Goal: Task Accomplishment & Management: Use online tool/utility

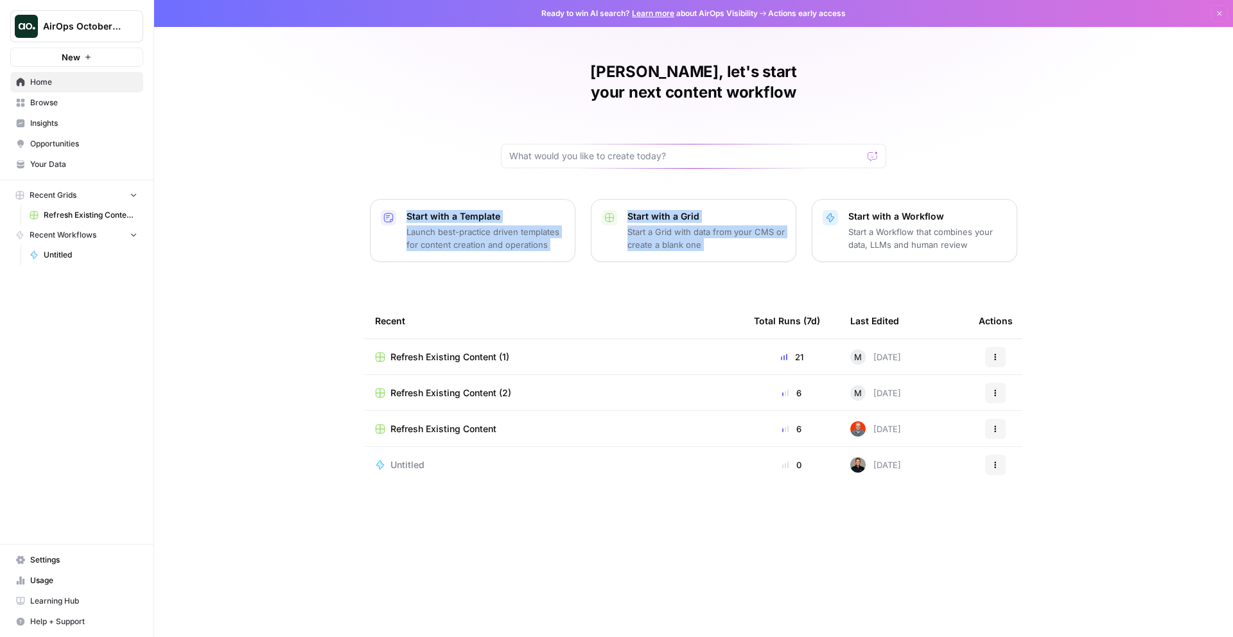
drag, startPoint x: 389, startPoint y: 90, endPoint x: 1029, endPoint y: 162, distance: 644.5
click at [1029, 162] on div "Oskar, let's start your next content workflow Start with a Template Launch best…" at bounding box center [693, 318] width 1079 height 637
click at [1028, 161] on div "Oskar, let's start your next content workflow Start with a Template Launch best…" at bounding box center [693, 318] width 1079 height 637
drag, startPoint x: 971, startPoint y: 157, endPoint x: 299, endPoint y: 71, distance: 677.4
click at [300, 71] on div "Oskar, let's start your next content workflow Start with a Template Launch best…" at bounding box center [693, 318] width 1079 height 637
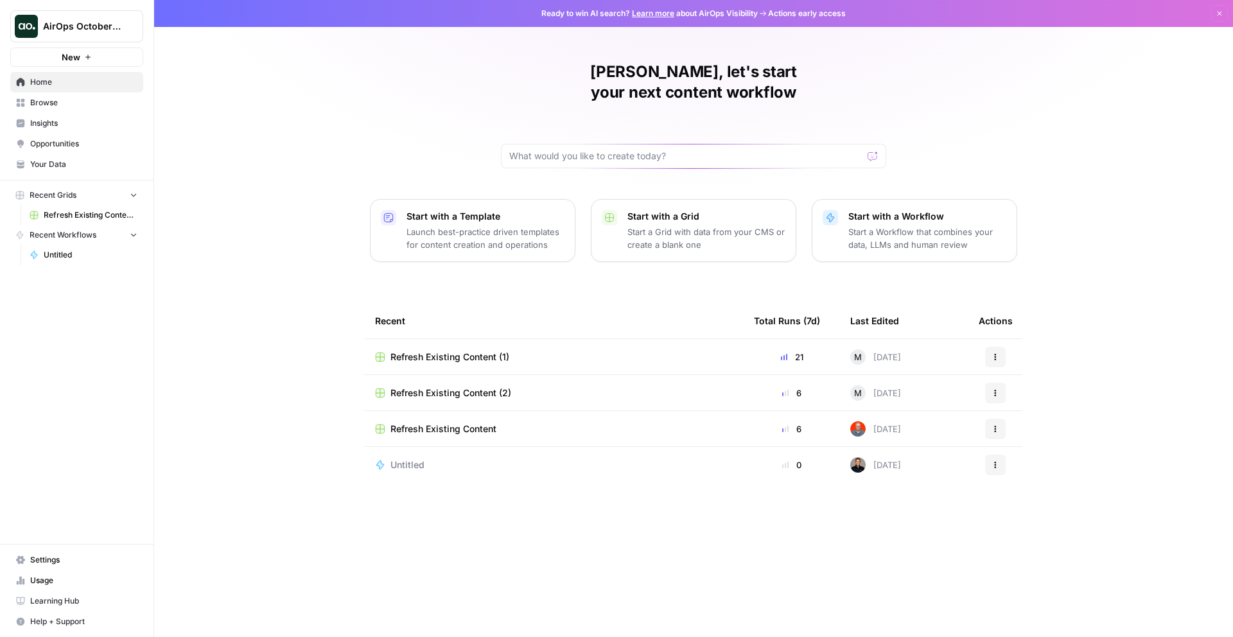
click at [302, 73] on div "Oskar, let's start your next content workflow Start with a Template Launch best…" at bounding box center [693, 318] width 1079 height 637
drag, startPoint x: 491, startPoint y: 529, endPoint x: 300, endPoint y: 267, distance: 324.6
click at [301, 269] on div "Oskar, let's start your next content workflow Start with a Template Launch best…" at bounding box center [693, 318] width 1079 height 637
click at [300, 267] on div "Oskar, let's start your next content workflow Start with a Template Launch best…" at bounding box center [693, 318] width 1079 height 637
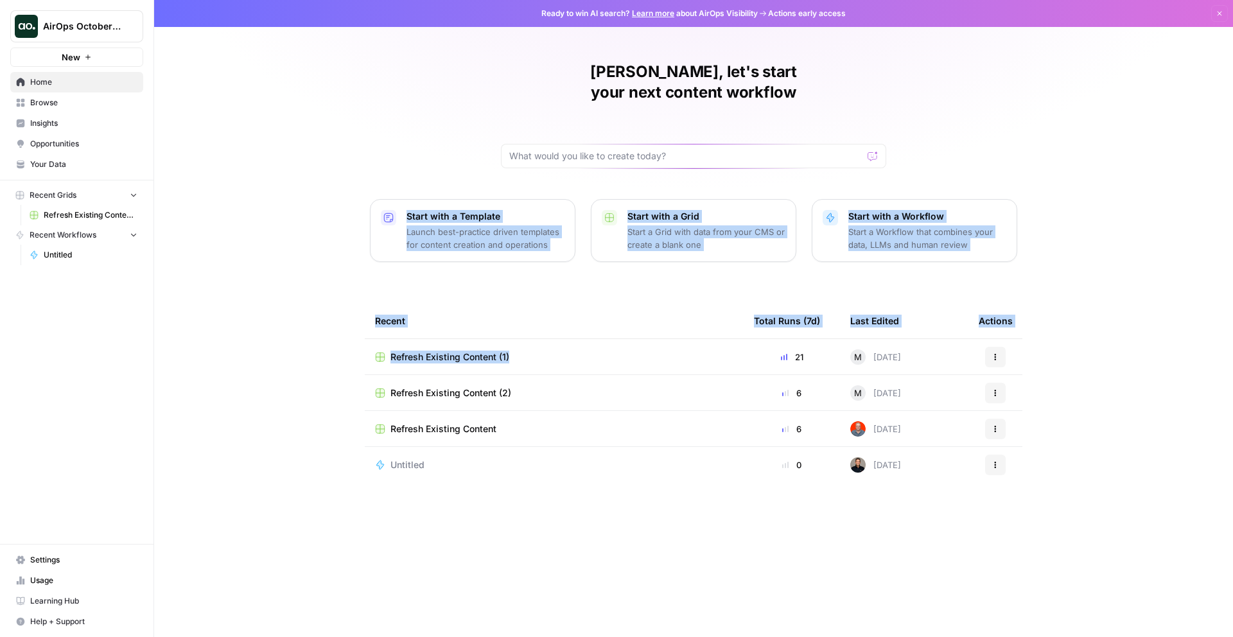
drag, startPoint x: 297, startPoint y: 213, endPoint x: 675, endPoint y: 516, distance: 484.4
click at [653, 500] on div "Oskar, let's start your next content workflow Start with a Template Launch best…" at bounding box center [693, 318] width 1079 height 637
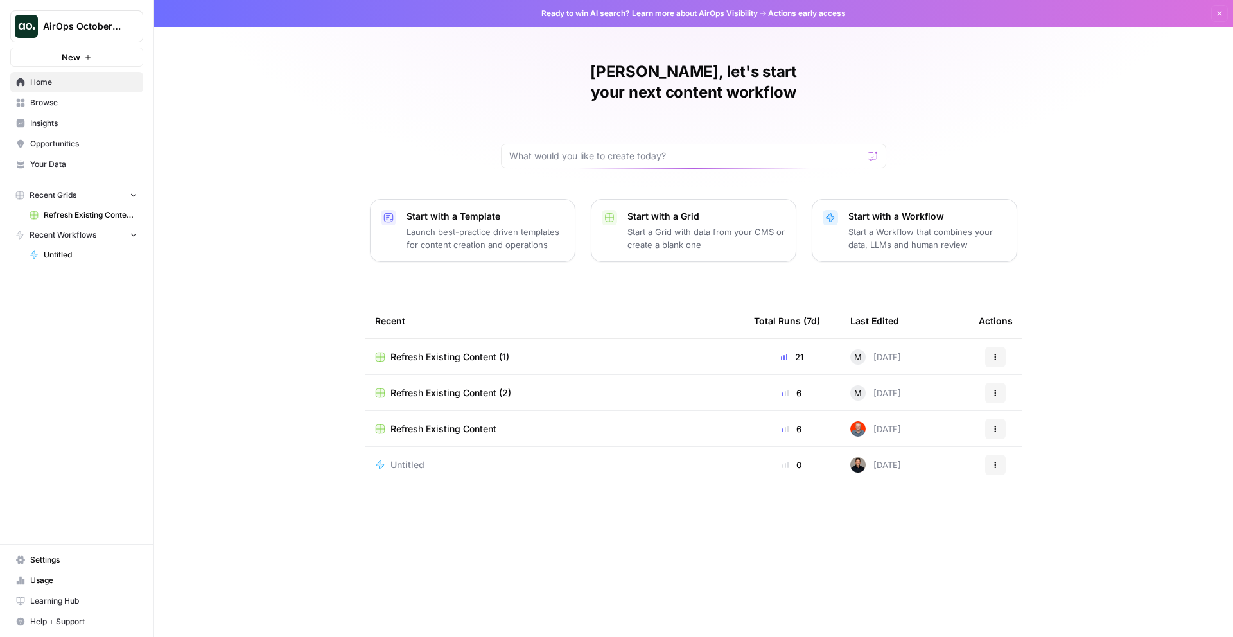
click at [678, 521] on div "Oskar, let's start your next content workflow Start with a Template Launch best…" at bounding box center [693, 318] width 1079 height 637
click at [245, 312] on div "Oskar, let's start your next content workflow Start with a Template Launch best…" at bounding box center [693, 318] width 1079 height 637
click at [265, 197] on div "Oskar, let's start your next content workflow Start with a Template Launch best…" at bounding box center [693, 318] width 1079 height 637
click at [450, 225] on p "Launch best-practice driven templates for content creation and operations" at bounding box center [486, 238] width 158 height 26
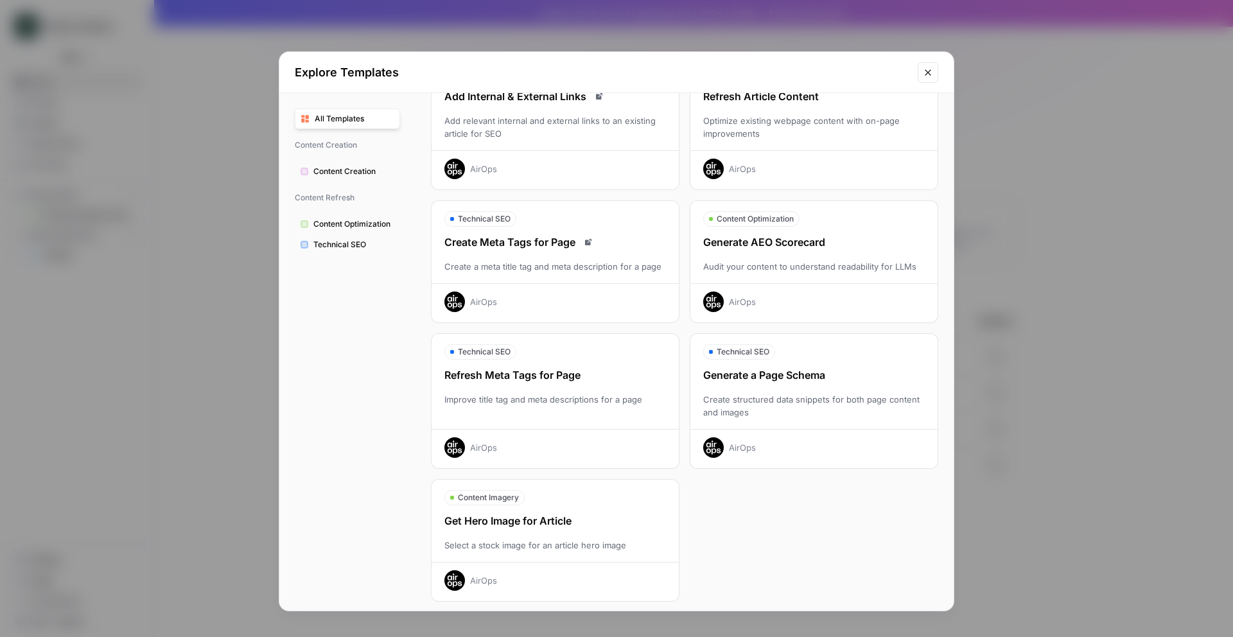
scroll to position [242, 0]
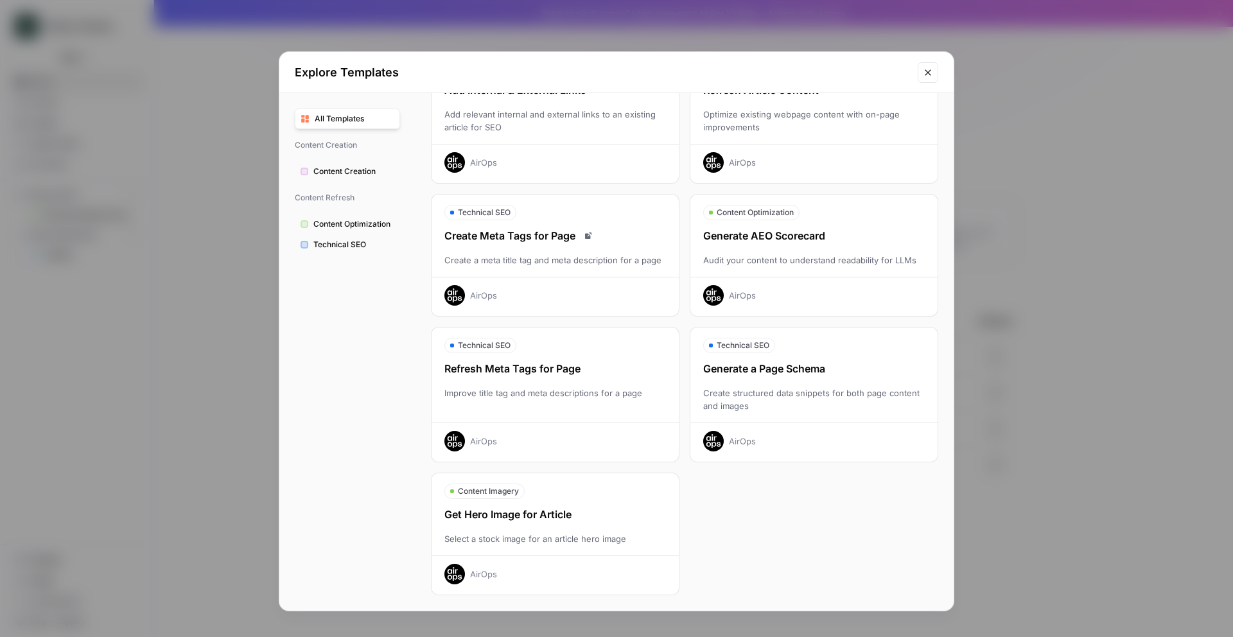
click at [371, 243] on span "Technical SEO" at bounding box center [354, 245] width 81 height 12
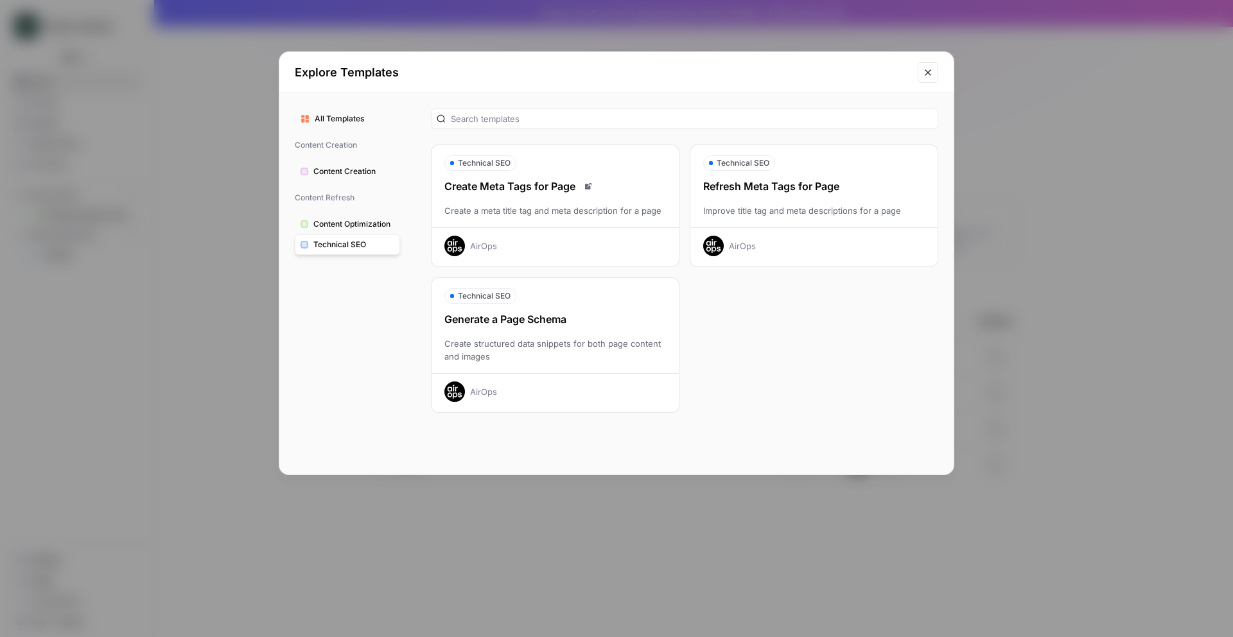
drag, startPoint x: 750, startPoint y: 366, endPoint x: 631, endPoint y: 127, distance: 267.2
click at [631, 127] on div "Technical SEO Create Meta Tags for Page Create a meta title tag and meta descri…" at bounding box center [685, 284] width 538 height 382
click at [631, 134] on div "Technical SEO Create Meta Tags for Page Create a meta title tag and meta descri…" at bounding box center [685, 284] width 538 height 382
drag, startPoint x: 626, startPoint y: 134, endPoint x: 779, endPoint y: 319, distance: 240.1
click at [776, 315] on div "Technical SEO Create Meta Tags for Page Create a meta title tag and meta descri…" at bounding box center [685, 284] width 538 height 382
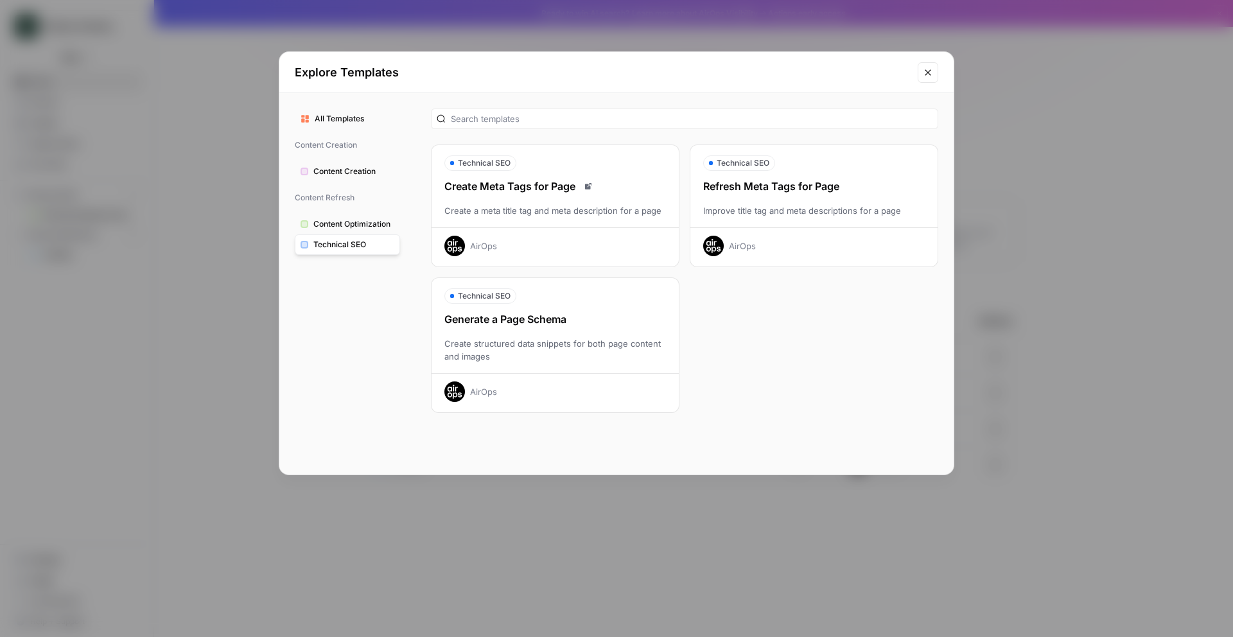
click at [779, 319] on div "Technical SEO Create Meta Tags for Page Create a meta title tag and meta descri…" at bounding box center [685, 279] width 508 height 269
drag, startPoint x: 749, startPoint y: 426, endPoint x: 334, endPoint y: 46, distance: 562.9
click at [349, 55] on div "Explore Templates All Templates Content Creation Content Creation Content Refre…" at bounding box center [617, 263] width 676 height 424
click at [383, 360] on div "All Templates Content Creation Content Creation Content Refresh Content Optimiz…" at bounding box center [347, 284] width 136 height 382
click at [460, 346] on div "Create structured data snippets for both page content and images" at bounding box center [555, 350] width 247 height 26
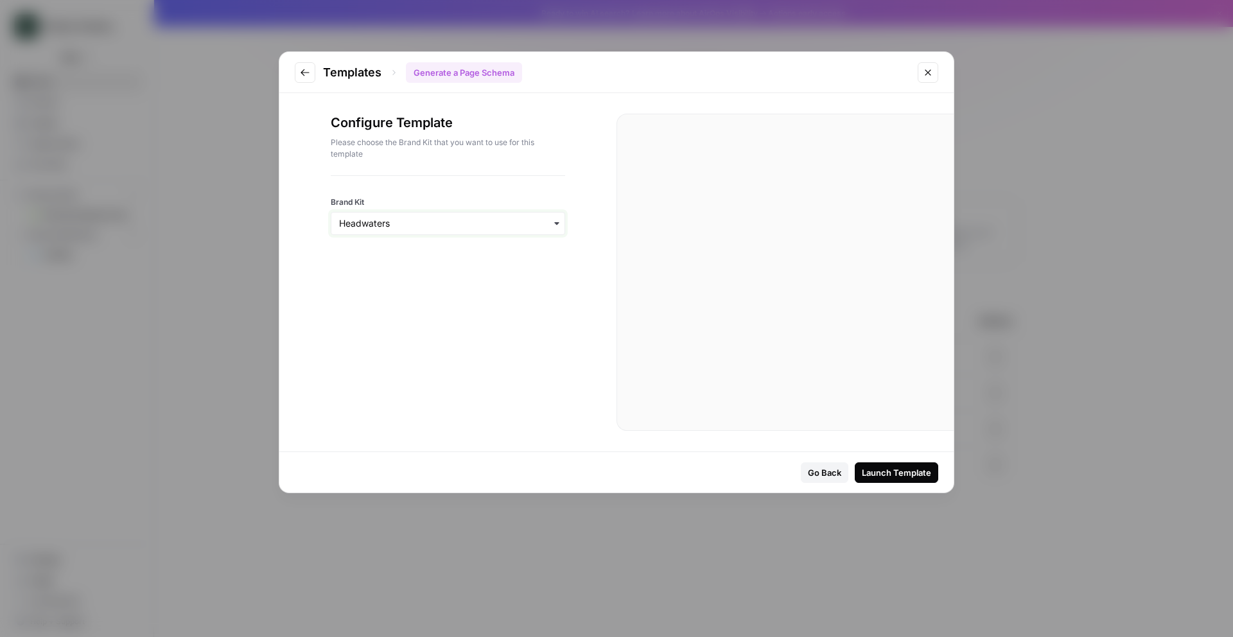
click at [405, 220] on input "Brand Kit" at bounding box center [448, 223] width 218 height 13
click at [399, 284] on div "AirOps" at bounding box center [447, 282] width 233 height 24
click at [399, 216] on div "button" at bounding box center [448, 223] width 234 height 23
click at [398, 254] on div "Headwaters" at bounding box center [447, 258] width 233 height 24
click at [819, 305] on div at bounding box center [798, 298] width 311 height 316
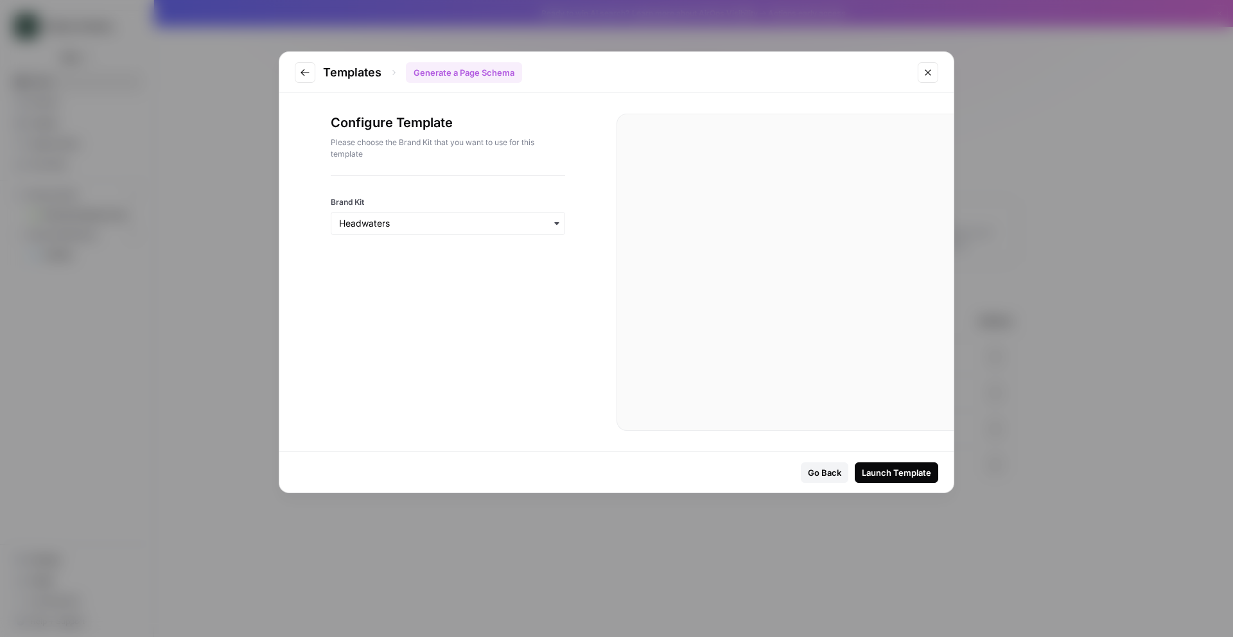
click at [284, 81] on div "Templates Generate a Page Schema" at bounding box center [616, 72] width 675 height 41
click at [305, 78] on button "Go to previous step" at bounding box center [305, 72] width 21 height 21
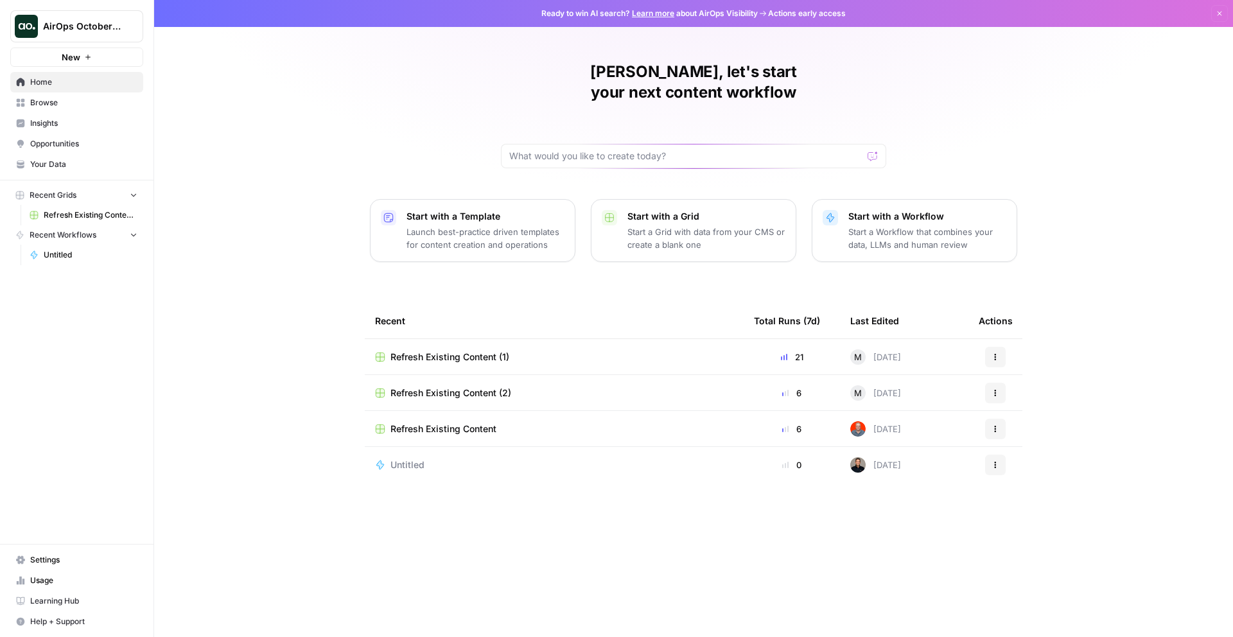
drag, startPoint x: 218, startPoint y: 132, endPoint x: 565, endPoint y: 476, distance: 488.3
click at [565, 476] on div "Oskar, let's start your next content workflow Start with a Template Launch best…" at bounding box center [693, 318] width 1079 height 637
drag, startPoint x: 625, startPoint y: 620, endPoint x: 187, endPoint y: 153, distance: 640.4
click at [188, 154] on div "Oskar, let's start your next content workflow Start with a Template Launch best…" at bounding box center [693, 318] width 1079 height 637
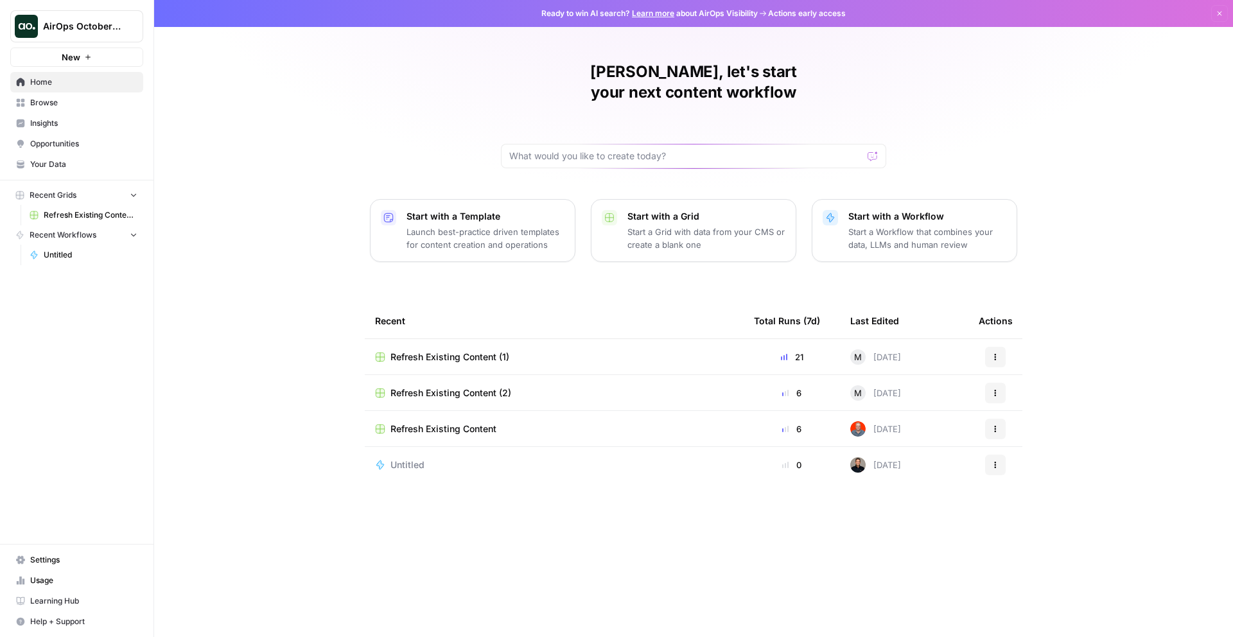
click at [193, 154] on div "Oskar, let's start your next content workflow Start with a Template Launch best…" at bounding box center [693, 318] width 1079 height 637
click at [330, 234] on div "Oskar, let's start your next content workflow Start with a Template Launch best…" at bounding box center [693, 318] width 1079 height 637
click at [450, 351] on span "Refresh Existing Content (1)" at bounding box center [450, 357] width 119 height 13
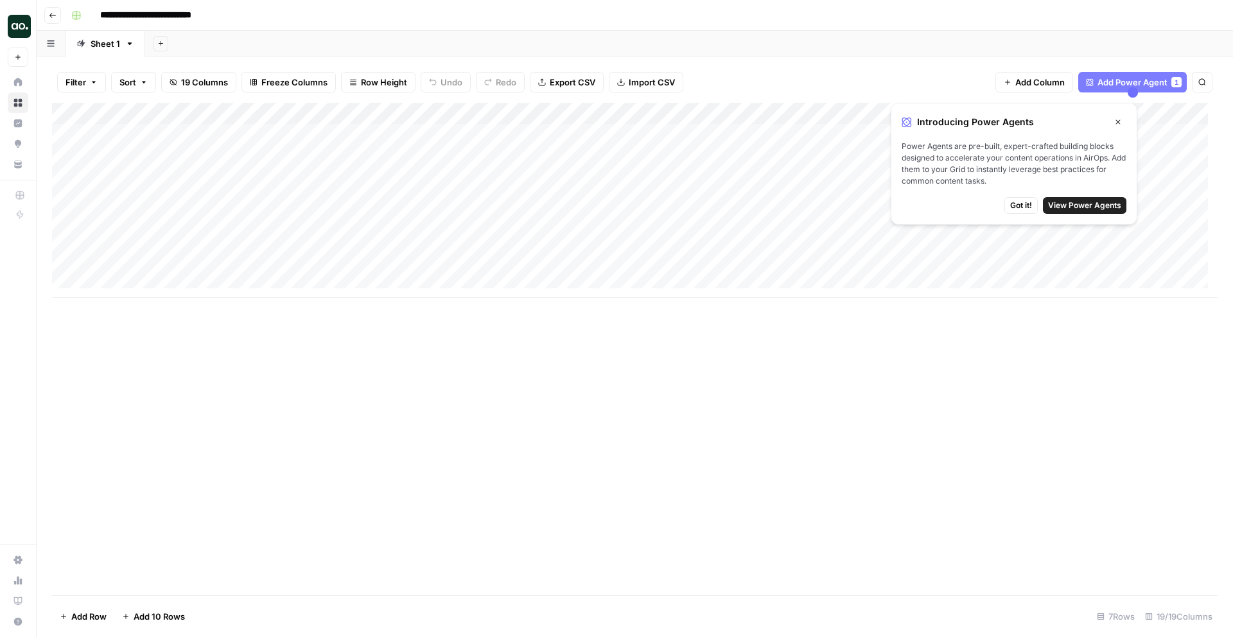
click at [432, 130] on div "Add Column" at bounding box center [635, 200] width 1166 height 195
click at [511, 357] on div "Add Column" at bounding box center [635, 349] width 1166 height 493
click at [125, 64] on div "Filter Sort 19 Columns Freeze Columns Row Height Undo Redo Export CSV Import CS…" at bounding box center [635, 82] width 1166 height 41
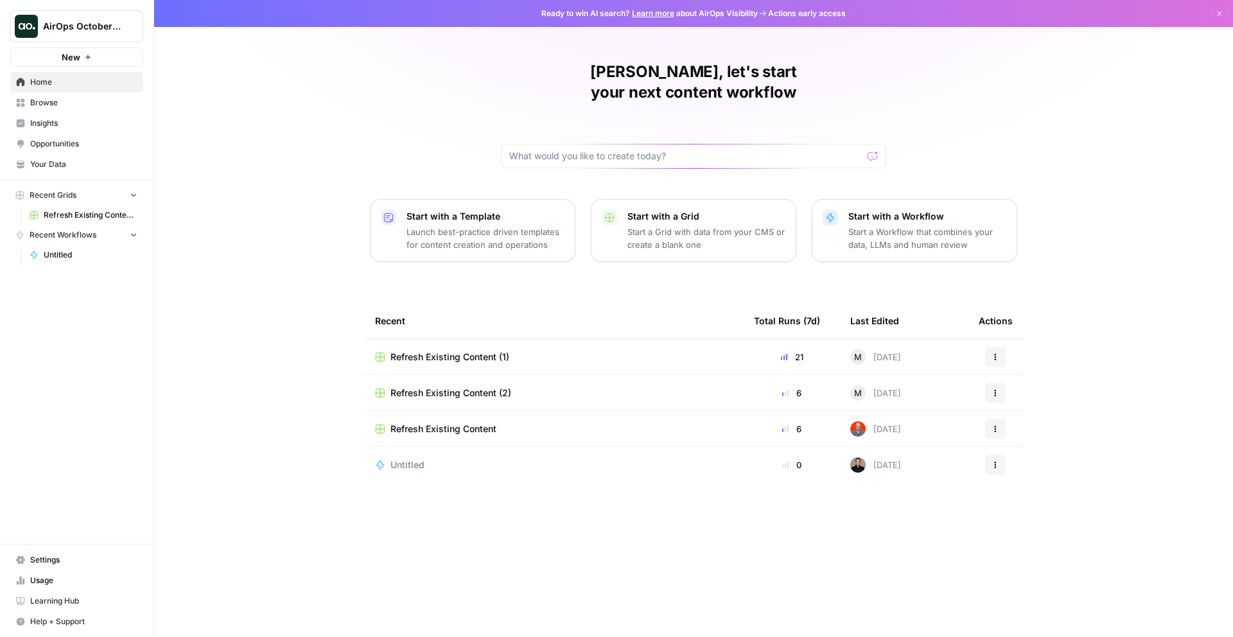
click at [448, 387] on span "Refresh Existing Content (2)" at bounding box center [451, 393] width 121 height 13
click at [66, 155] on link "Your Data" at bounding box center [76, 164] width 133 height 21
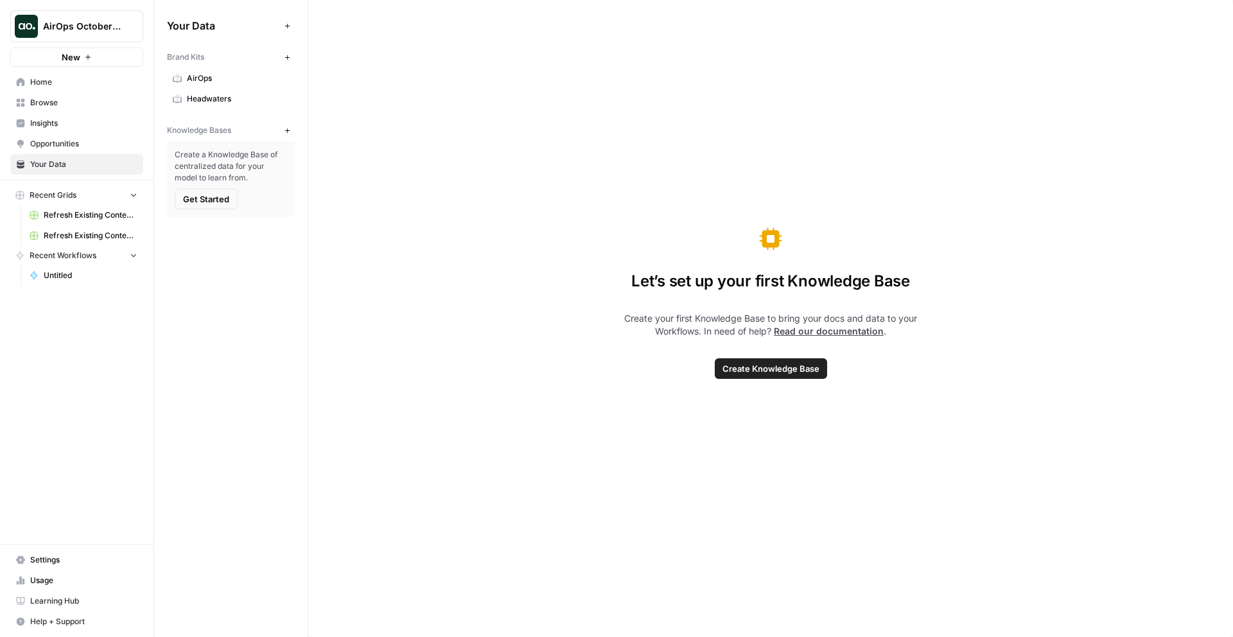
click at [69, 145] on span "Opportunities" at bounding box center [83, 144] width 107 height 12
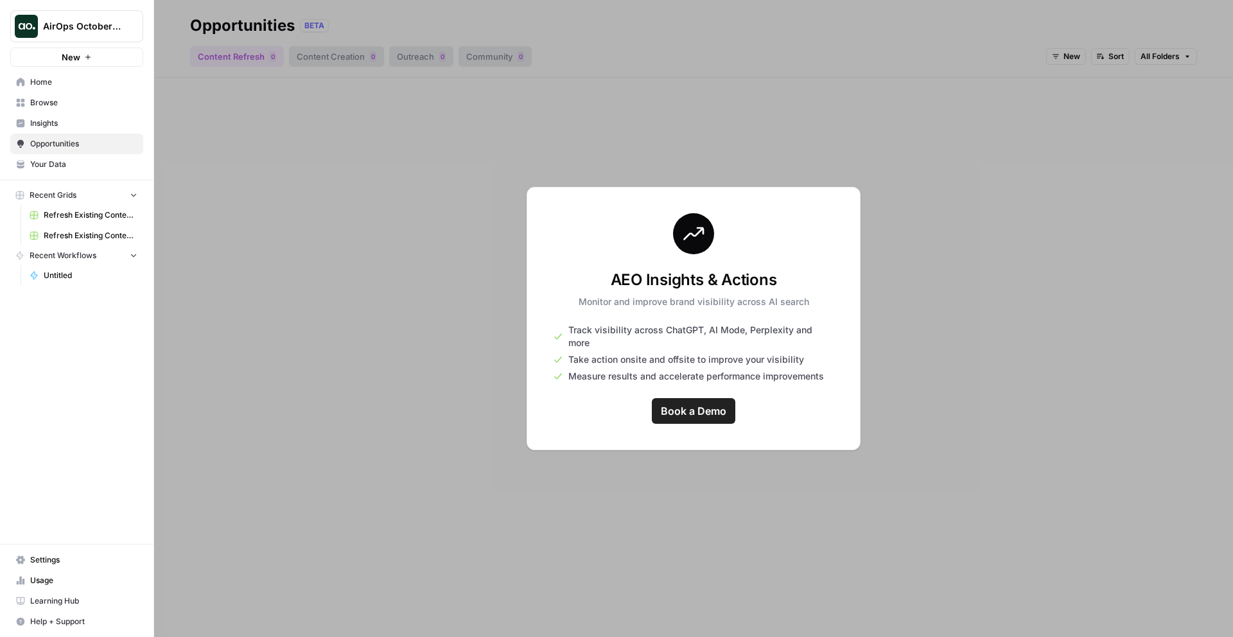
click at [47, 123] on span "Insights" at bounding box center [83, 124] width 107 height 12
click at [47, 107] on span "Browse" at bounding box center [83, 103] width 107 height 12
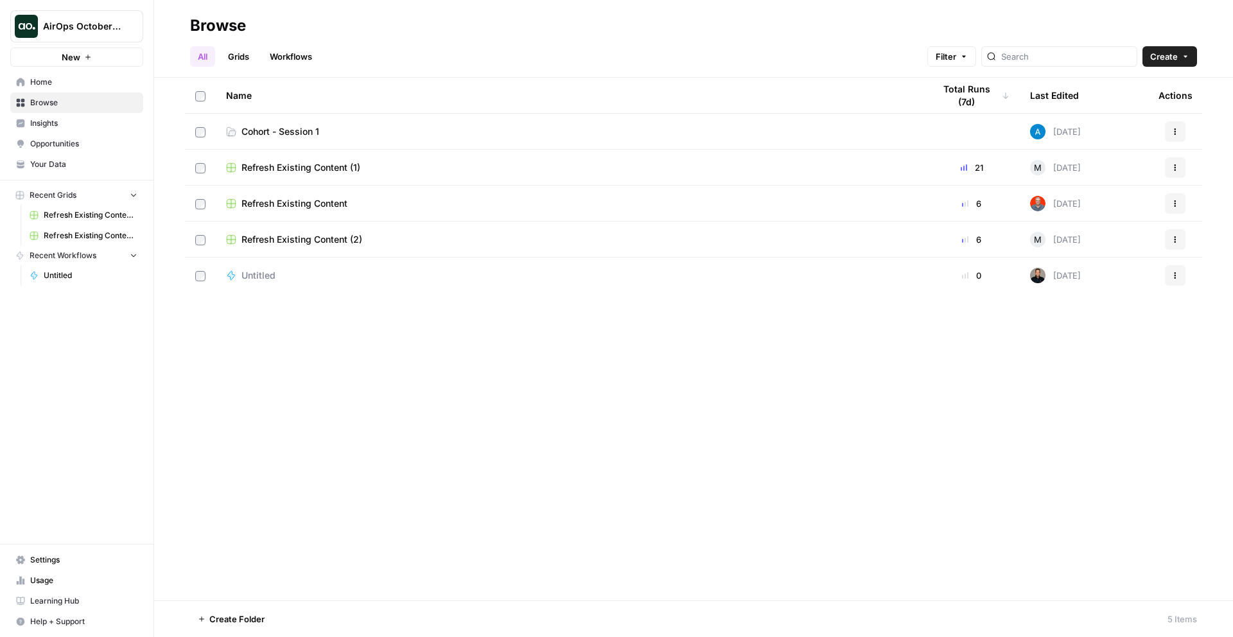
click at [47, 79] on span "Home" at bounding box center [83, 82] width 107 height 12
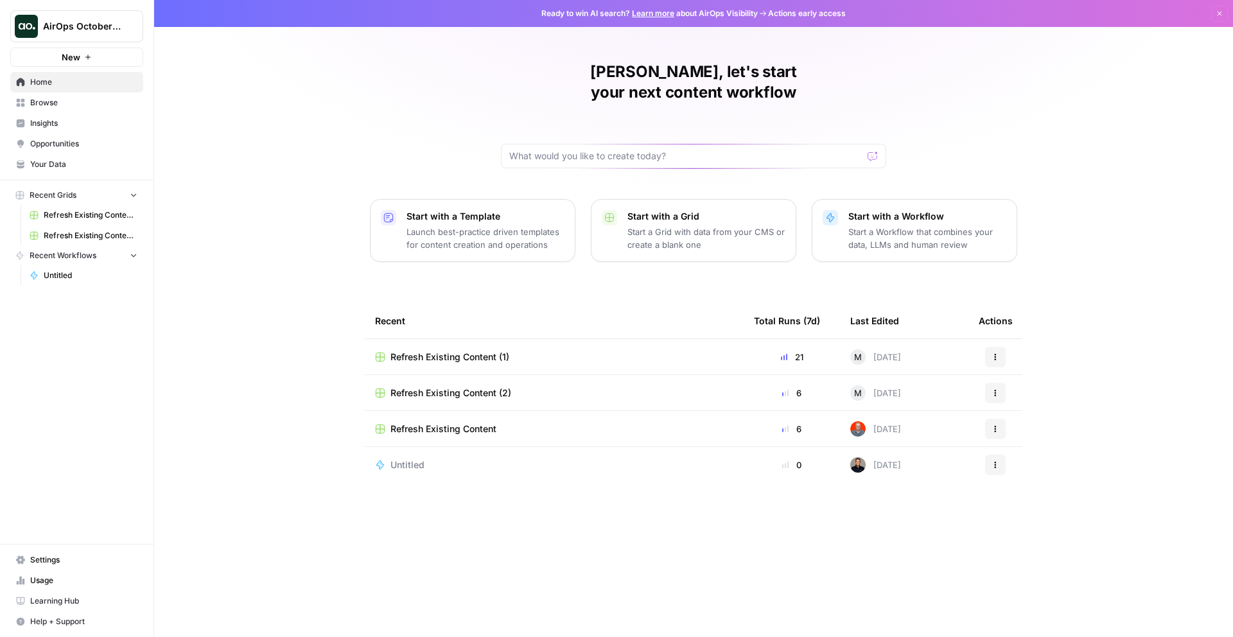
click at [328, 447] on div "Oskar, let's start your next content workflow Start with a Template Launch best…" at bounding box center [693, 318] width 1079 height 637
click at [278, 257] on div "Oskar, let's start your next content workflow Start with a Template Launch best…" at bounding box center [693, 318] width 1079 height 637
click at [55, 561] on span "Settings" at bounding box center [83, 560] width 107 height 12
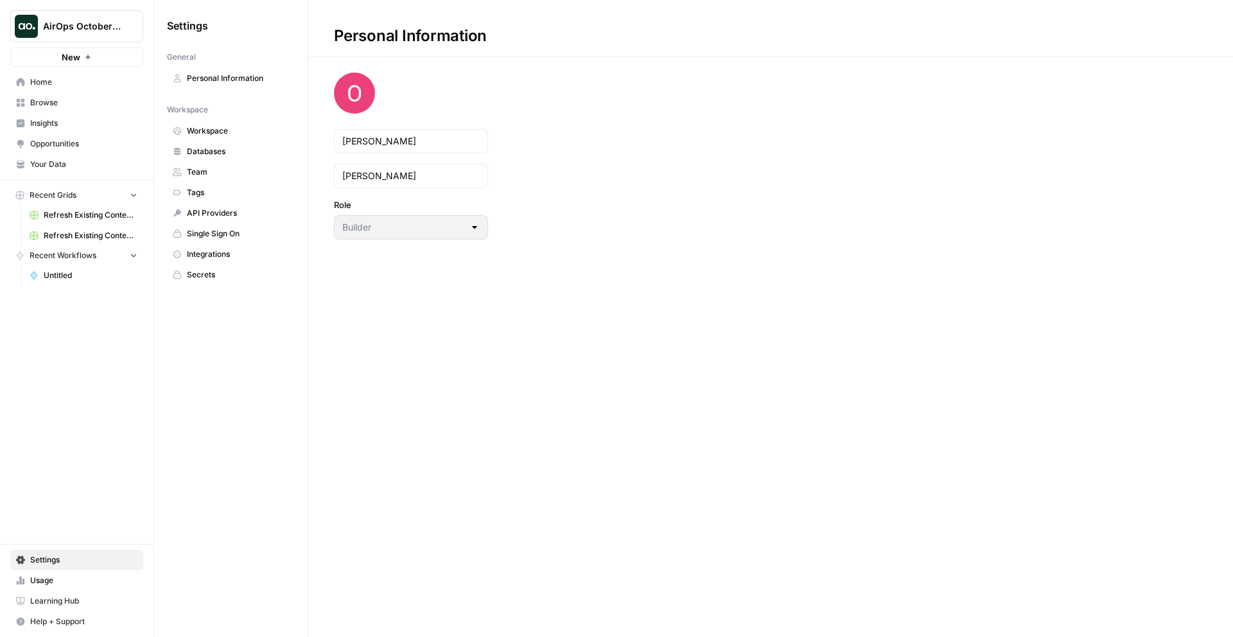
click at [211, 82] on span "Personal Information" at bounding box center [238, 79] width 102 height 12
click at [219, 133] on span "Workspace" at bounding box center [238, 131] width 102 height 12
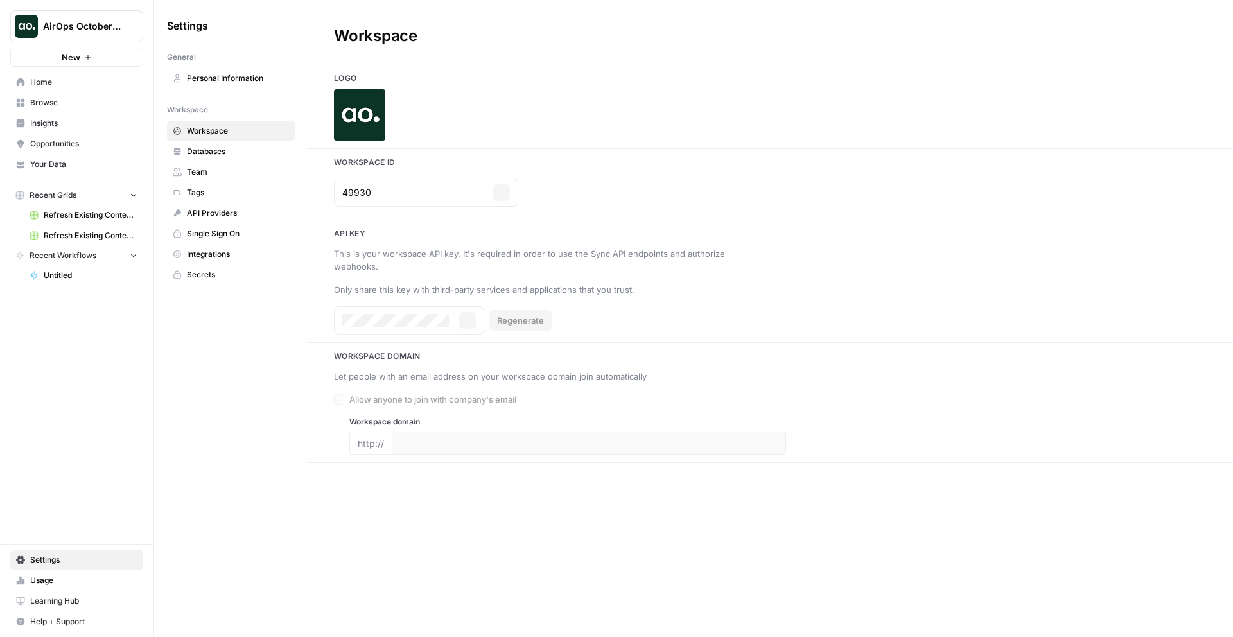
type input "airops.com"
click at [227, 155] on span "Databases" at bounding box center [238, 152] width 102 height 12
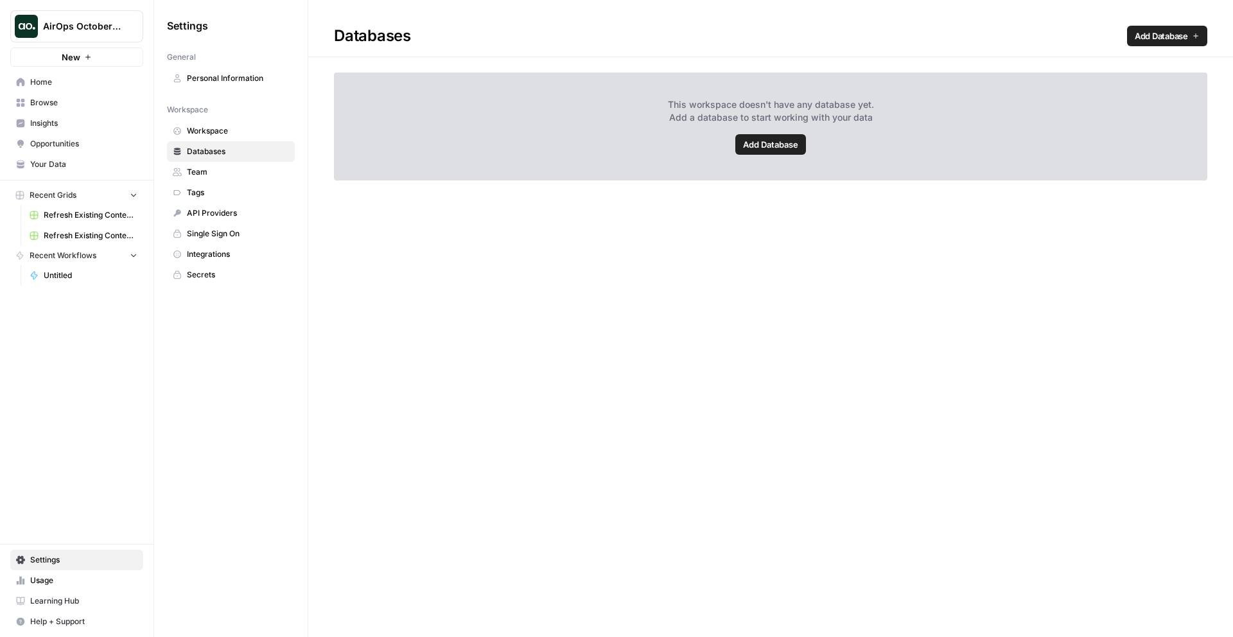
click at [222, 122] on link "Workspace" at bounding box center [231, 131] width 128 height 21
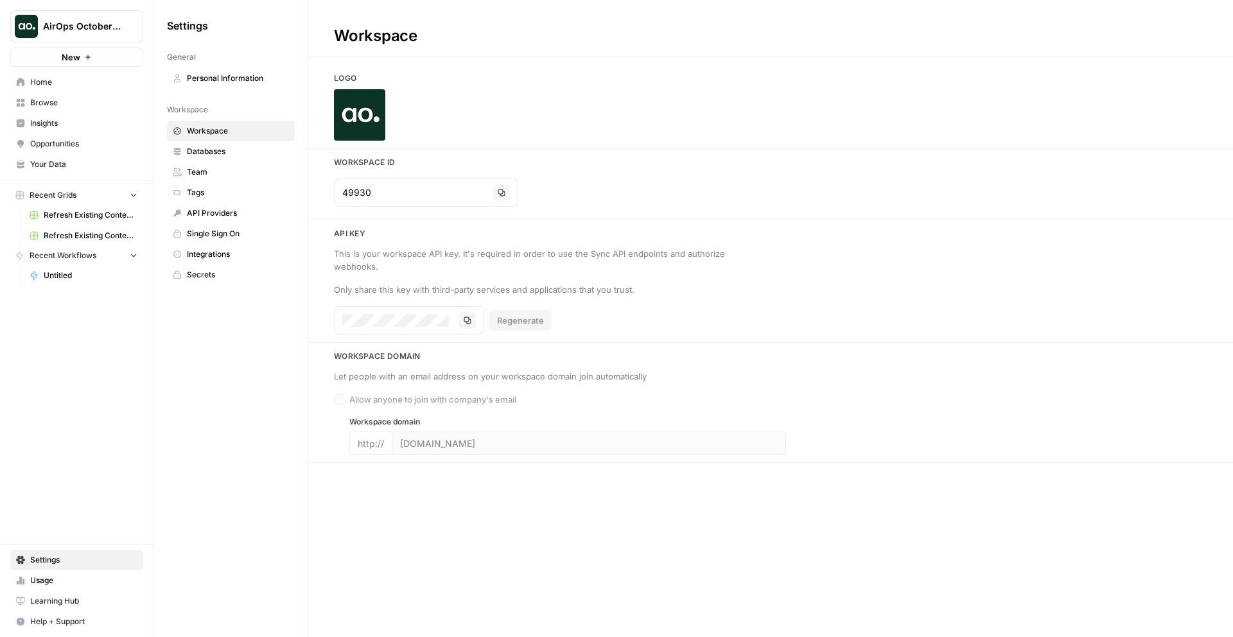
click at [225, 155] on span "Databases" at bounding box center [238, 152] width 102 height 12
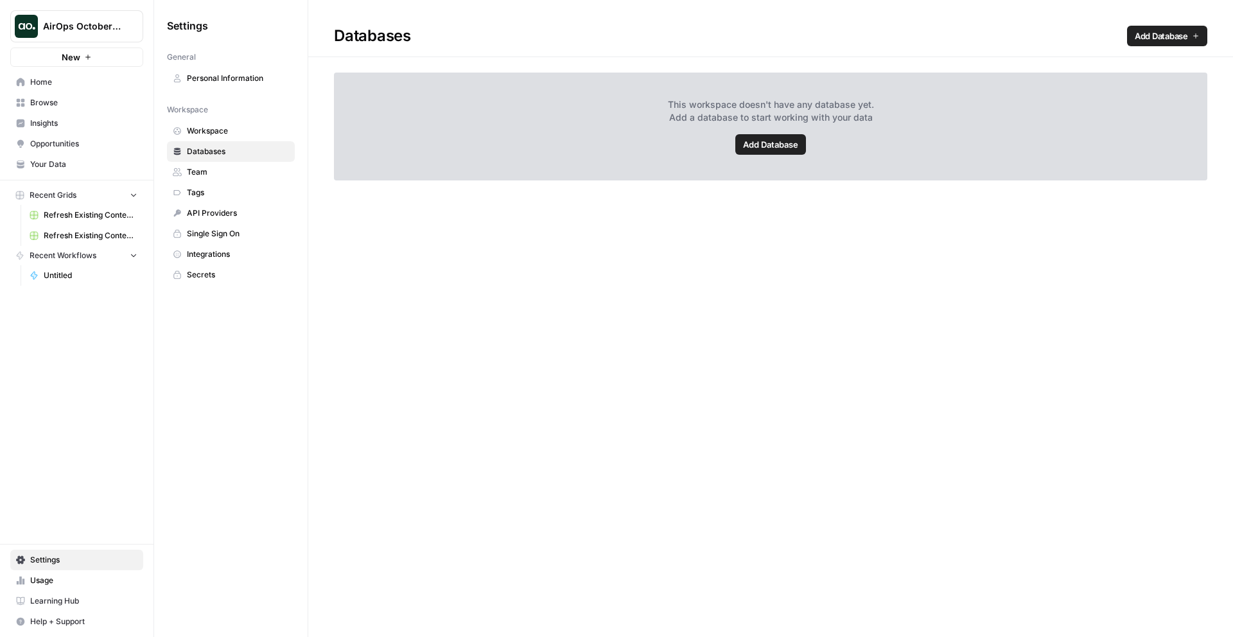
click at [223, 172] on span "Team" at bounding box center [238, 172] width 102 height 12
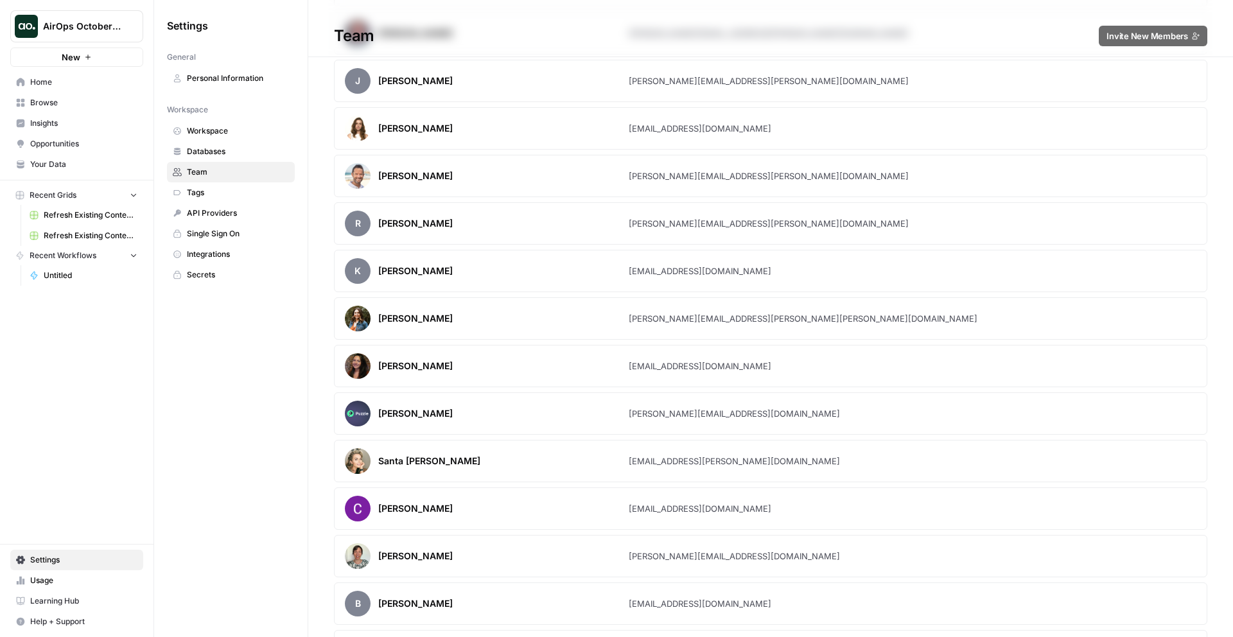
scroll to position [2342, 0]
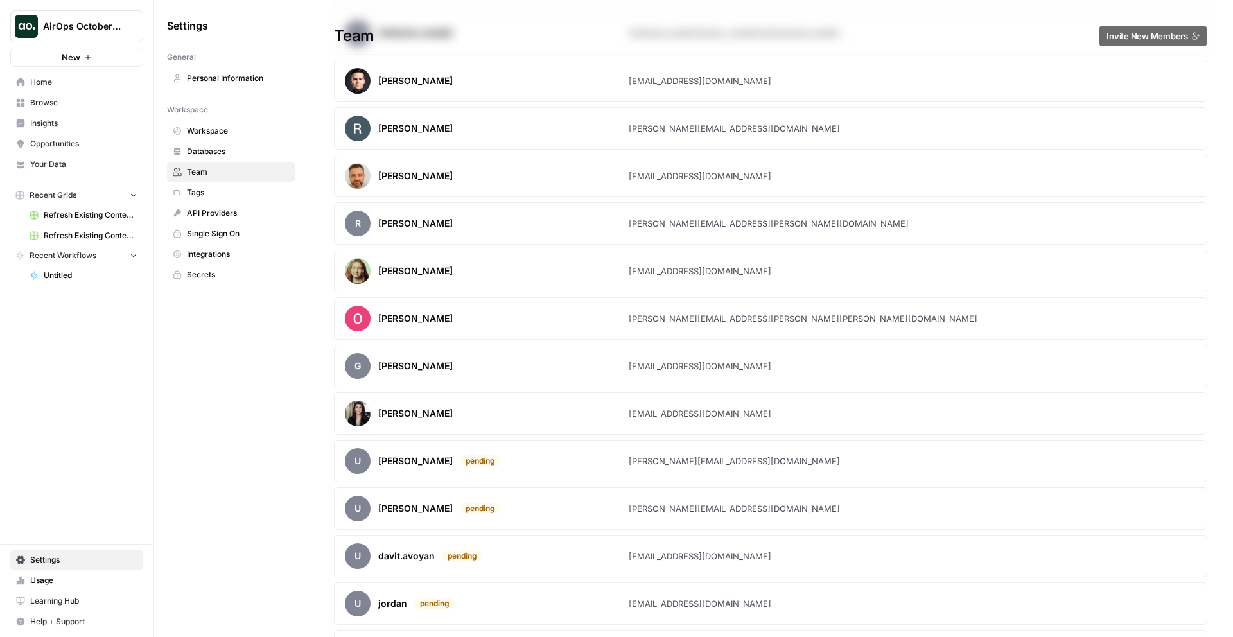
click at [205, 193] on span "Tags" at bounding box center [238, 193] width 102 height 12
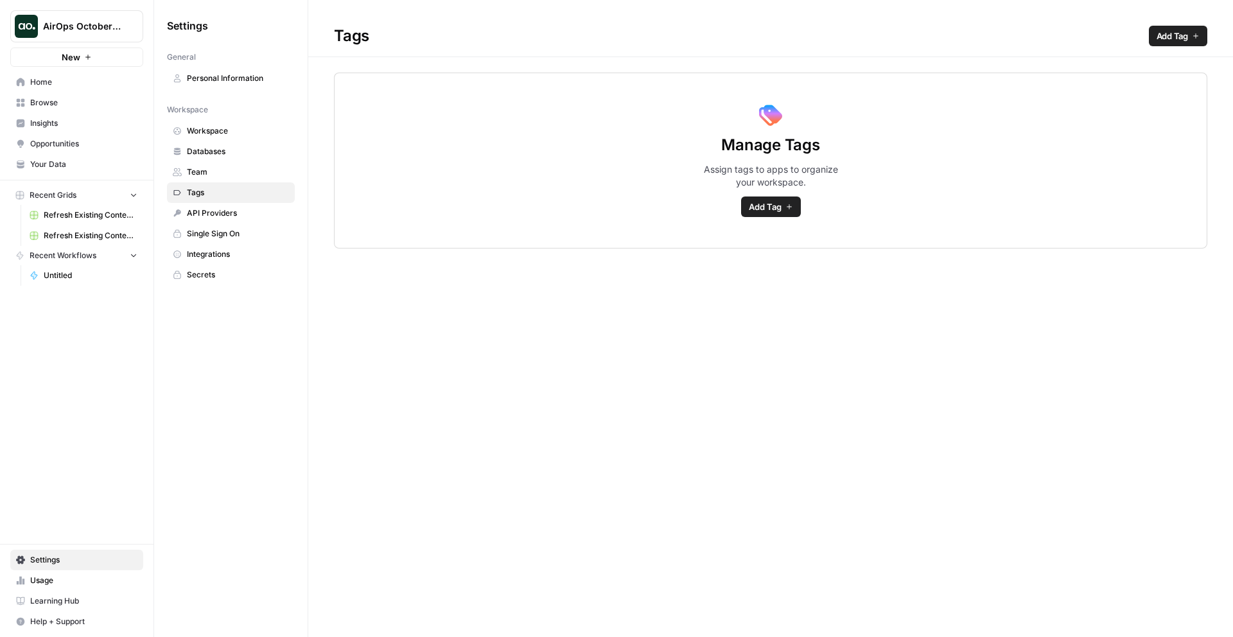
click at [202, 175] on span "Team" at bounding box center [238, 172] width 102 height 12
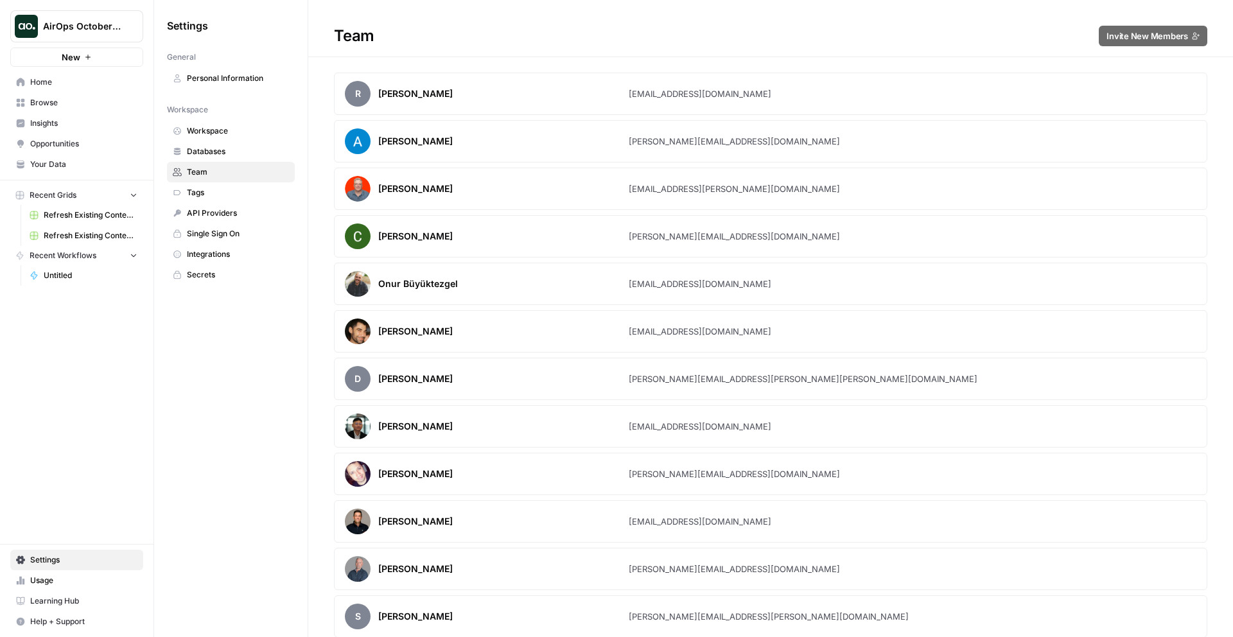
click at [203, 204] on link "API Providers" at bounding box center [231, 213] width 128 height 21
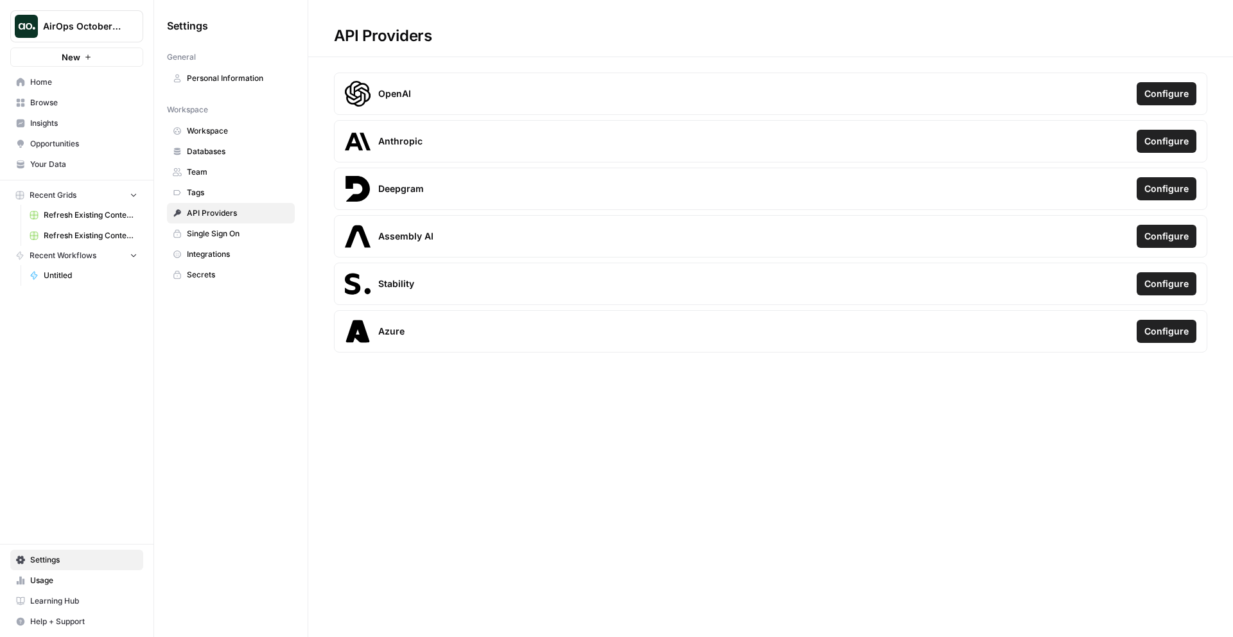
click at [260, 265] on link "Secrets" at bounding box center [231, 275] width 128 height 21
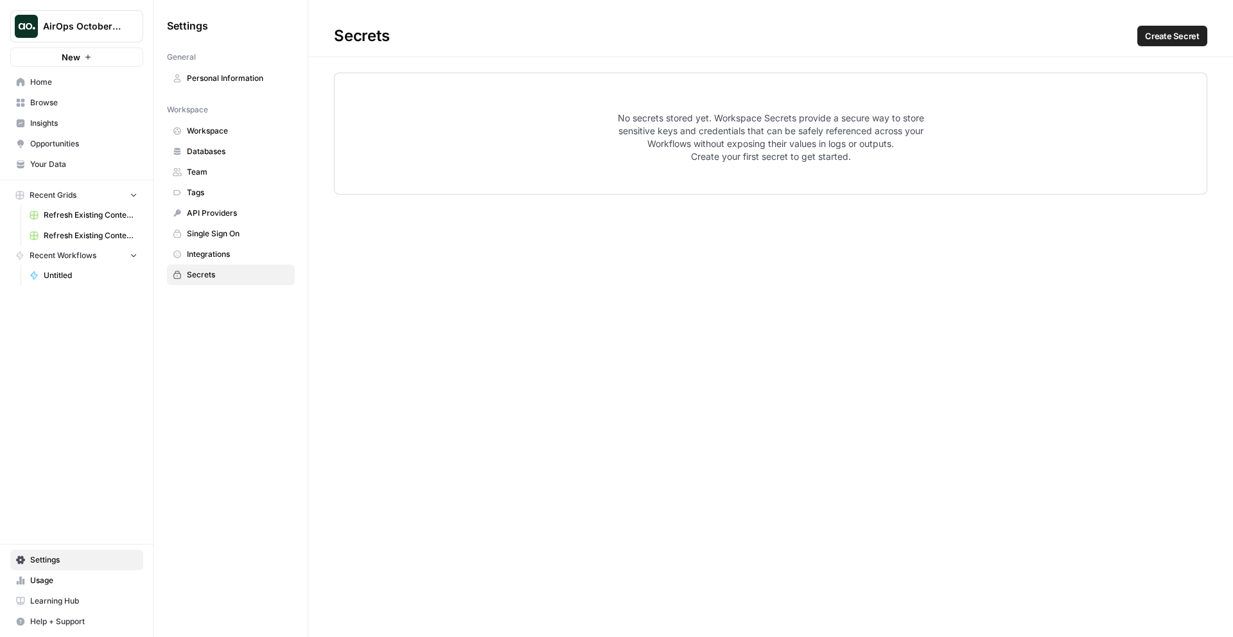
click at [247, 244] on link "Integrations" at bounding box center [231, 254] width 128 height 21
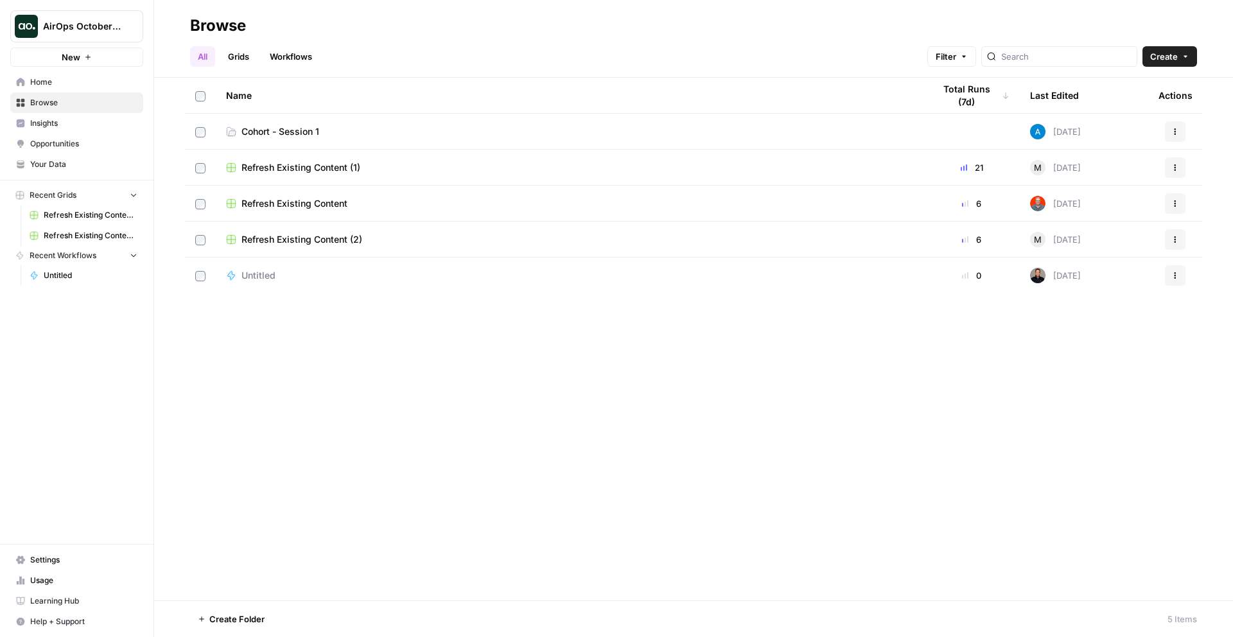
click at [453, 411] on div "Name Total Runs (7d) Last Edited Actions Cohort - Session 1 [DATE] Actions Refr…" at bounding box center [693, 339] width 1079 height 523
click at [88, 40] on button "AirOps October Cohort" at bounding box center [76, 26] width 133 height 32
click at [232, 348] on div "Name Total Runs (7d) Last Edited Actions Cohort - Session 1 [DATE] Actions Refr…" at bounding box center [693, 339] width 1079 height 523
click at [119, 29] on span "AirOps October Cohort" at bounding box center [82, 26] width 78 height 13
click at [53, 600] on span "Learning Hub" at bounding box center [83, 602] width 107 height 12
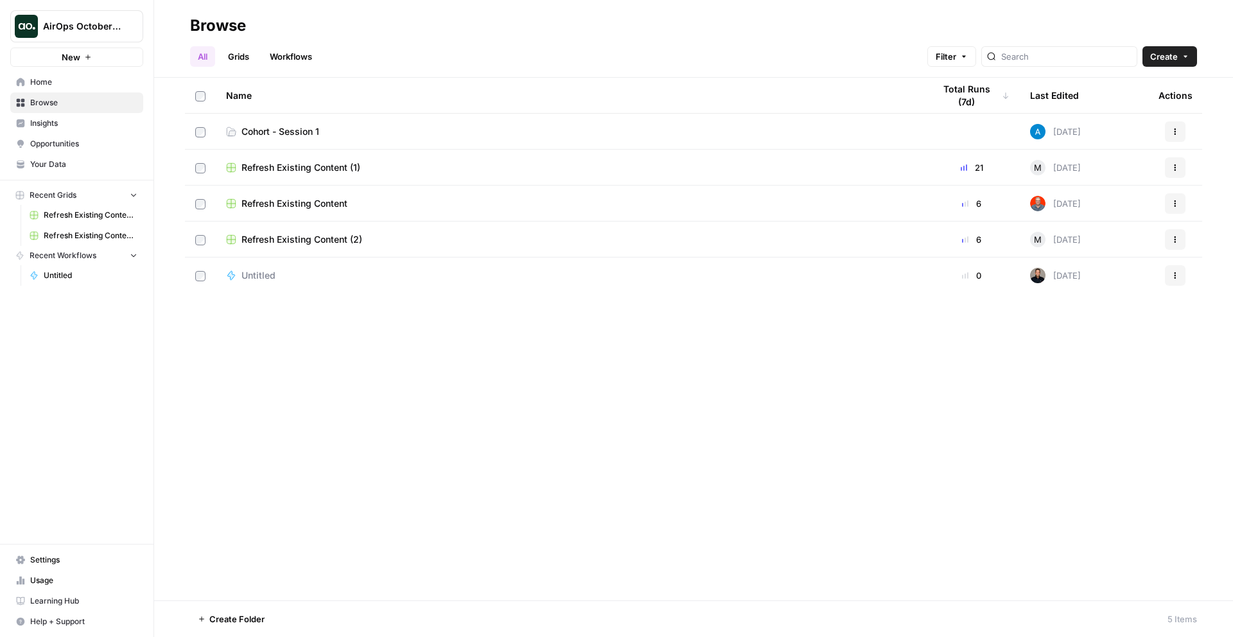
drag, startPoint x: 488, startPoint y: 411, endPoint x: 337, endPoint y: 39, distance: 401.4
click at [337, 39] on div "Browse All Grids Workflows Filter Create Name Total Runs (7d) Last Edited Actio…" at bounding box center [693, 318] width 1079 height 637
click at [369, 19] on div "Browse" at bounding box center [693, 25] width 1007 height 21
click at [244, 124] on td "Cohort - Session 1" at bounding box center [570, 131] width 708 height 35
click at [276, 132] on span "Cohort - Session 1" at bounding box center [281, 131] width 78 height 13
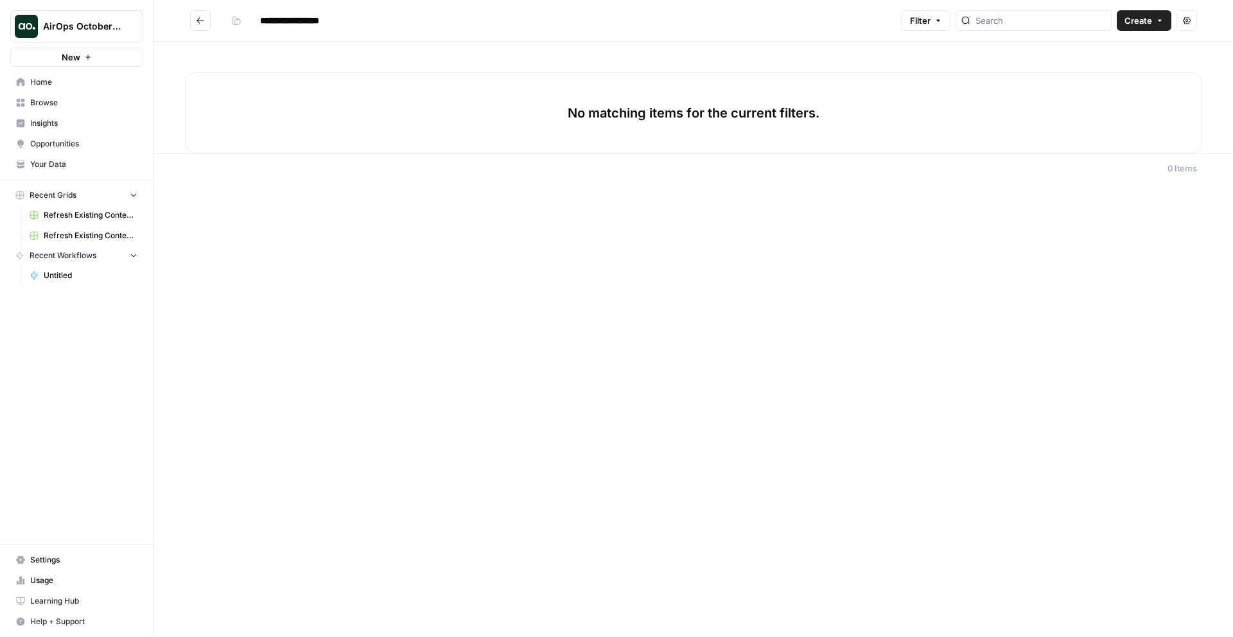
drag, startPoint x: 621, startPoint y: 120, endPoint x: 875, endPoint y: 109, distance: 254.0
click at [874, 109] on div "No matching items for the current filters." at bounding box center [694, 113] width 1018 height 81
click at [875, 109] on div "No matching items for the current filters." at bounding box center [694, 113] width 1018 height 81
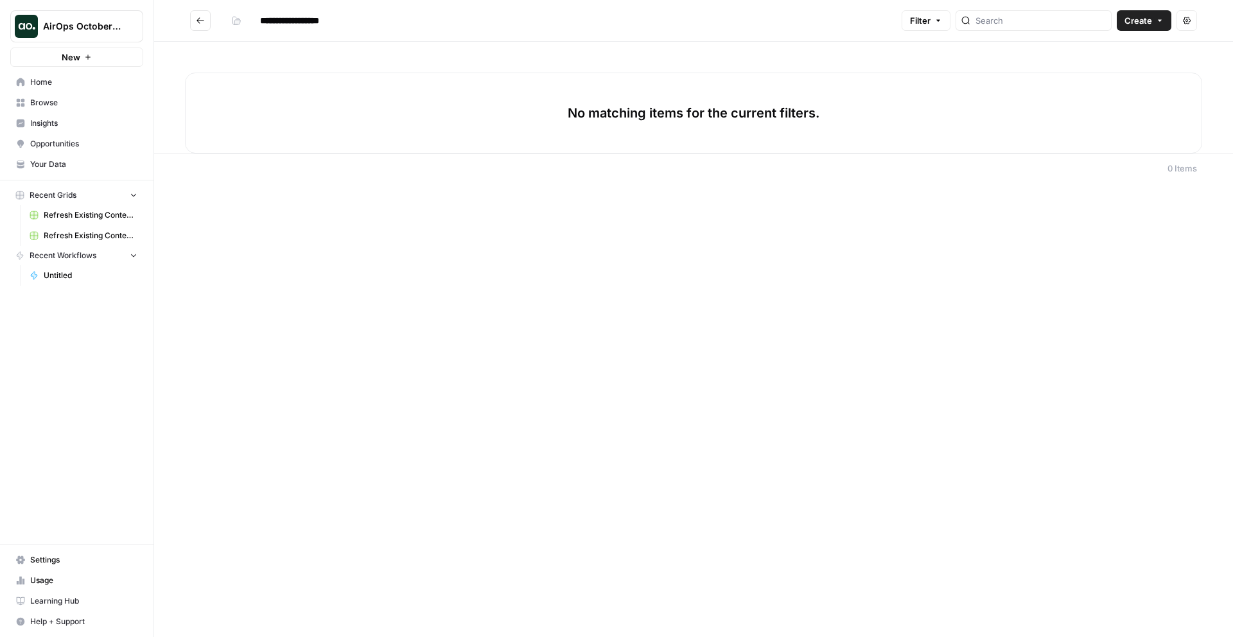
click at [817, 118] on p "No matching items for the current filters." at bounding box center [694, 113] width 252 height 18
click at [906, 120] on div "No matching items for the current filters." at bounding box center [694, 113] width 1018 height 81
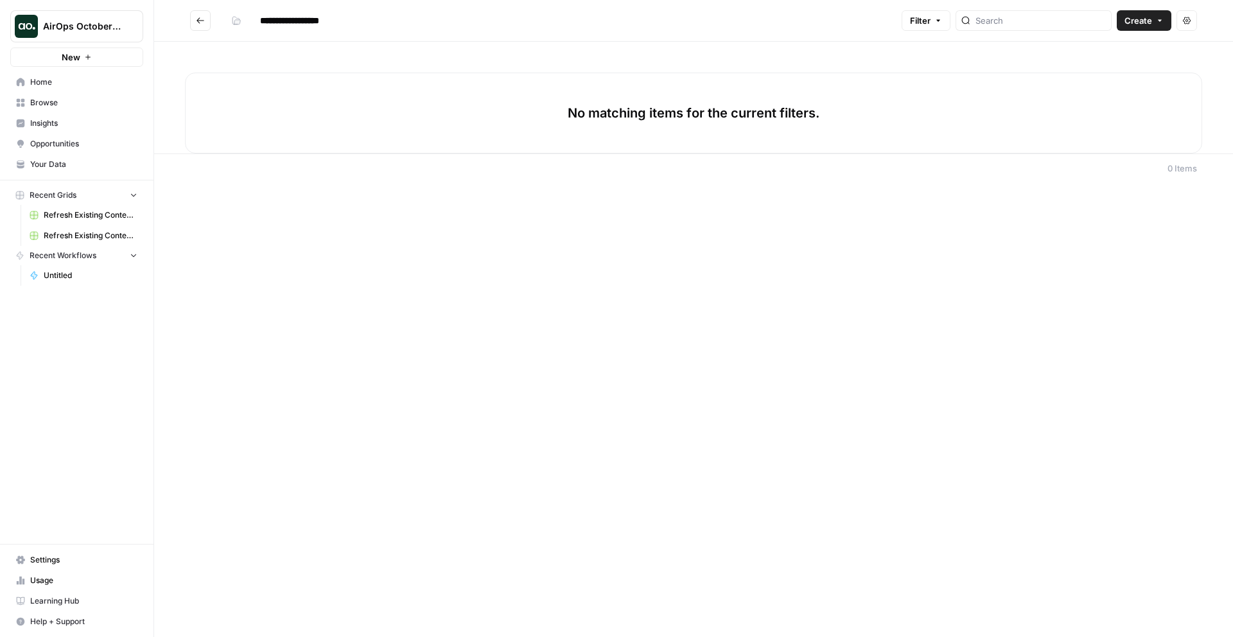
click at [906, 120] on div "No matching items for the current filters." at bounding box center [694, 113] width 1018 height 81
click at [870, 123] on div "No matching items for the current filters." at bounding box center [694, 113] width 1018 height 81
click at [1137, 27] on button "Create" at bounding box center [1144, 20] width 55 height 21
click at [369, 81] on div "No matching items for the current filters." at bounding box center [694, 113] width 1018 height 81
click at [197, 22] on icon "Go back" at bounding box center [200, 20] width 9 height 9
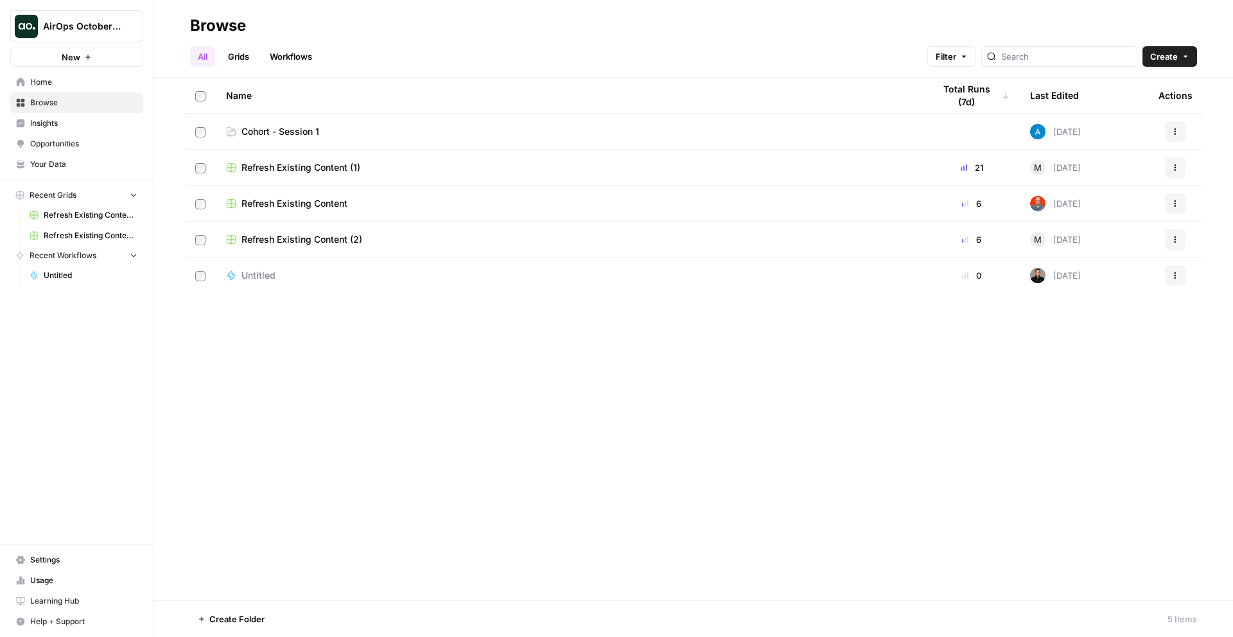
click at [1178, 56] on button "Create" at bounding box center [1170, 56] width 55 height 21
click at [1149, 24] on div "Browse" at bounding box center [693, 25] width 1007 height 21
click at [35, 551] on link "Settings" at bounding box center [76, 560] width 133 height 21
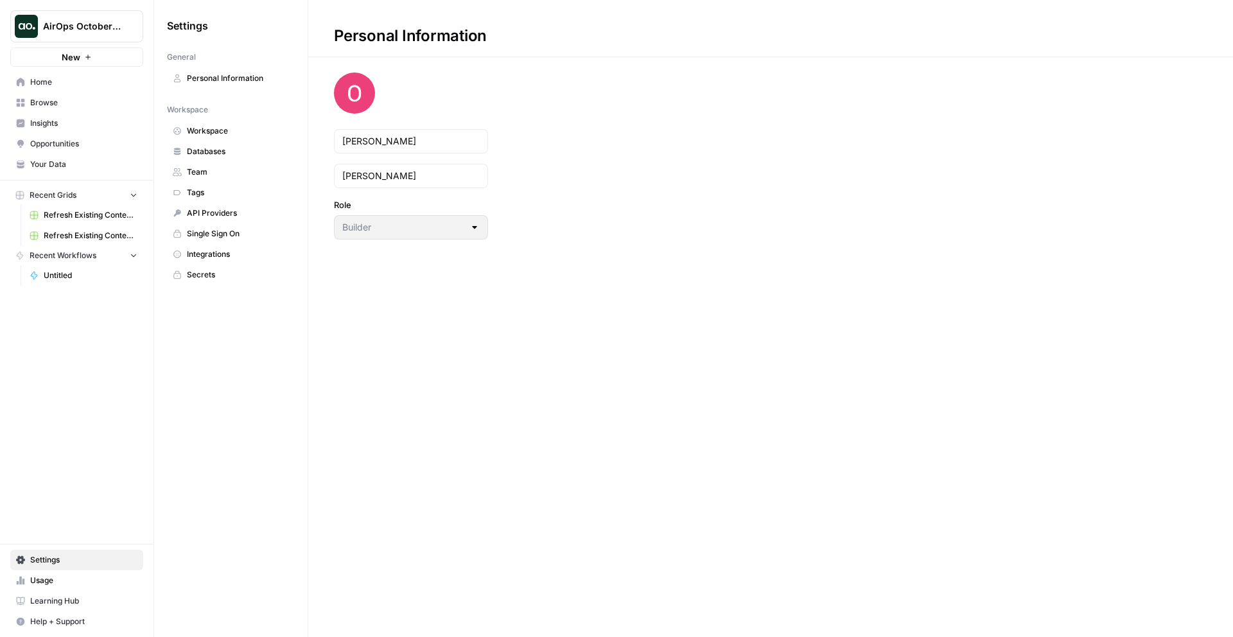
click at [211, 256] on span "Integrations" at bounding box center [238, 255] width 102 height 12
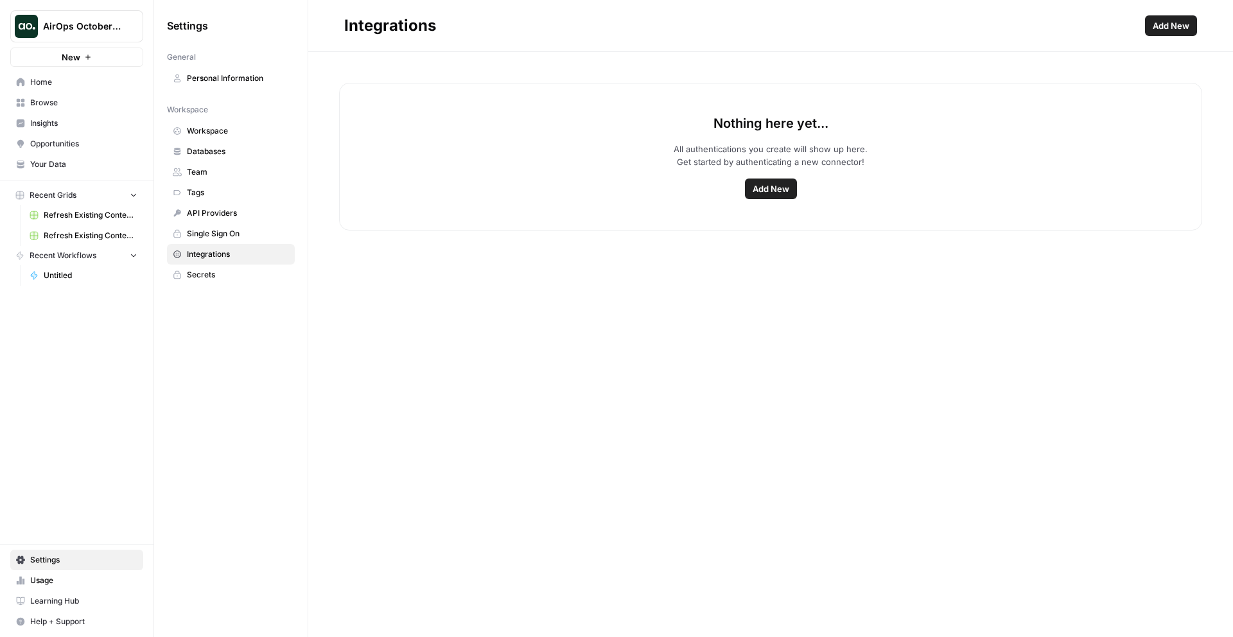
drag, startPoint x: 487, startPoint y: 114, endPoint x: 842, endPoint y: 188, distance: 363.0
click at [838, 184] on div "Nothing here yet... All authentications you create will show up here. Get start…" at bounding box center [770, 157] width 863 height 148
click at [842, 187] on div "Nothing here yet... All authentications you create will show up here. Get start…" at bounding box center [770, 157] width 863 height 148
click at [759, 186] on span "Add New" at bounding box center [771, 188] width 37 height 13
click at [71, 172] on link "Your Data" at bounding box center [76, 164] width 133 height 21
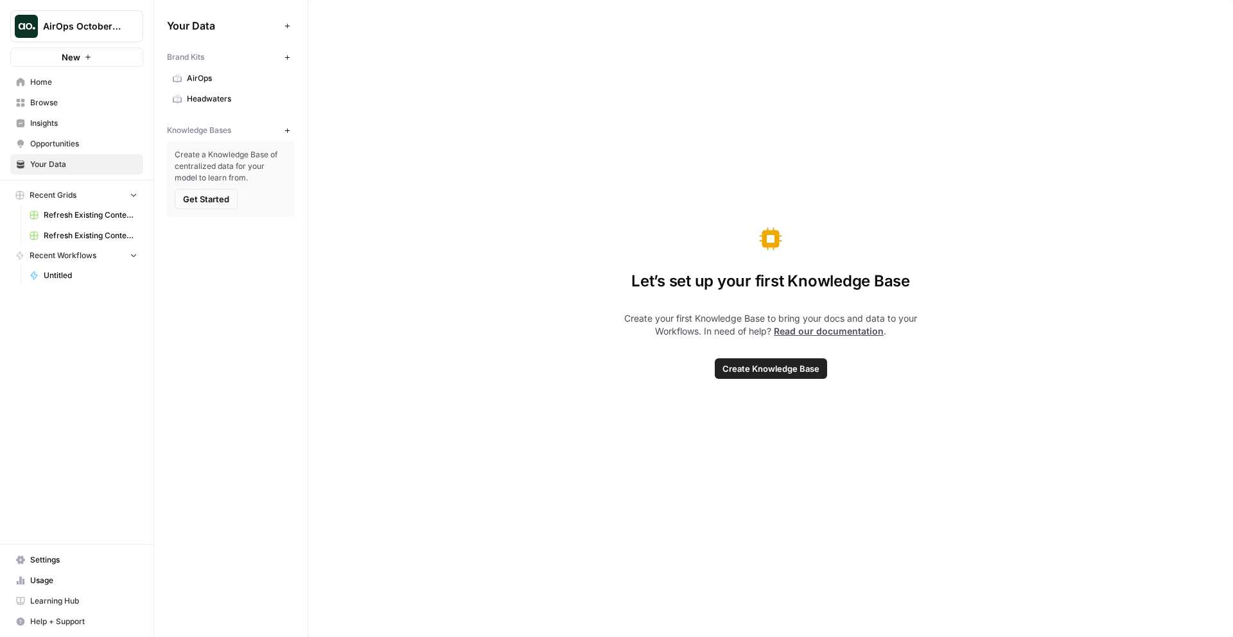
click at [195, 195] on span "Get Started" at bounding box center [206, 199] width 46 height 13
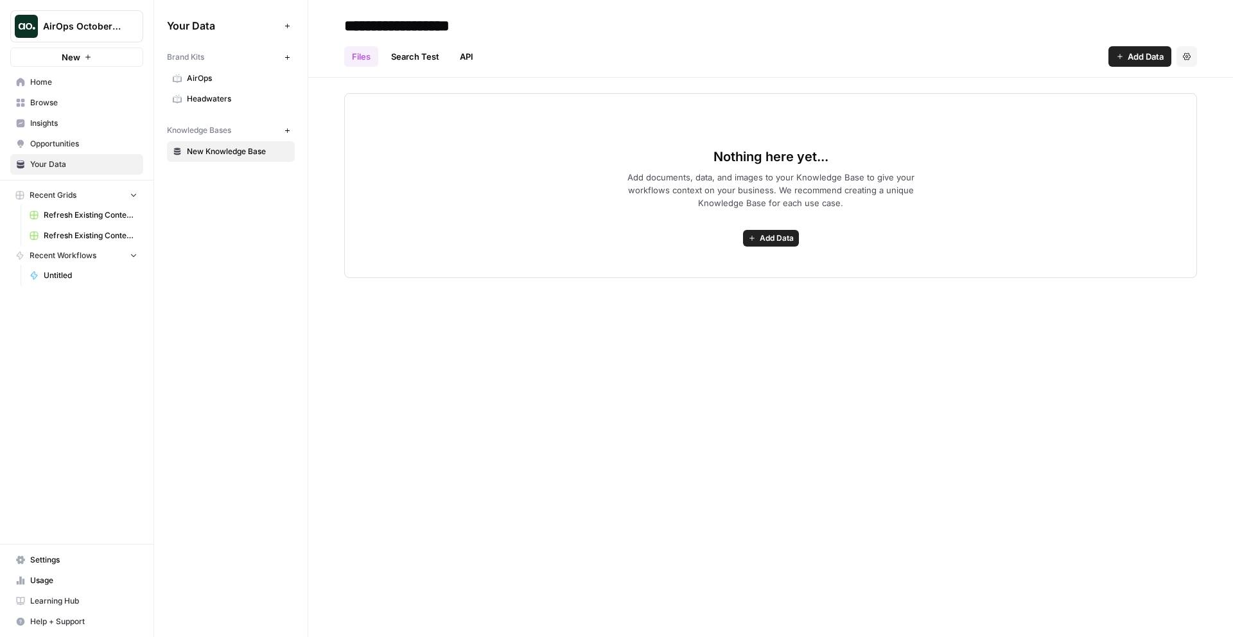
click at [412, 57] on link "Search Test" at bounding box center [416, 56] width 64 height 21
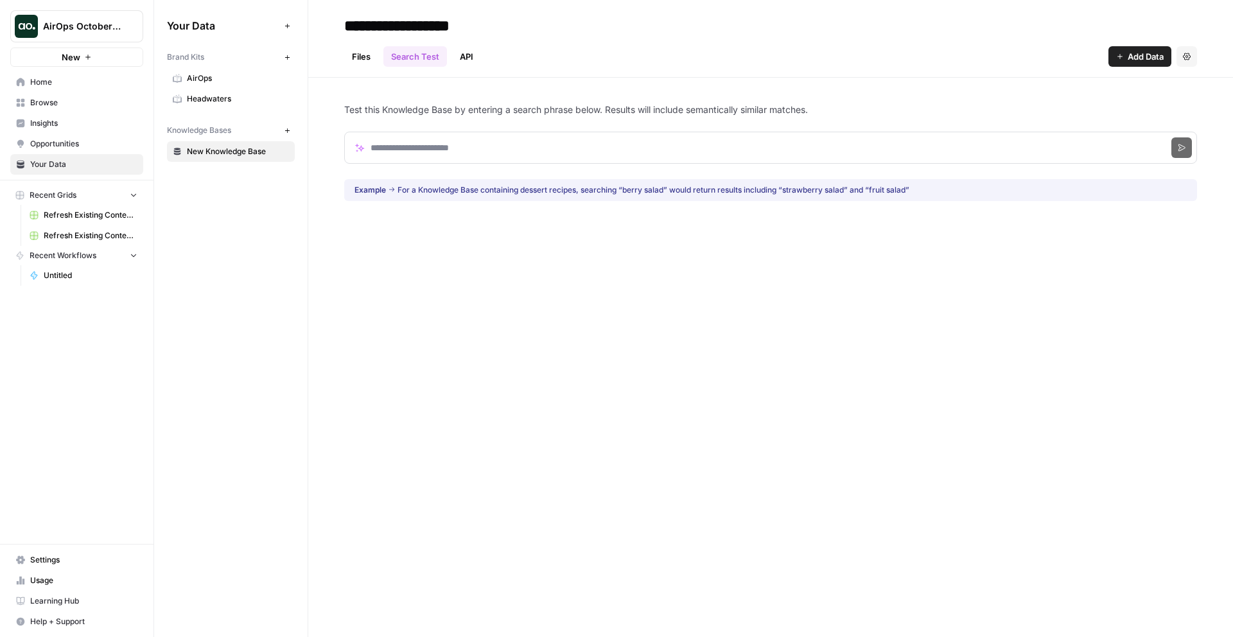
click at [459, 51] on link "API" at bounding box center [466, 56] width 29 height 21
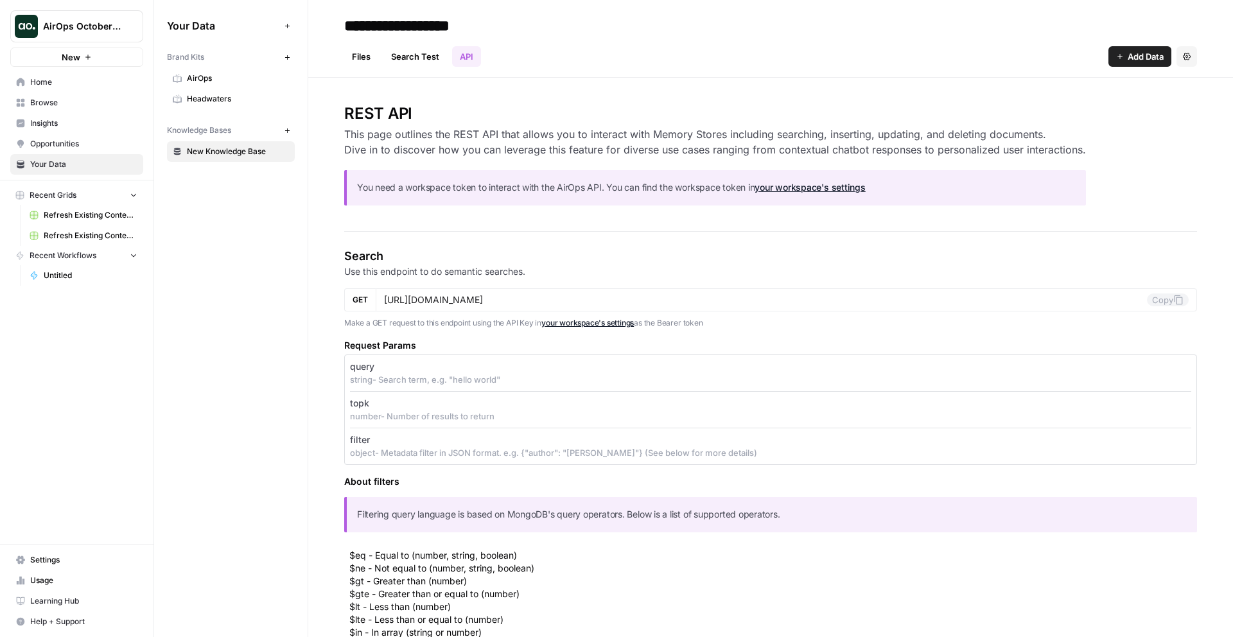
click at [430, 51] on link "Search Test" at bounding box center [416, 56] width 64 height 21
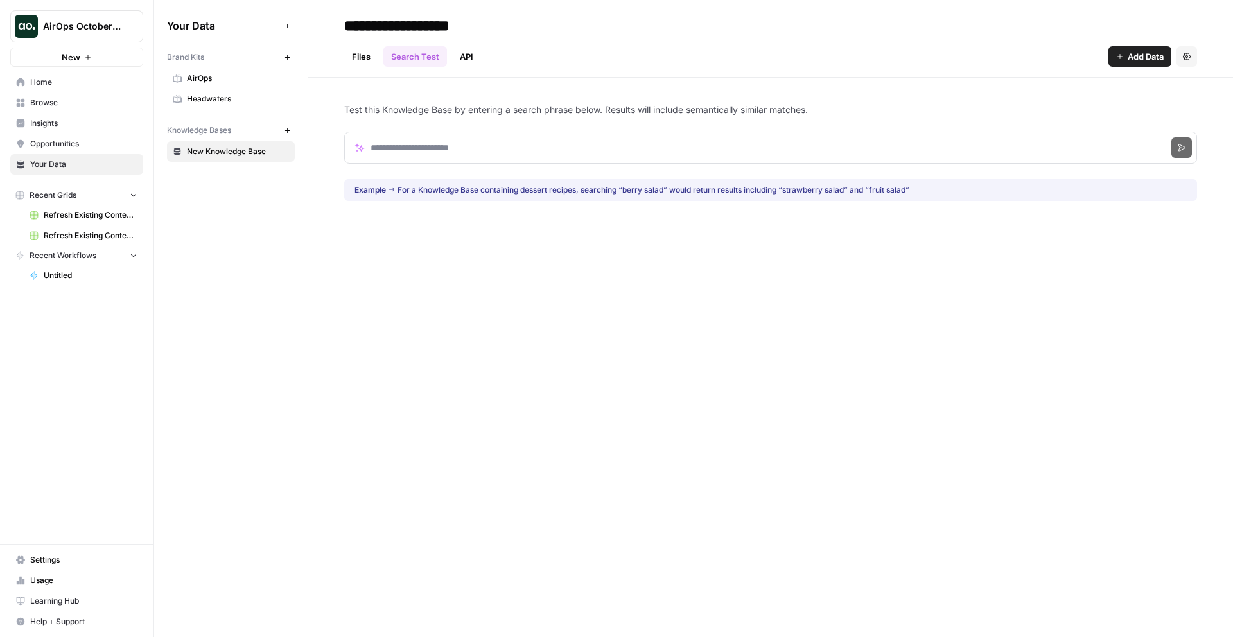
click at [371, 48] on link "Files" at bounding box center [361, 56] width 34 height 21
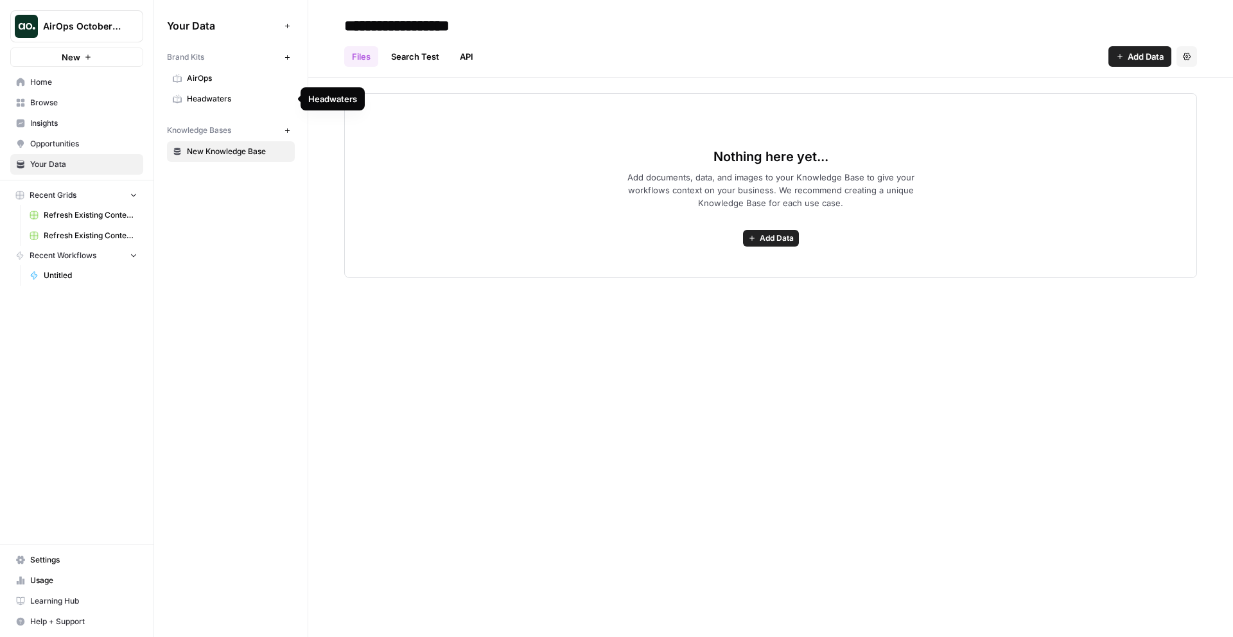
click at [202, 96] on span "Headwaters" at bounding box center [238, 99] width 102 height 12
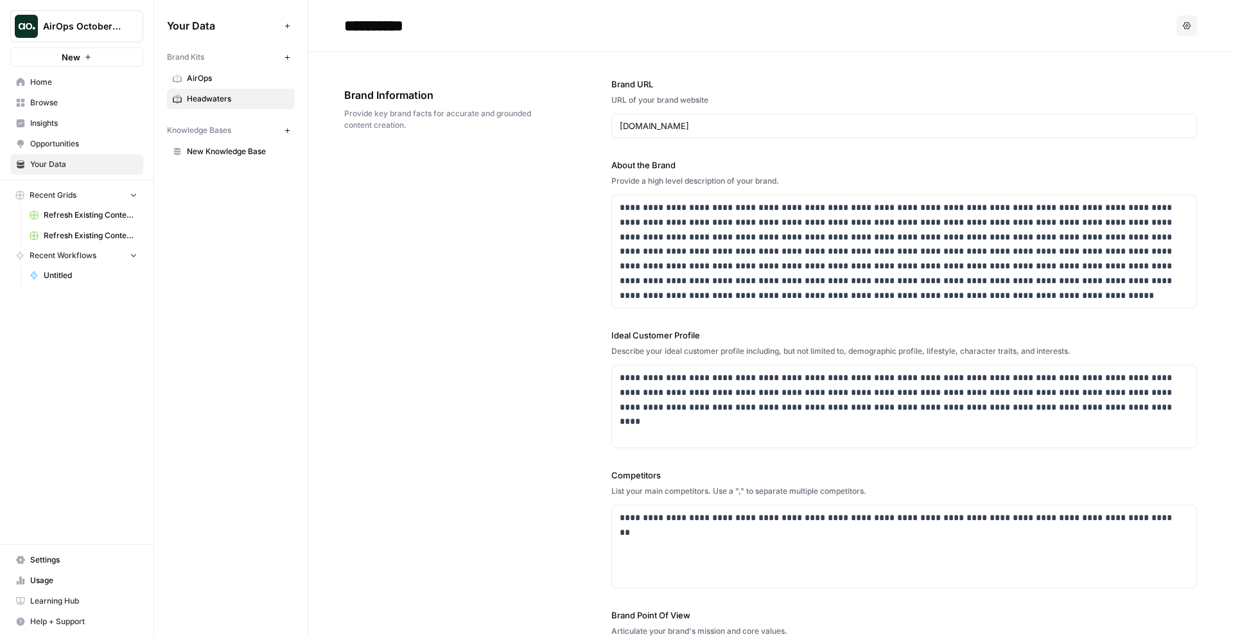
click at [292, 55] on button "New" at bounding box center [286, 56] width 15 height 15
click at [499, 217] on div "**********" at bounding box center [770, 403] width 853 height 703
click at [284, 28] on icon "button" at bounding box center [287, 25] width 7 height 7
click at [284, 54] on icon "button" at bounding box center [287, 57] width 7 height 7
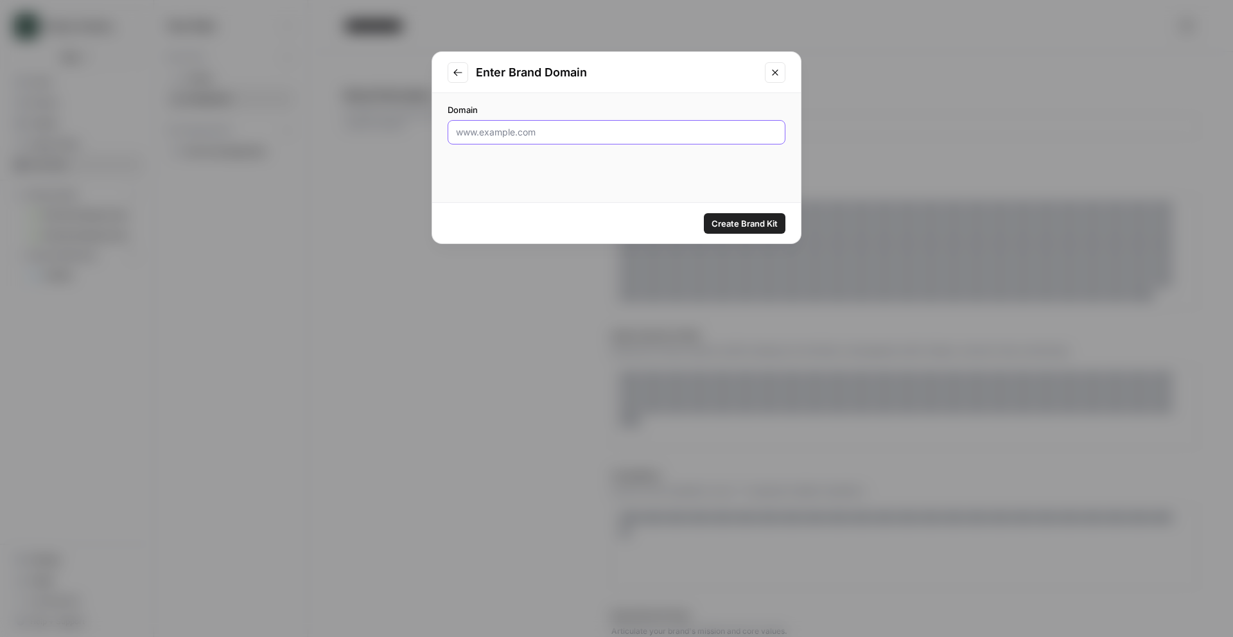
click at [524, 130] on input "Domain" at bounding box center [616, 132] width 321 height 13
type input "[DOMAIN_NAME]"
click button "Create Brand Kit" at bounding box center [745, 223] width 82 height 21
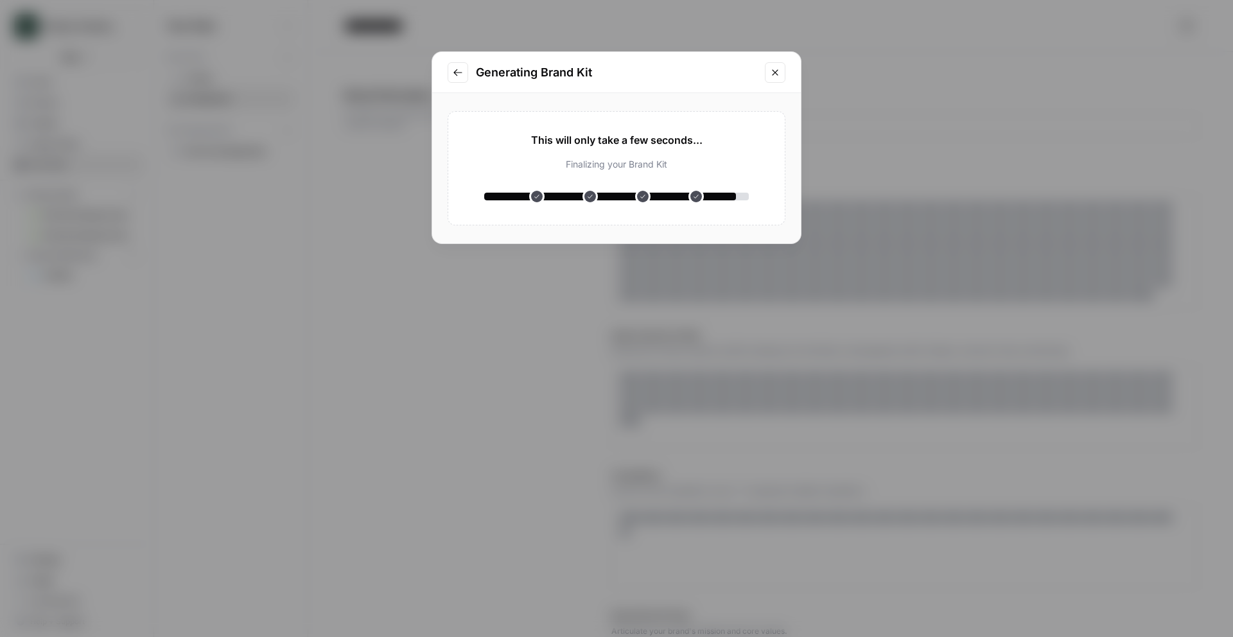
drag, startPoint x: 524, startPoint y: 138, endPoint x: 759, endPoint y: 222, distance: 249.1
click at [757, 221] on div "This will only take a few seconds... Analyzing your website Understanding your …" at bounding box center [617, 168] width 338 height 114
click at [759, 221] on div "This will only take a few seconds... Analyzing your website Understanding your …" at bounding box center [617, 168] width 338 height 114
drag, startPoint x: 761, startPoint y: 207, endPoint x: 533, endPoint y: 87, distance: 257.5
click at [533, 87] on div "Generating Brand Kit This will only take a few seconds... Analyzing your websit…" at bounding box center [617, 147] width 370 height 193
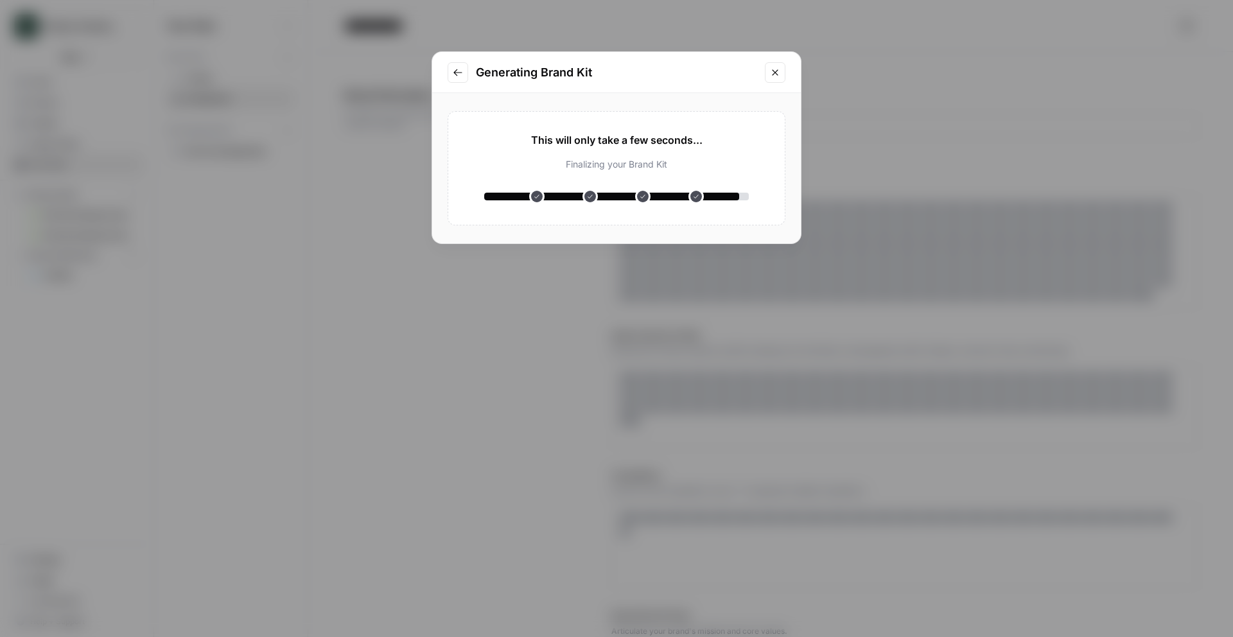
drag, startPoint x: 482, startPoint y: 69, endPoint x: 761, endPoint y: 201, distance: 308.6
click at [756, 200] on div "Generating Brand Kit This will only take a few seconds... Analyzing your websit…" at bounding box center [617, 147] width 370 height 193
click at [764, 202] on div "This will only take a few seconds... Analyzing your website Understanding your …" at bounding box center [617, 168] width 338 height 114
drag, startPoint x: 766, startPoint y: 203, endPoint x: 493, endPoint y: 66, distance: 306.0
click at [493, 66] on div "Generating Brand Kit This will only take a few seconds... Analyzing your websit…" at bounding box center [617, 147] width 370 height 193
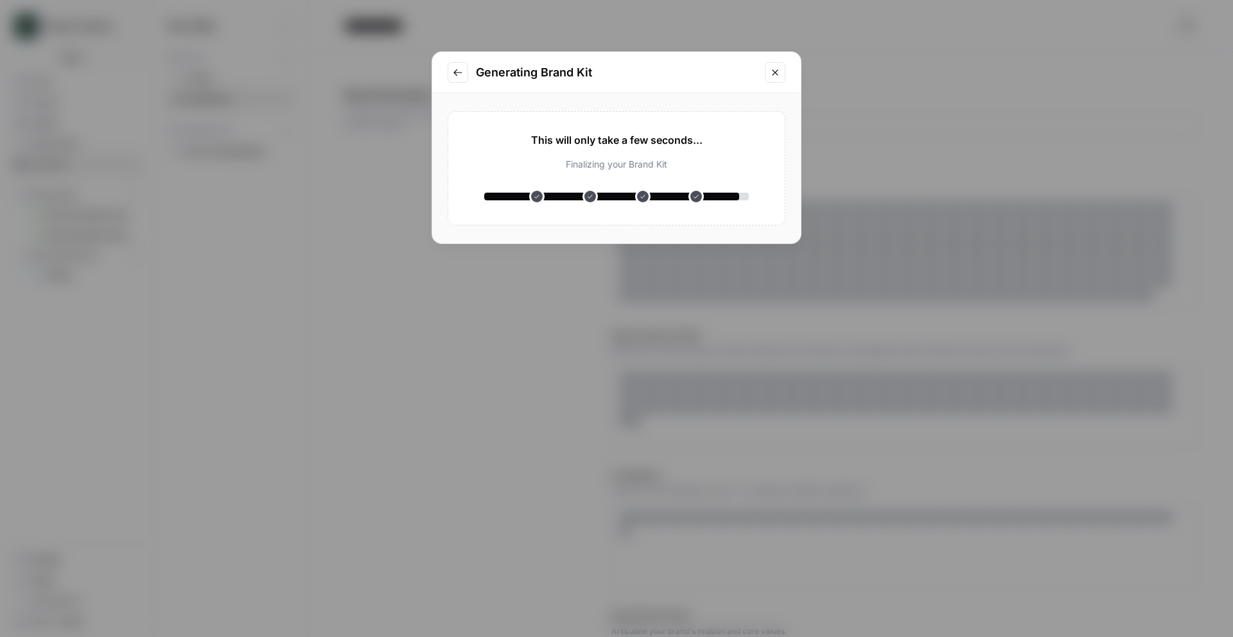
drag, startPoint x: 475, startPoint y: 66, endPoint x: 748, endPoint y: 209, distance: 308.3
click at [745, 208] on div "Generating Brand Kit This will only take a few seconds... Analyzing your websit…" at bounding box center [617, 147] width 370 height 193
click at [751, 209] on div "This will only take a few seconds... Analyzing your website Understanding your …" at bounding box center [617, 168] width 338 height 114
drag, startPoint x: 772, startPoint y: 208, endPoint x: 488, endPoint y: 67, distance: 317.2
click at [497, 65] on div "Generating Brand Kit This will only take a few seconds... Analyzing your websit…" at bounding box center [617, 147] width 370 height 193
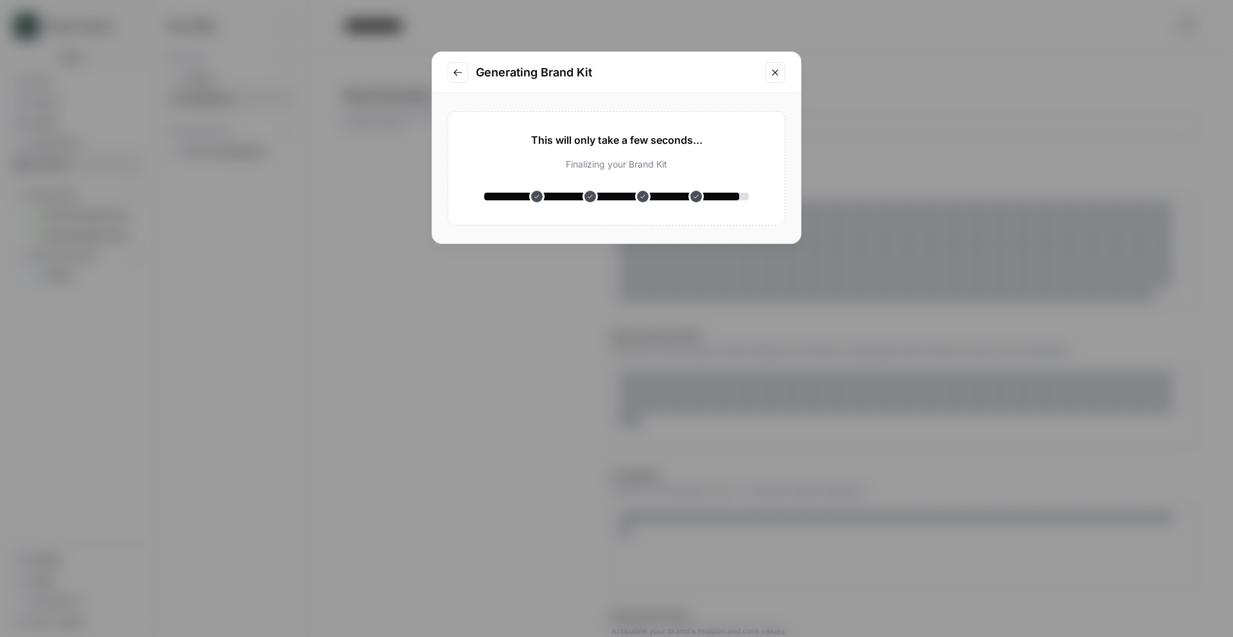
drag, startPoint x: 479, startPoint y: 69, endPoint x: 728, endPoint y: 209, distance: 285.9
click at [713, 202] on div "Generating Brand Kit This will only take a few seconds... Analyzing your websit…" at bounding box center [617, 147] width 370 height 193
drag, startPoint x: 728, startPoint y: 209, endPoint x: 750, endPoint y: 211, distance: 22.0
click at [728, 208] on div "This will only take a few seconds... Analyzing your website Understanding your …" at bounding box center [617, 168] width 338 height 114
drag, startPoint x: 769, startPoint y: 211, endPoint x: 479, endPoint y: 58, distance: 327.6
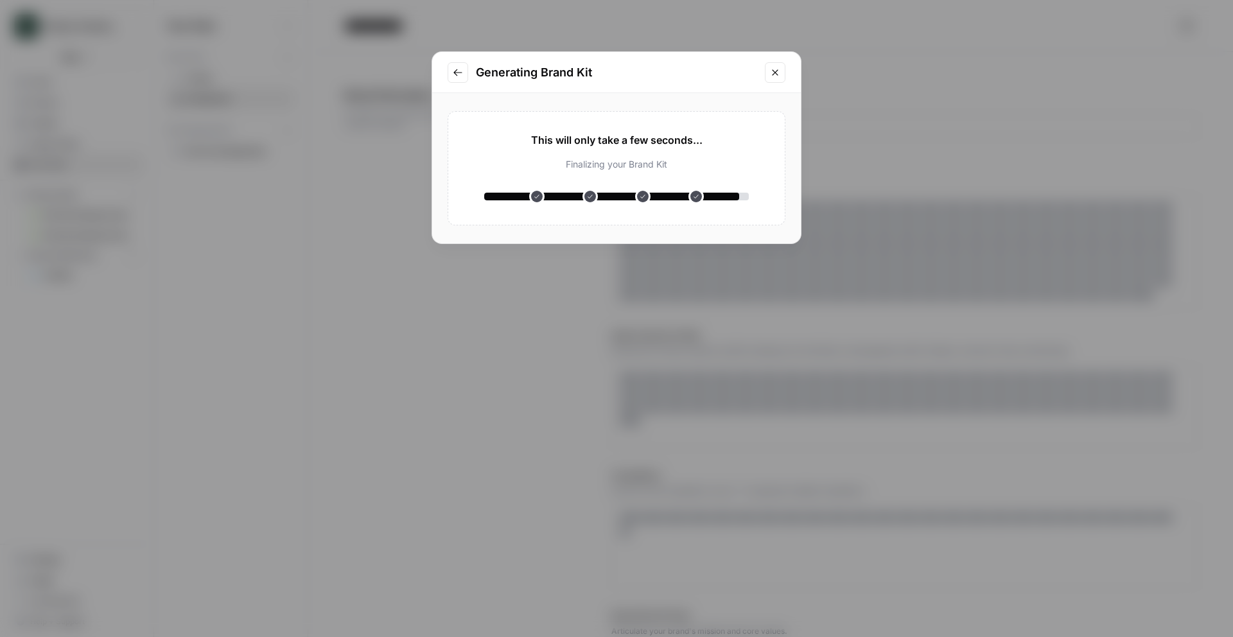
click at [479, 58] on div "Generating Brand Kit This will only take a few seconds... Analyzing your websit…" at bounding box center [617, 147] width 370 height 193
click at [479, 58] on div "Generating Brand Kit" at bounding box center [616, 72] width 369 height 41
drag, startPoint x: 482, startPoint y: 63, endPoint x: 734, endPoint y: 216, distance: 295.2
click at [733, 214] on div "Generating Brand Kit This will only take a few seconds... Analyzing your websit…" at bounding box center [617, 147] width 370 height 193
click at [738, 218] on div "This will only take a few seconds... Analyzing your website Understanding your …" at bounding box center [617, 168] width 338 height 114
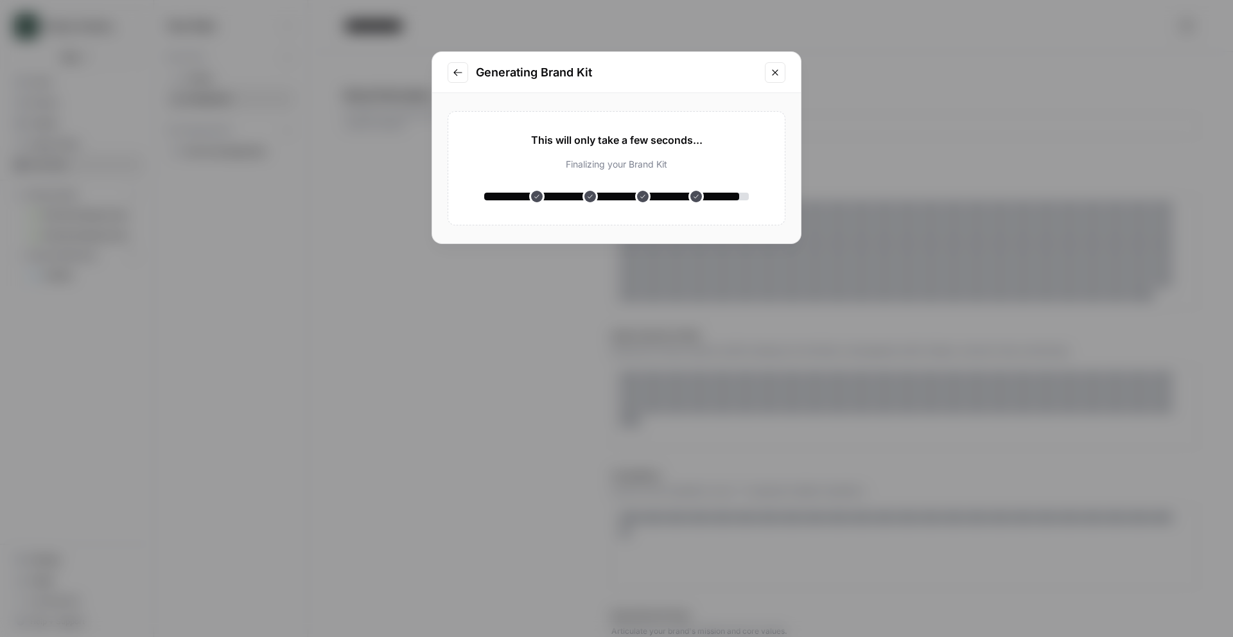
drag, startPoint x: 763, startPoint y: 216, endPoint x: 482, endPoint y: 75, distance: 314.3
click at [461, 66] on div "Generating Brand Kit This will only take a few seconds... Analyzing your websit…" at bounding box center [617, 147] width 370 height 193
click at [486, 75] on h2 "Generating Brand Kit" at bounding box center [616, 73] width 281 height 18
drag, startPoint x: 529, startPoint y: 96, endPoint x: 766, endPoint y: 208, distance: 262.4
click at [766, 209] on div "Generating Brand Kit This will only take a few seconds... Analyzing your websit…" at bounding box center [617, 147] width 370 height 193
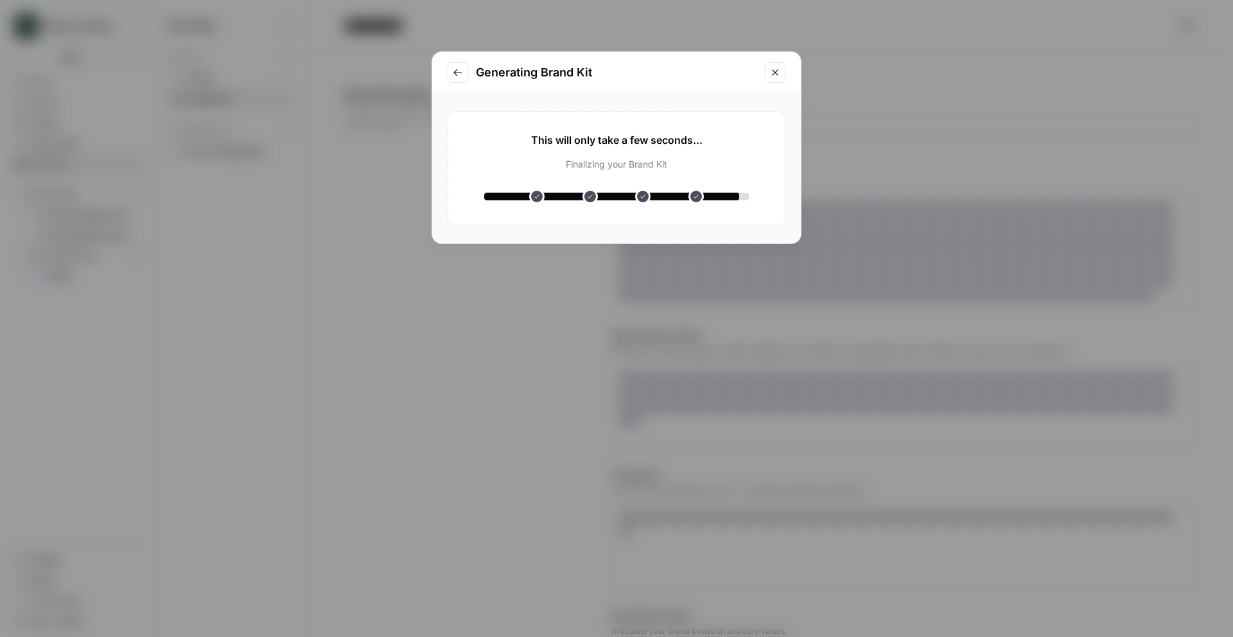
click at [766, 208] on div "This will only take a few seconds... Analyzing your website Understanding your …" at bounding box center [617, 168] width 338 height 114
drag, startPoint x: 623, startPoint y: 160, endPoint x: 473, endPoint y: 76, distance: 171.2
click at [473, 76] on div "Generating Brand Kit This will only take a few seconds... Analyzing your websit…" at bounding box center [617, 147] width 370 height 193
click at [473, 76] on div "Generating Brand Kit" at bounding box center [616, 72] width 369 height 41
drag, startPoint x: 504, startPoint y: 99, endPoint x: 755, endPoint y: 198, distance: 270.0
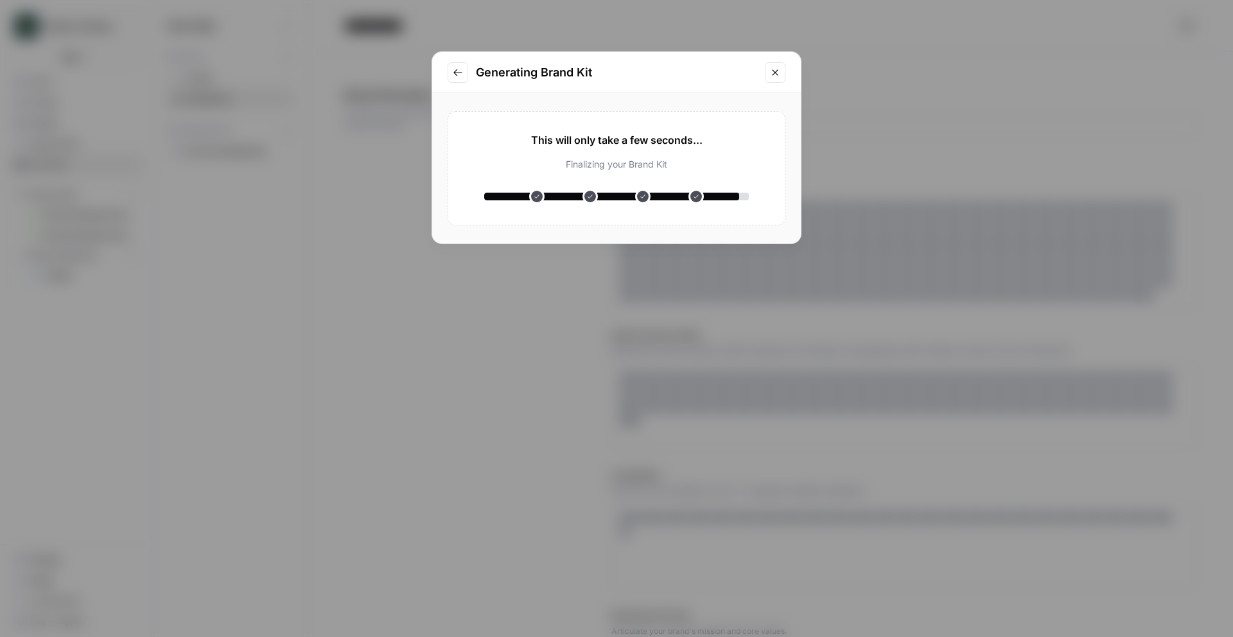
click at [760, 198] on div "Generating Brand Kit This will only take a few seconds... Analyzing your websit…" at bounding box center [617, 147] width 370 height 193
drag, startPoint x: 755, startPoint y: 198, endPoint x: 488, endPoint y: 69, distance: 296.2
click at [488, 69] on div "Generating Brand Kit This will only take a few seconds... Analyzing your websit…" at bounding box center [617, 147] width 370 height 193
drag, startPoint x: 473, startPoint y: 69, endPoint x: 689, endPoint y: 184, distance: 244.6
click at [689, 184] on div "Generating Brand Kit This will only take a few seconds... Analyzing your websit…" at bounding box center [617, 147] width 370 height 193
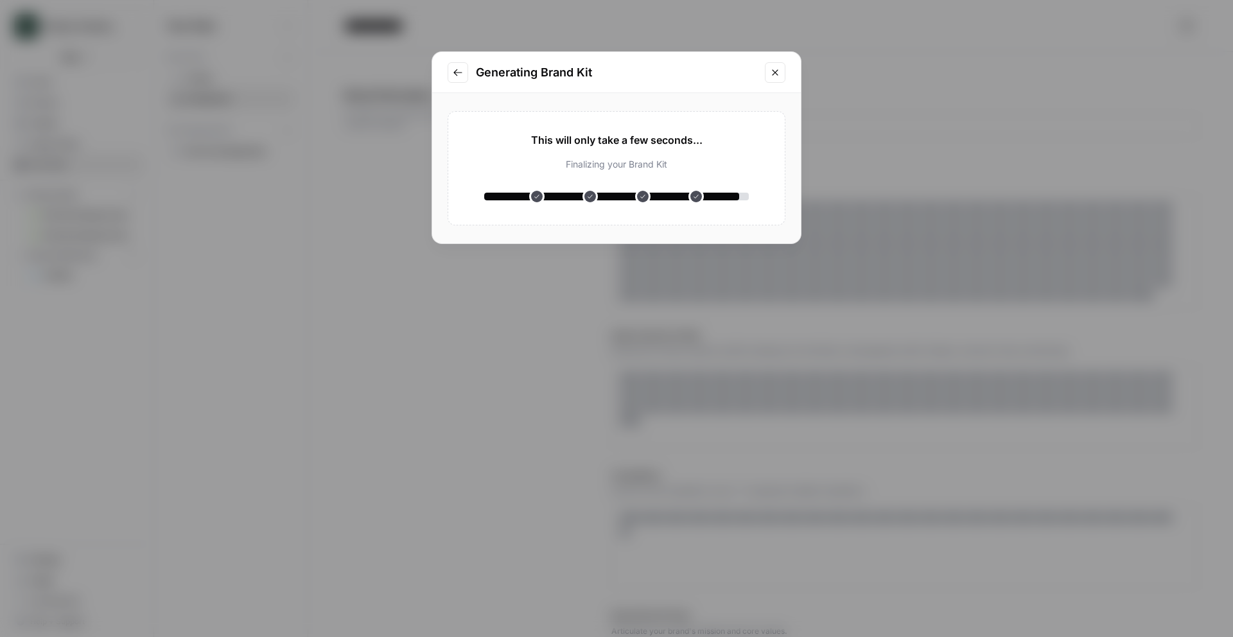
drag, startPoint x: 713, startPoint y: 195, endPoint x: 481, endPoint y: 75, distance: 262.1
click at [479, 75] on div "Generating Brand Kit This will only take a few seconds... Analyzing your websit…" at bounding box center [617, 147] width 370 height 193
drag, startPoint x: 481, startPoint y: 74, endPoint x: 711, endPoint y: 179, distance: 252.7
click at [693, 175] on div "Generating Brand Kit This will only take a few seconds... Analyzing your websit…" at bounding box center [617, 147] width 370 height 193
drag, startPoint x: 709, startPoint y: 178, endPoint x: 480, endPoint y: 75, distance: 251.6
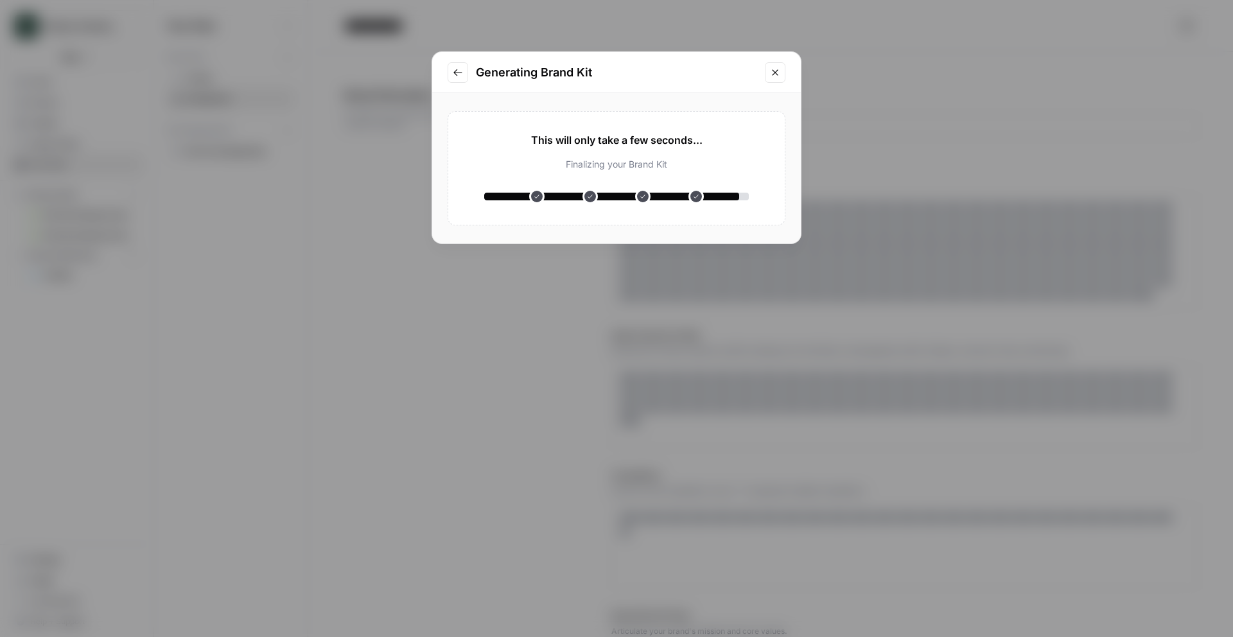
click at [480, 75] on div "Generating Brand Kit This will only take a few seconds... Analyzing your websit…" at bounding box center [617, 147] width 370 height 193
drag, startPoint x: 488, startPoint y: 84, endPoint x: 716, endPoint y: 172, distance: 244.5
click at [700, 168] on div "Generating Brand Kit This will only take a few seconds... Analyzing your websit…" at bounding box center [617, 147] width 370 height 193
click at [713, 172] on div "Analyzing your website Understanding your product Analyzing your competitors Cr…" at bounding box center [616, 176] width 265 height 57
click at [773, 77] on icon "Close modal" at bounding box center [775, 72] width 10 height 10
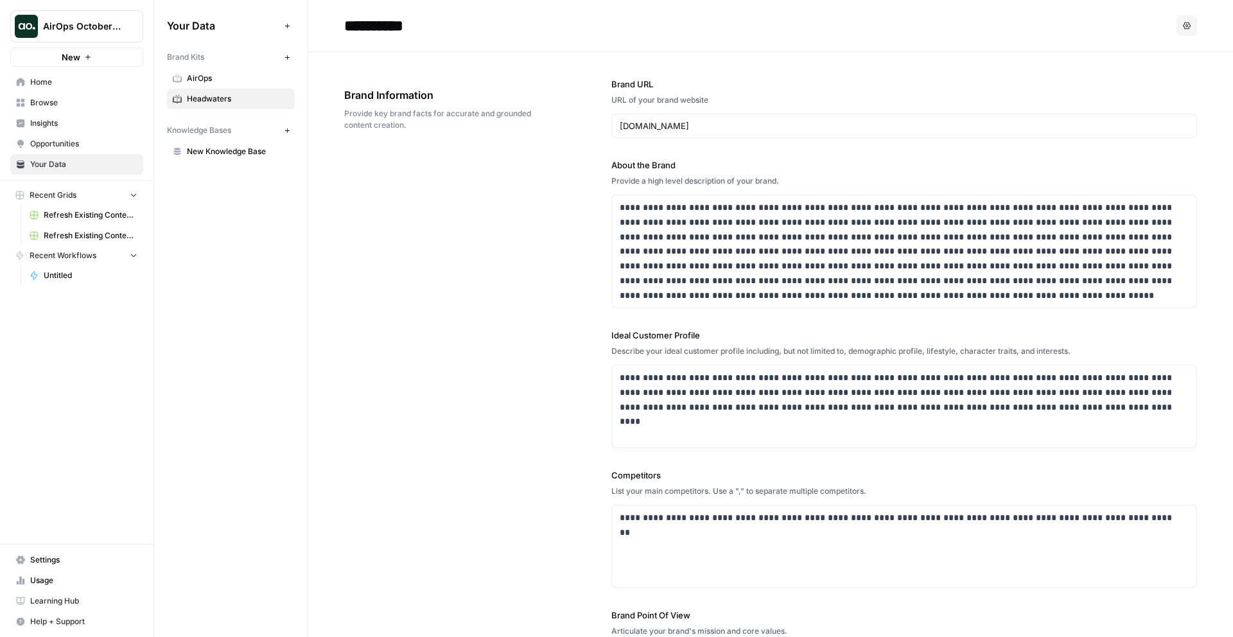
click at [382, 200] on div "**********" at bounding box center [770, 403] width 853 height 703
click at [70, 80] on span "Home" at bounding box center [83, 82] width 107 height 12
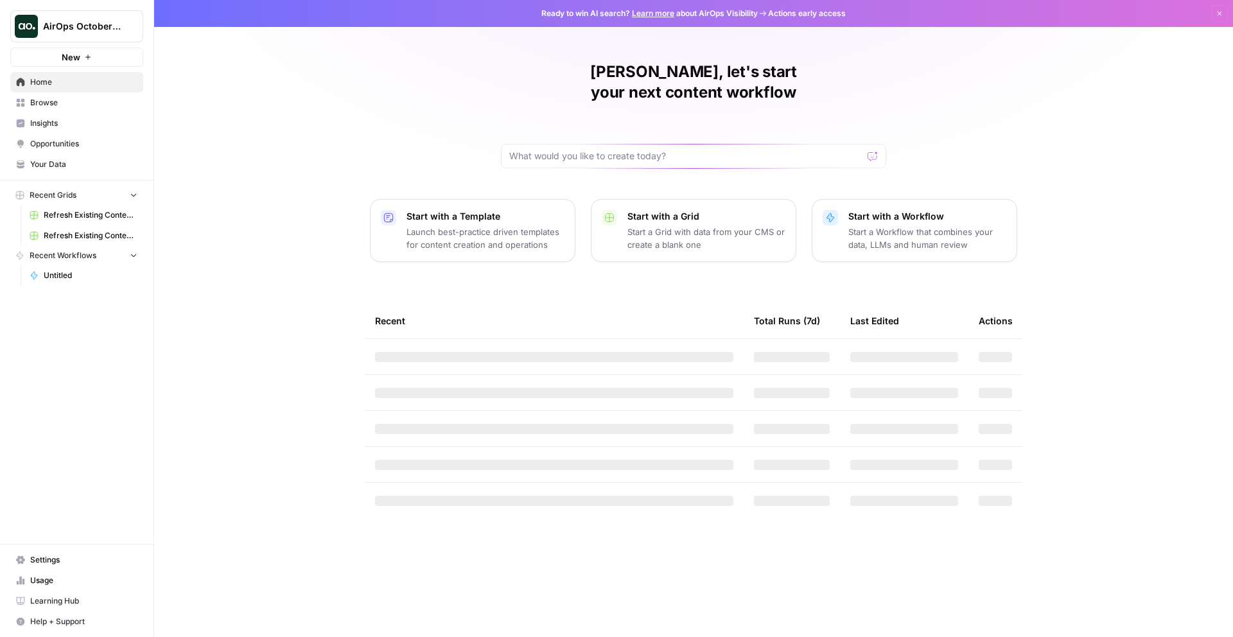
click at [47, 101] on span "Browse" at bounding box center [83, 103] width 107 height 12
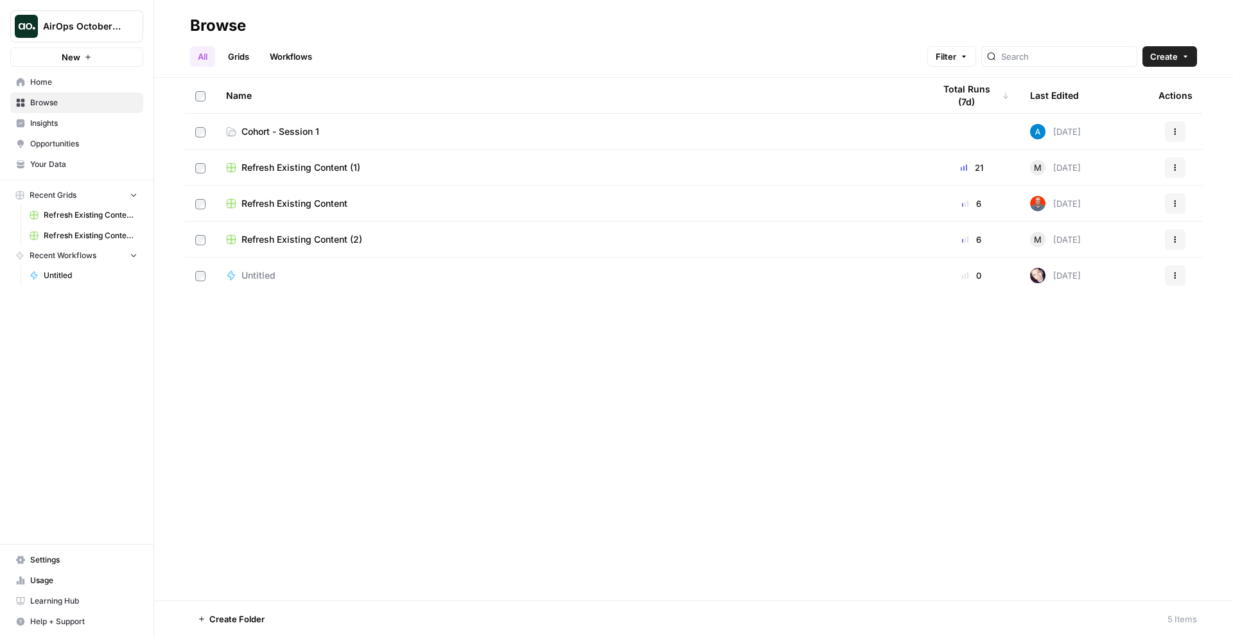
click at [276, 130] on span "Cohort - Session 1" at bounding box center [281, 131] width 78 height 13
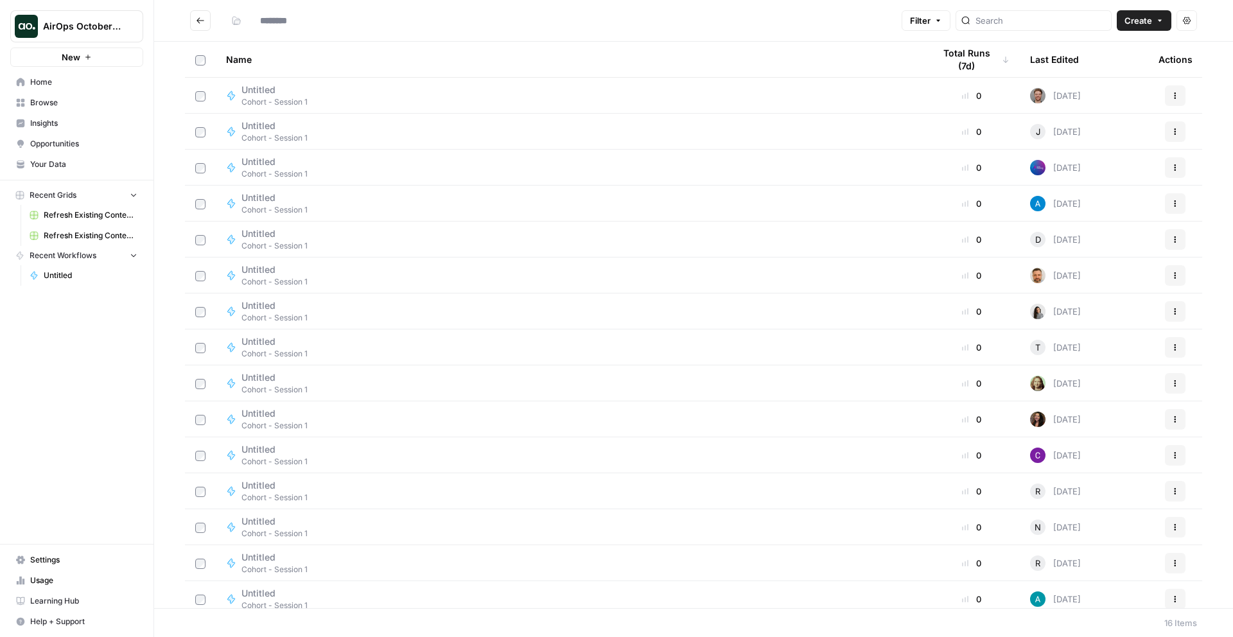
type input "**********"
click at [1140, 24] on span "Create" at bounding box center [1139, 20] width 28 height 13
click at [1120, 66] on span "Workflow" at bounding box center [1120, 68] width 72 height 13
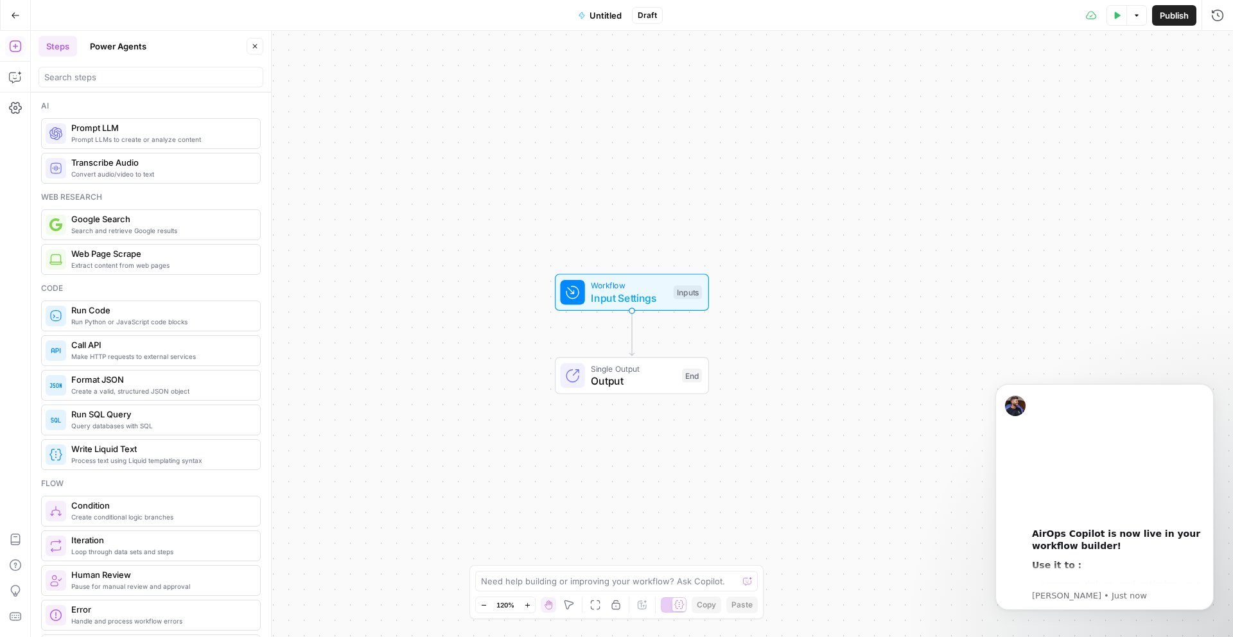
click at [605, 15] on span "Untitled" at bounding box center [606, 15] width 32 height 13
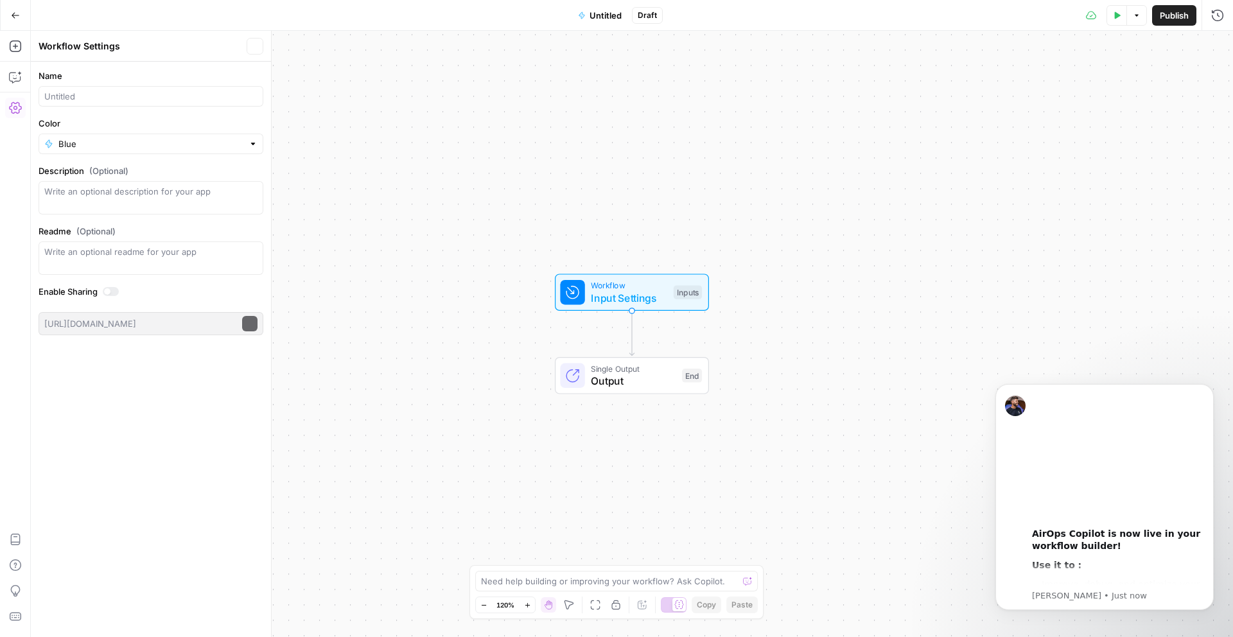
click at [605, 15] on span "Untitled" at bounding box center [606, 15] width 32 height 13
click at [603, 17] on span "Untitled" at bounding box center [606, 15] width 32 height 13
click at [141, 93] on input "Name" at bounding box center [150, 96] width 213 height 13
type input "[PERSON_NAME]"
click at [141, 76] on label "Name" at bounding box center [151, 75] width 225 height 13
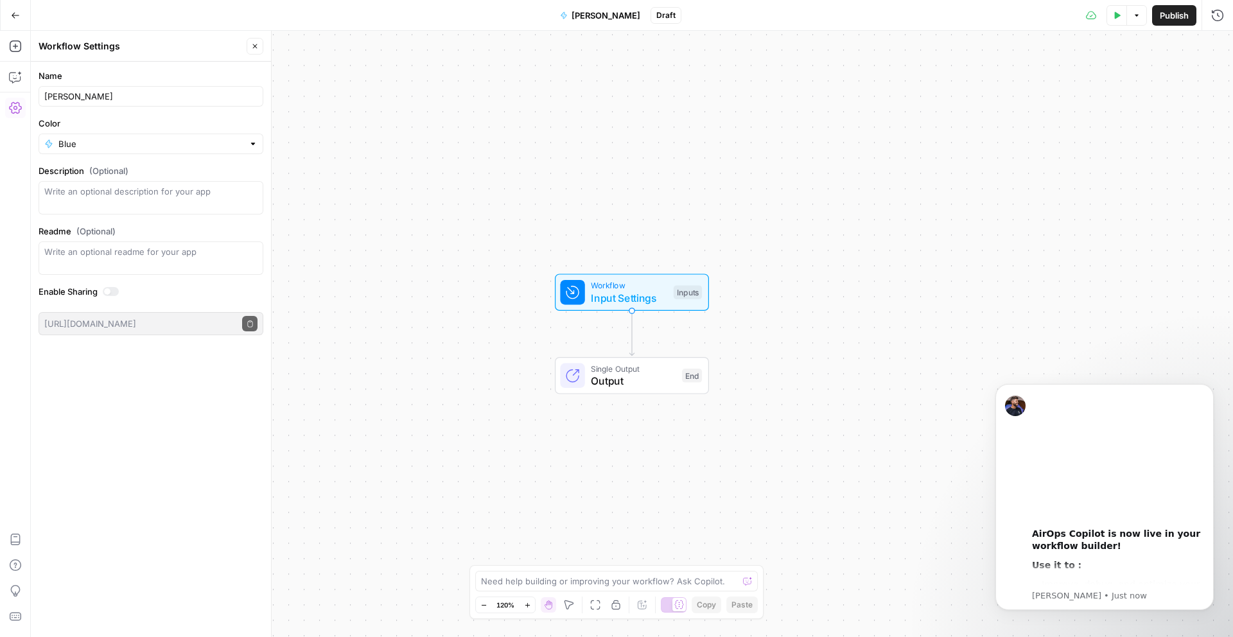
click at [141, 90] on input "[PERSON_NAME]" at bounding box center [150, 96] width 213 height 13
click at [614, 296] on span "Input Settings" at bounding box center [629, 297] width 76 height 15
click at [1075, 80] on button "Add Field" at bounding box center [1094, 87] width 214 height 21
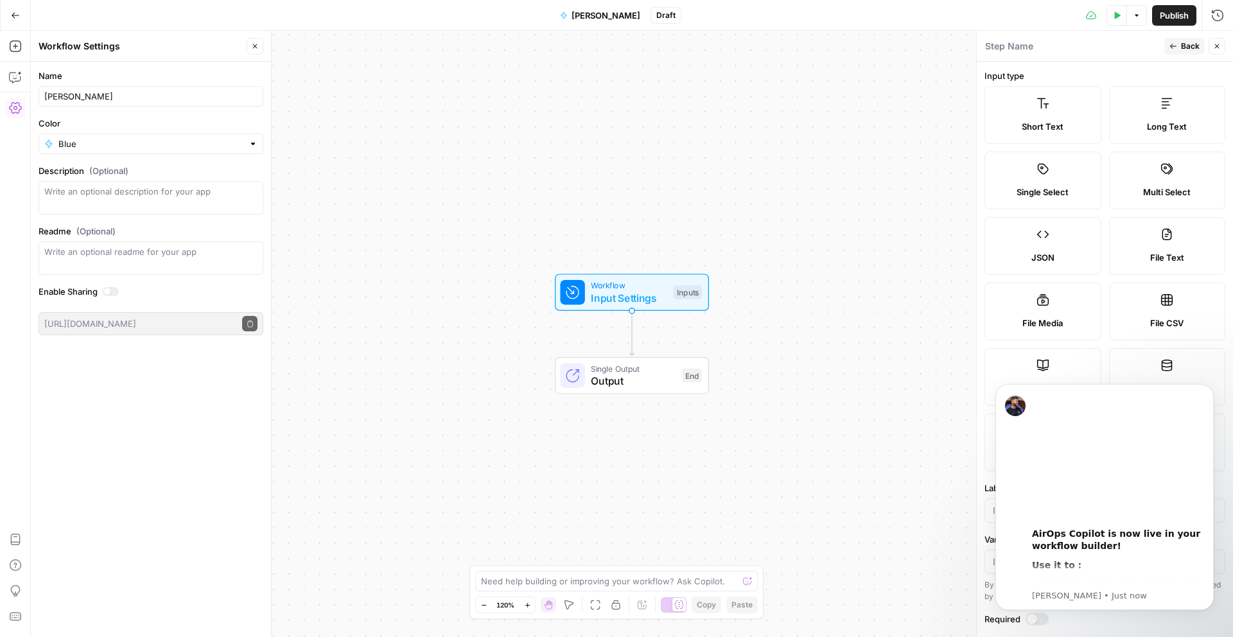
click at [121, 123] on label "Color" at bounding box center [151, 123] width 225 height 13
click at [121, 137] on input "Blue" at bounding box center [150, 143] width 185 height 13
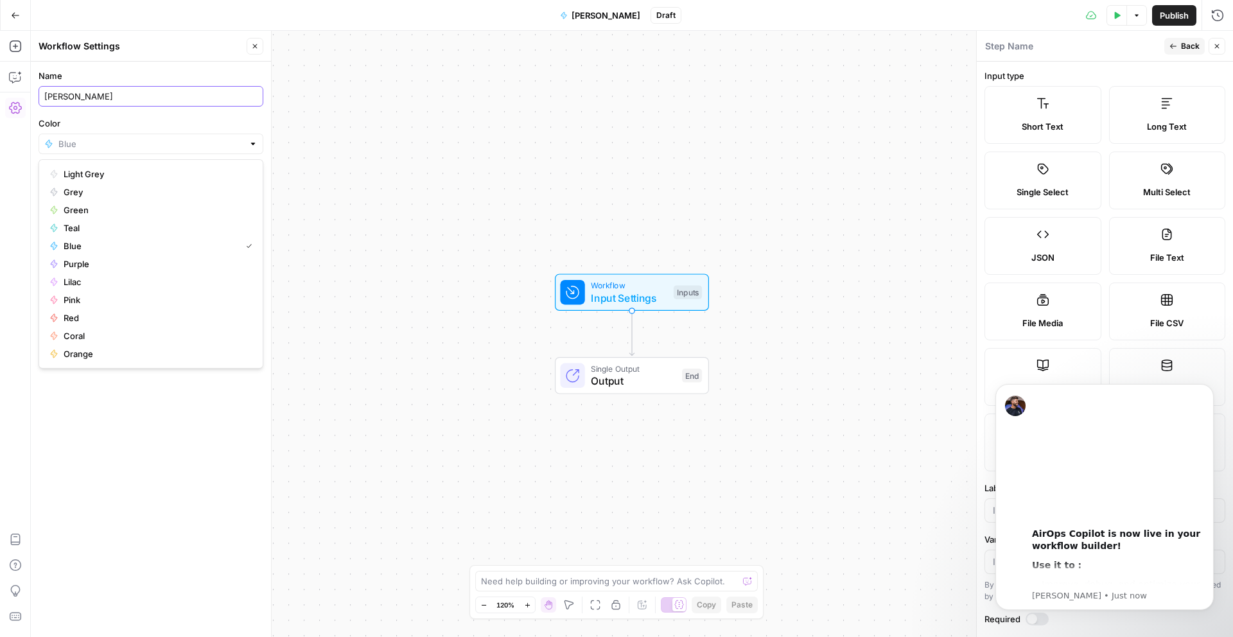
click at [90, 100] on input "[PERSON_NAME]" at bounding box center [150, 96] width 213 height 13
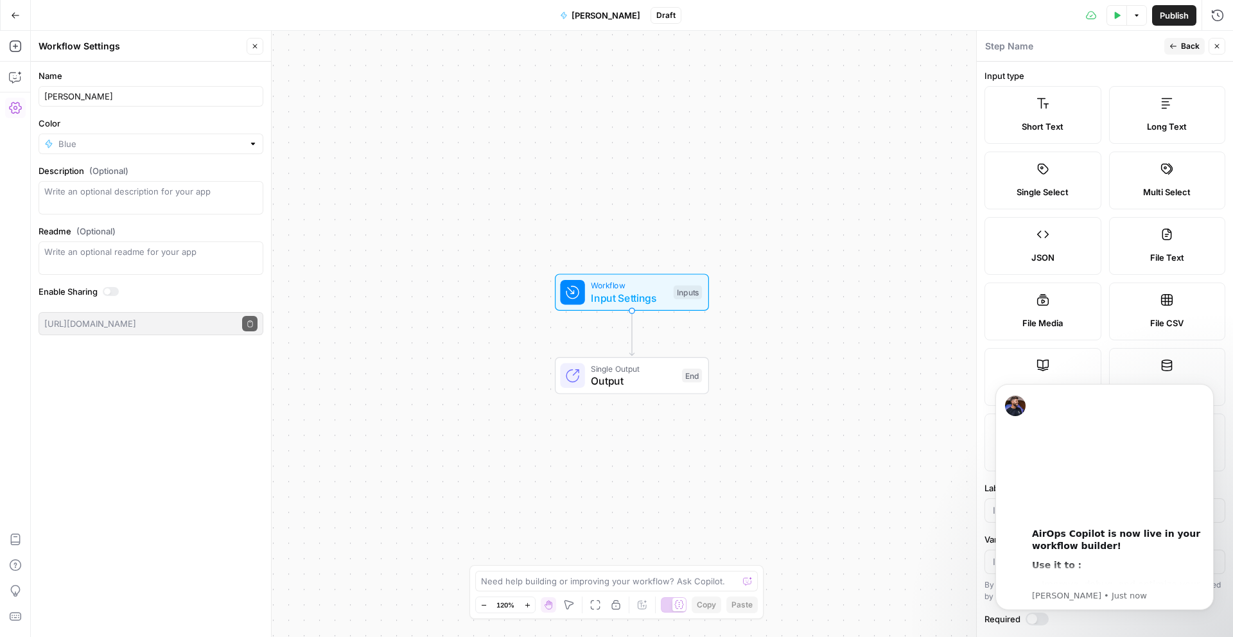
click at [81, 113] on form "Name [PERSON_NAME] Color Description (Optional) Readme (Optional) Write an opti…" at bounding box center [151, 202] width 240 height 281
click at [78, 142] on input "Color" at bounding box center [150, 143] width 185 height 13
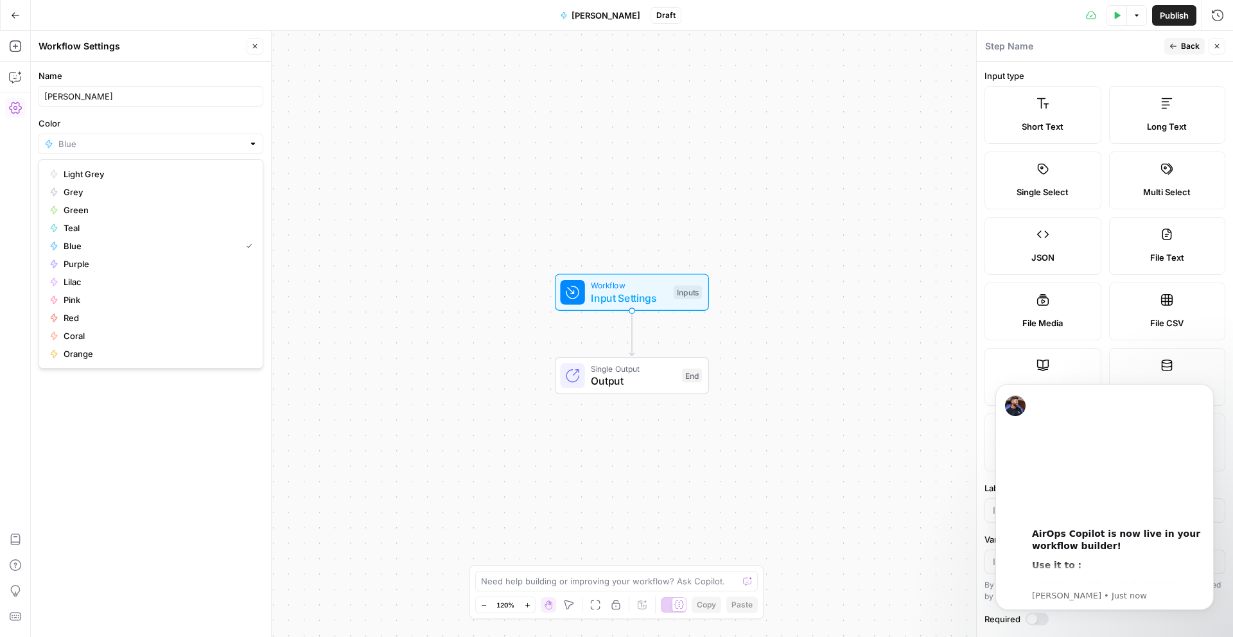
type input "Blue"
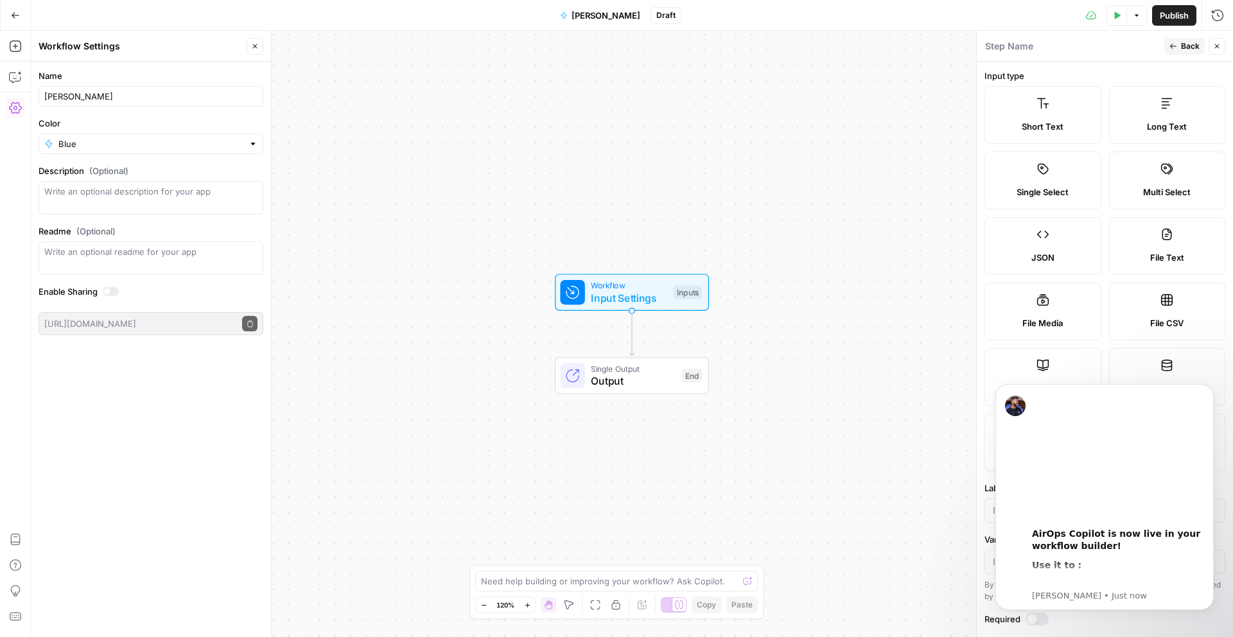
click at [84, 129] on label "Color" at bounding box center [151, 123] width 225 height 13
click at [84, 137] on input "Blue" at bounding box center [150, 143] width 185 height 13
click at [83, 146] on input "Color" at bounding box center [150, 143] width 185 height 13
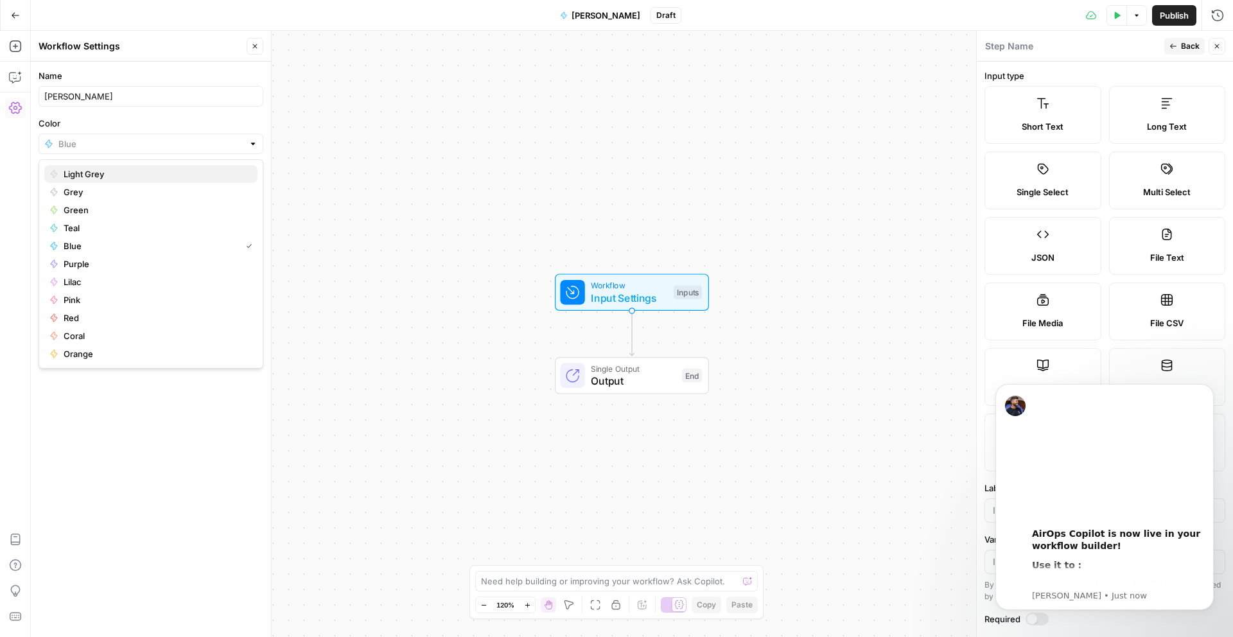
click at [97, 172] on span "Light Grey" at bounding box center [156, 174] width 184 height 13
type input "Light Grey"
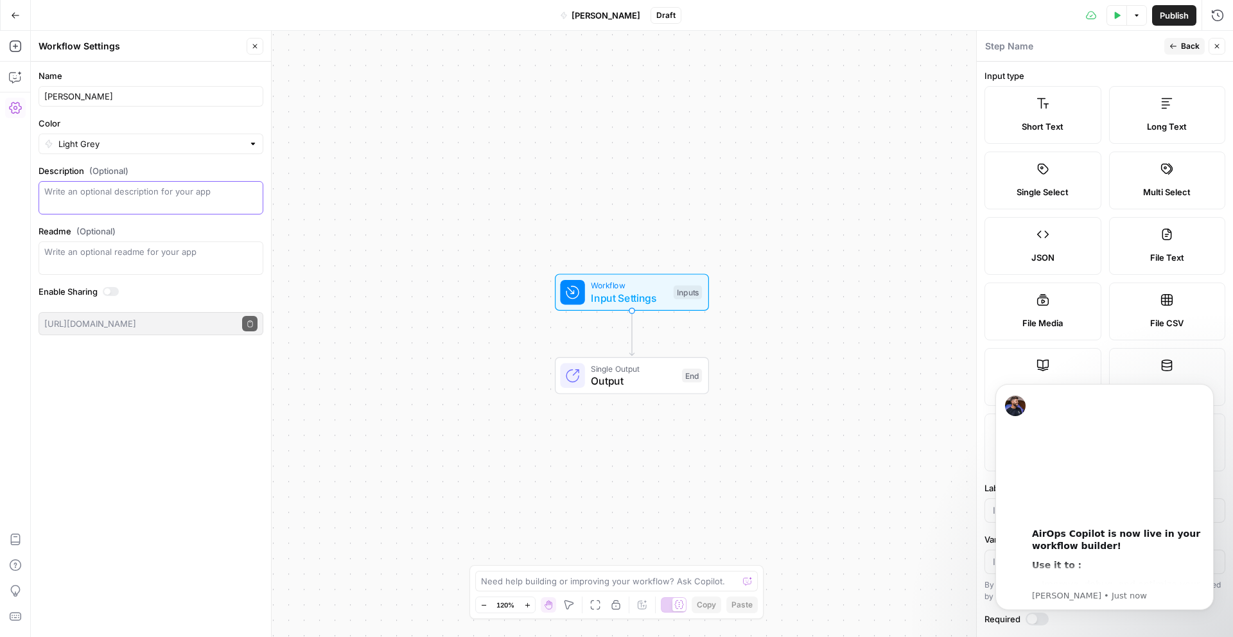
click at [99, 193] on textarea "Description (Optional)" at bounding box center [150, 198] width 213 height 26
click at [117, 166] on span "(Optional)" at bounding box center [108, 170] width 39 height 13
click at [117, 185] on textarea "Description (Optional)" at bounding box center [150, 198] width 213 height 26
click at [124, 185] on textarea "Description (Optional)" at bounding box center [150, 198] width 213 height 26
click at [113, 265] on div "Write an optional readme for your app" at bounding box center [151, 258] width 225 height 33
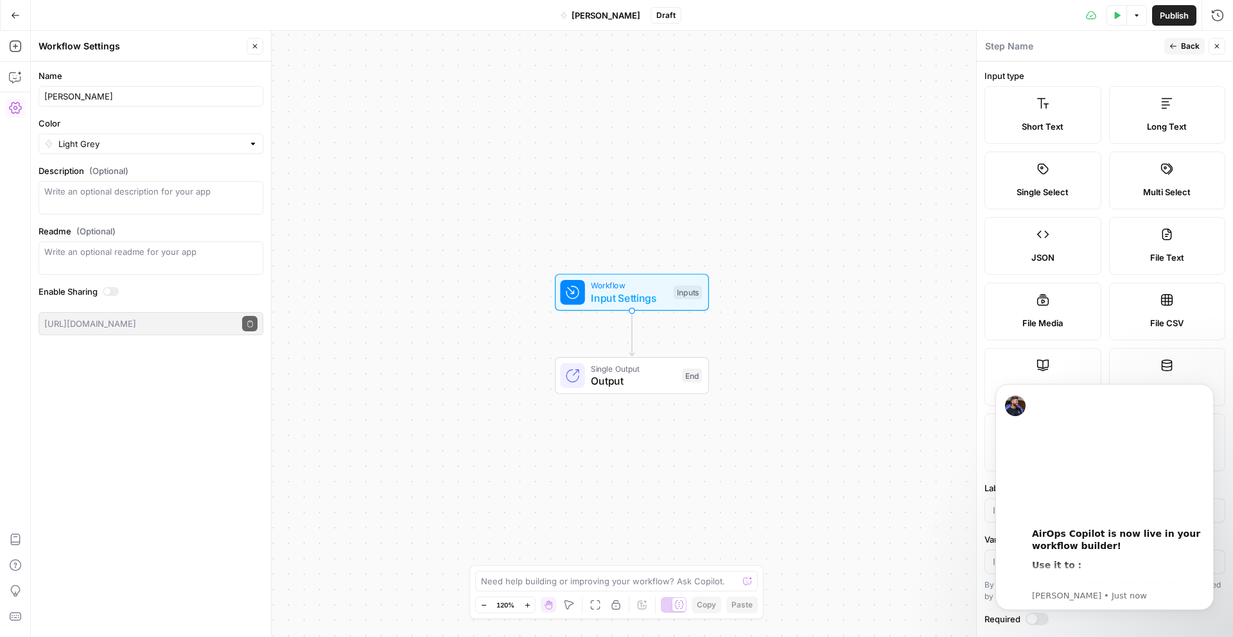
click at [126, 185] on div at bounding box center [151, 197] width 225 height 33
click at [132, 232] on label "Readme (Optional)" at bounding box center [151, 231] width 225 height 13
click at [132, 245] on textarea "Readme (Optional)" at bounding box center [150, 251] width 213 height 13
click at [161, 299] on div "Enable Sharing" at bounding box center [151, 293] width 225 height 17
click at [125, 293] on label "Enable Sharing" at bounding box center [151, 291] width 225 height 13
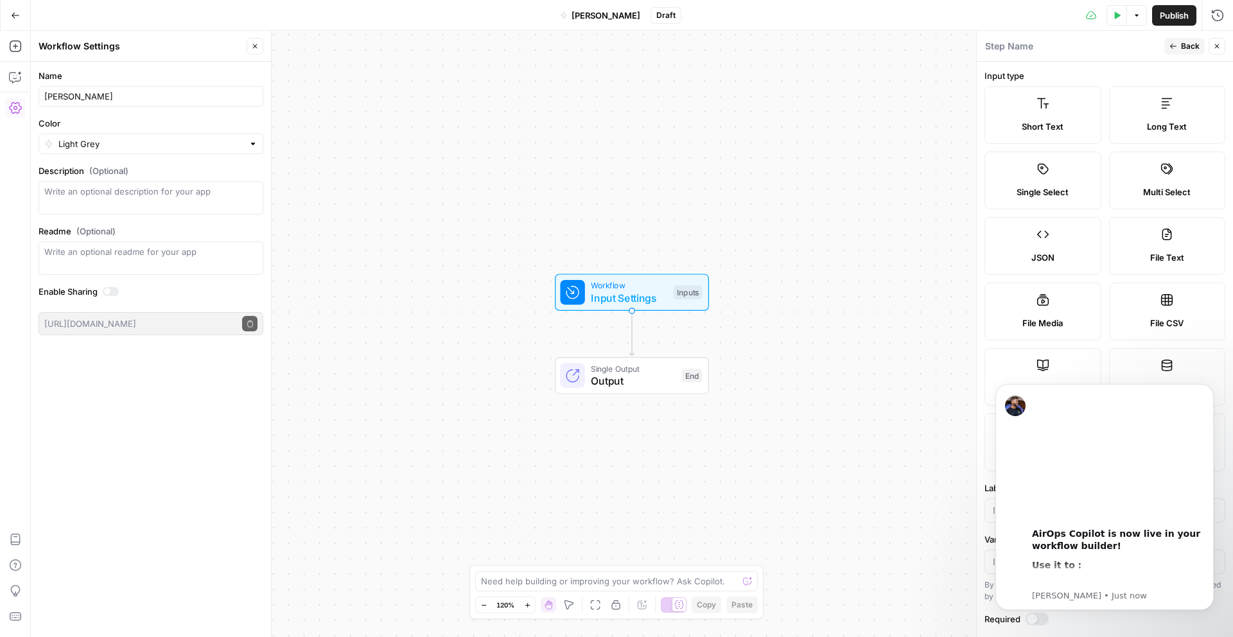
click at [121, 292] on label "Enable Sharing" at bounding box center [151, 291] width 225 height 13
click at [110, 290] on div at bounding box center [107, 291] width 6 height 6
click at [112, 293] on div at bounding box center [114, 291] width 6 height 6
click at [164, 299] on div "Enable Sharing" at bounding box center [151, 293] width 225 height 17
click at [254, 48] on icon "button" at bounding box center [255, 46] width 8 height 8
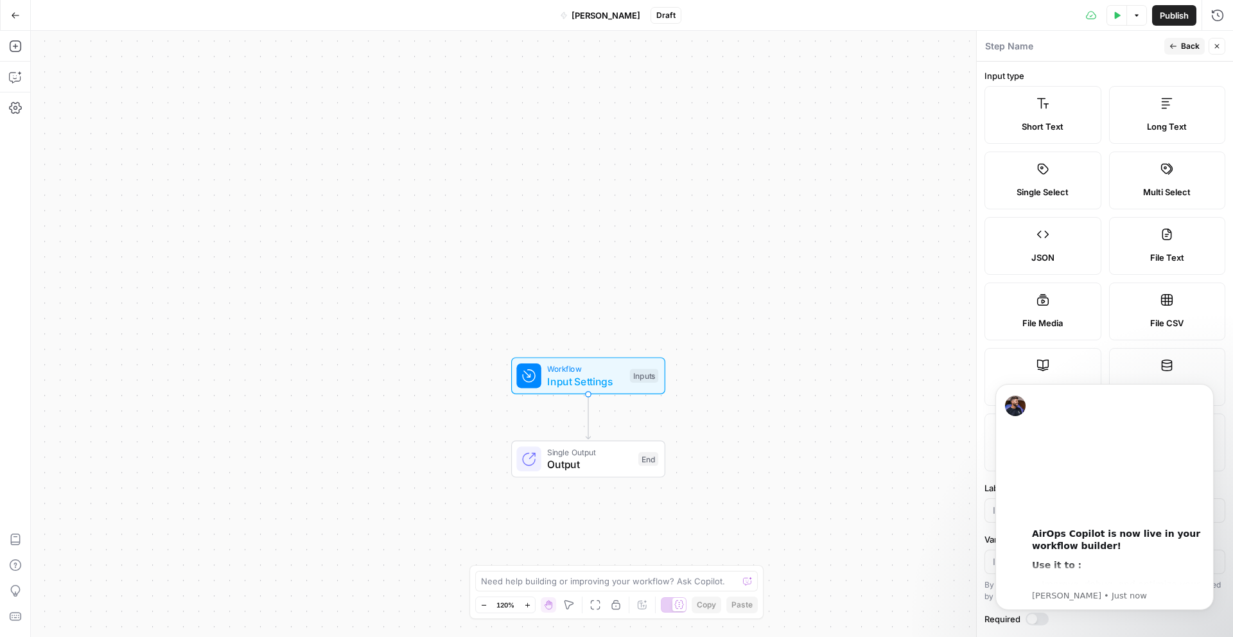
drag, startPoint x: 288, startPoint y: 244, endPoint x: 278, endPoint y: 213, distance: 32.3
click at [278, 217] on div "Workflow Input Settings Inputs Single Output Output End" at bounding box center [632, 334] width 1203 height 606
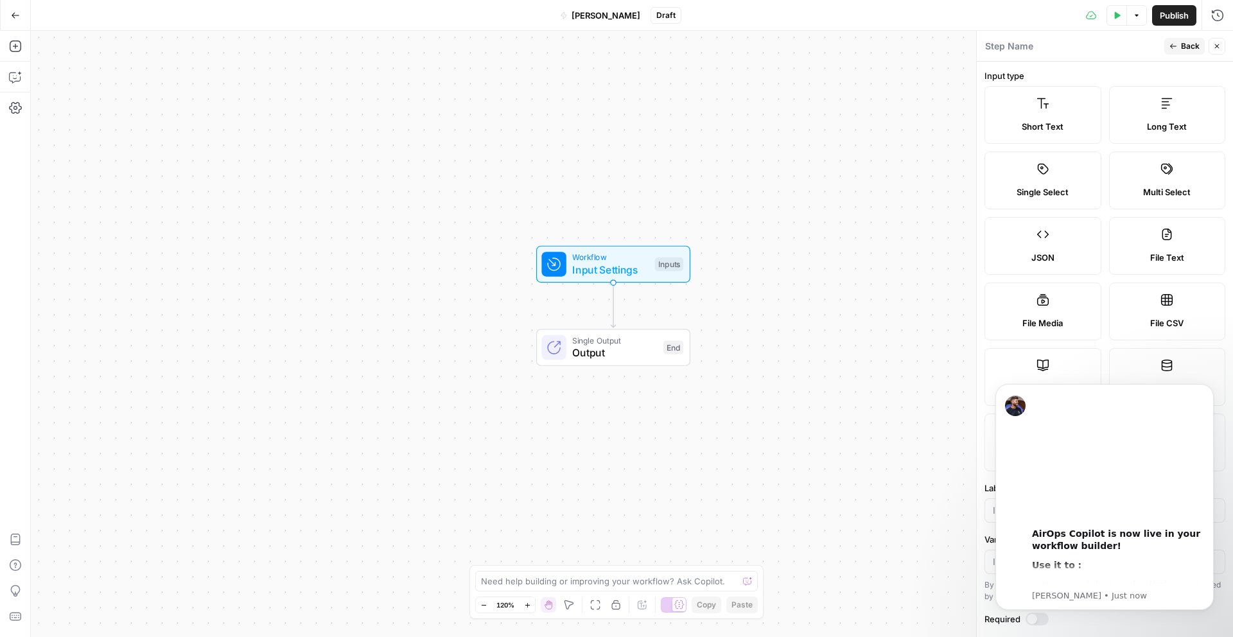
drag, startPoint x: 363, startPoint y: 255, endPoint x: 352, endPoint y: 261, distance: 12.4
click at [352, 261] on div "Workflow Input Settings Inputs Single Output Output End" at bounding box center [632, 334] width 1203 height 606
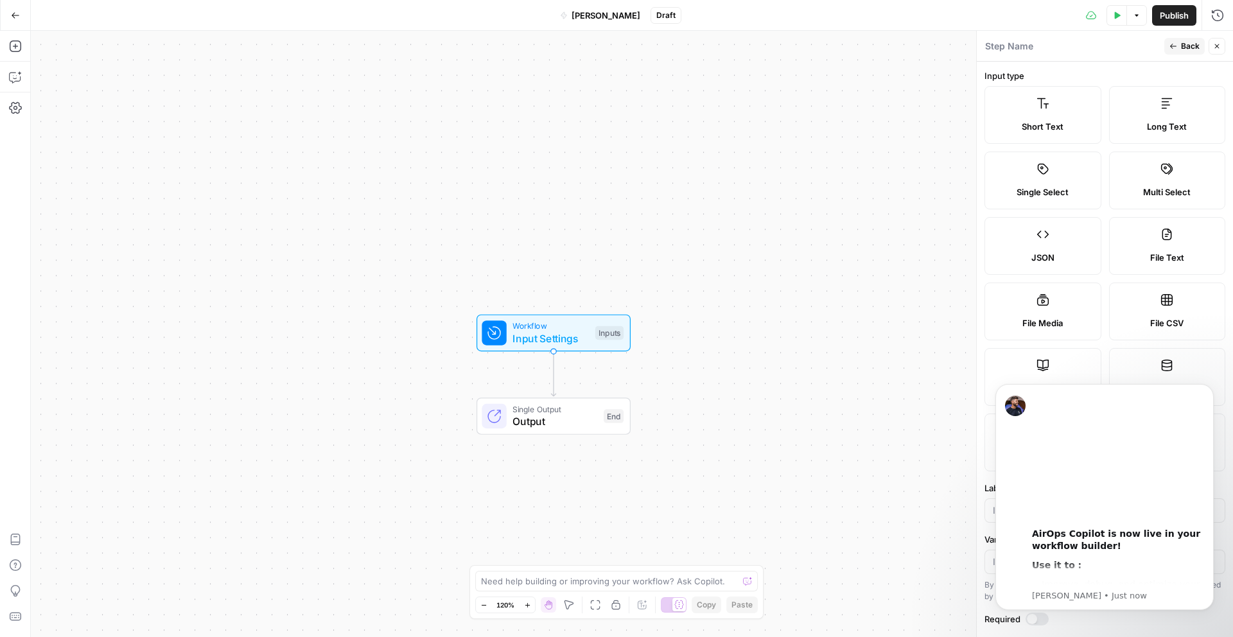
click at [1165, 16] on span "Publish" at bounding box center [1174, 15] width 29 height 13
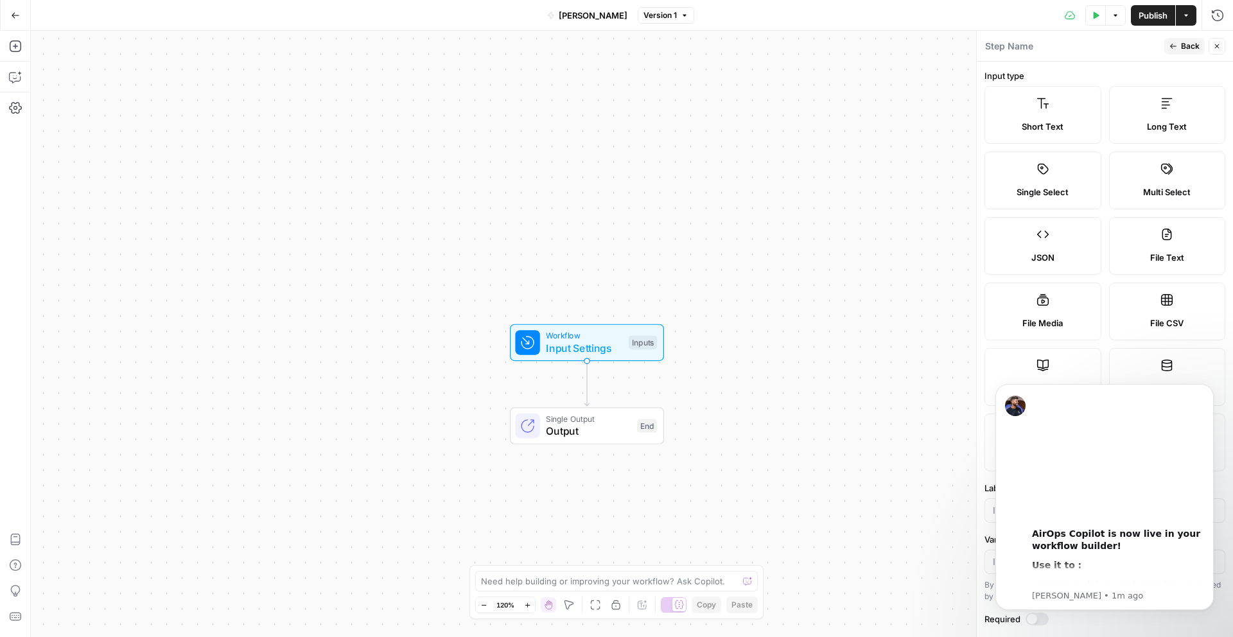
drag, startPoint x: 392, startPoint y: 283, endPoint x: 403, endPoint y: 263, distance: 23.6
click at [406, 263] on div "Workflow Input Settings Inputs Single Output Output End" at bounding box center [632, 334] width 1203 height 606
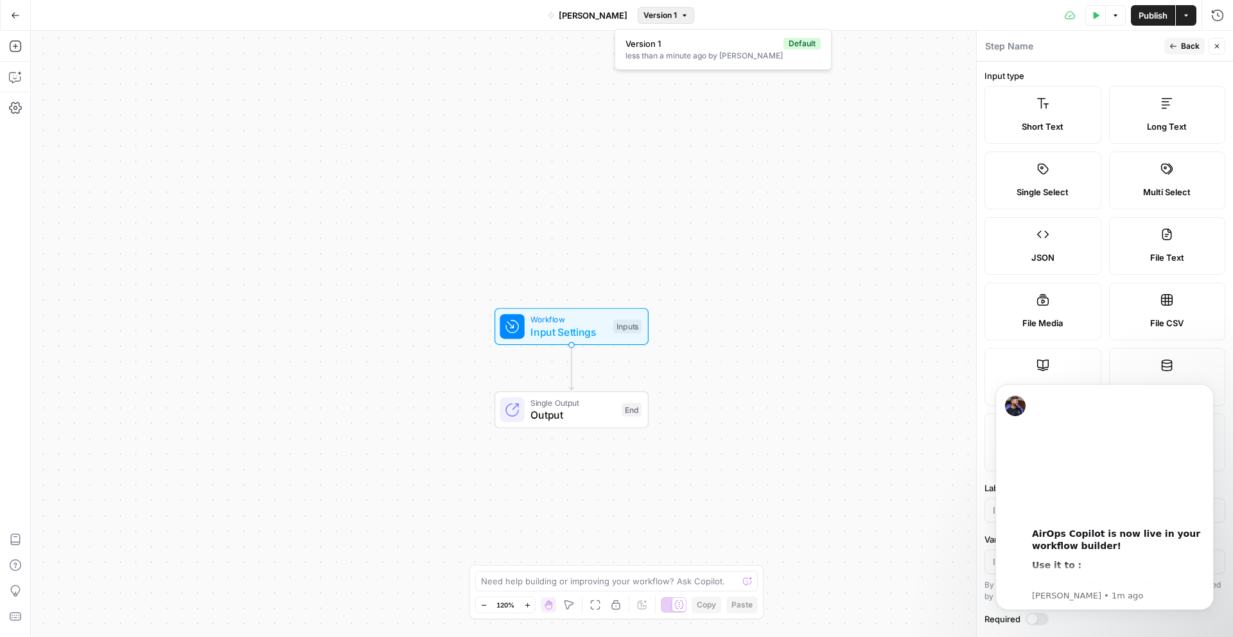
click at [644, 14] on span "Version 1" at bounding box center [660, 16] width 33 height 12
click at [523, 98] on div "Workflow Input Settings Inputs Single Output Output End" at bounding box center [632, 334] width 1203 height 606
click at [536, 331] on span "Input Settings" at bounding box center [569, 331] width 76 height 15
click at [603, 296] on span "Test Step" at bounding box center [614, 298] width 41 height 14
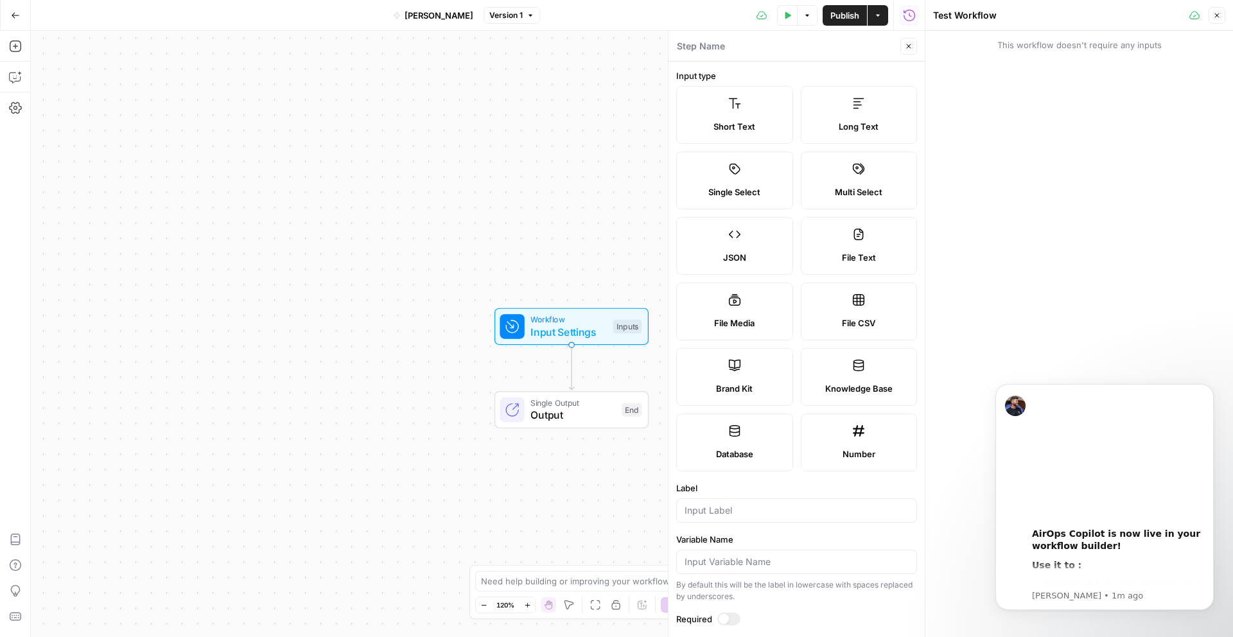
click at [1023, 93] on div "This workflow doesn't require any inputs" at bounding box center [1080, 334] width 308 height 606
click at [1022, 36] on div "This workflow doesn't require any inputs" at bounding box center [1080, 45] width 308 height 28
click at [761, 105] on label "Short Text" at bounding box center [734, 115] width 117 height 58
click at [840, 116] on label "Long Text" at bounding box center [859, 115] width 117 height 58
click at [728, 121] on span "Short Text" at bounding box center [735, 126] width 42 height 13
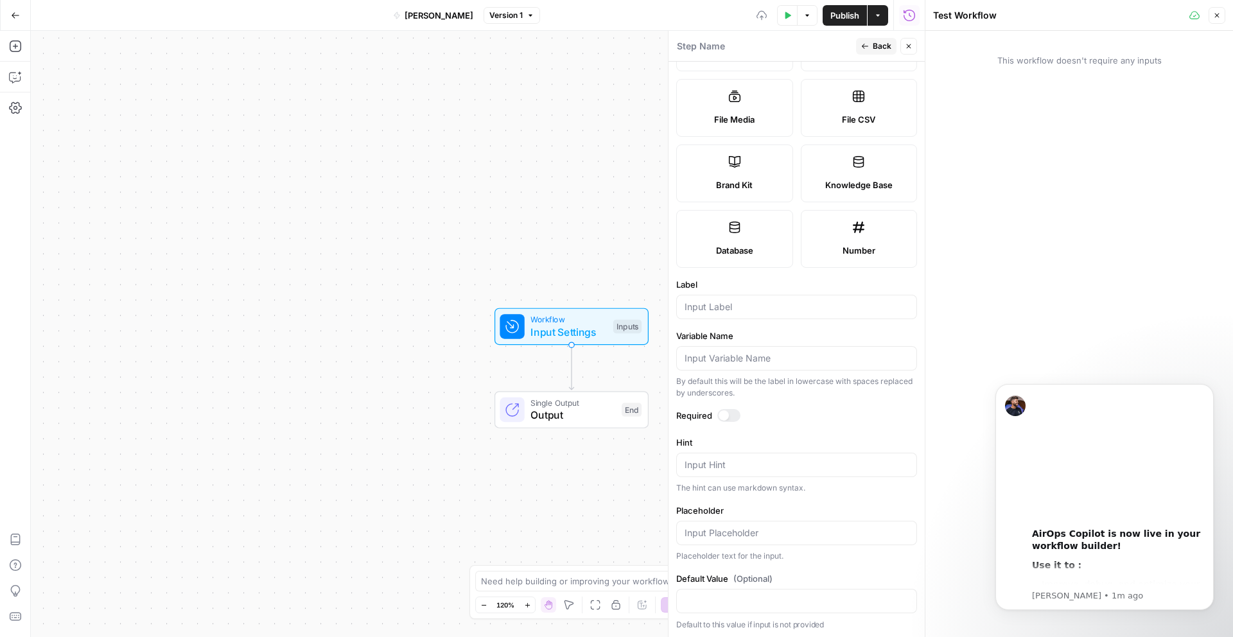
scroll to position [206, 0]
click at [747, 166] on label "Brand Kit" at bounding box center [734, 172] width 117 height 58
type input "Brand Kit"
type input "brand_kit"
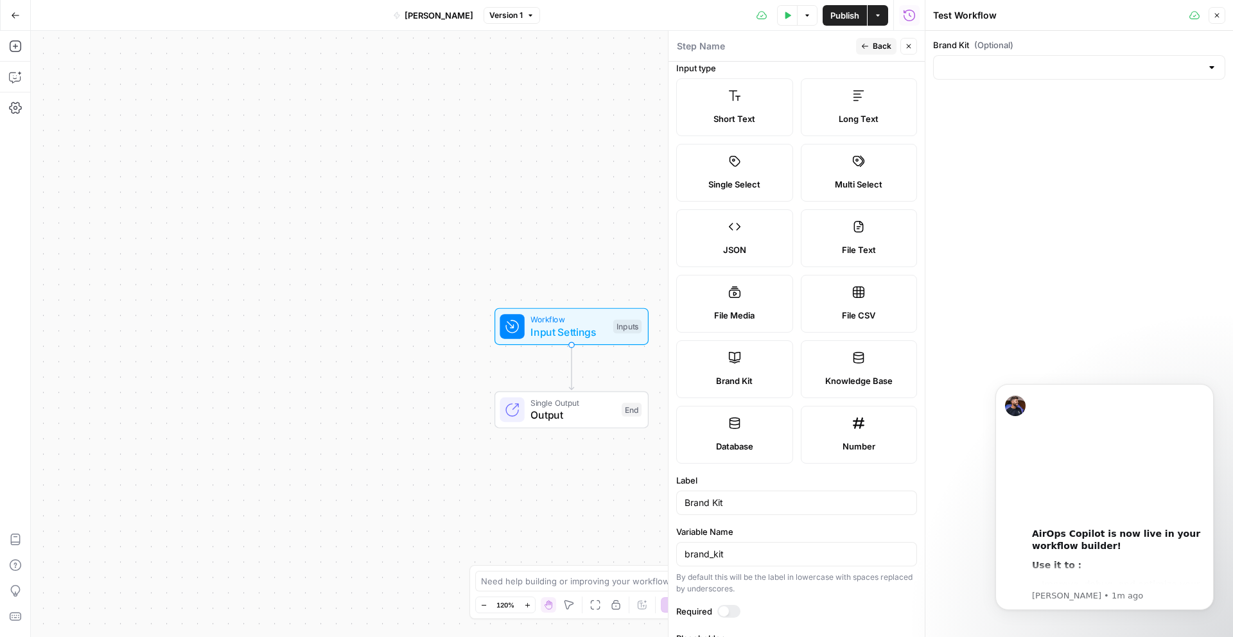
scroll to position [0, 0]
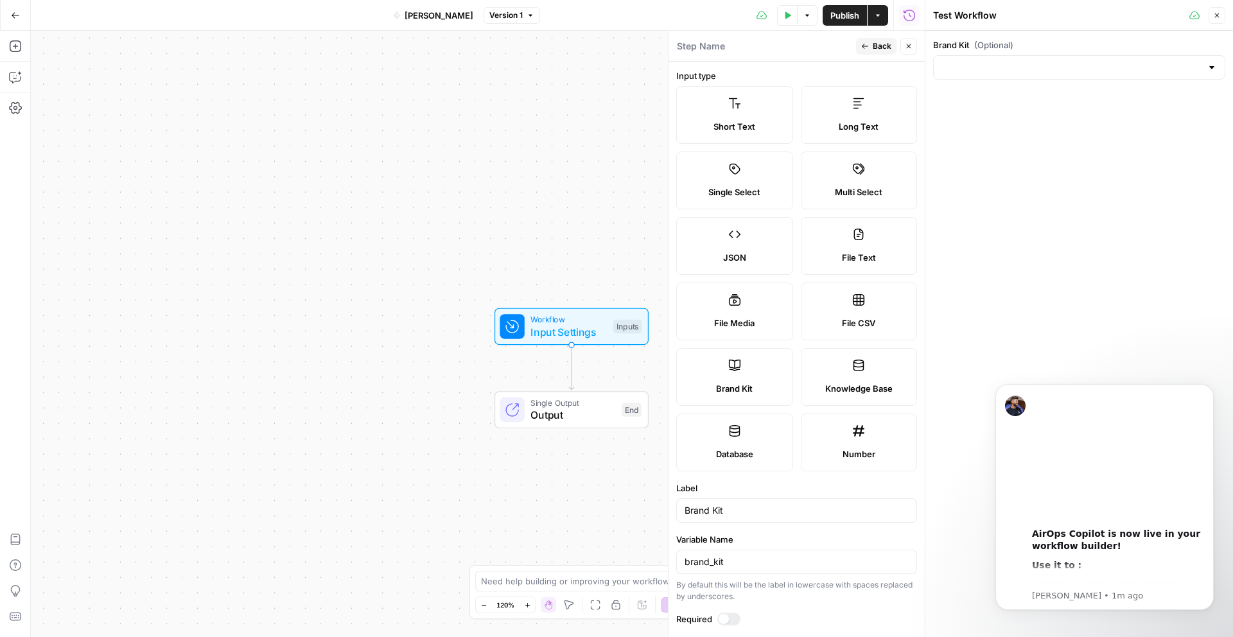
click at [751, 234] on label "JSON" at bounding box center [734, 246] width 117 height 58
click at [751, 197] on span "Single Select" at bounding box center [735, 192] width 52 height 13
click at [734, 107] on icon at bounding box center [735, 103] width 13 height 13
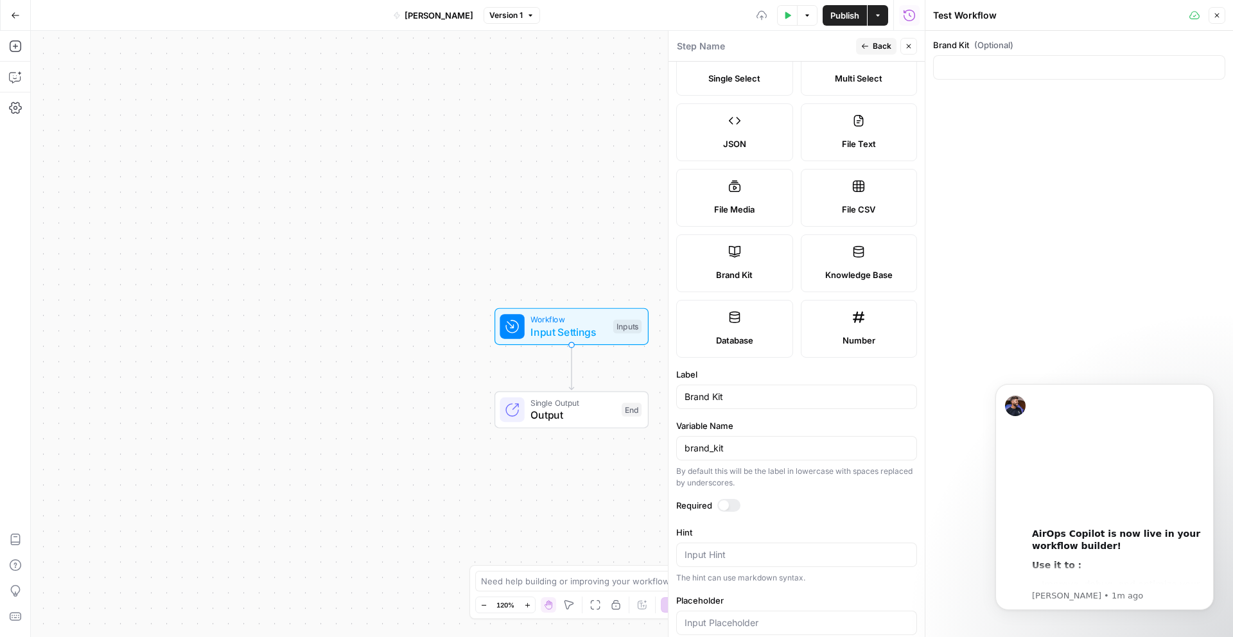
scroll to position [206, 0]
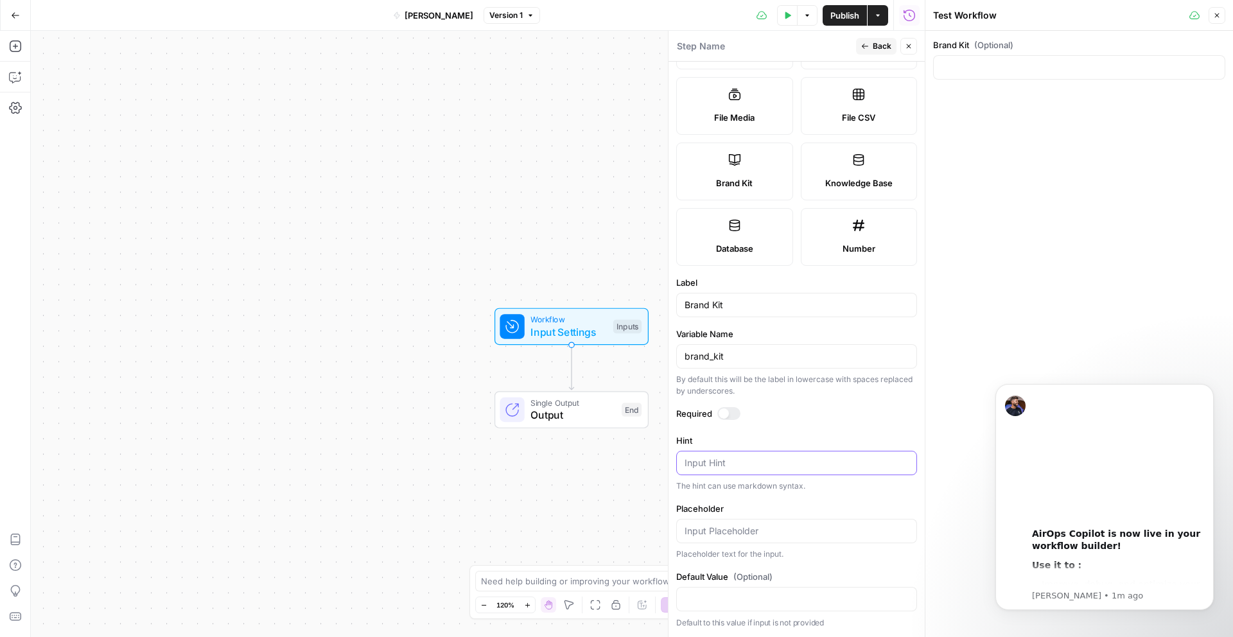
click at [741, 466] on textarea "Hint" at bounding box center [797, 463] width 224 height 13
click at [737, 485] on div "The hint can use markdown syntax." at bounding box center [796, 487] width 241 height 12
drag, startPoint x: 810, startPoint y: 491, endPoint x: 693, endPoint y: 485, distance: 117.1
click at [693, 485] on div "The hint can use markdown syntax." at bounding box center [796, 487] width 241 height 12
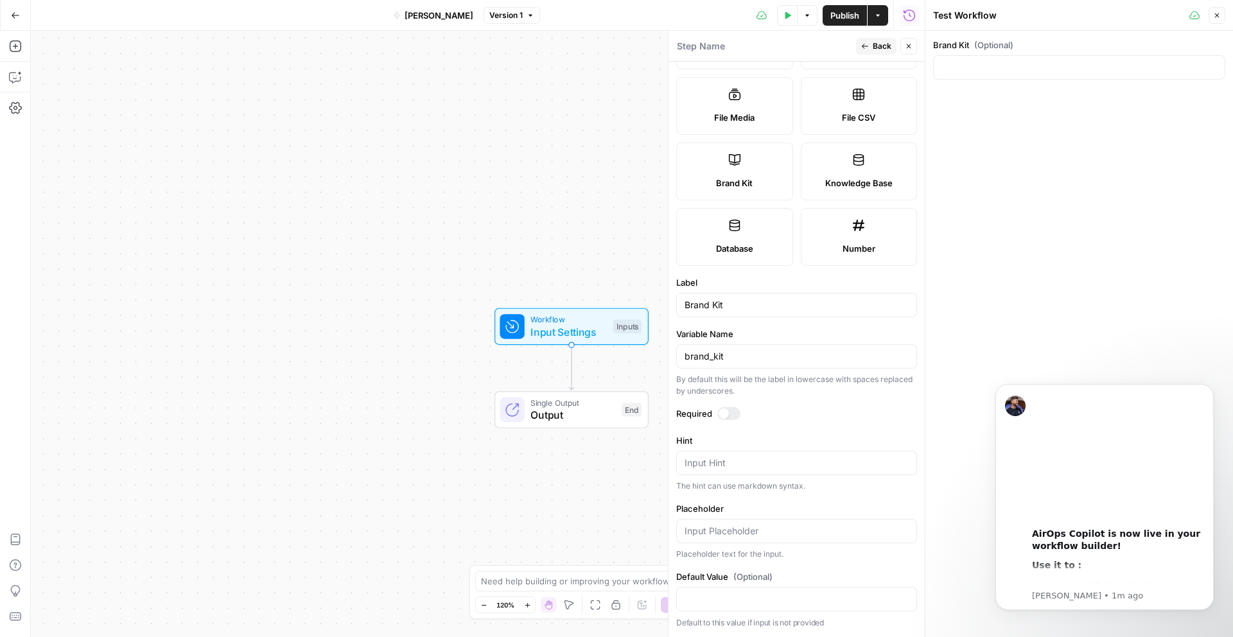
click at [693, 485] on div "The hint can use markdown syntax." at bounding box center [796, 487] width 241 height 12
click at [756, 490] on div "The hint can use markdown syntax." at bounding box center [796, 487] width 241 height 12
click at [755, 490] on div "The hint can use markdown syntax." at bounding box center [796, 487] width 241 height 12
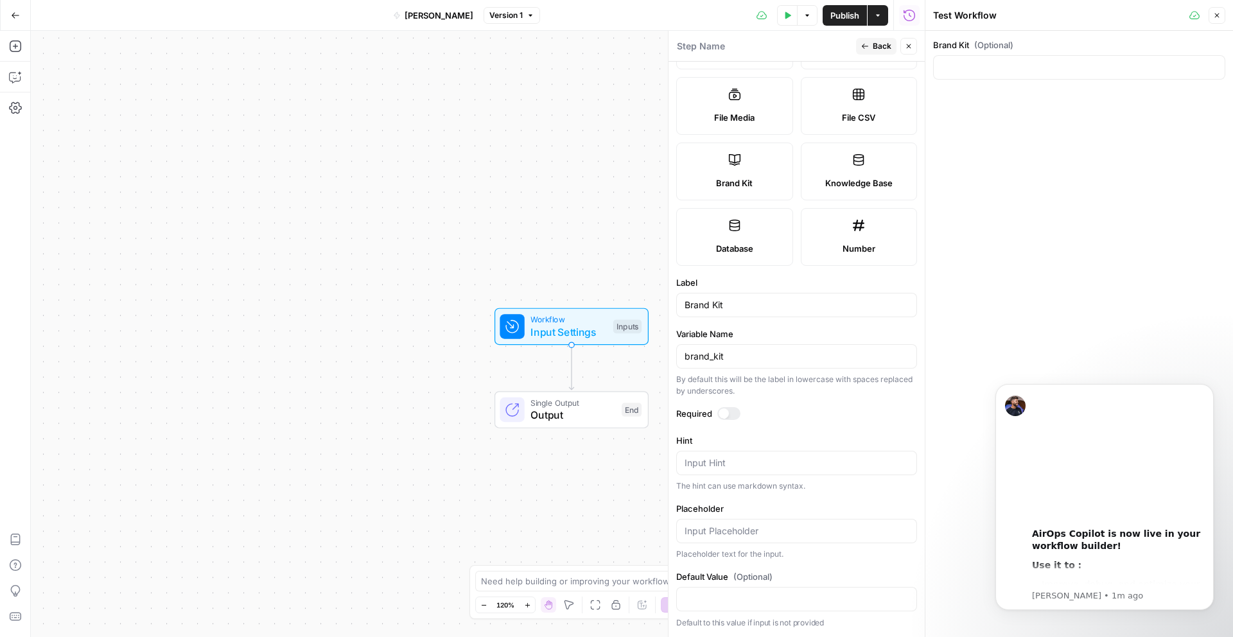
click at [802, 489] on div "The hint can use markdown syntax." at bounding box center [796, 487] width 241 height 12
click at [757, 526] on input "Placeholder" at bounding box center [797, 531] width 224 height 13
click at [766, 508] on label "Placeholder" at bounding box center [796, 508] width 241 height 13
click at [766, 525] on input "Placeholder" at bounding box center [797, 531] width 224 height 13
click at [739, 579] on span "(Optional)" at bounding box center [753, 576] width 39 height 13
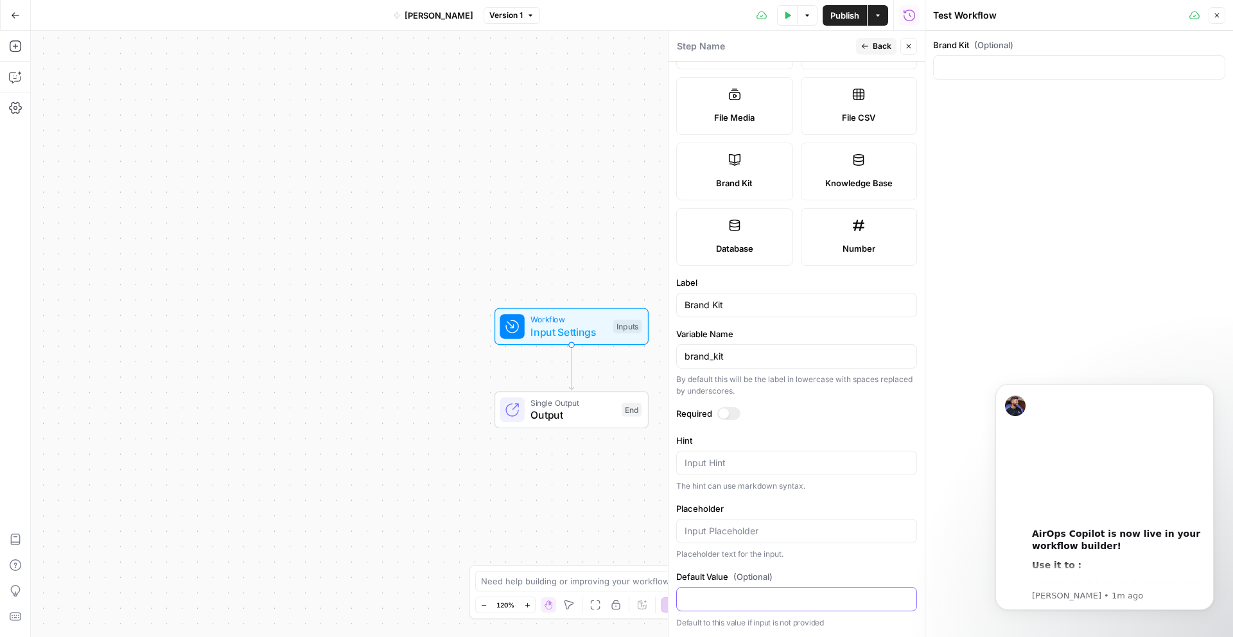
click at [739, 593] on input "Default Value (Optional)" at bounding box center [797, 599] width 224 height 13
click at [910, 51] on button "Close" at bounding box center [909, 46] width 17 height 17
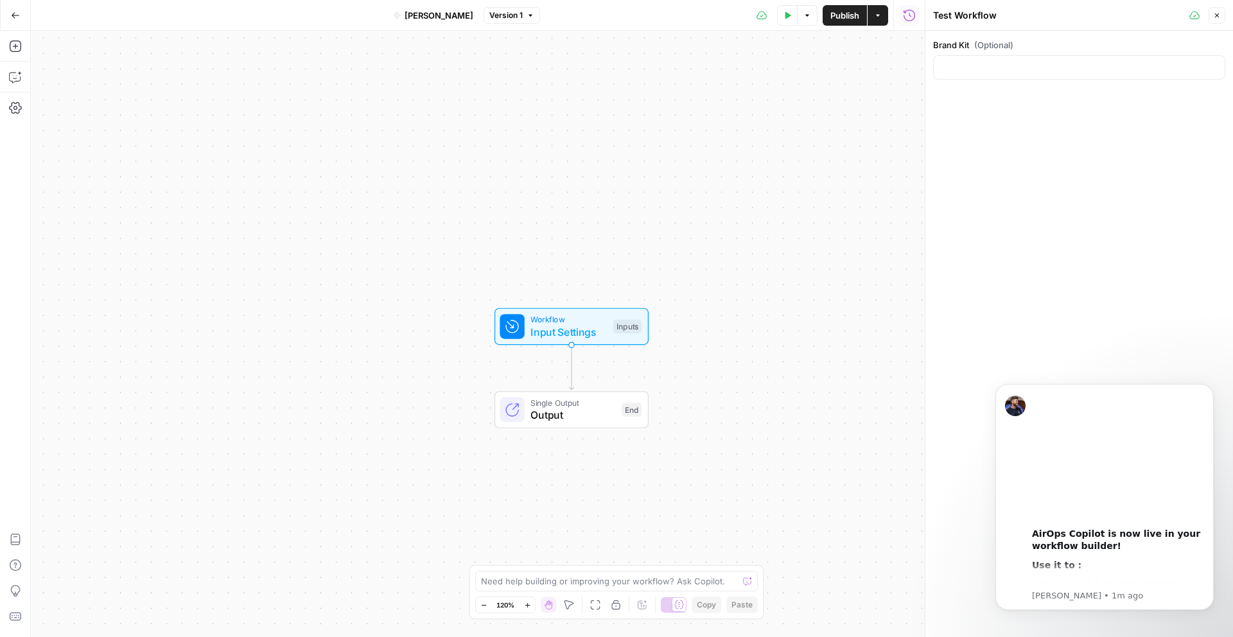
click at [1221, 11] on button "Close" at bounding box center [1217, 15] width 17 height 17
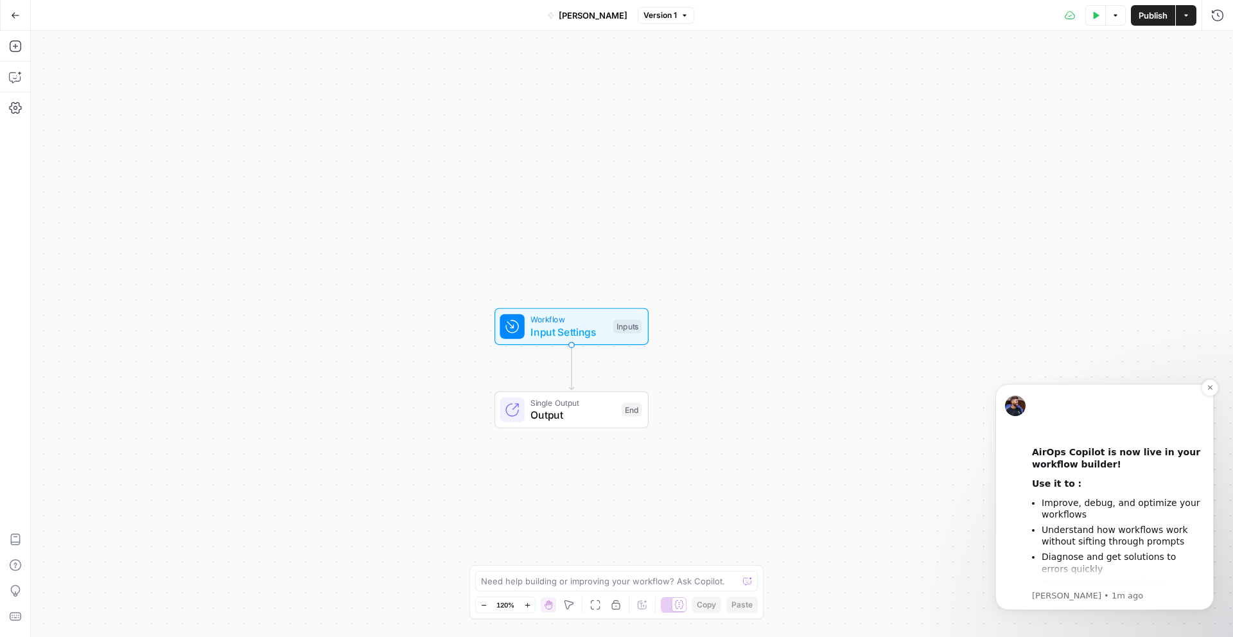
scroll to position [0, 0]
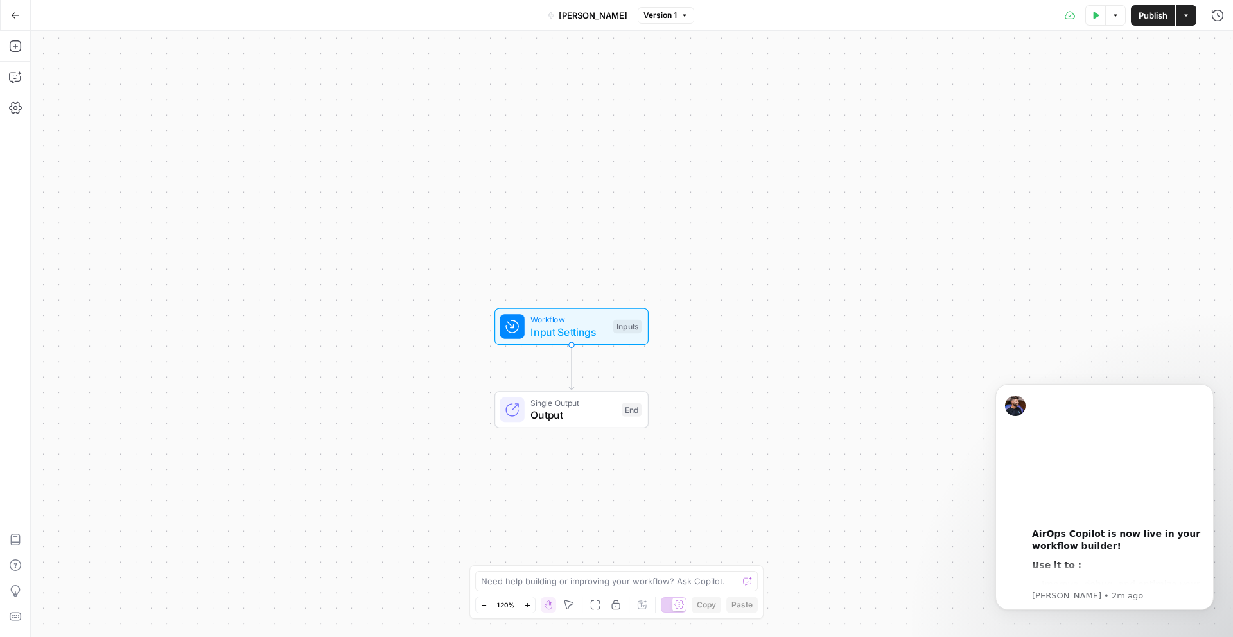
click at [549, 327] on span "Input Settings" at bounding box center [569, 331] width 76 height 15
click at [1056, 81] on span "(Optional)" at bounding box center [1075, 79] width 39 height 13
click at [1056, 97] on Kit "Brand Kit (Optional)" at bounding box center [1112, 103] width 205 height 13
click at [988, 92] on icon "button" at bounding box center [992, 94] width 10 height 10
click at [1219, 79] on button "Delete group" at bounding box center [1215, 79] width 15 height 15
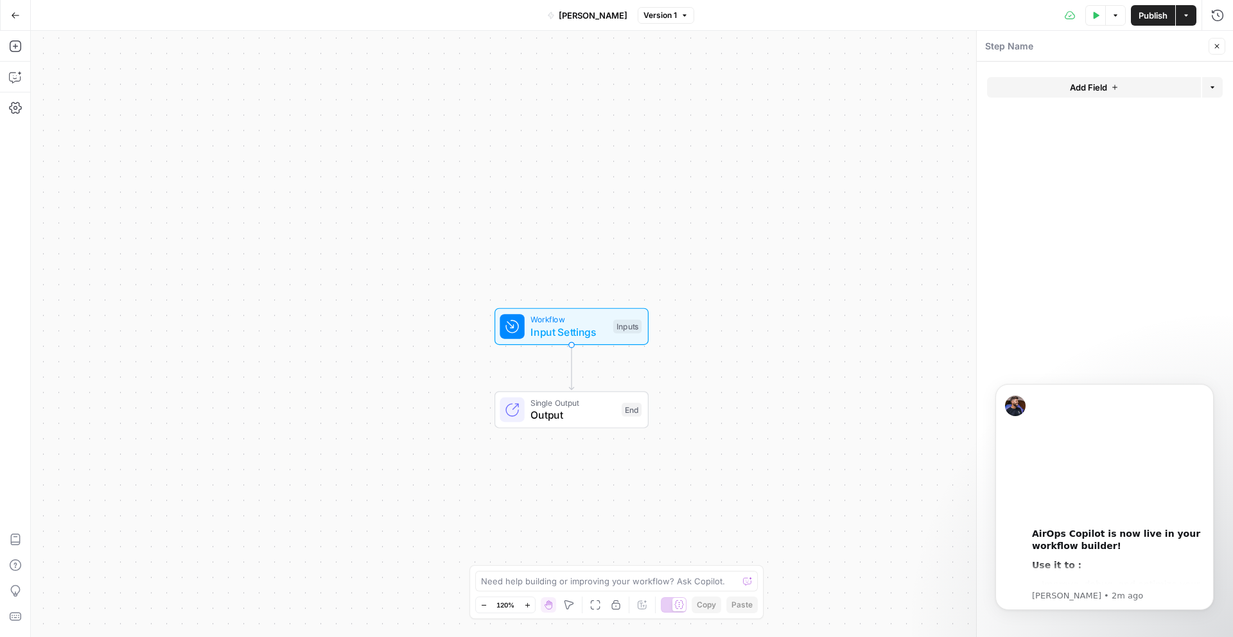
click at [1113, 85] on icon "button" at bounding box center [1115, 88] width 8 height 8
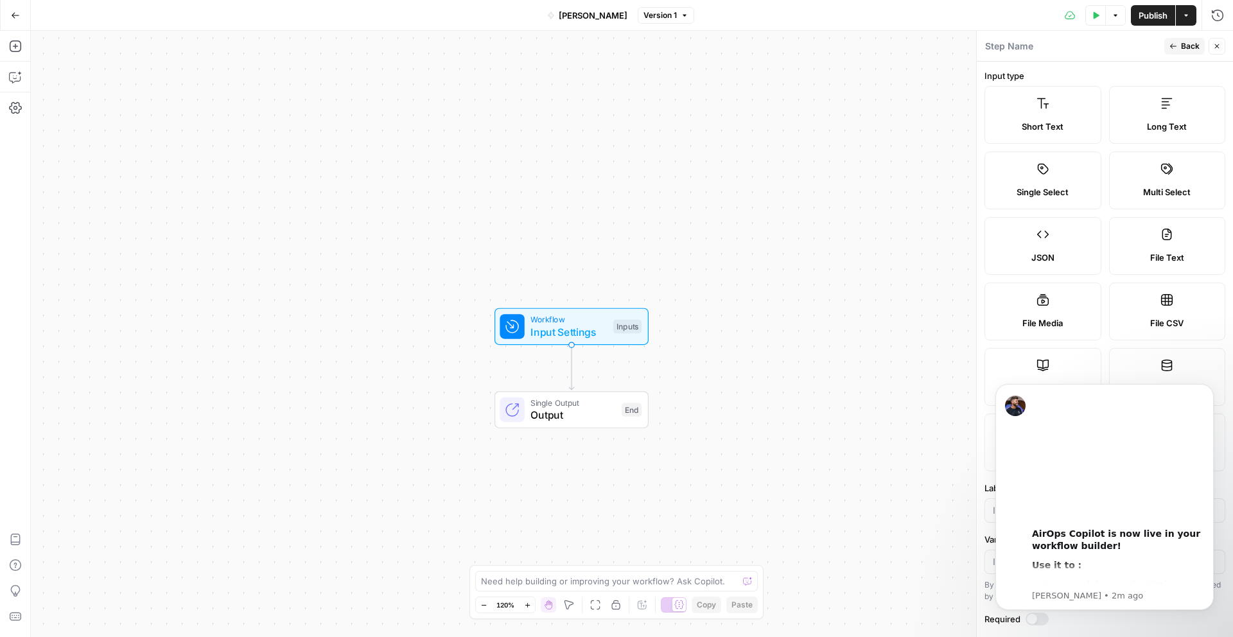
click at [1172, 44] on icon "button" at bounding box center [1174, 46] width 6 height 5
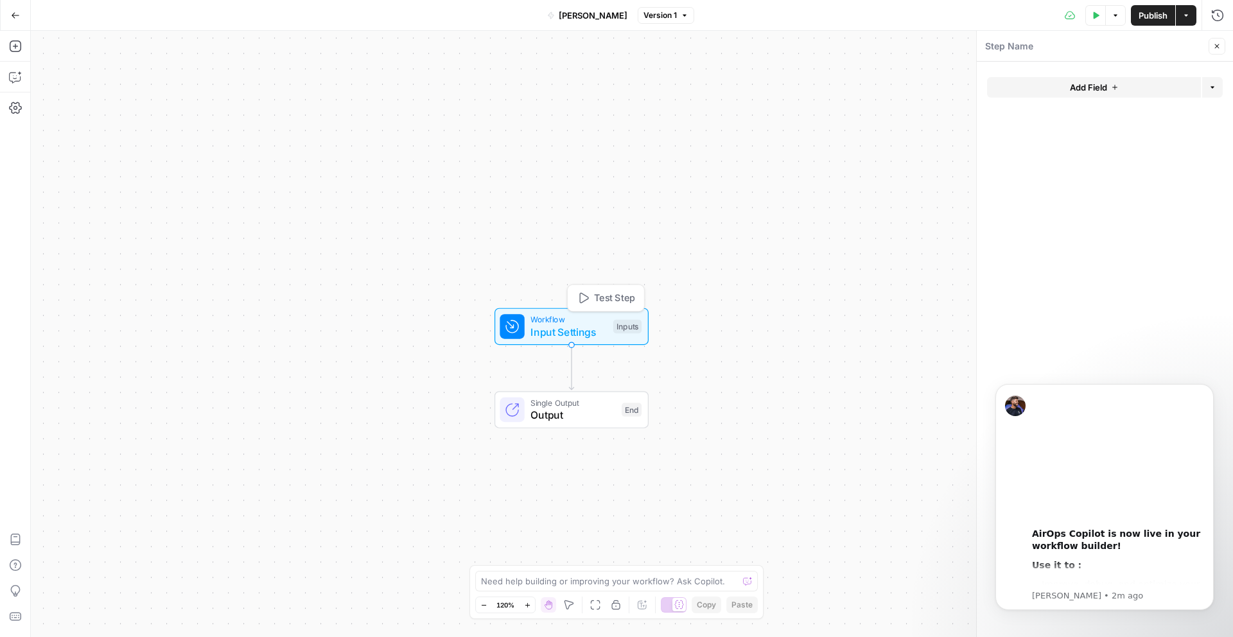
click at [539, 324] on span "Input Settings" at bounding box center [569, 331] width 76 height 15
click at [1068, 94] on button "Add Field" at bounding box center [1094, 87] width 214 height 21
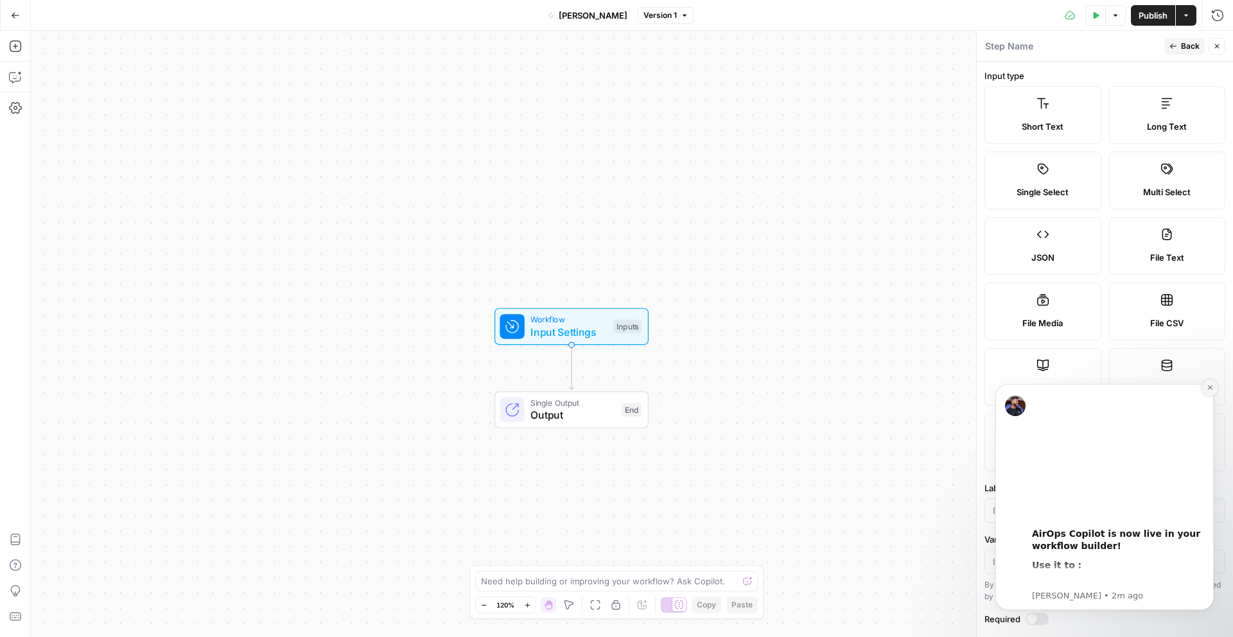
click at [1208, 388] on icon "Dismiss notification" at bounding box center [1210, 387] width 7 height 7
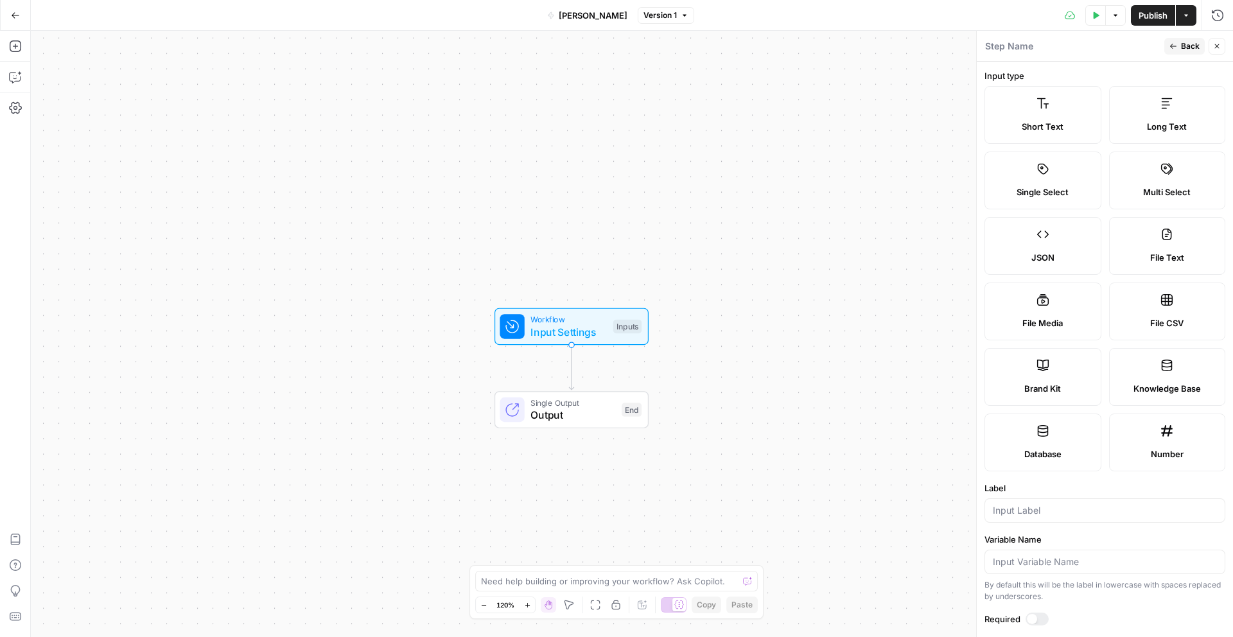
click at [1056, 114] on label "Short Text" at bounding box center [1043, 115] width 117 height 58
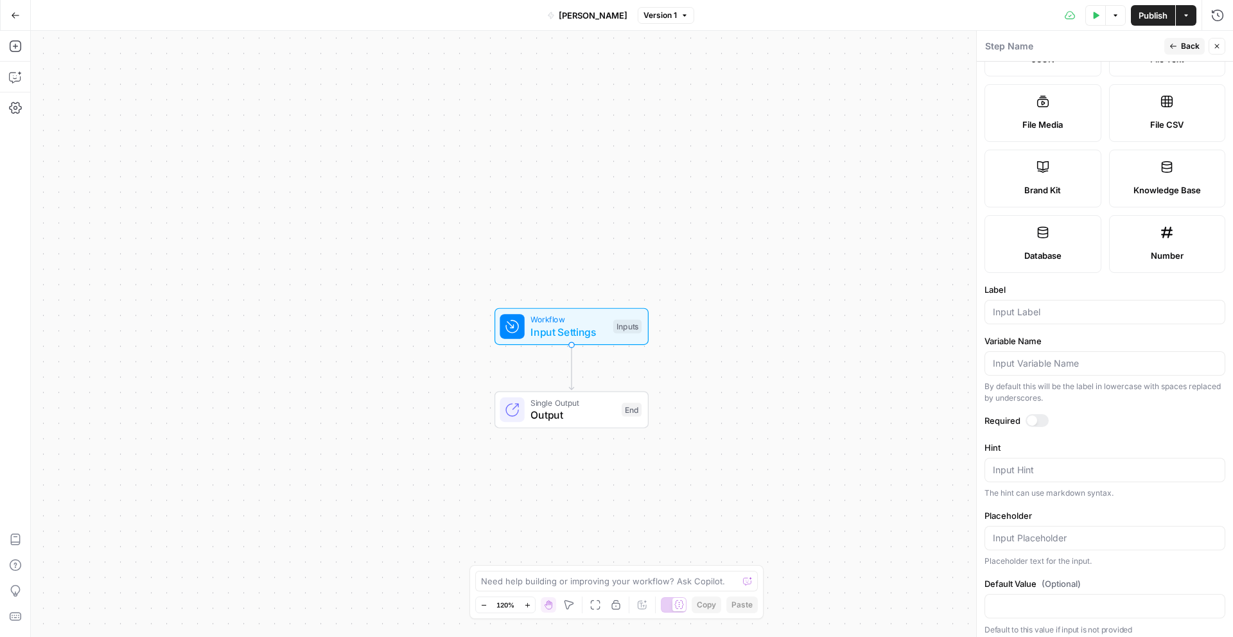
scroll to position [206, 0]
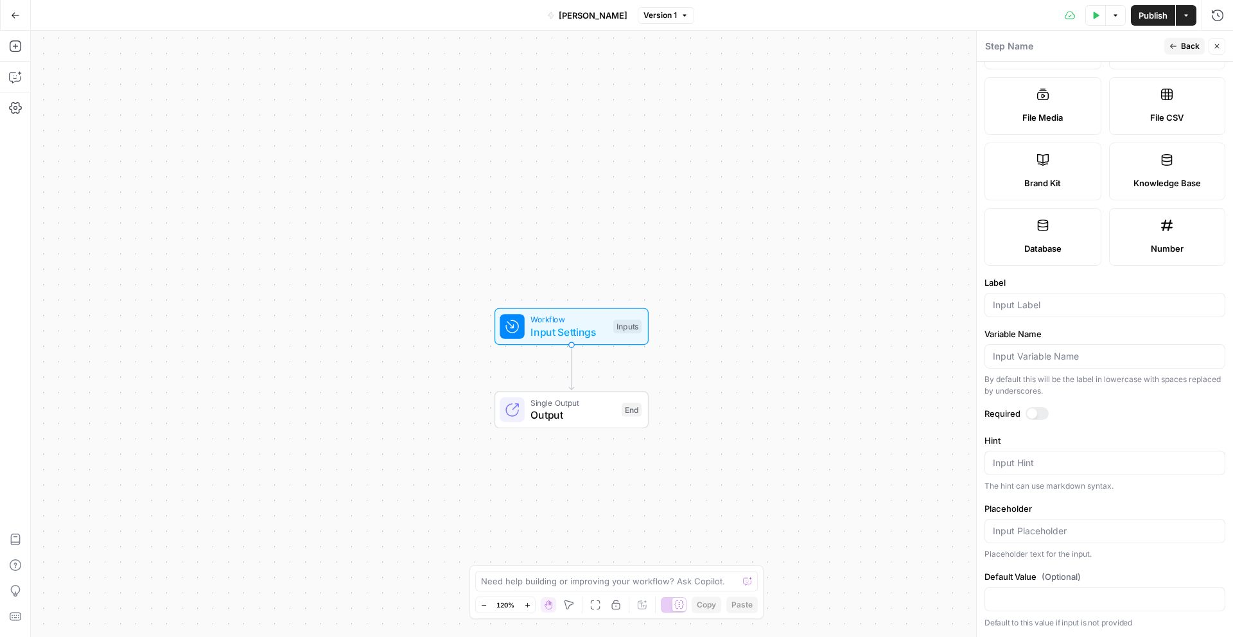
click at [1030, 316] on div at bounding box center [1105, 305] width 241 height 24
type input "Blog URL"
click at [1046, 412] on div at bounding box center [1037, 413] width 23 height 13
click at [1183, 45] on span "Back" at bounding box center [1190, 46] width 19 height 12
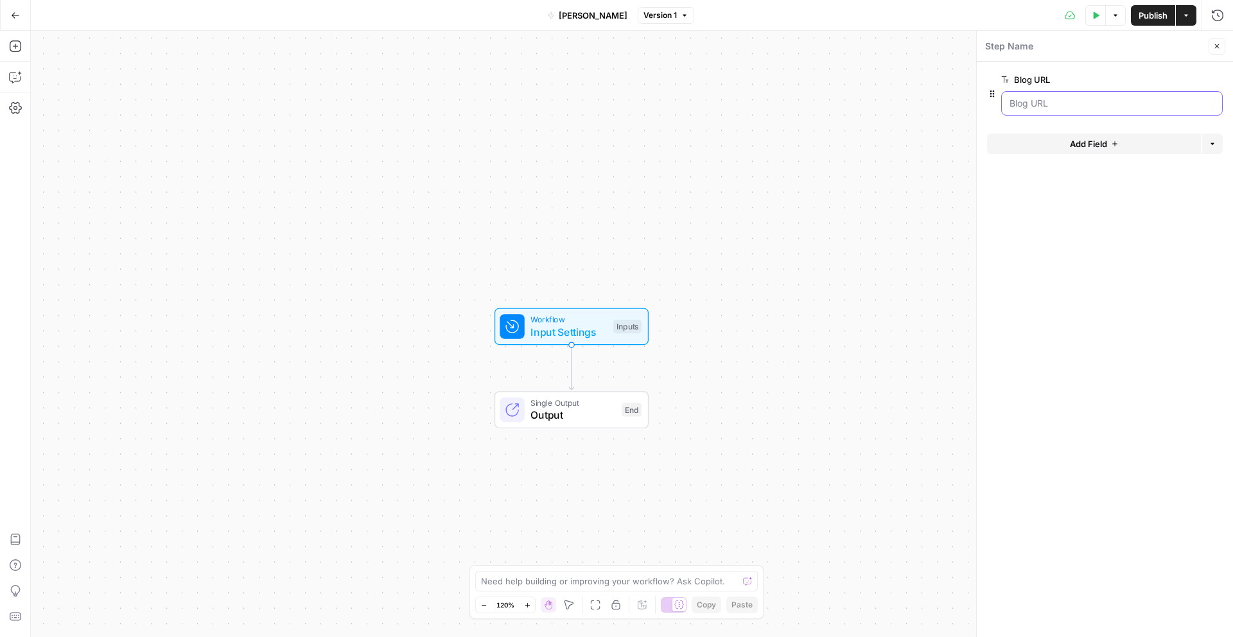
click at [1029, 102] on URL "Blog URL" at bounding box center [1112, 103] width 205 height 13
click at [1023, 201] on form "Blog URL edit field Delete group Add Field Options" at bounding box center [1105, 350] width 256 height 576
click at [1031, 93] on div at bounding box center [1113, 103] width 222 height 24
click at [1032, 103] on URL "Blog URL" at bounding box center [1112, 103] width 205 height 13
click at [1057, 102] on URL "Blog URL" at bounding box center [1112, 103] width 205 height 13
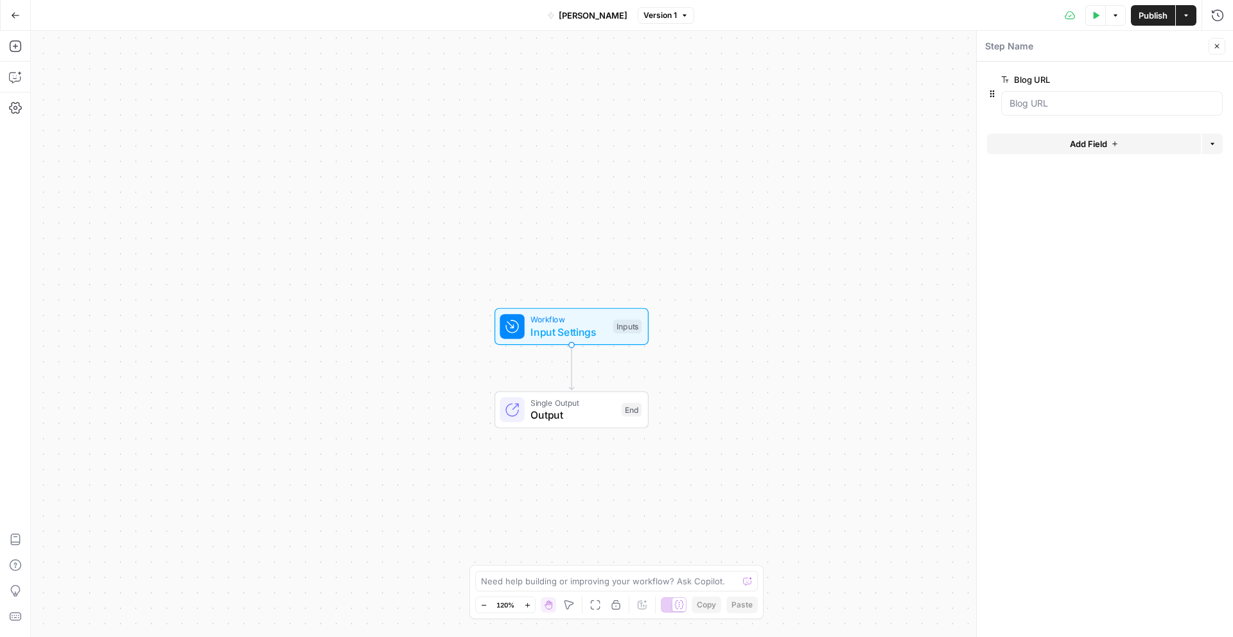
click at [1050, 110] on div at bounding box center [1113, 103] width 222 height 24
click at [1040, 244] on form "Blog URL edit field Delete group Add Field Options" at bounding box center [1105, 350] width 256 height 576
click at [580, 403] on span "Single Output" at bounding box center [573, 403] width 85 height 12
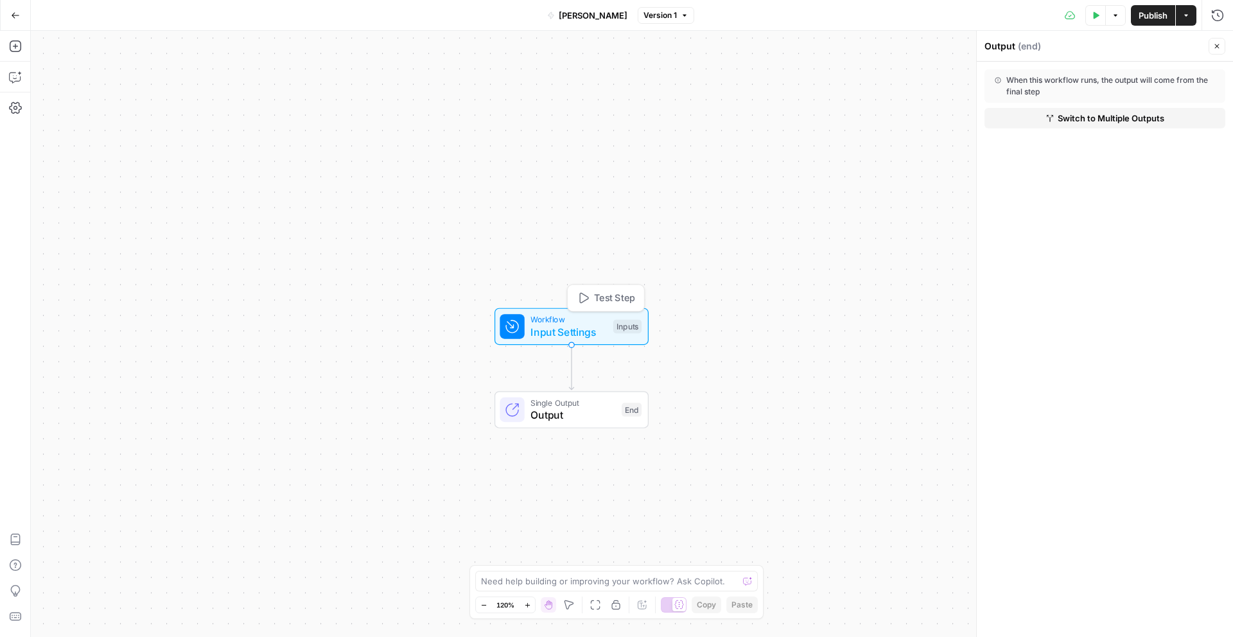
click at [587, 328] on span "Input Settings" at bounding box center [569, 331] width 76 height 15
click at [578, 405] on span "Single Output" at bounding box center [573, 403] width 85 height 12
click at [583, 323] on span "Workflow" at bounding box center [569, 320] width 76 height 12
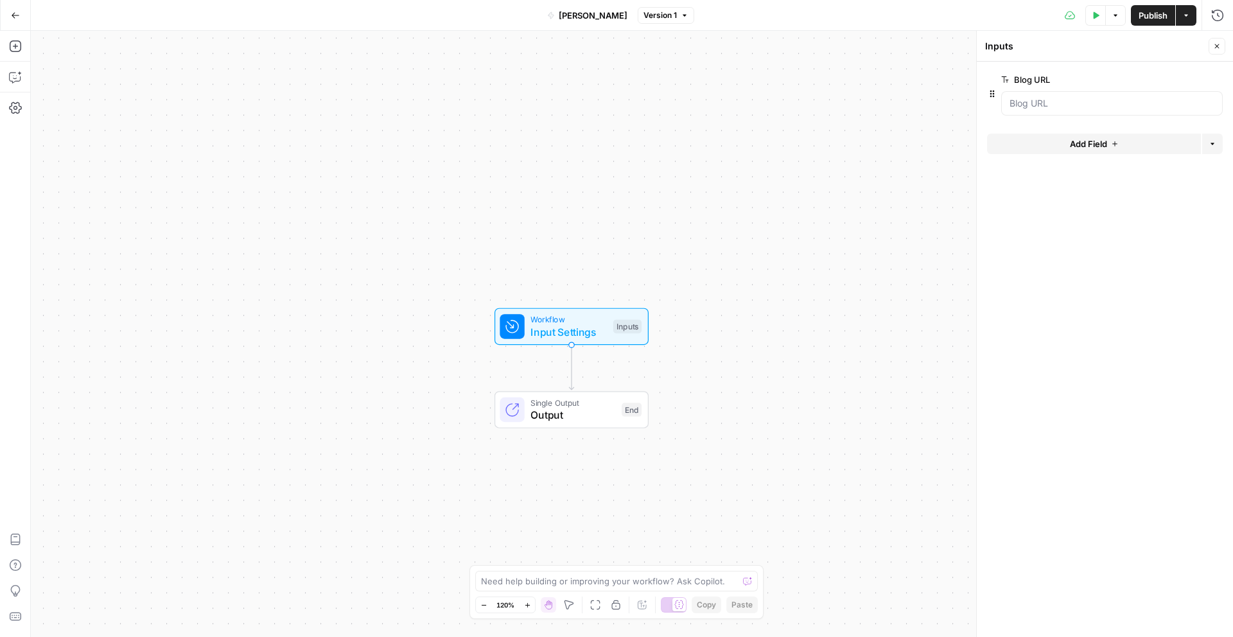
click at [1066, 140] on button "Add Field" at bounding box center [1094, 144] width 214 height 21
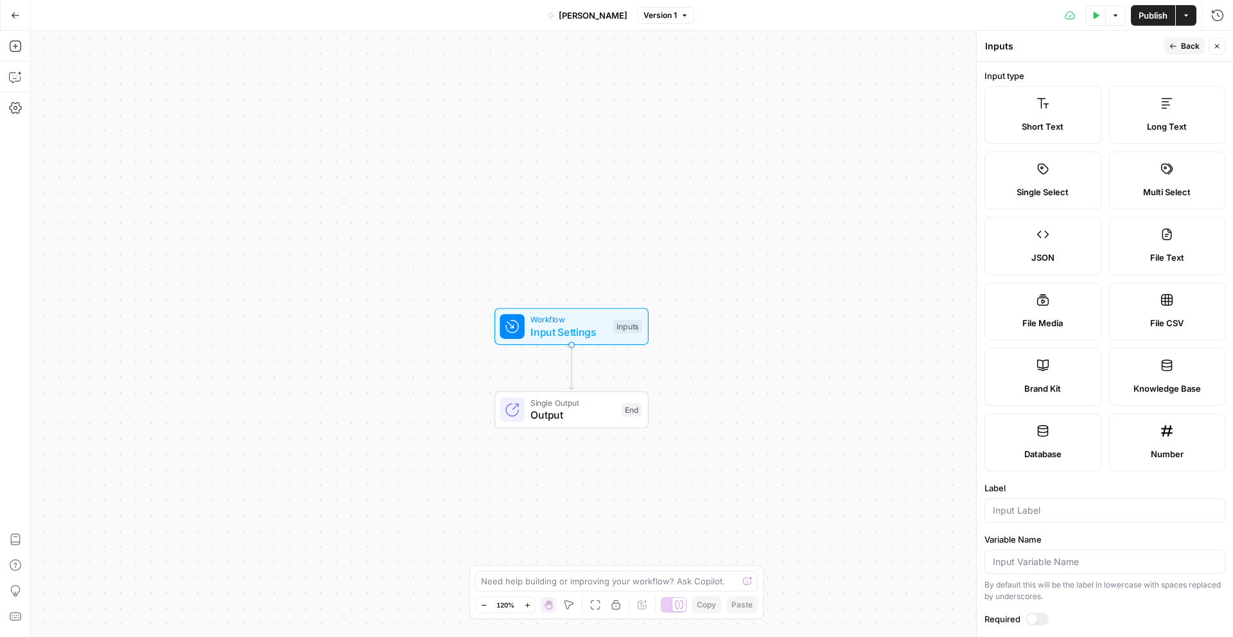
click at [1036, 386] on span "Brand Kit" at bounding box center [1043, 388] width 37 height 13
type input "Brand Kit"
type input "brand_kit"
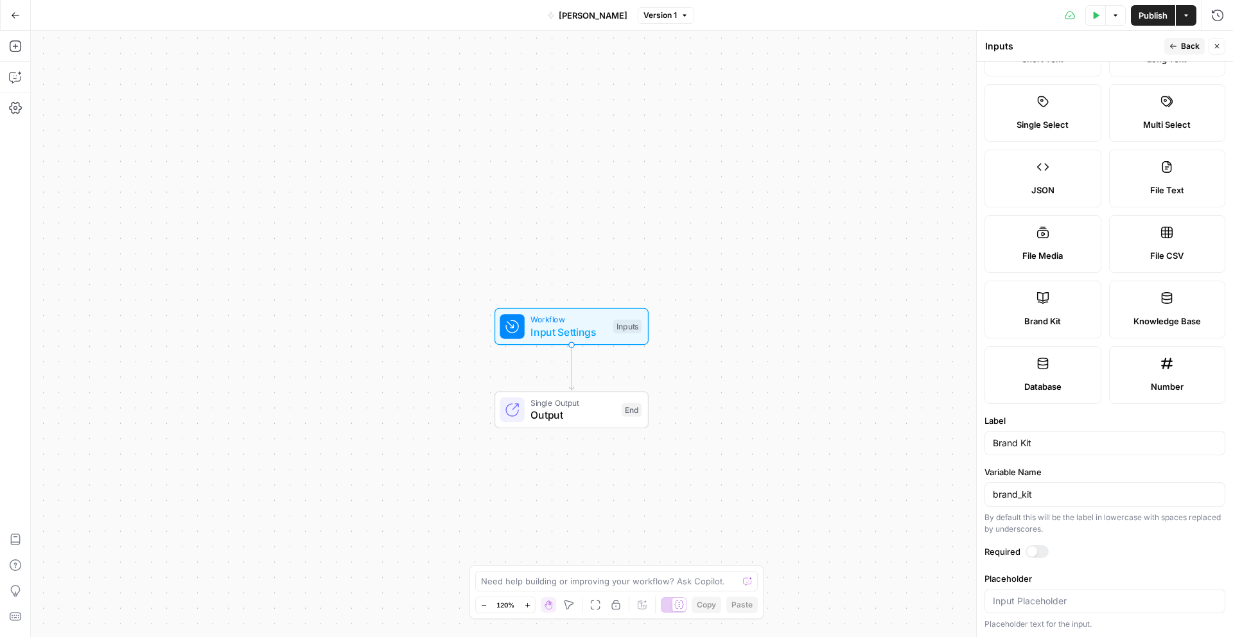
scroll to position [68, 0]
click at [1047, 552] on div at bounding box center [1037, 551] width 23 height 13
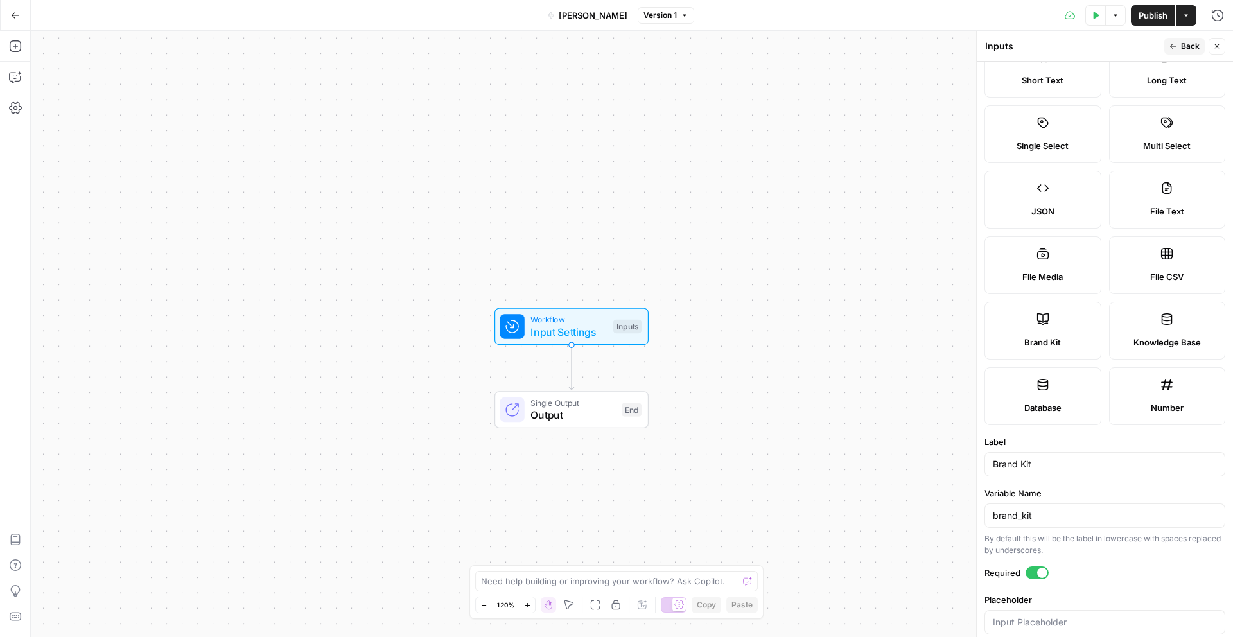
scroll to position [0, 0]
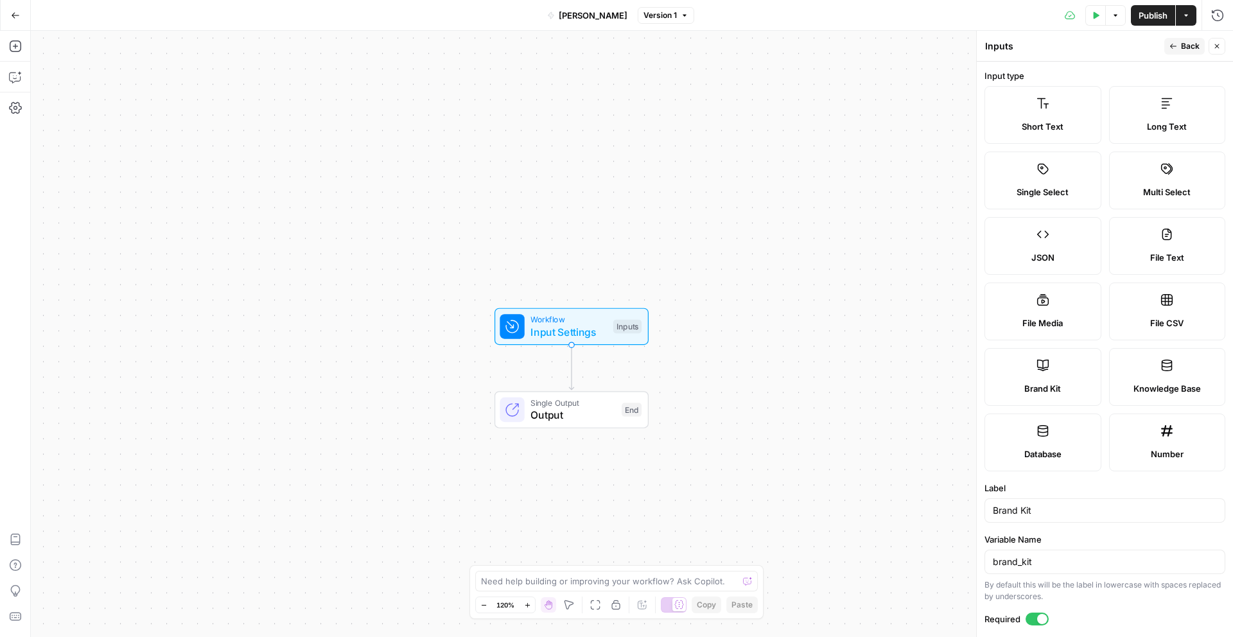
click at [1184, 48] on span "Back" at bounding box center [1190, 46] width 19 height 12
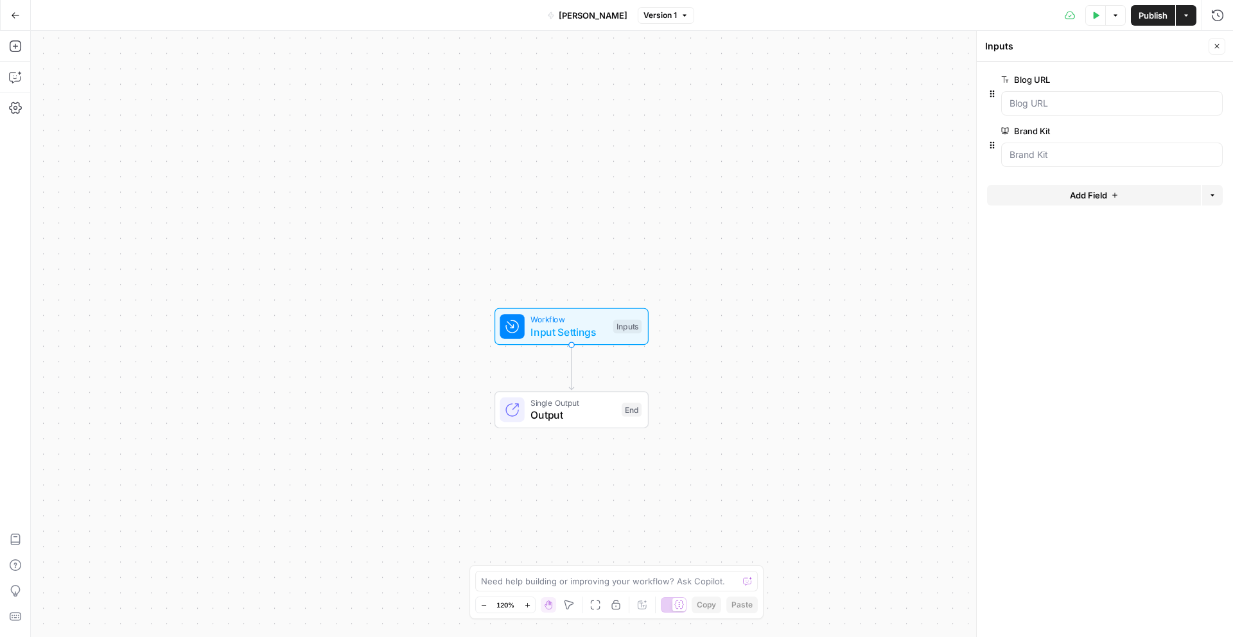
click at [1099, 15] on button "Test Data" at bounding box center [1096, 15] width 21 height 21
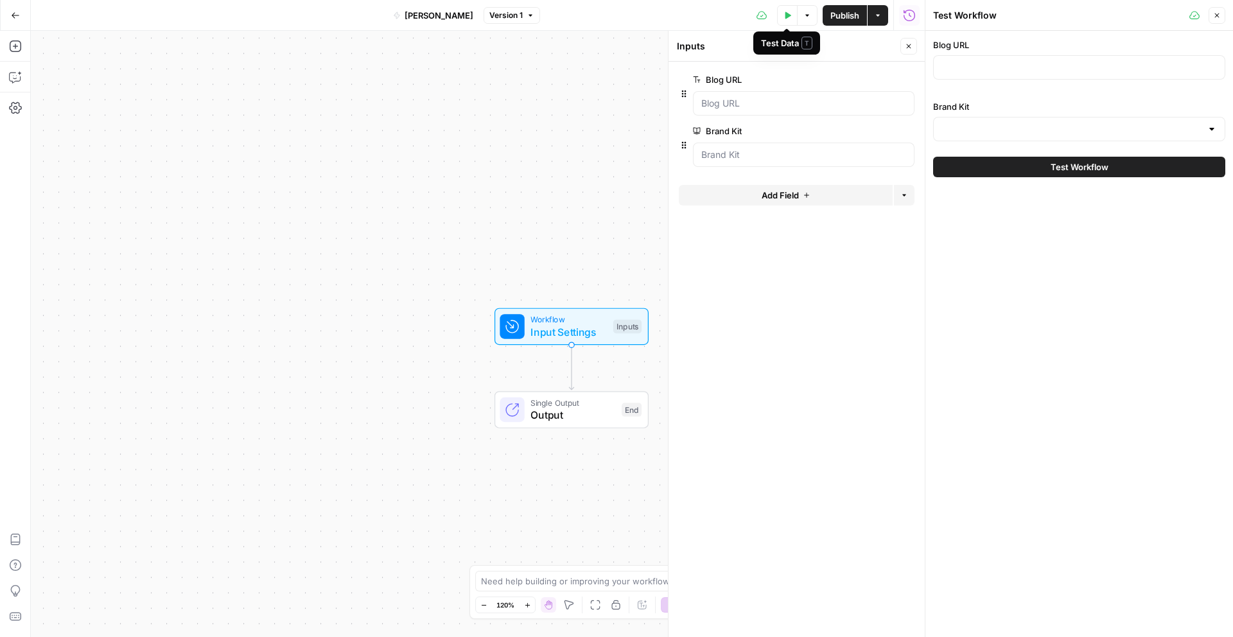
click at [790, 15] on icon "button" at bounding box center [788, 16] width 8 height 8
click at [953, 67] on input "Blog URL" at bounding box center [1080, 67] width 276 height 13
click at [968, 89] on div "Blog URL Brand Kit" at bounding box center [1079, 90] width 292 height 103
click at [1002, 133] on input "Brand Kit" at bounding box center [1072, 129] width 260 height 13
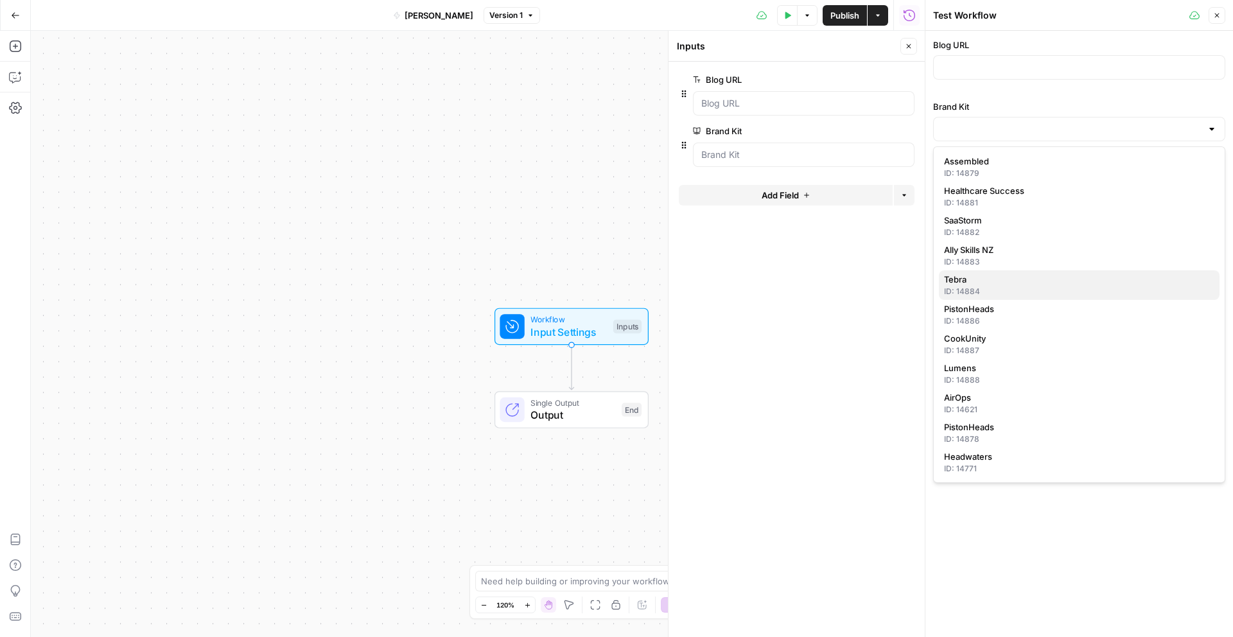
click at [976, 285] on span "Tebra" at bounding box center [1076, 279] width 265 height 13
type input "Tebra"
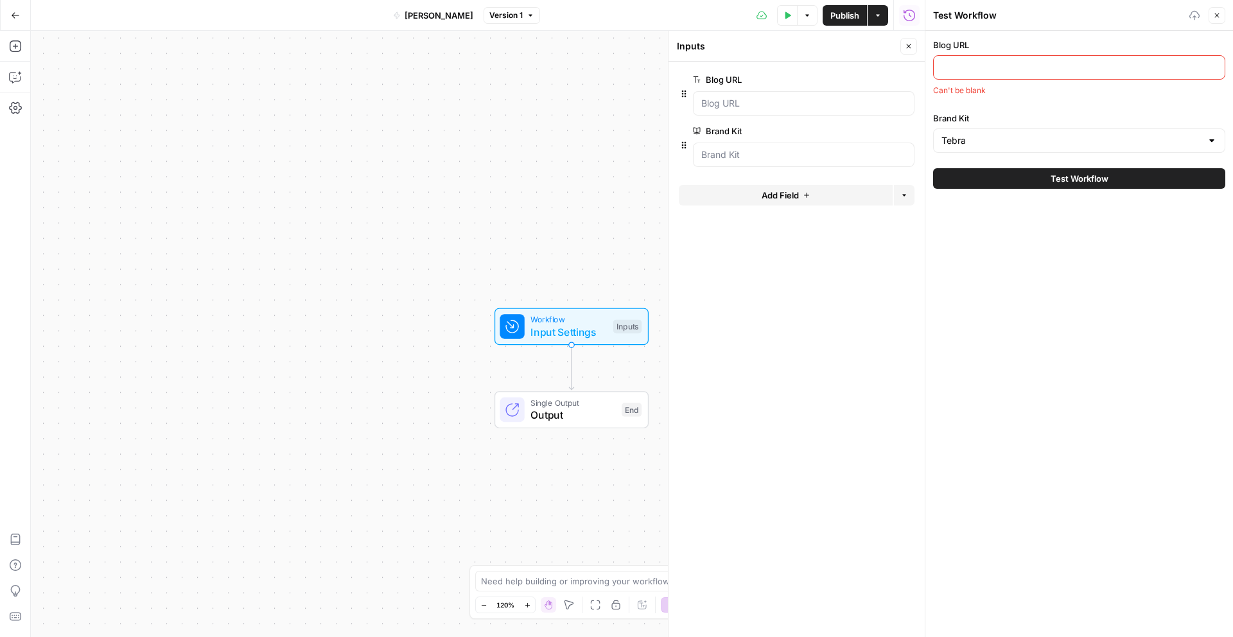
click at [968, 325] on div "Blog URL Can't be blank Brand Kit Tebra Test Workflow" at bounding box center [1080, 334] width 308 height 606
click at [962, 74] on div at bounding box center [1079, 67] width 292 height 24
paste input "[URL][DOMAIN_NAME][MEDICAL_DATA]"
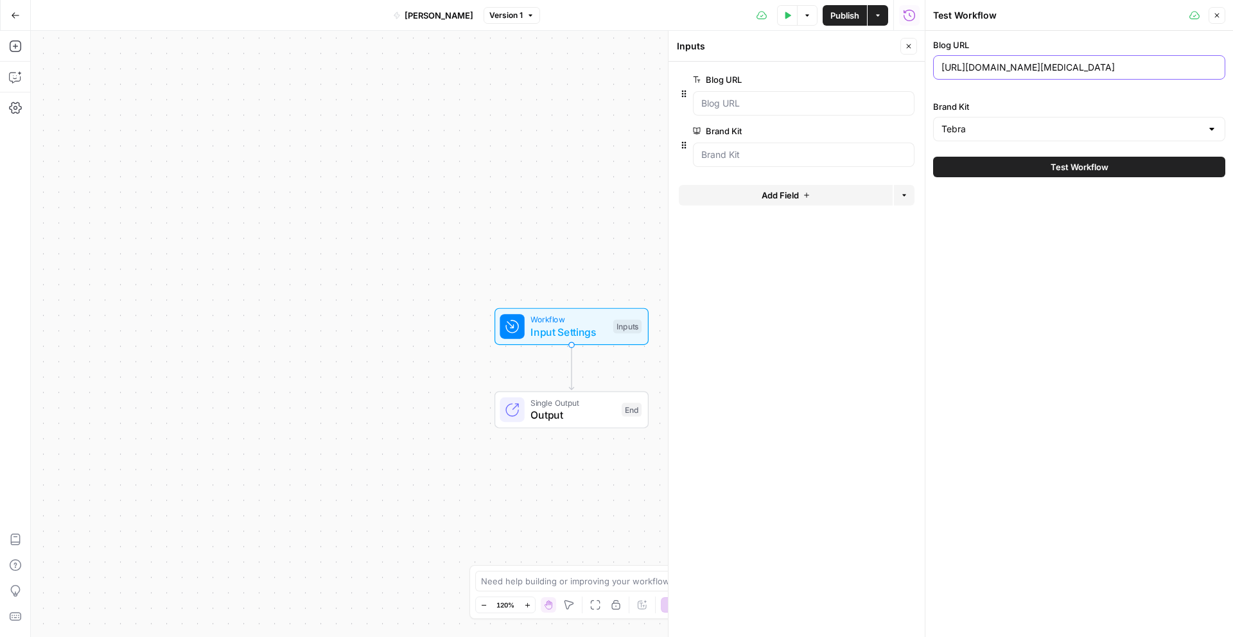
type input "[URL][DOMAIN_NAME][MEDICAL_DATA]"
click at [1096, 91] on div "Blog URL [URL][DOMAIN_NAME][MEDICAL_DATA] Brand Kit Tebra" at bounding box center [1079, 90] width 292 height 103
click at [1040, 260] on div "Blog URL [URL][DOMAIN_NAME][MEDICAL_DATA] Brand Kit Tebra Test Workflow" at bounding box center [1080, 334] width 308 height 606
click at [1062, 179] on div "Test Workflow" at bounding box center [1079, 167] width 292 height 36
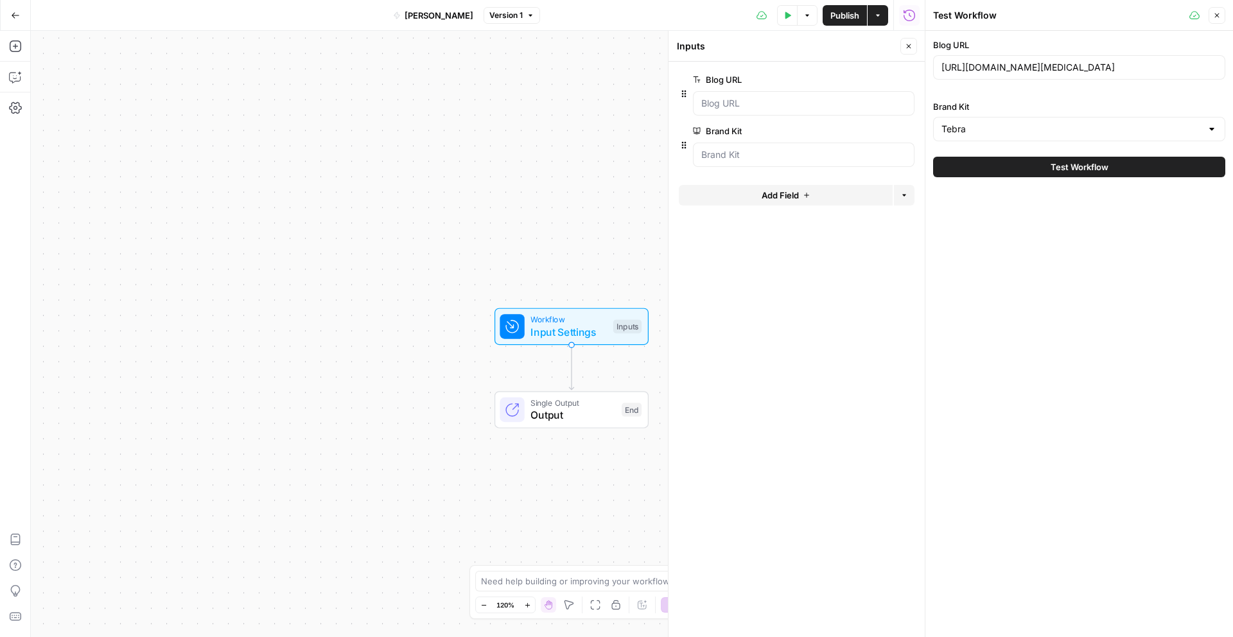
click at [1067, 172] on span "Test Workflow" at bounding box center [1080, 167] width 58 height 13
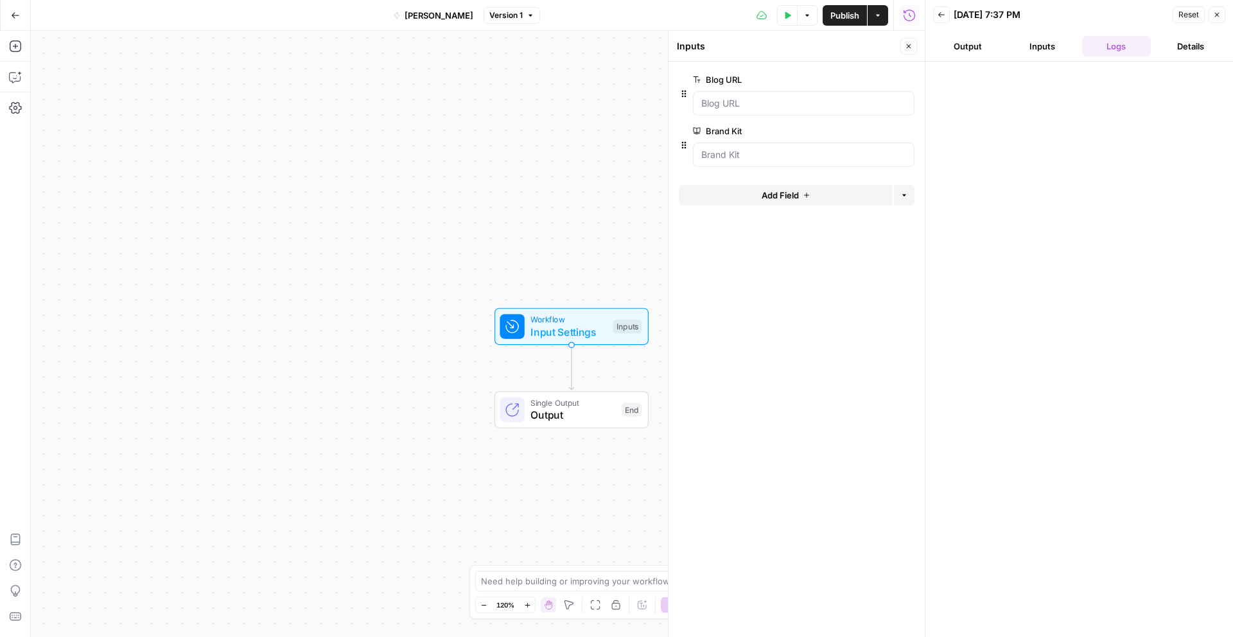
click at [1042, 51] on button "Inputs" at bounding box center [1042, 46] width 69 height 21
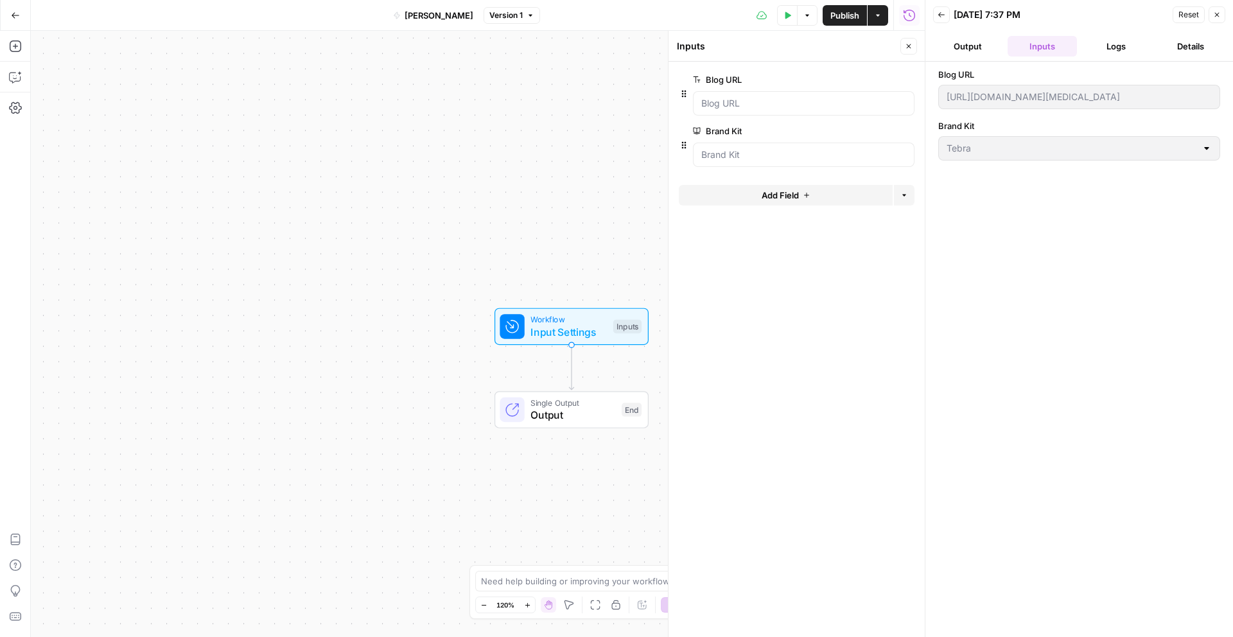
click at [1111, 52] on button "Logs" at bounding box center [1117, 46] width 69 height 21
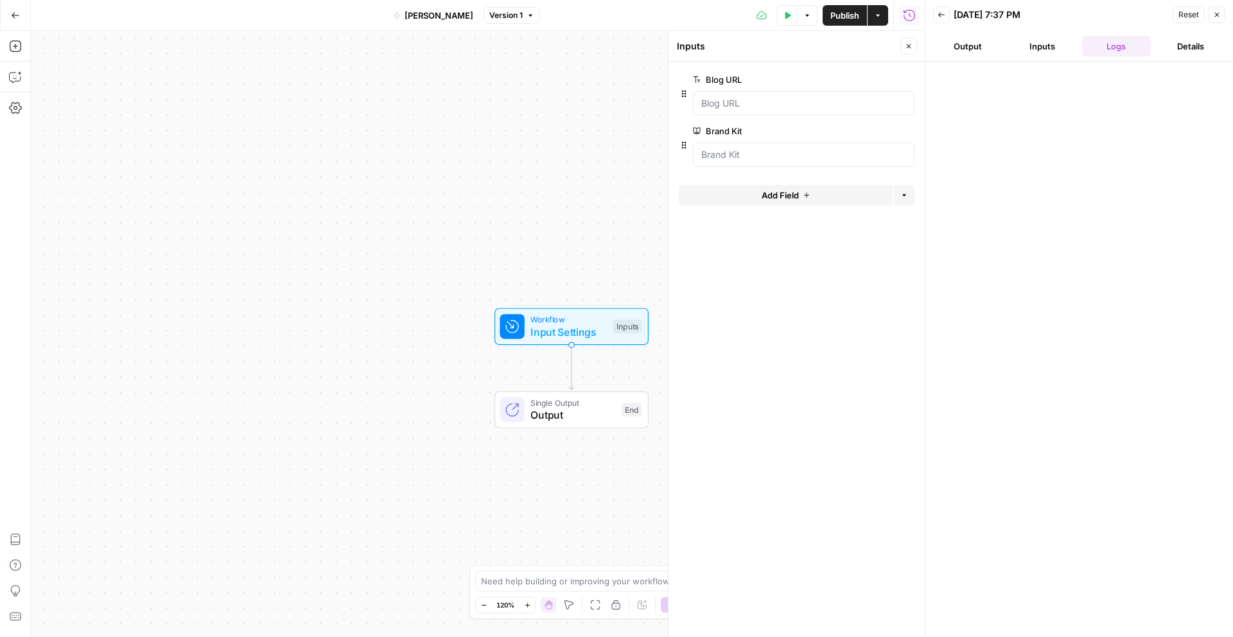
click at [1174, 50] on button "Details" at bounding box center [1190, 46] width 69 height 21
click at [1041, 48] on button "Inputs" at bounding box center [1042, 46] width 69 height 21
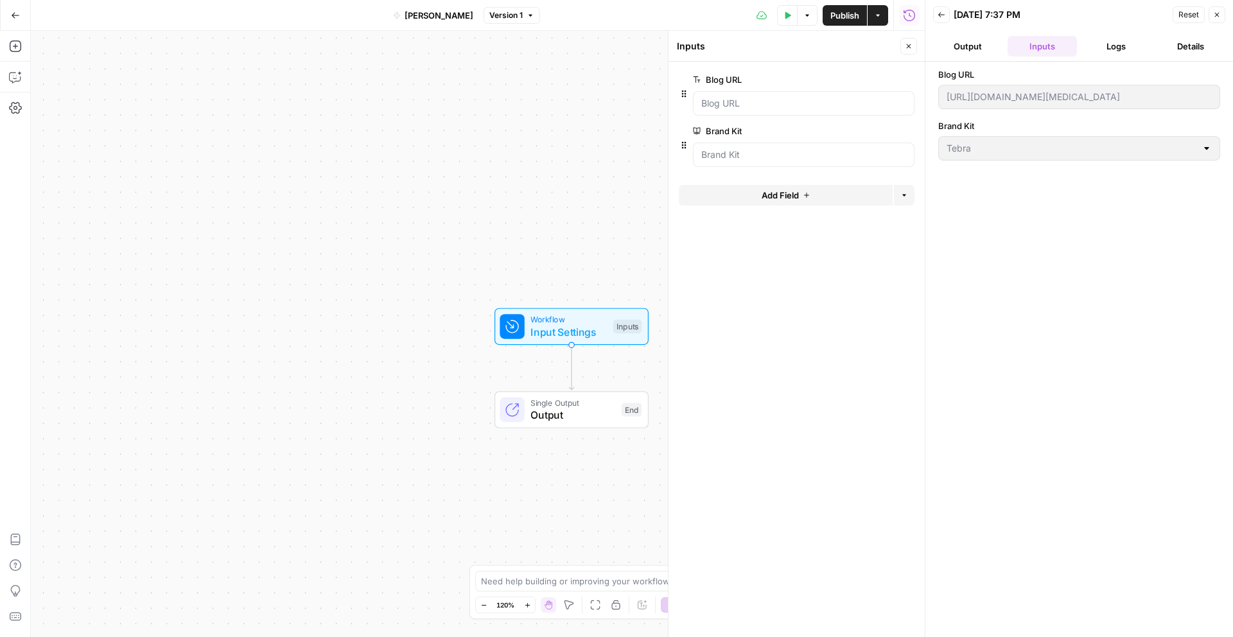
click at [970, 47] on button "Output" at bounding box center [967, 46] width 69 height 21
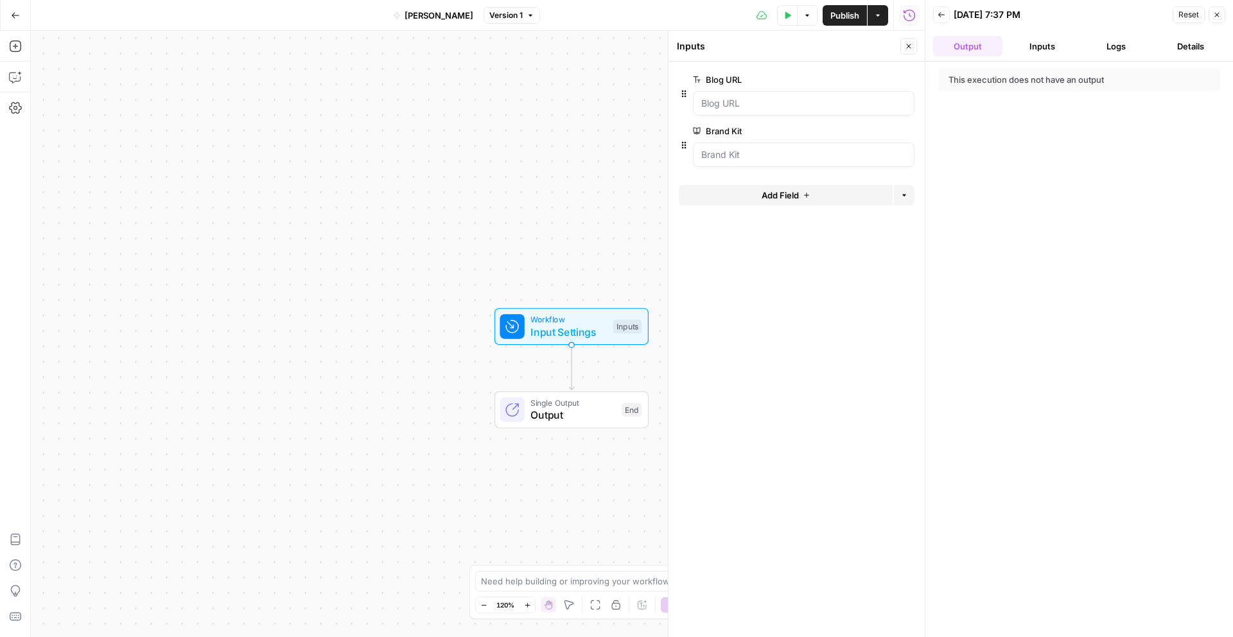
click at [1181, 48] on button "Details" at bounding box center [1190, 46] width 69 height 21
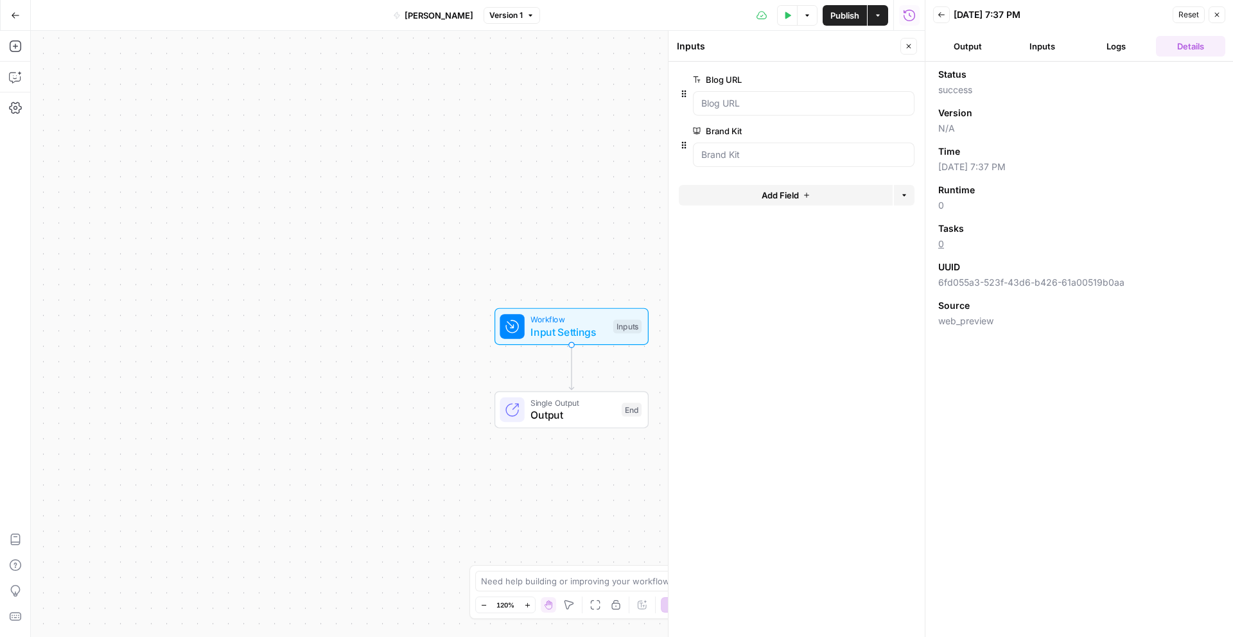
click at [974, 48] on button "Output" at bounding box center [967, 46] width 69 height 21
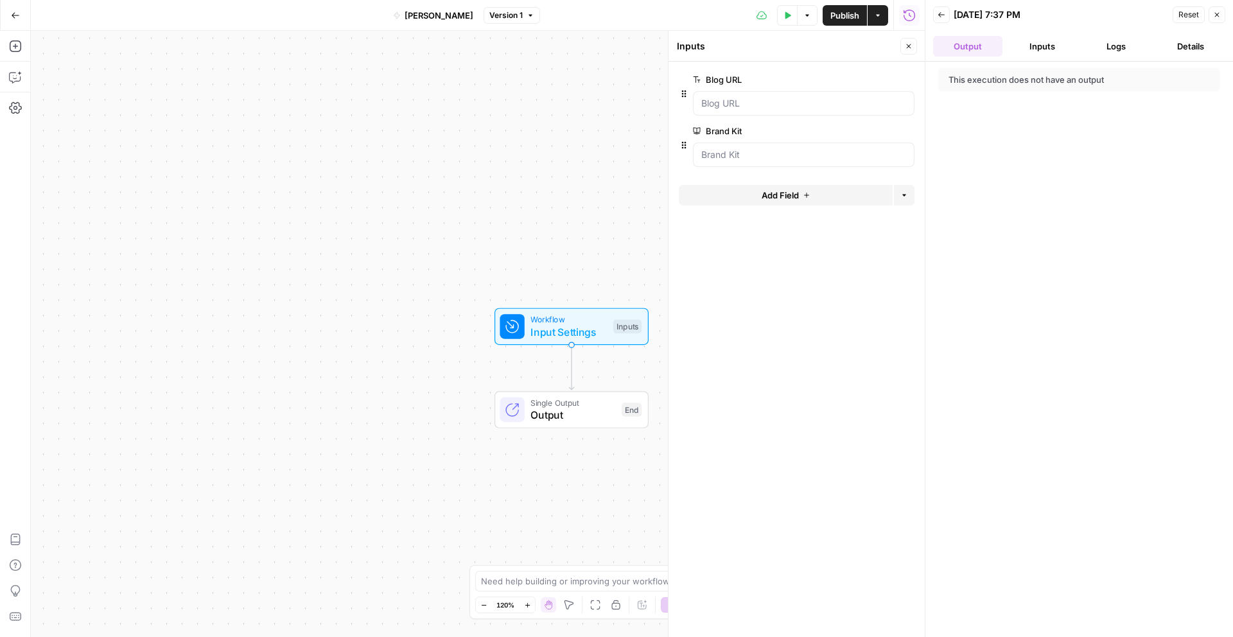
click at [1023, 49] on button "Inputs" at bounding box center [1042, 46] width 69 height 21
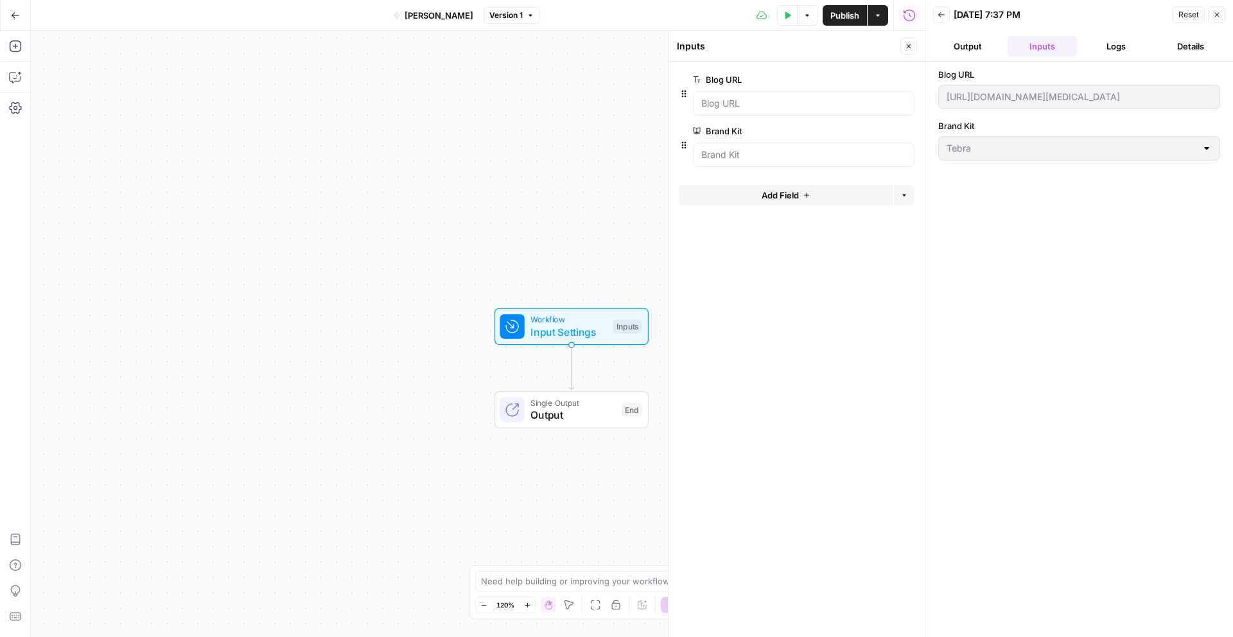
click at [1106, 51] on button "Logs" at bounding box center [1117, 46] width 69 height 21
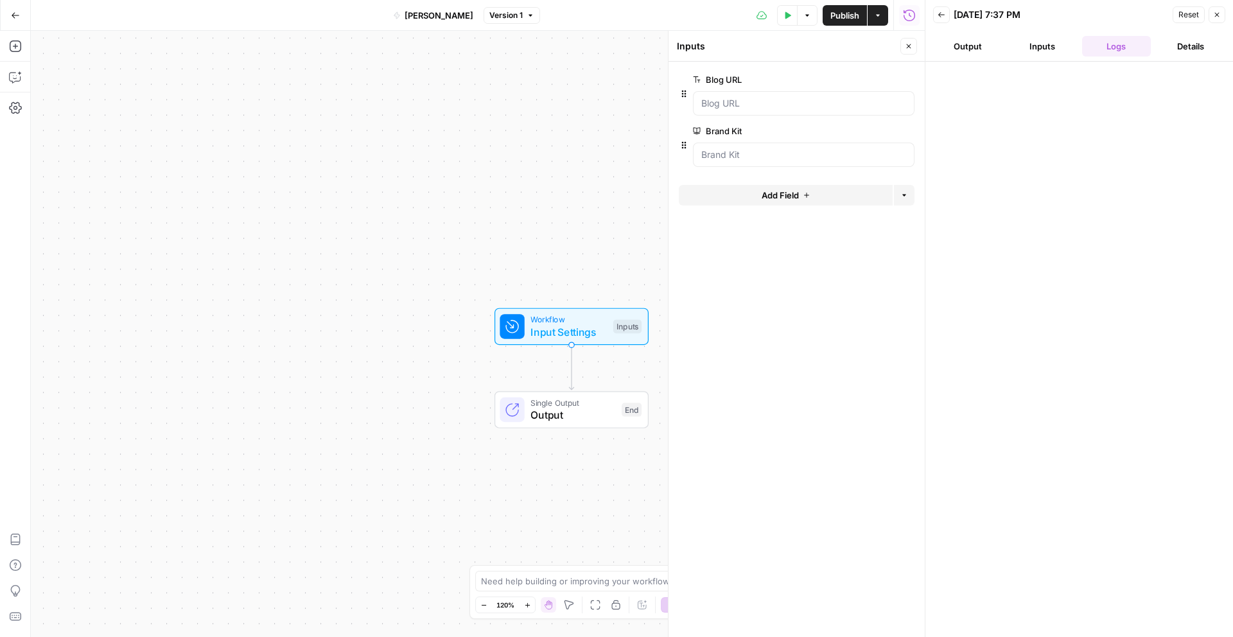
click at [1165, 48] on button "Details" at bounding box center [1190, 46] width 69 height 21
click at [977, 54] on button "Output" at bounding box center [967, 46] width 69 height 21
click at [950, 7] on div "Back [DATE] 7:37 PM Reset Close" at bounding box center [1079, 14] width 292 height 19
click at [942, 14] on icon "button" at bounding box center [942, 15] width 8 height 8
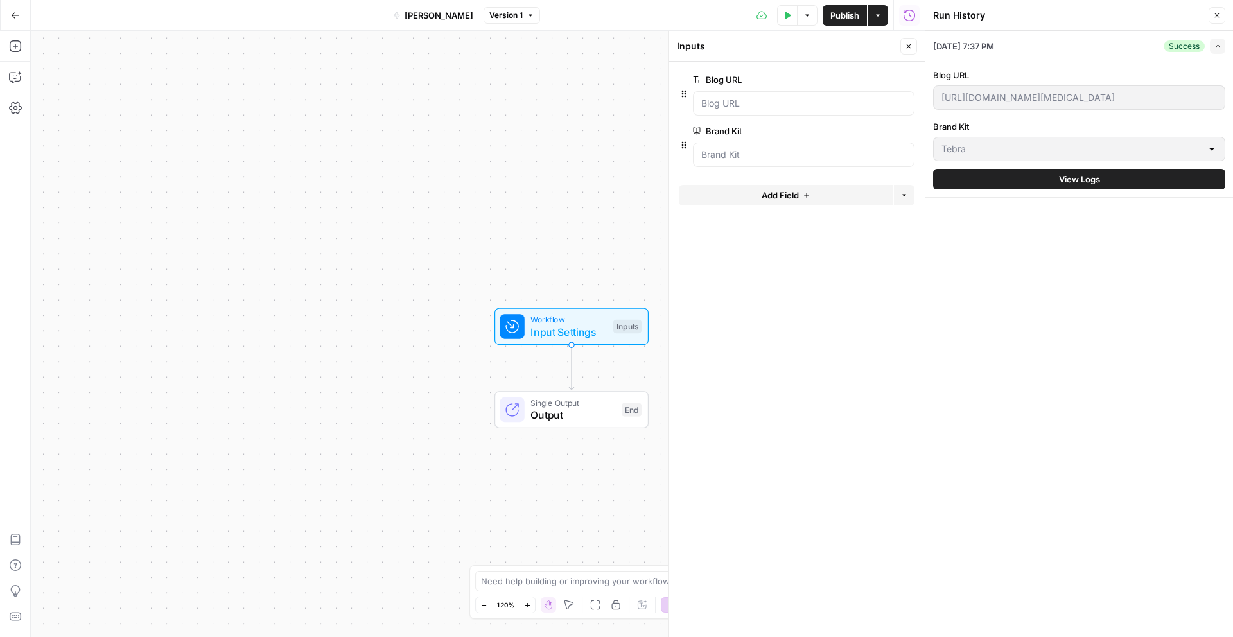
click at [993, 247] on div "[DATE] 7:37 PM Success Expand Blog URL [URL][DOMAIN_NAME][MEDICAL_DATA] Brand K…" at bounding box center [1080, 334] width 308 height 606
click at [987, 276] on div "[DATE] 7:37 PM Success Expand Blog URL [URL][DOMAIN_NAME][MEDICAL_DATA] Brand K…" at bounding box center [1080, 334] width 308 height 606
click at [1215, 10] on button "Close" at bounding box center [1217, 15] width 17 height 17
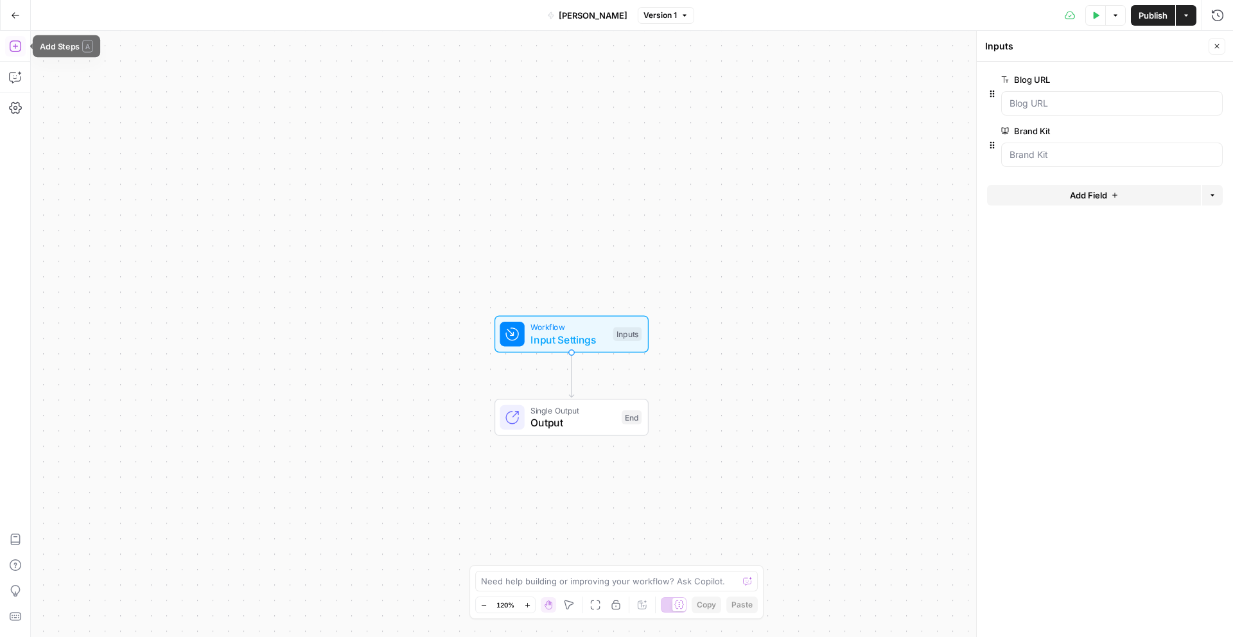
click at [18, 53] on button "Add Steps" at bounding box center [15, 46] width 21 height 21
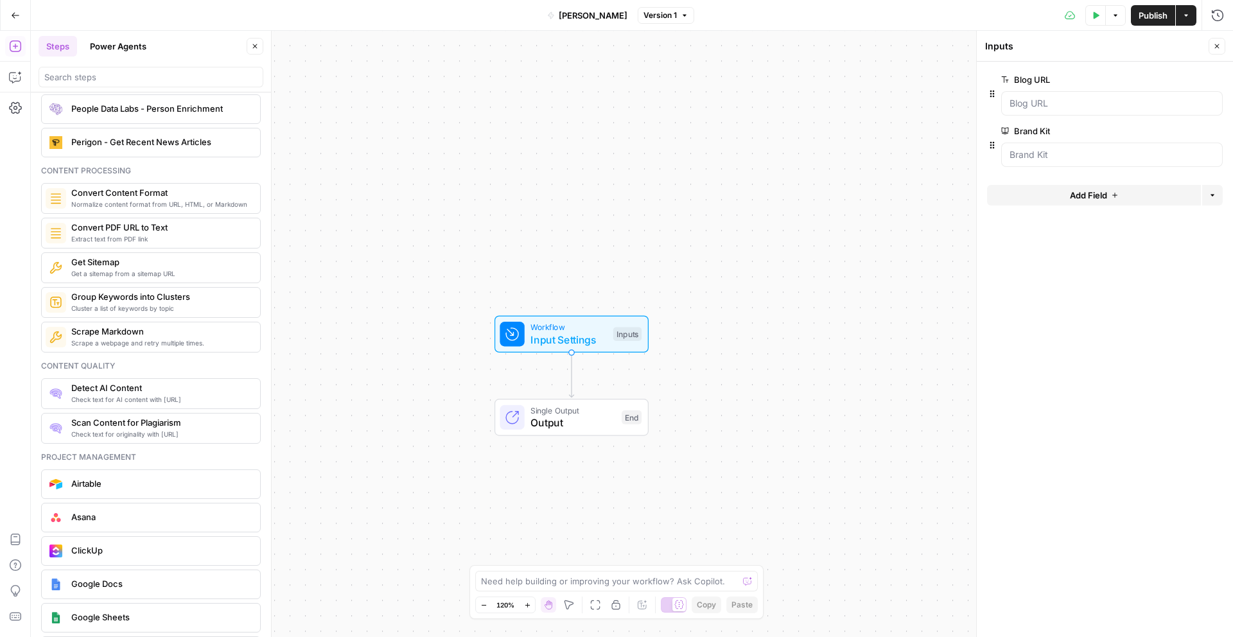
scroll to position [2087, 0]
click at [80, 83] on input "search" at bounding box center [150, 77] width 213 height 13
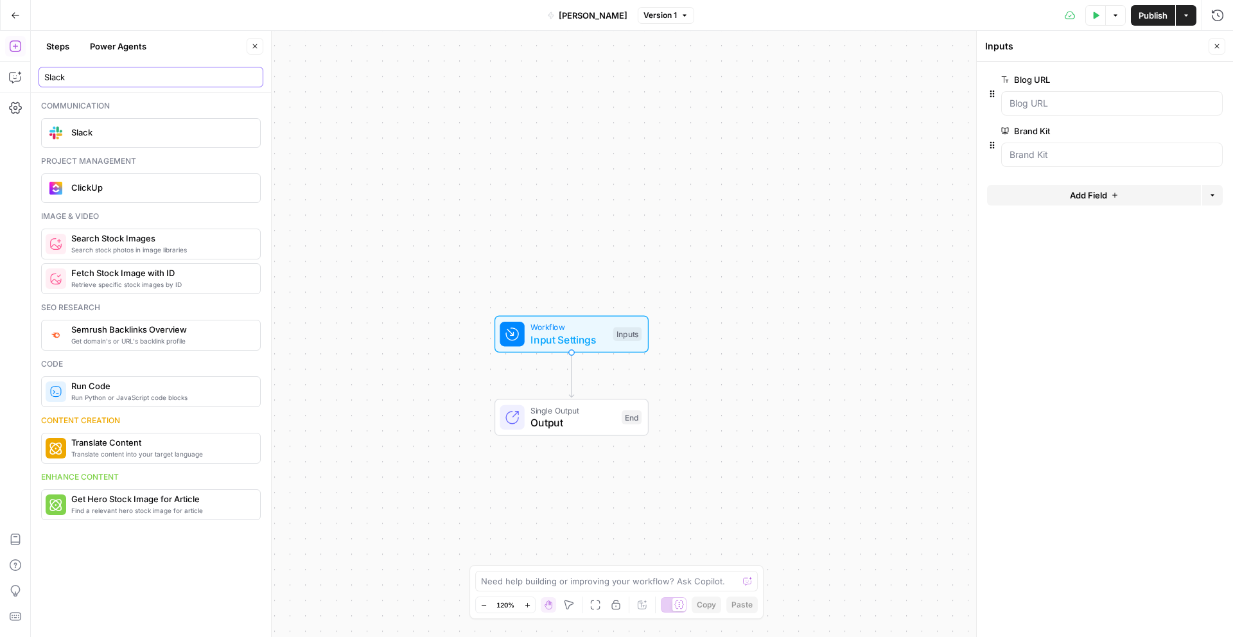
scroll to position [0, 0]
type input "S"
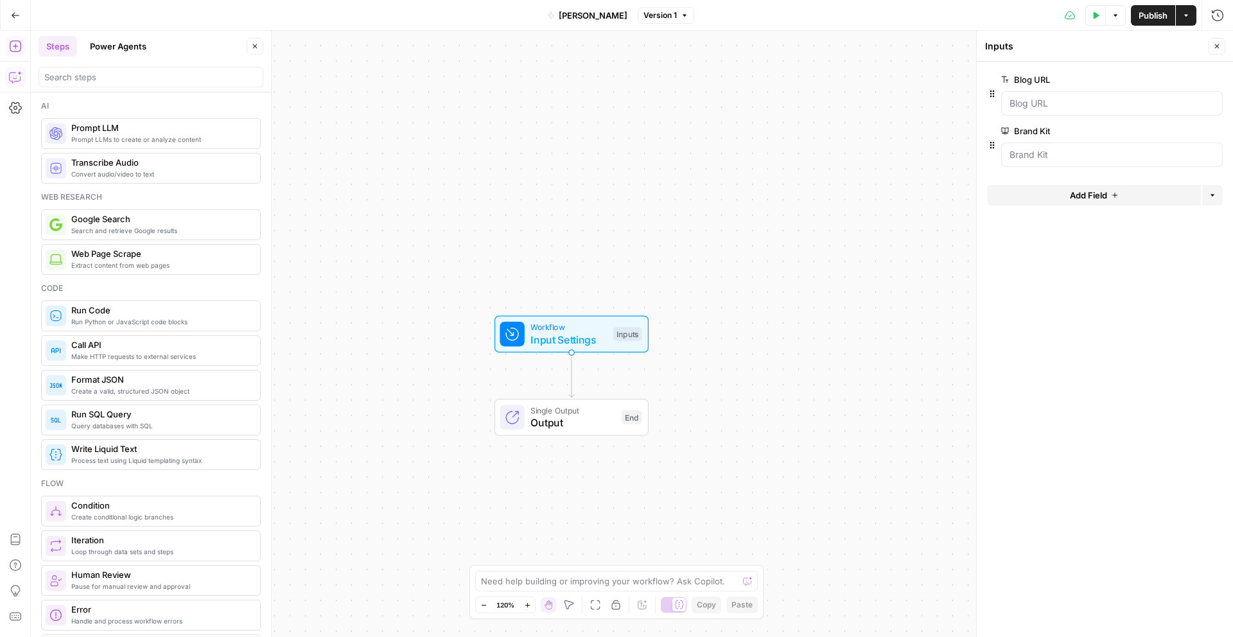
click at [13, 76] on icon "button" at bounding box center [15, 77] width 13 height 13
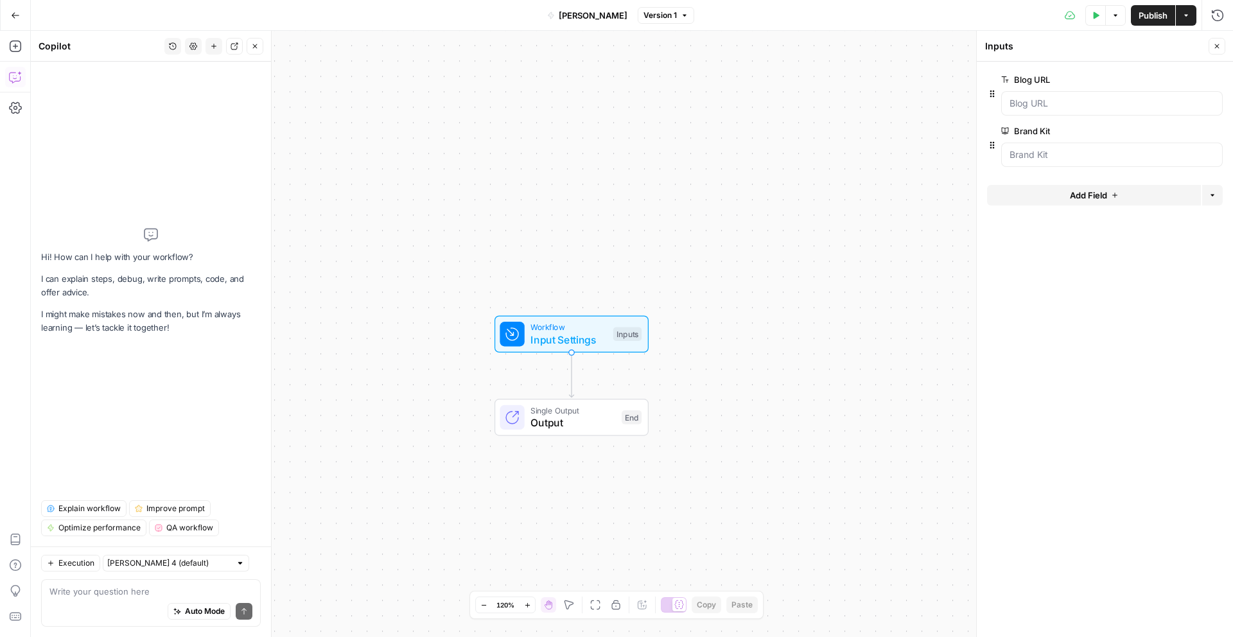
drag, startPoint x: 46, startPoint y: 249, endPoint x: 155, endPoint y: 347, distance: 147.4
click at [154, 347] on div "Hi! How can I help with your workflow? I can explain steps, debug, write prompt…" at bounding box center [151, 281] width 220 height 418
click at [155, 348] on div "Hi! How can I help with your workflow? I can explain steps, debug, write prompt…" at bounding box center [151, 281] width 220 height 418
drag, startPoint x: 127, startPoint y: 328, endPoint x: 66, endPoint y: 265, distance: 87.7
click at [66, 267] on div "Hi! How can I help with your workflow? I can explain steps, debug, write prompt…" at bounding box center [151, 281] width 220 height 418
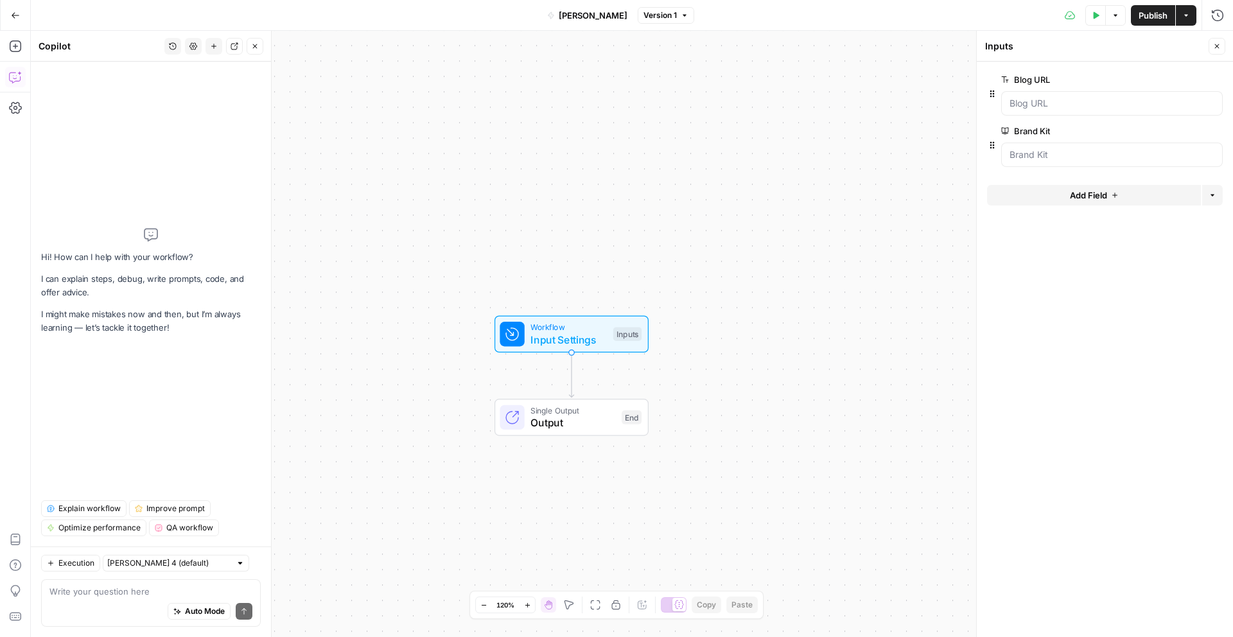
drag, startPoint x: 64, startPoint y: 263, endPoint x: 168, endPoint y: 336, distance: 127.4
click at [163, 335] on div "Hi! How can I help with your workflow? I can explain steps, debug, write prompt…" at bounding box center [151, 281] width 220 height 418
drag, startPoint x: 164, startPoint y: 337, endPoint x: 58, endPoint y: 262, distance: 129.6
click at [58, 263] on div "Hi! How can I help with your workflow? I can explain steps, debug, write prompt…" at bounding box center [151, 281] width 220 height 418
drag, startPoint x: 69, startPoint y: 276, endPoint x: 148, endPoint y: 323, distance: 91.3
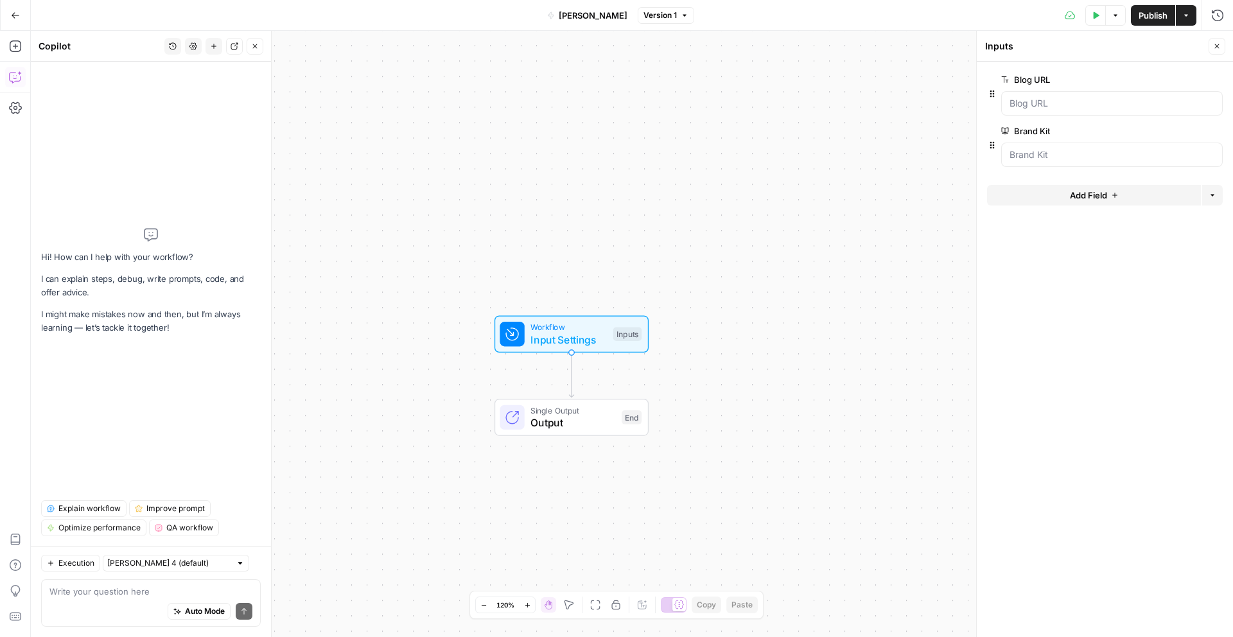
click at [146, 321] on div "Hi! How can I help with your workflow? I can explain steps, debug, write prompt…" at bounding box center [151, 293] width 220 height 85
drag, startPoint x: 158, startPoint y: 332, endPoint x: 177, endPoint y: 349, distance: 25.0
click at [159, 334] on p "I might make mistakes now and then, but I’m always learning — let’s tackle it t…" at bounding box center [151, 321] width 220 height 27
drag, startPoint x: 178, startPoint y: 348, endPoint x: 52, endPoint y: 257, distance: 155.5
click at [53, 254] on div "Hi! How can I help with your workflow? I can explain steps, debug, write prompt…" at bounding box center [151, 281] width 220 height 418
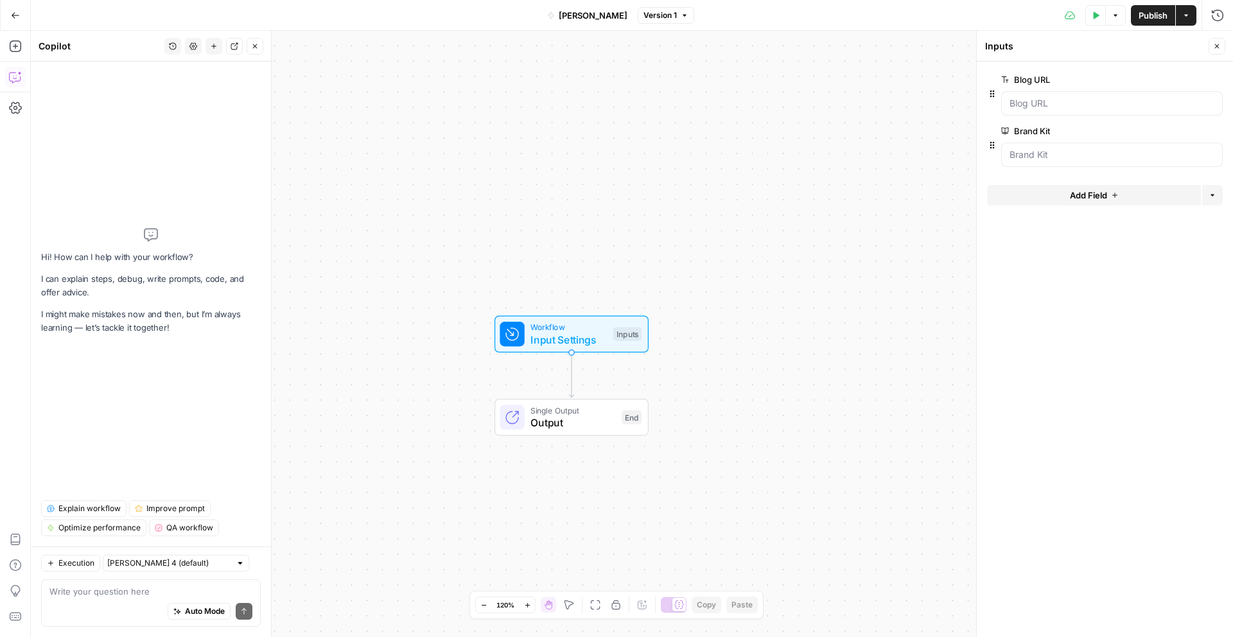
drag, startPoint x: 52, startPoint y: 257, endPoint x: 170, endPoint y: 346, distance: 147.6
click at [146, 332] on div "Hi! How can I help with your workflow? I can explain steps, debug, write prompt…" at bounding box center [151, 293] width 220 height 85
drag, startPoint x: 170, startPoint y: 346, endPoint x: 52, endPoint y: 254, distance: 149.6
click at [52, 254] on div "Hi! How can I help with your workflow? I can explain steps, debug, write prompt…" at bounding box center [151, 281] width 220 height 418
drag, startPoint x: 50, startPoint y: 251, endPoint x: 46, endPoint y: 244, distance: 7.8
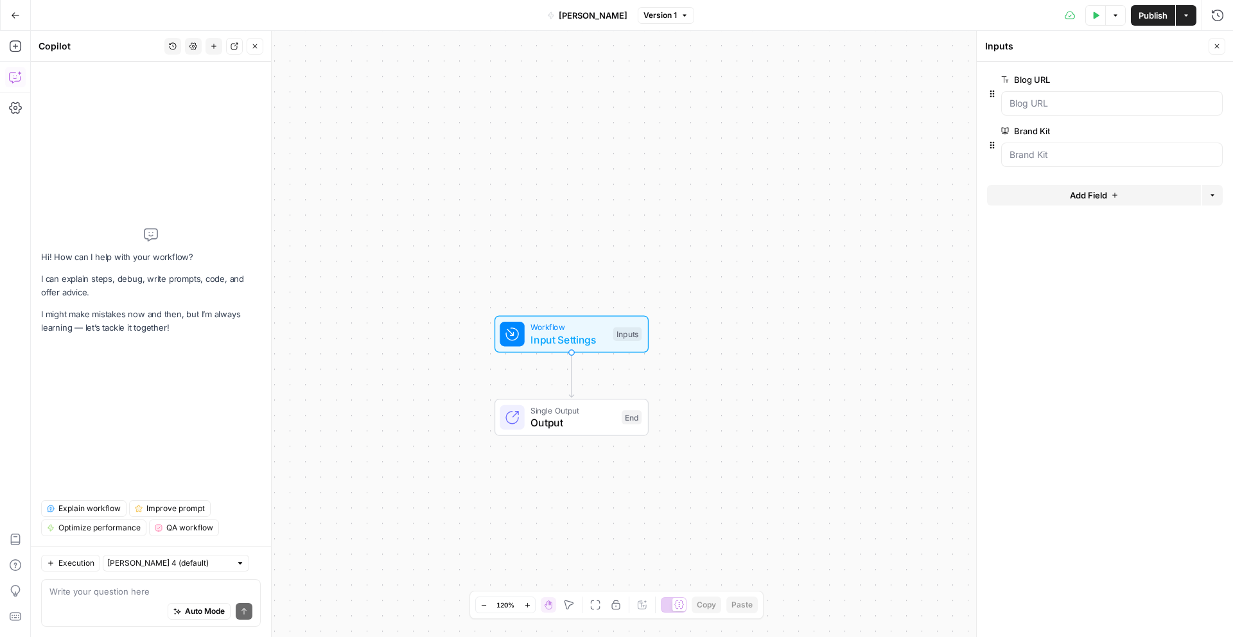
click at [49, 251] on p "Hi! How can I help with your workflow?" at bounding box center [151, 257] width 220 height 13
drag, startPoint x: 44, startPoint y: 245, endPoint x: 153, endPoint y: 345, distance: 147.8
click at [143, 337] on div "Hi! How can I help with your workflow? I can explain steps, debug, write prompt…" at bounding box center [151, 281] width 220 height 418
click at [155, 348] on div "Hi! How can I help with your workflow? I can explain steps, debug, write prompt…" at bounding box center [151, 281] width 220 height 418
click at [13, 35] on div "Add Steps Copilot Settings AirOps Academy Help Give Feedback Shortcuts" at bounding box center [15, 334] width 31 height 606
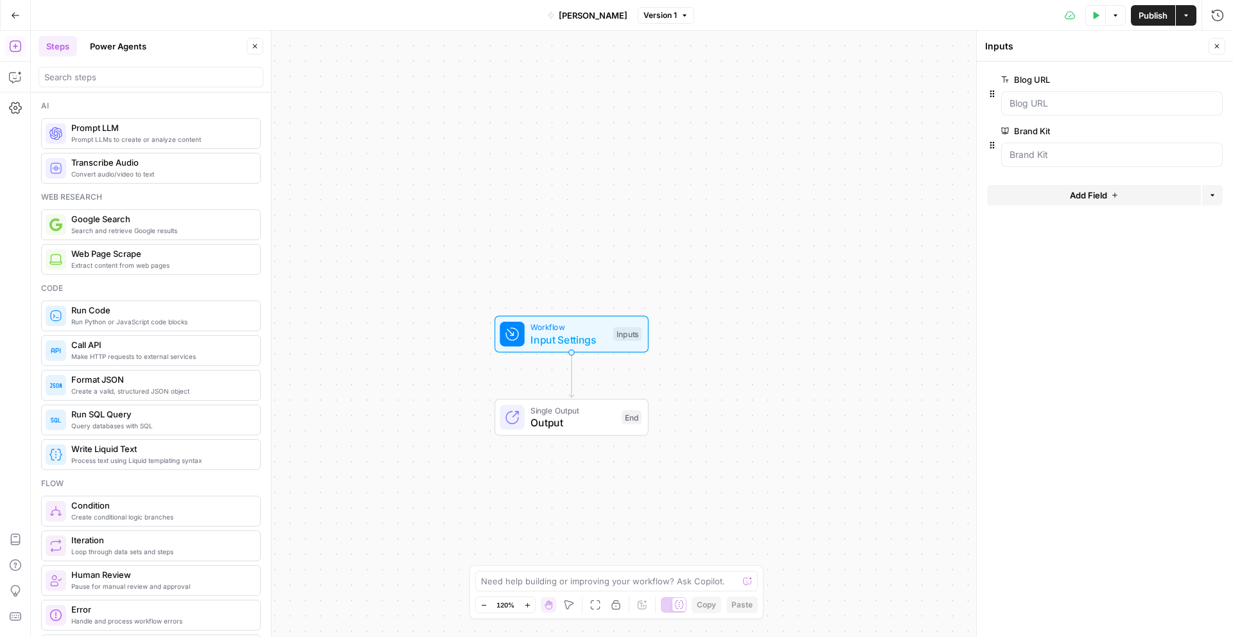
click at [150, 265] on span "Extract content from web pages" at bounding box center [160, 265] width 179 height 10
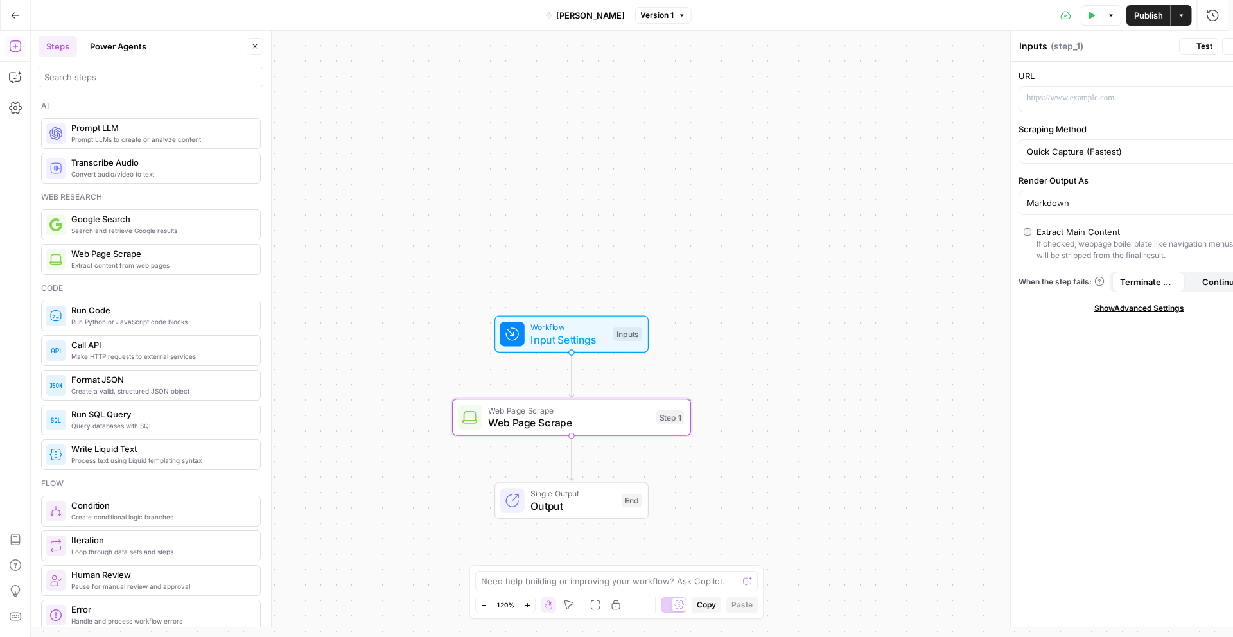
type textarea "Web Page Scrape"
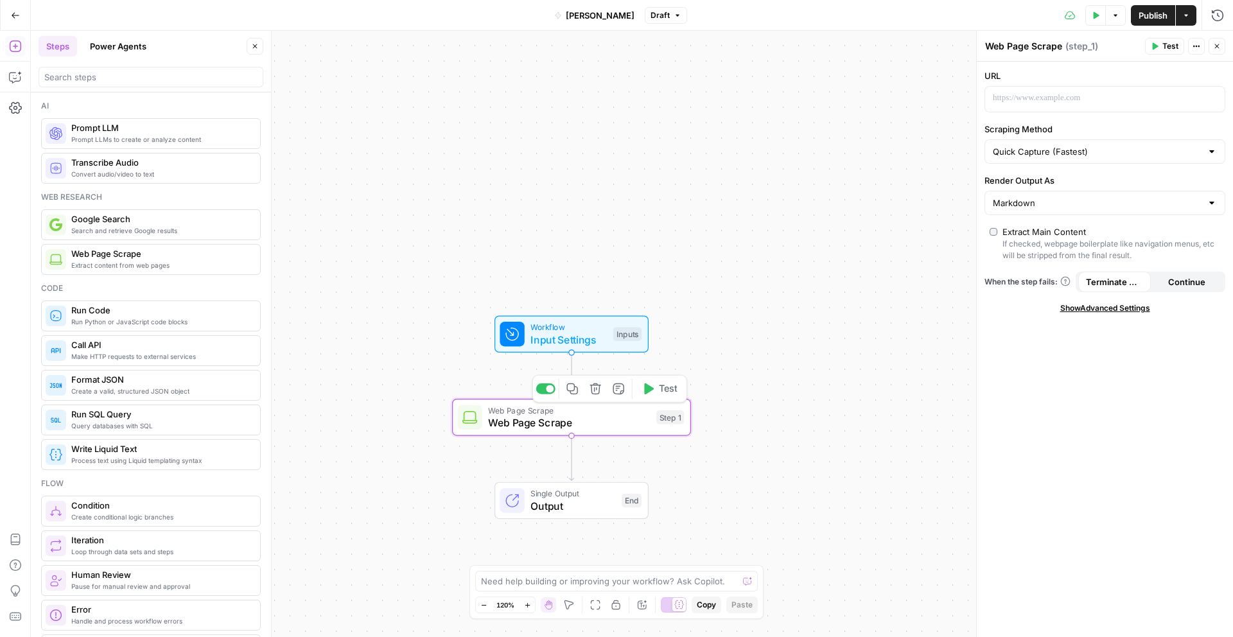
click at [565, 418] on span "Web Page Scrape" at bounding box center [569, 422] width 162 height 15
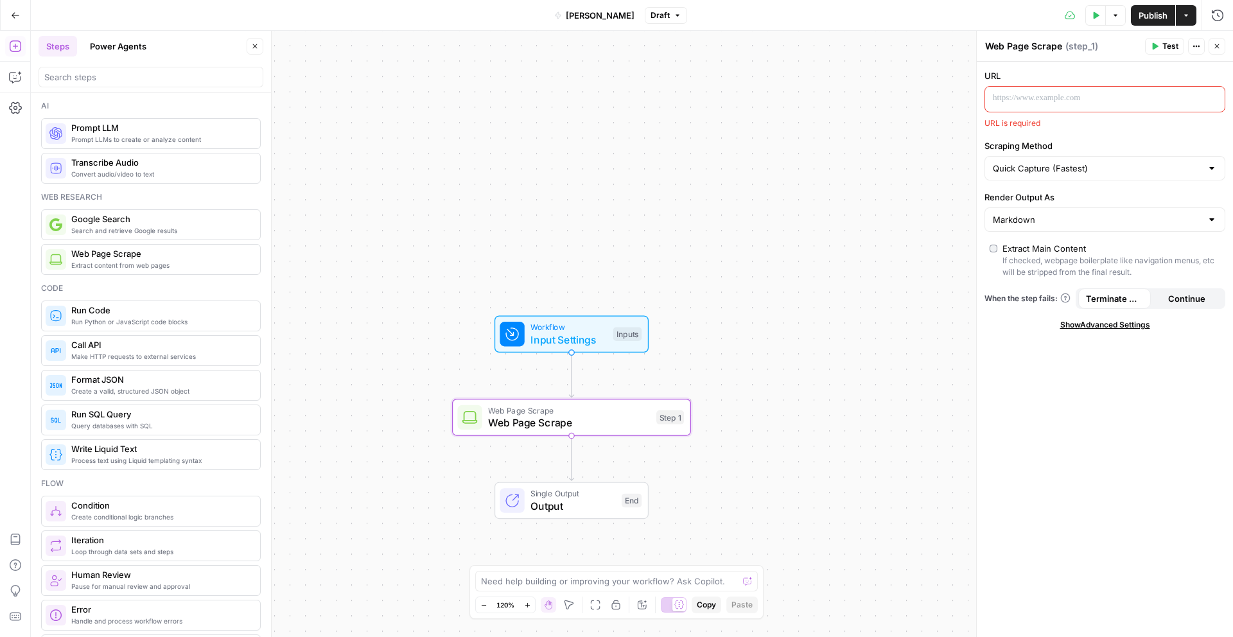
click at [1029, 96] on p at bounding box center [1095, 98] width 204 height 13
click at [1038, 82] on label "URL" at bounding box center [1105, 75] width 241 height 13
click at [1039, 101] on p at bounding box center [1095, 98] width 204 height 13
click at [1216, 99] on icon "button" at bounding box center [1213, 98] width 6 height 6
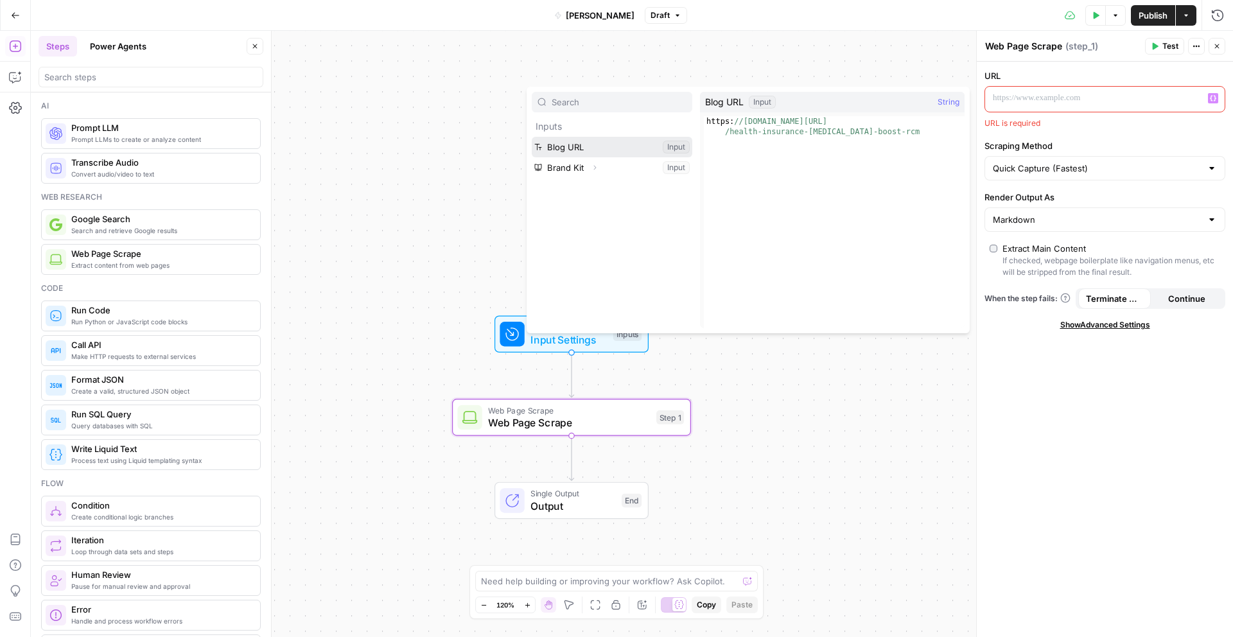
click at [598, 153] on button "Select variable Blog URL" at bounding box center [612, 147] width 161 height 21
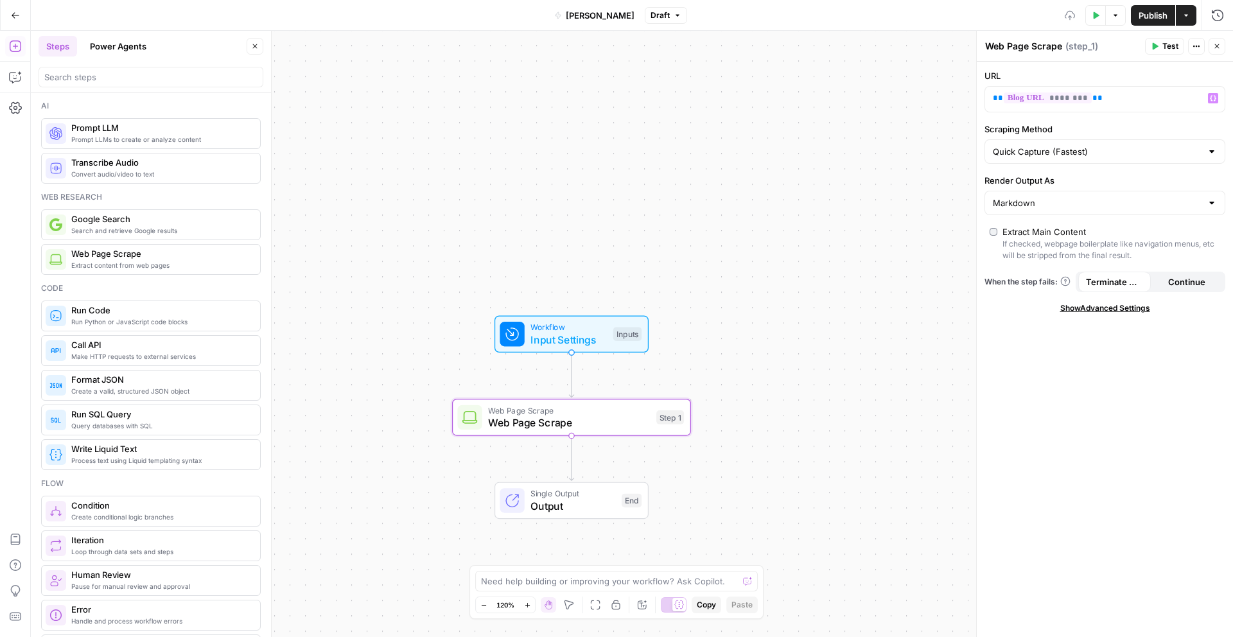
click at [1116, 118] on div "URL ** ******** ** Variables Menu Scraping Method Quick Capture (Fastest) Rende…" at bounding box center [1105, 350] width 256 height 576
click at [1088, 107] on div "** ******** **" at bounding box center [1094, 99] width 219 height 25
click at [1109, 153] on input "Scraping Method" at bounding box center [1097, 151] width 209 height 13
click at [1020, 404] on div "URL ** ******** ** Variables Menu Scraping Method Render Output As Markdown Ext…" at bounding box center [1105, 350] width 256 height 576
click at [1018, 200] on input "Render Output As" at bounding box center [1097, 203] width 209 height 13
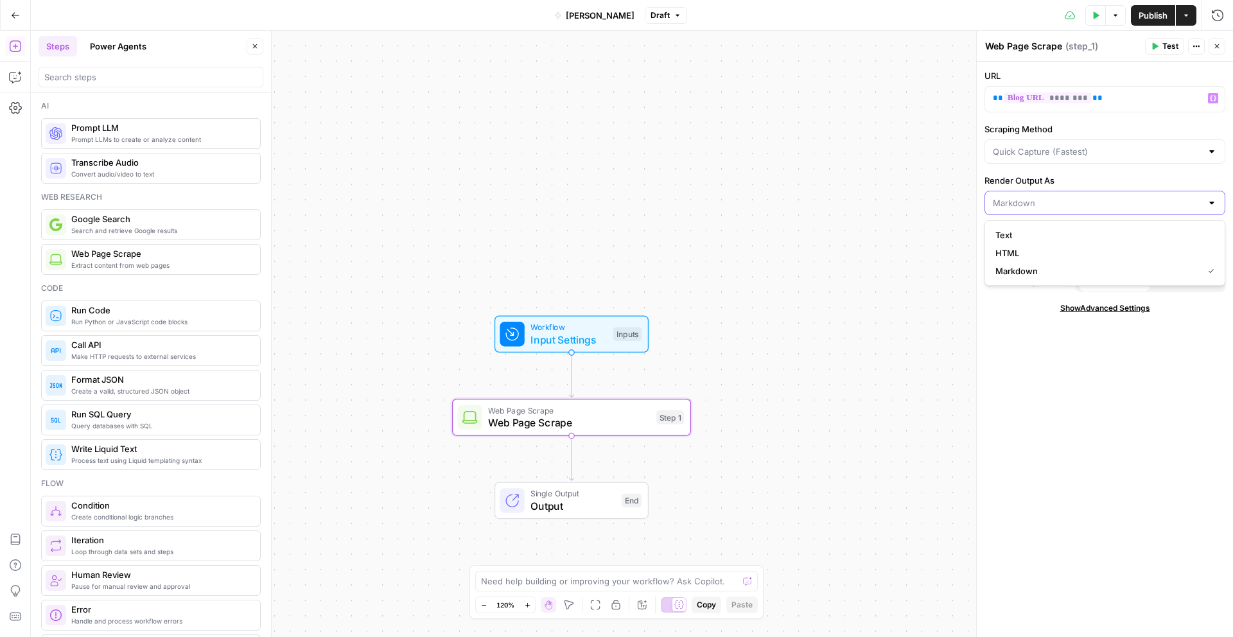
click at [1018, 200] on input "Render Output As" at bounding box center [1097, 203] width 209 height 13
type input "Markdown"
click at [1090, 183] on label "Render Output As" at bounding box center [1105, 180] width 241 height 13
click at [1090, 197] on input "Markdown" at bounding box center [1097, 203] width 209 height 13
click at [1063, 193] on div at bounding box center [1105, 203] width 241 height 24
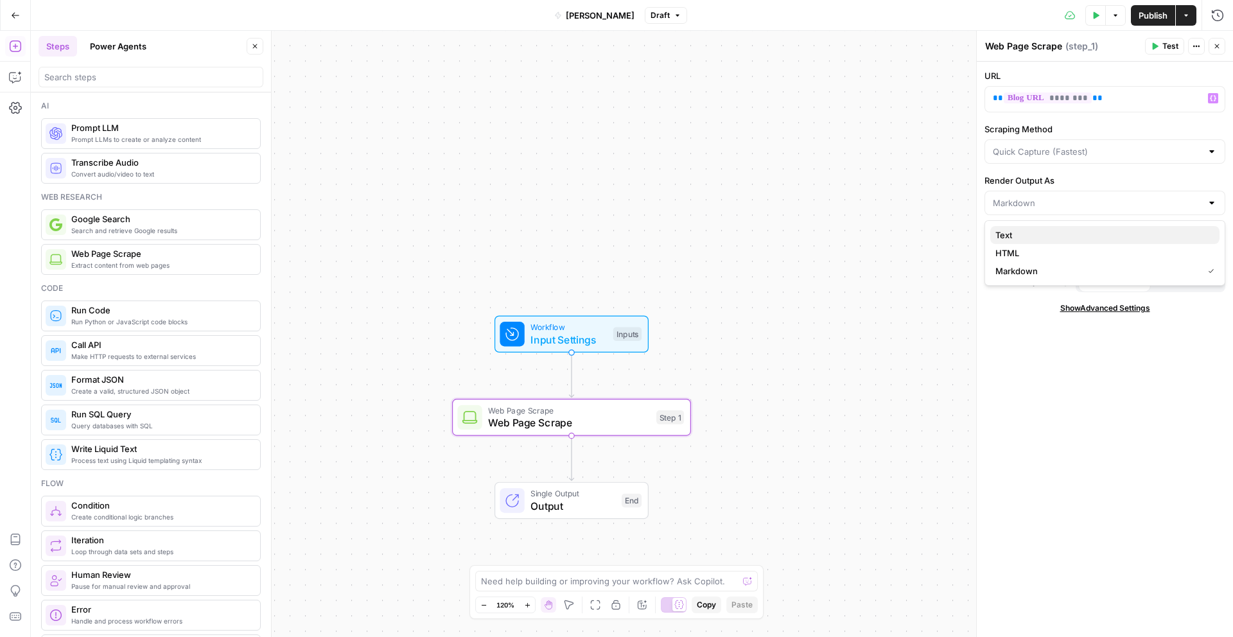
click at [1021, 233] on span "Text" at bounding box center [1103, 235] width 214 height 13
type input "Text"
click at [1020, 402] on div "URL ** ******** ** Variables Menu Scraping Method Render Output As Text Extract…" at bounding box center [1105, 350] width 256 height 576
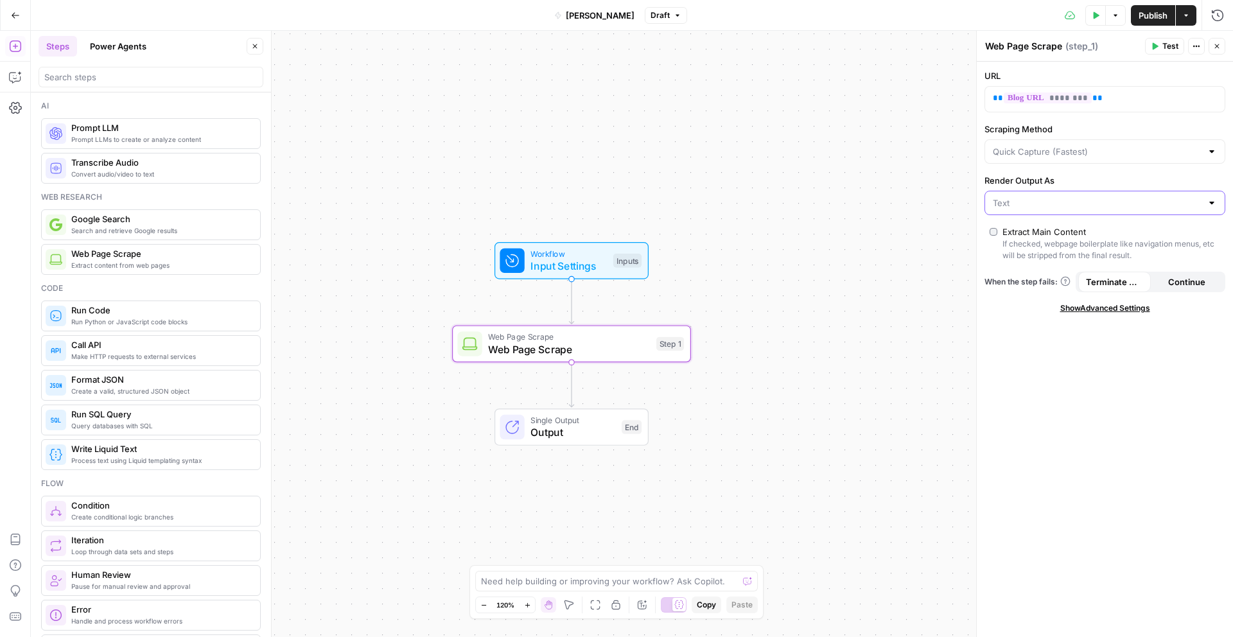
click at [1022, 207] on input "Render Output As" at bounding box center [1097, 203] width 209 height 13
click at [1023, 271] on span "Markdown" at bounding box center [1103, 271] width 214 height 13
type input "Markdown"
click at [1029, 169] on div "URL ** ******** ** Scraping Method Render Output As Markdown Extract Main Conte…" at bounding box center [1105, 350] width 256 height 576
click at [1030, 161] on div at bounding box center [1105, 151] width 241 height 24
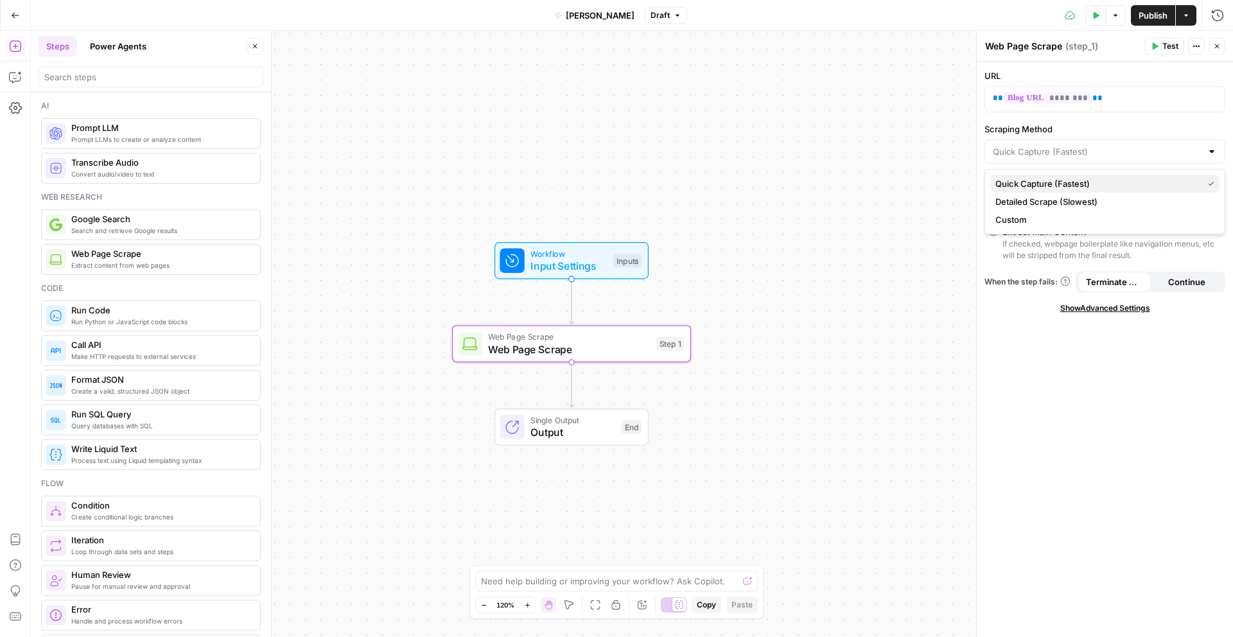
click at [1034, 185] on span "Quick Capture (Fastest)" at bounding box center [1097, 183] width 202 height 13
type input "Quick Capture (Fastest)"
click at [1008, 379] on div "URL ** ******** ** Scraping Method Quick Capture (Fastest) Render Output As Mar…" at bounding box center [1105, 350] width 256 height 576
click at [1160, 48] on button "Test" at bounding box center [1164, 46] width 39 height 17
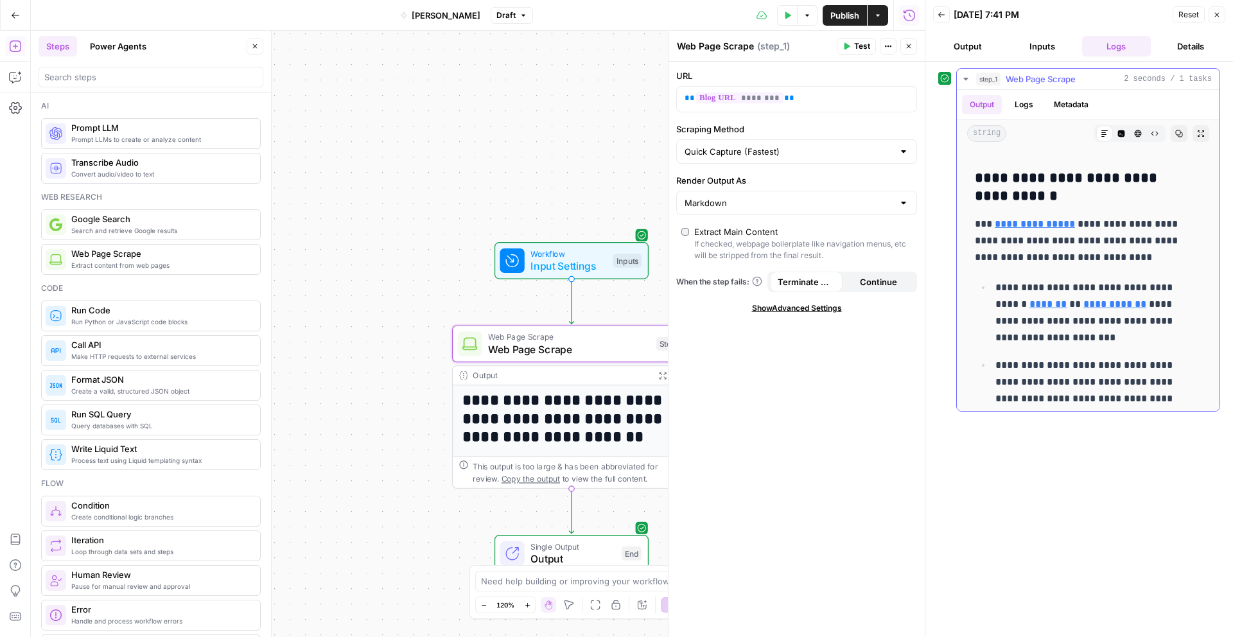
scroll to position [5227, 0]
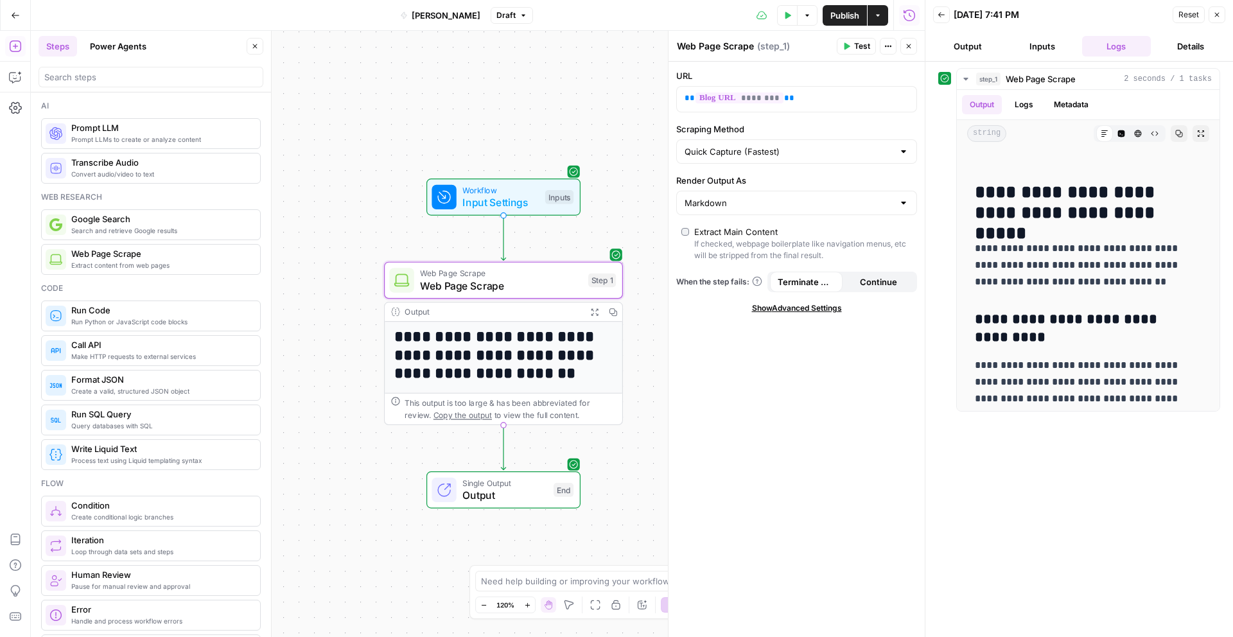
drag, startPoint x: 409, startPoint y: 331, endPoint x: 340, endPoint y: 269, distance: 93.7
click at [341, 268] on div "**********" at bounding box center [478, 334] width 894 height 606
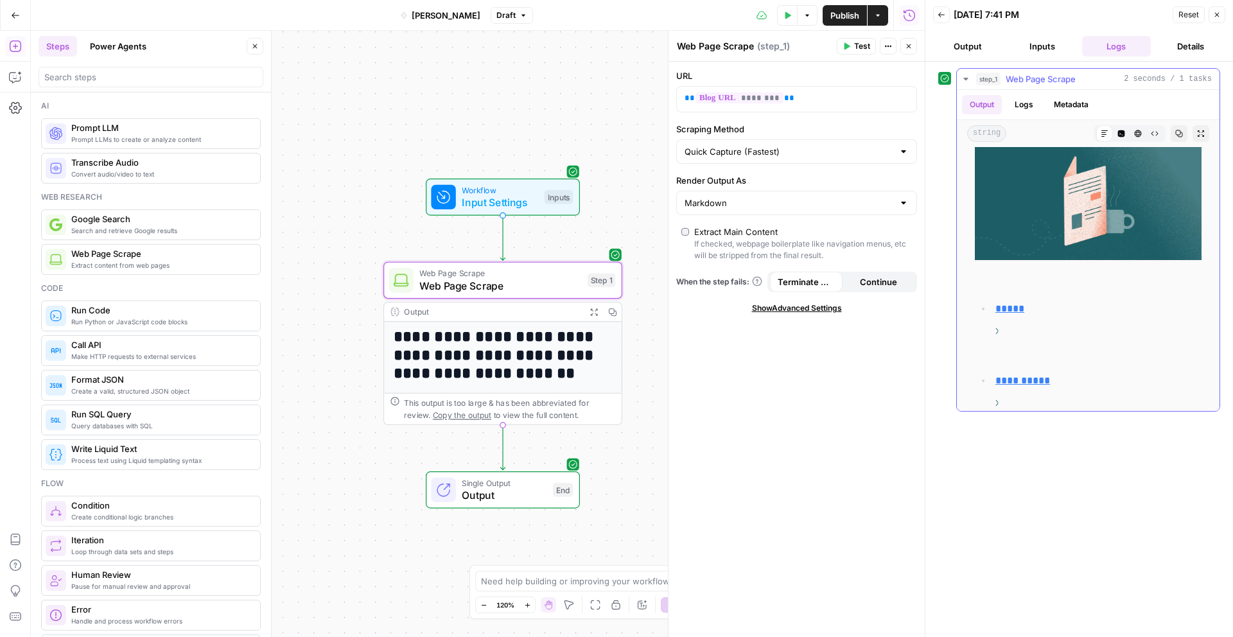
scroll to position [0, 0]
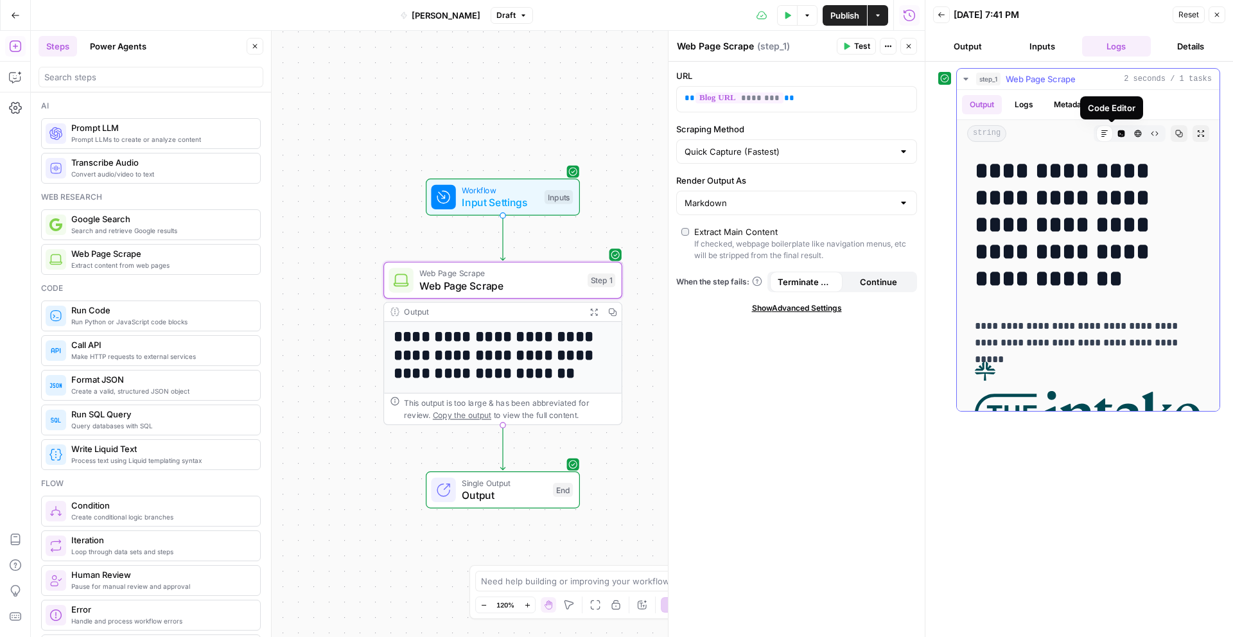
click at [1118, 135] on icon "button" at bounding box center [1121, 133] width 7 height 7
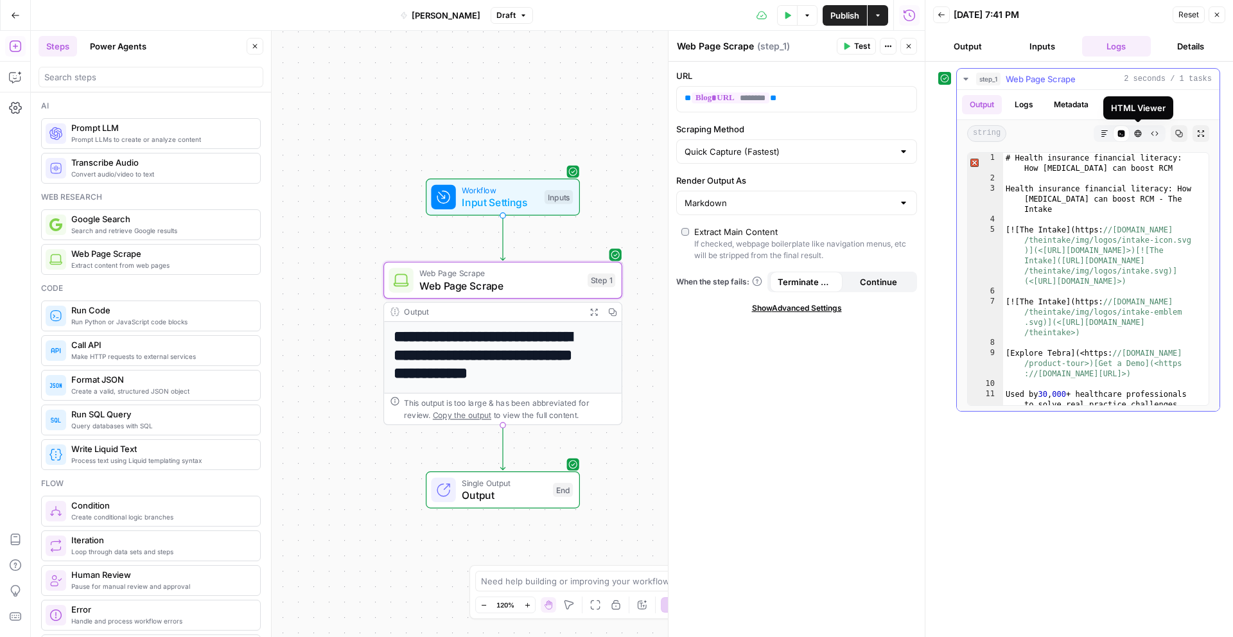
click at [1136, 136] on icon "button" at bounding box center [1139, 134] width 8 height 8
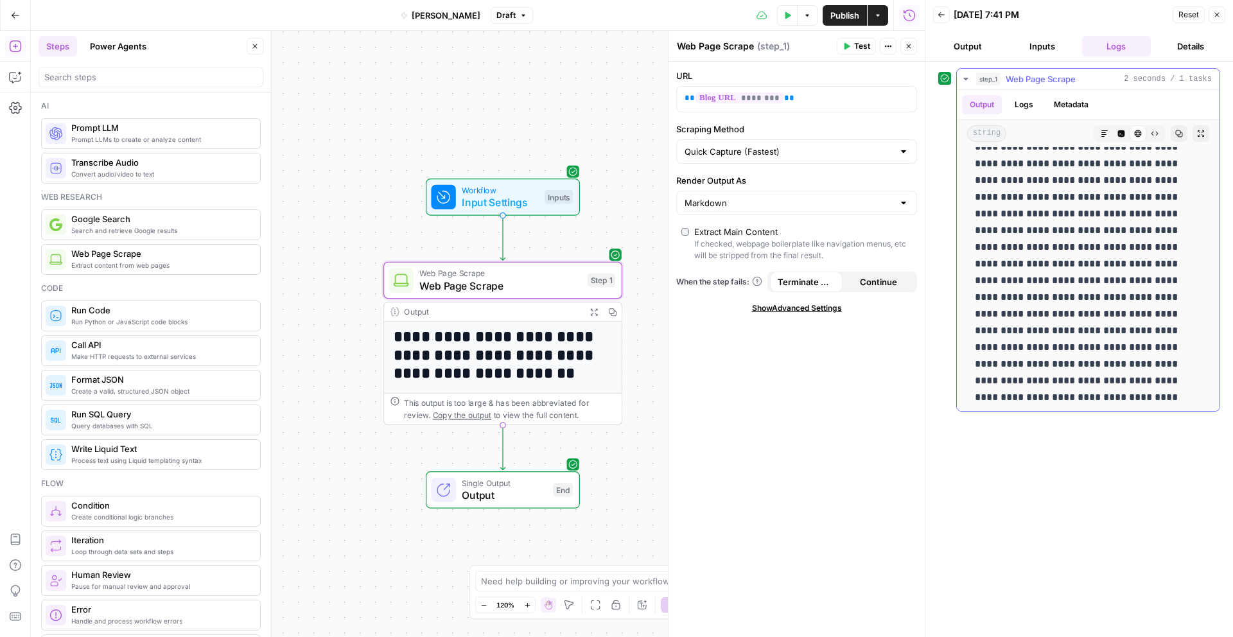
scroll to position [5198, 0]
click at [1151, 132] on icon "button" at bounding box center [1155, 134] width 8 height 8
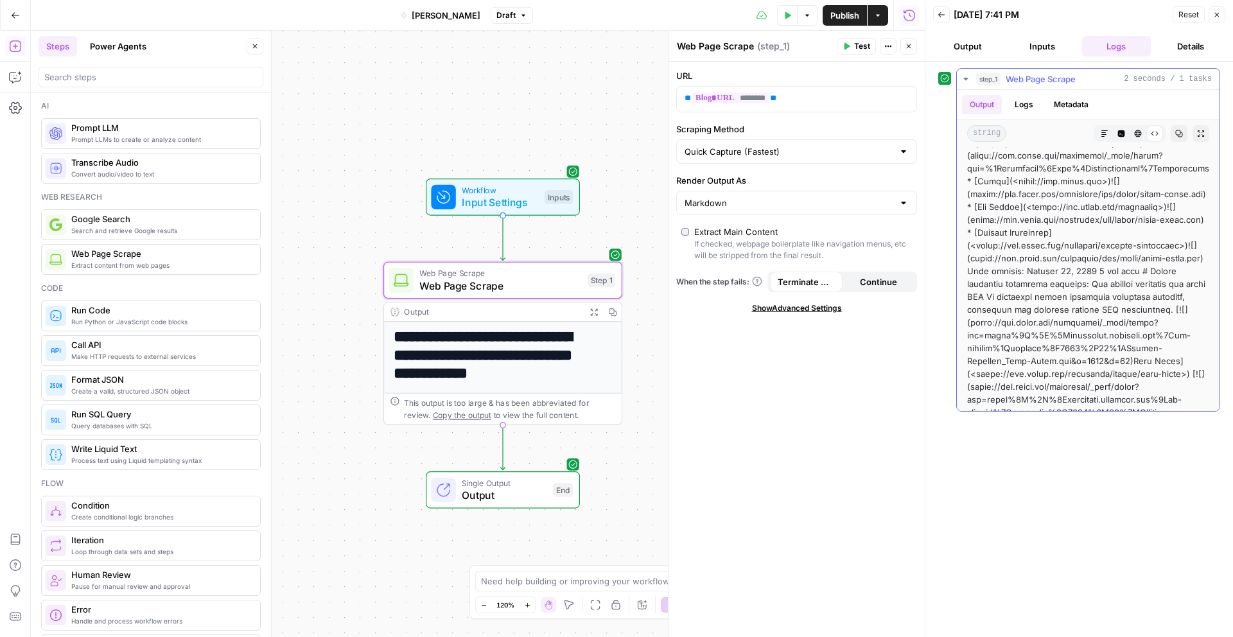
scroll to position [0, 0]
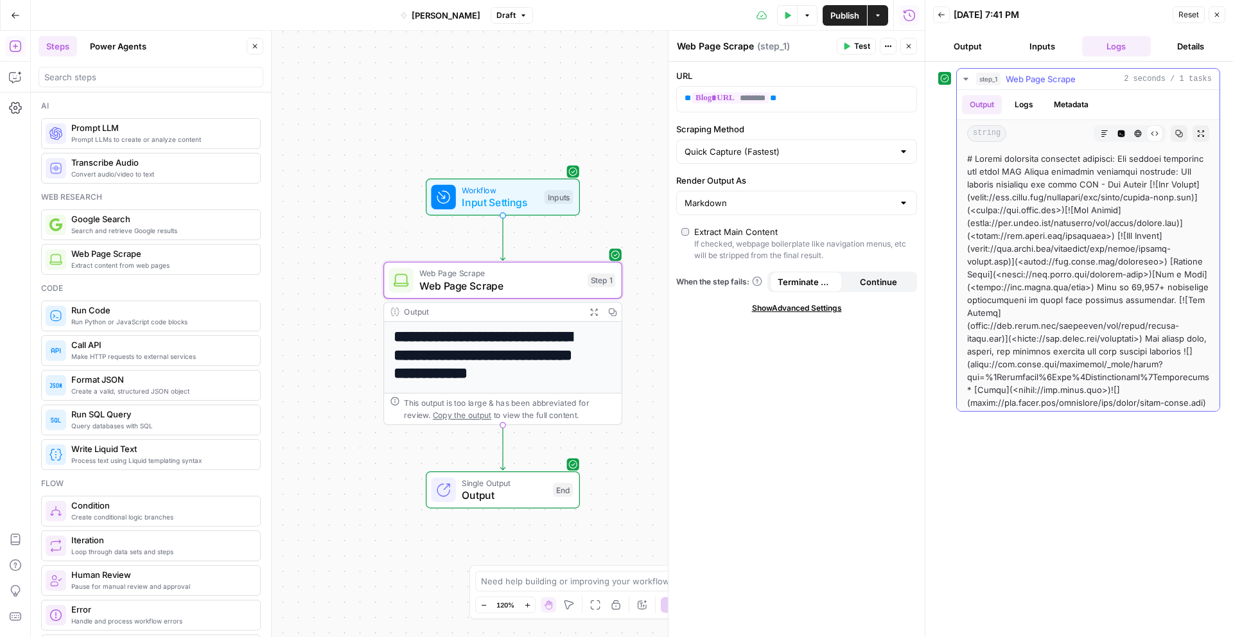
click at [1100, 134] on button "Markdown" at bounding box center [1105, 133] width 17 height 17
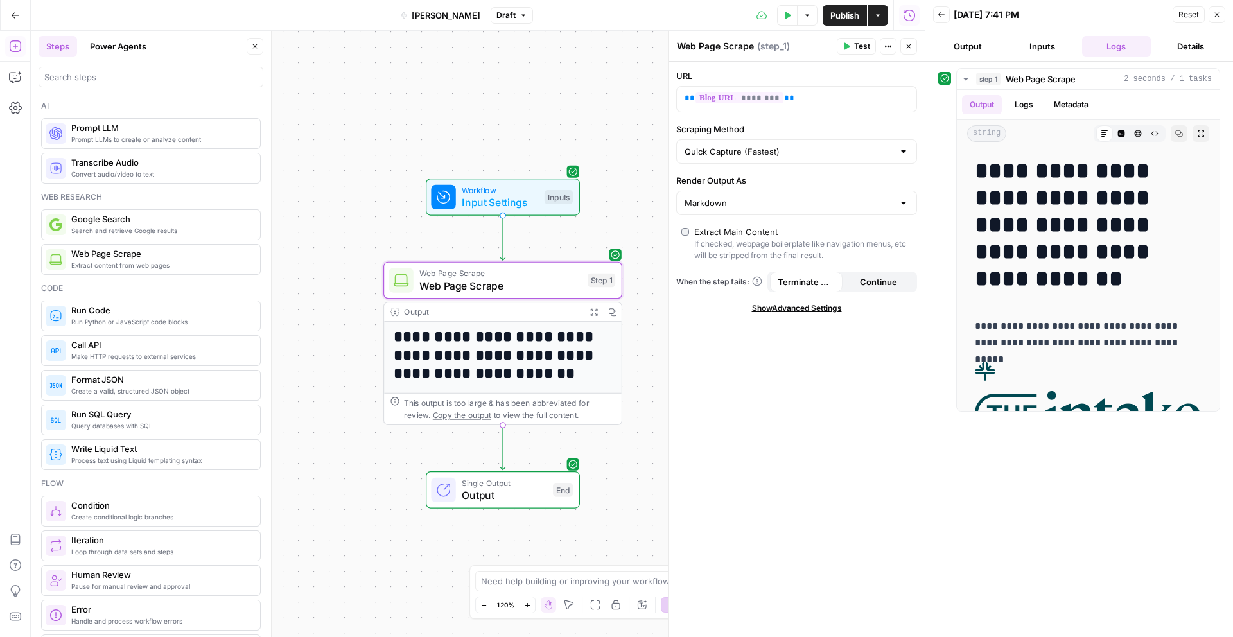
click at [910, 17] on icon "button" at bounding box center [909, 15] width 13 height 13
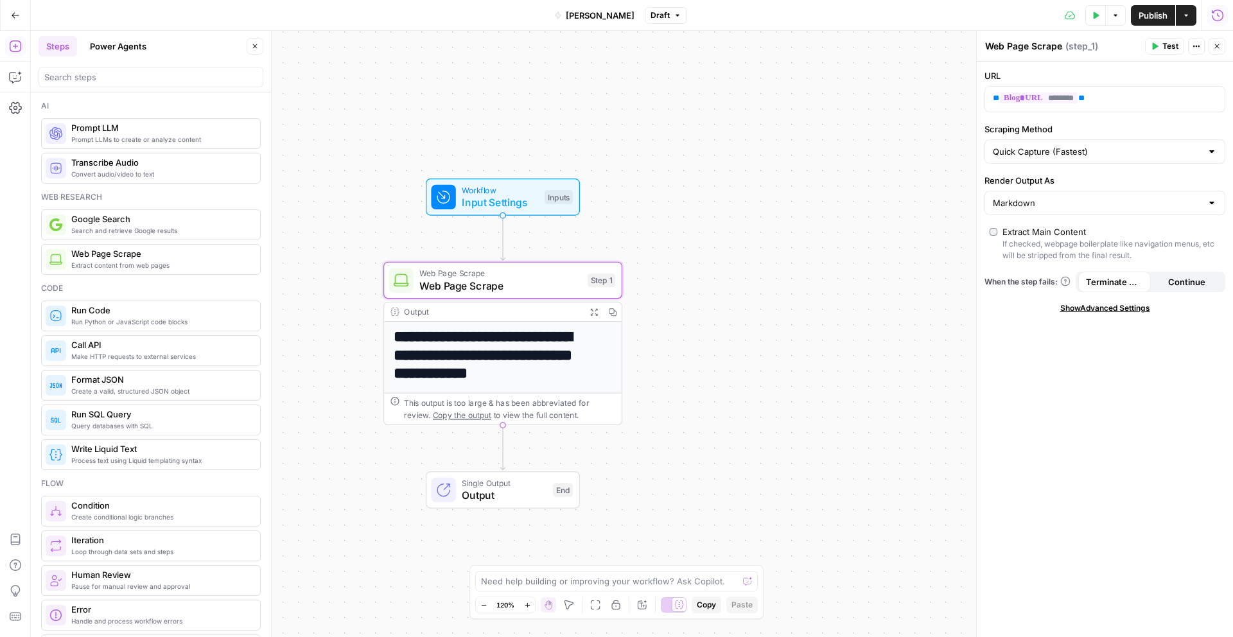
click at [1214, 12] on icon "button" at bounding box center [1218, 15] width 12 height 12
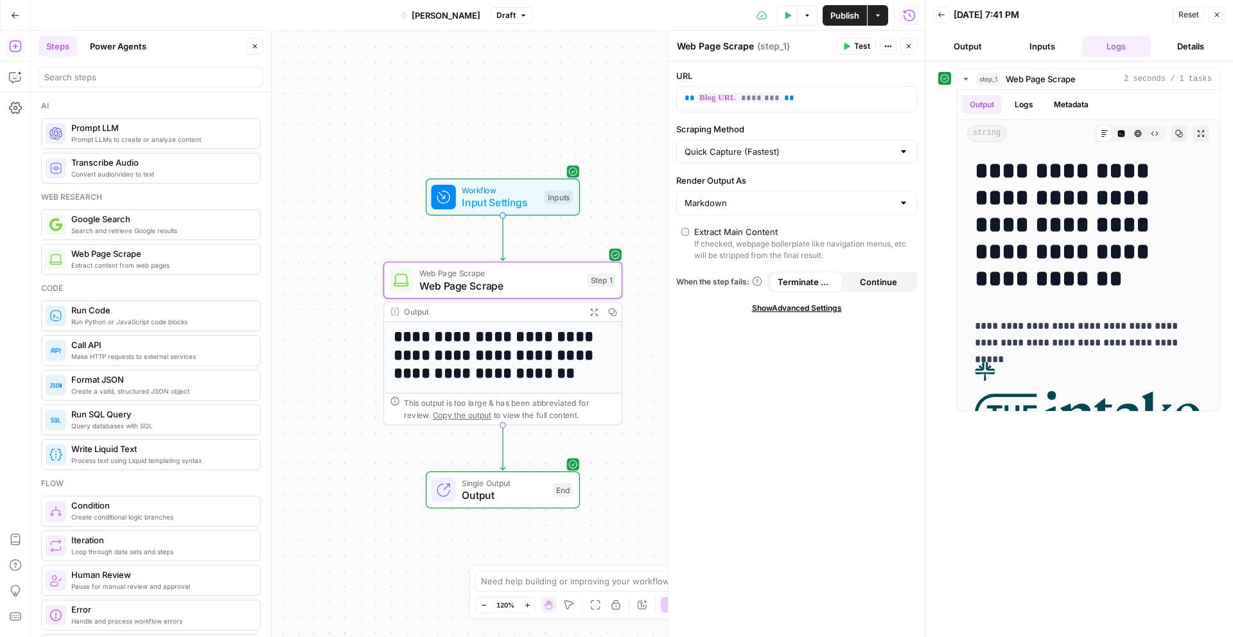
click at [938, 18] on icon "button" at bounding box center [942, 15] width 8 height 8
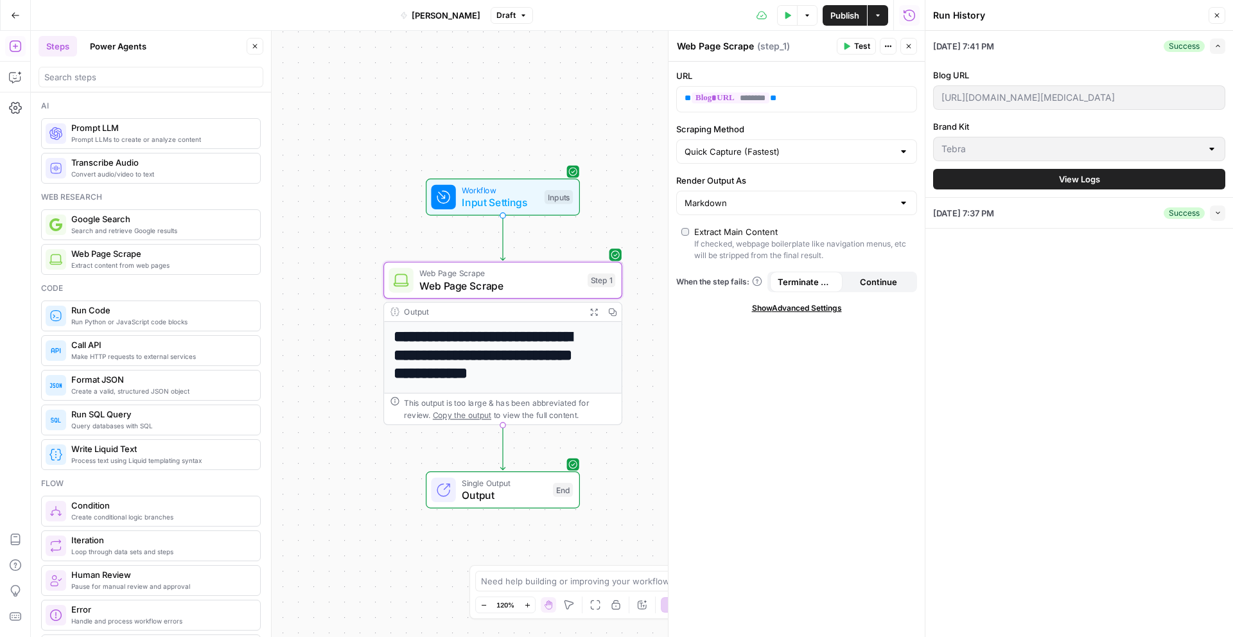
click at [990, 216] on span "[DATE] 7:37 PM" at bounding box center [963, 213] width 61 height 13
click at [1216, 215] on icon "button" at bounding box center [1218, 212] width 7 height 7
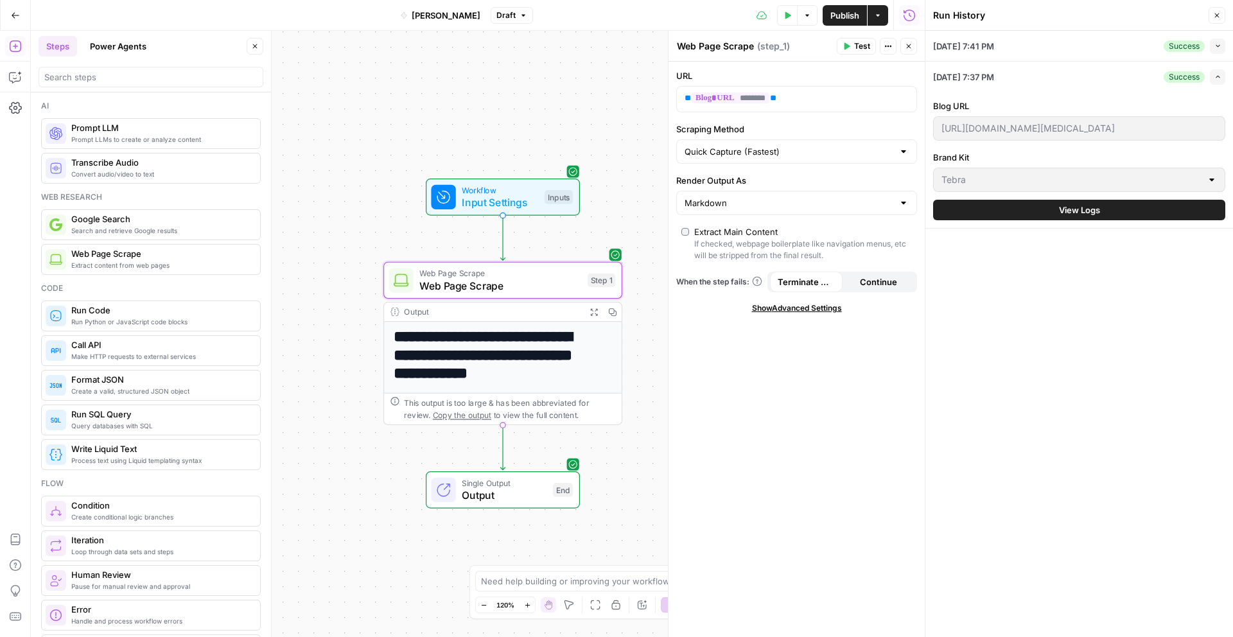
click at [1212, 79] on button "Expand" at bounding box center [1217, 76] width 15 height 15
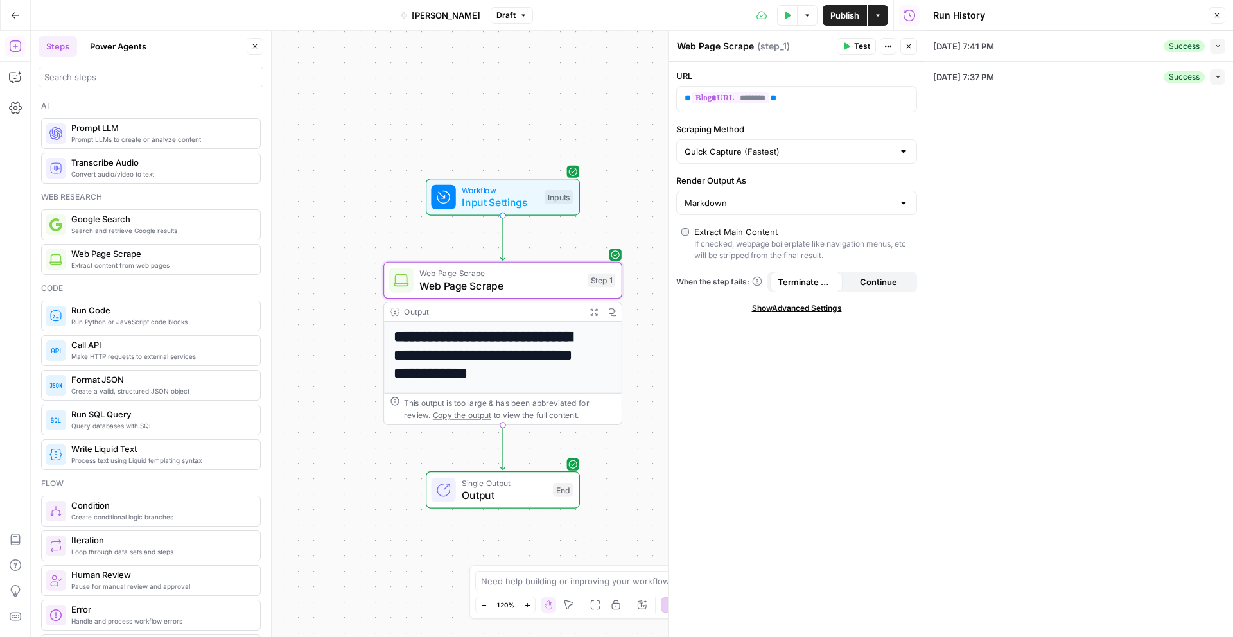
click at [1217, 17] on icon "button" at bounding box center [1218, 16] width 8 height 8
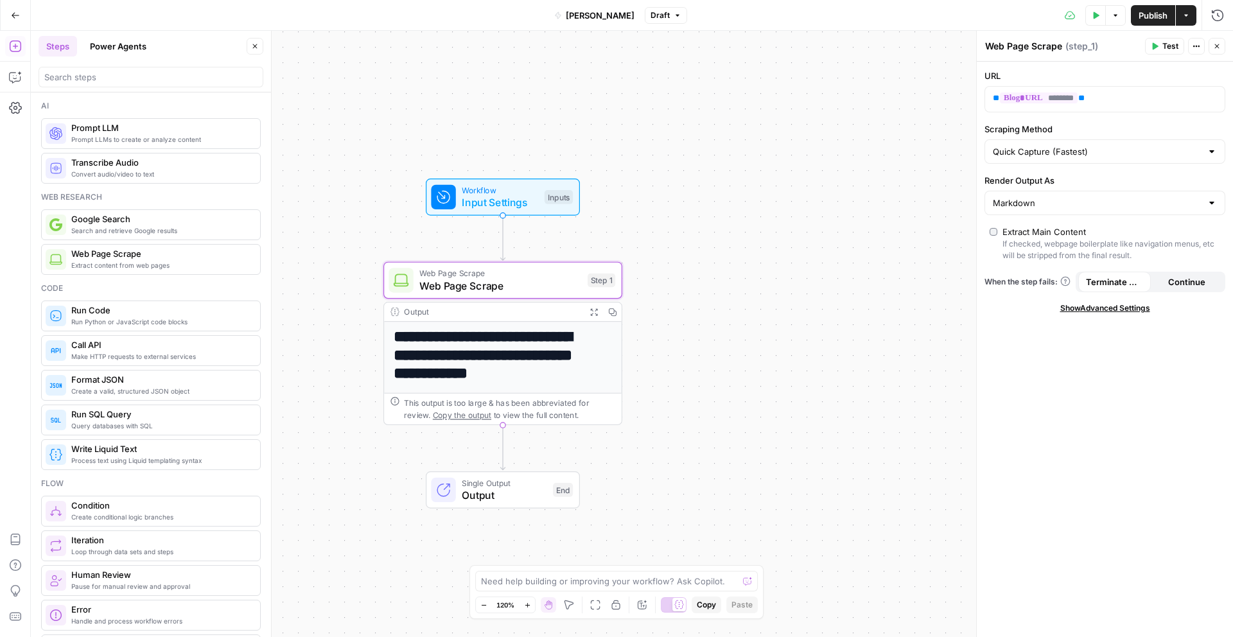
click at [511, 280] on span "Web Page Scrape" at bounding box center [501, 285] width 162 height 15
click at [468, 370] on h1 "**********" at bounding box center [498, 355] width 208 height 55
click at [536, 307] on div "Output" at bounding box center [492, 312] width 176 height 12
click at [739, 369] on div "**********" at bounding box center [632, 334] width 1203 height 606
click at [581, 399] on div "This output is too large & has been abbreviated for review. Copy the output to …" at bounding box center [509, 409] width 211 height 24
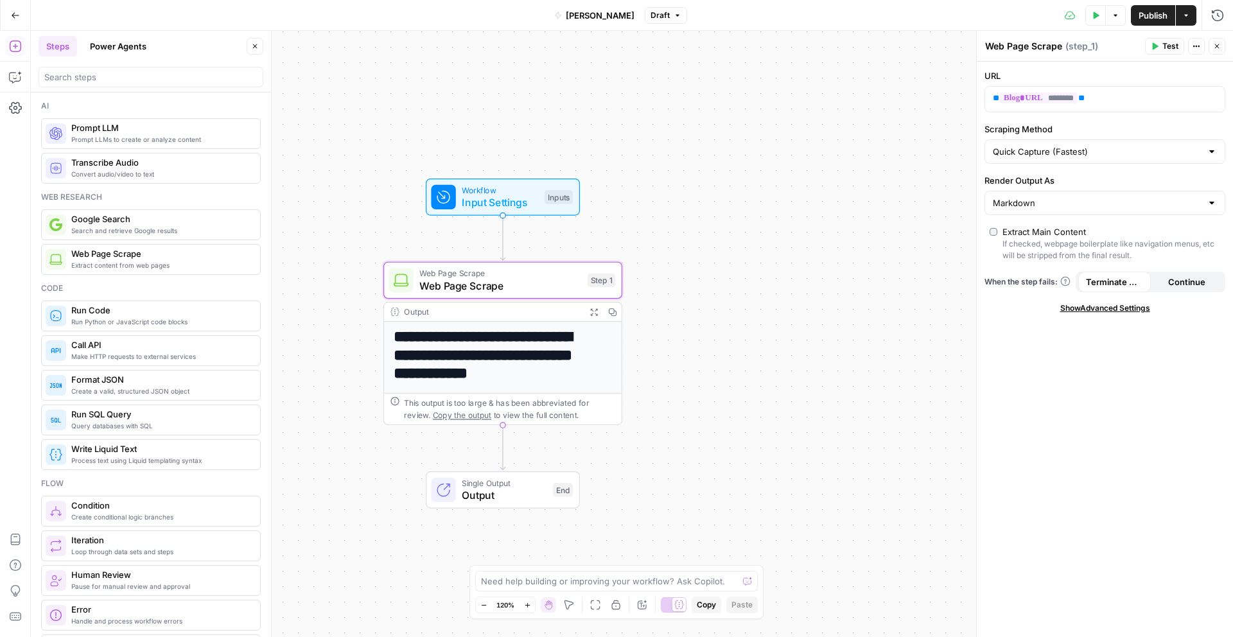
click at [544, 351] on h1 "**********" at bounding box center [498, 355] width 208 height 55
click at [410, 312] on div "Output" at bounding box center [492, 312] width 176 height 12
click at [409, 312] on div "Output" at bounding box center [492, 312] width 176 height 12
click at [592, 314] on icon "button" at bounding box center [594, 312] width 8 height 8
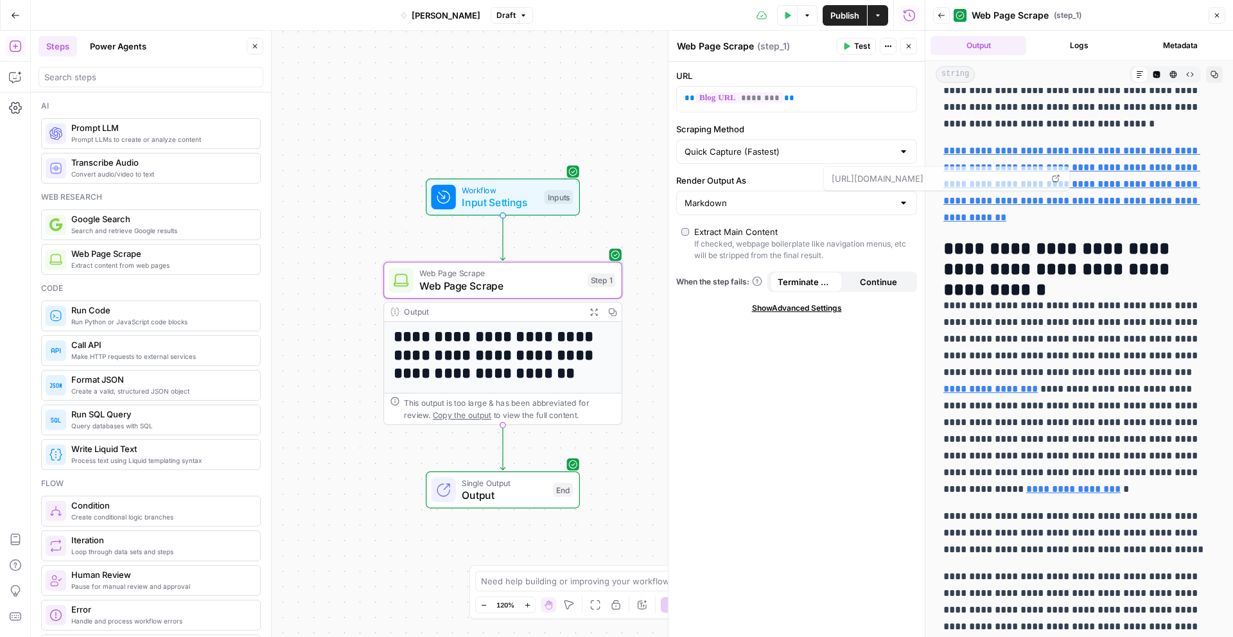
scroll to position [3537, 0]
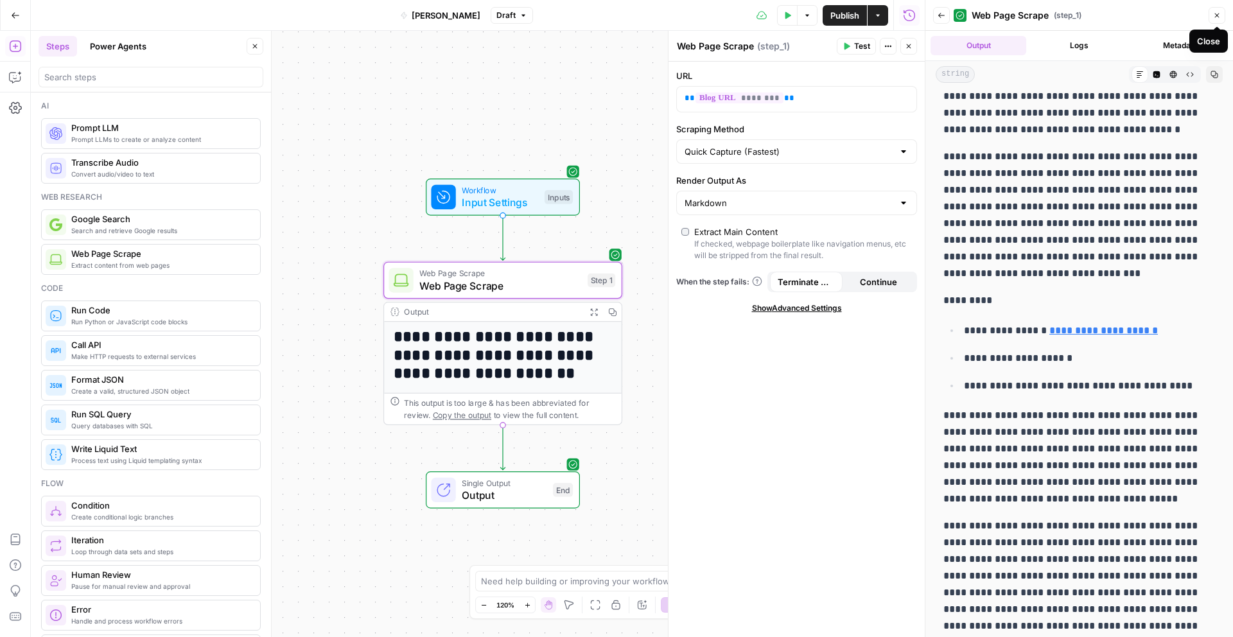
click at [1216, 15] on icon "button" at bounding box center [1218, 16] width 8 height 8
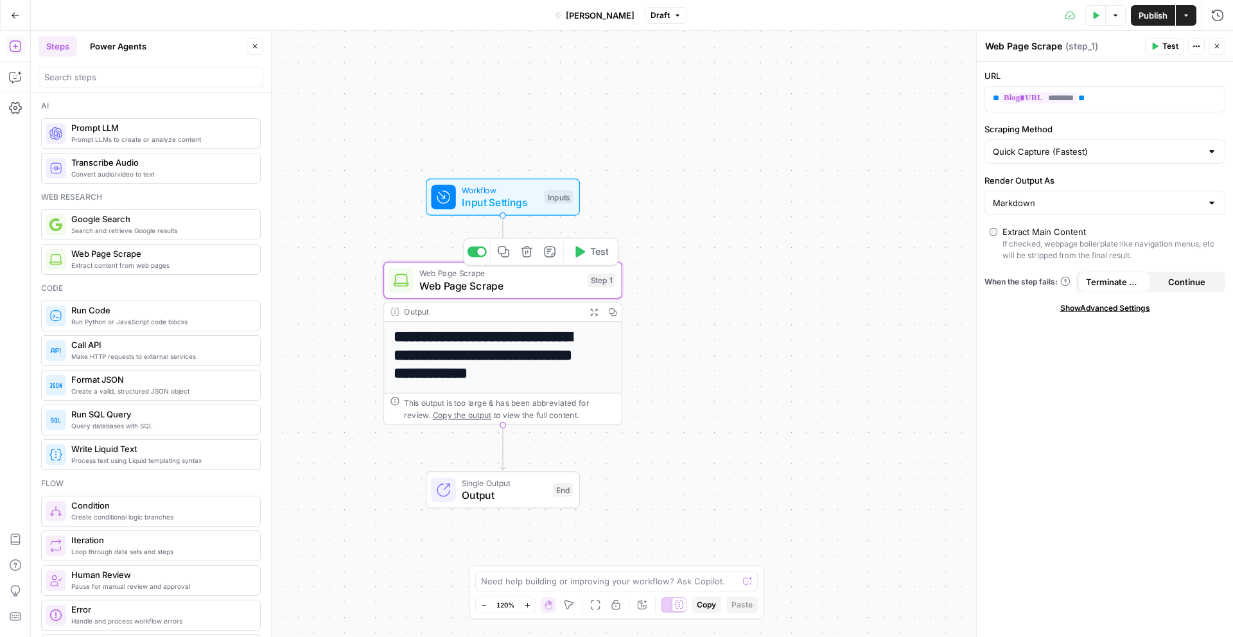
click at [457, 282] on span "Web Page Scrape" at bounding box center [501, 285] width 162 height 15
click at [125, 140] on span "Prompt LLMs to create or analyze content" at bounding box center [160, 139] width 179 height 10
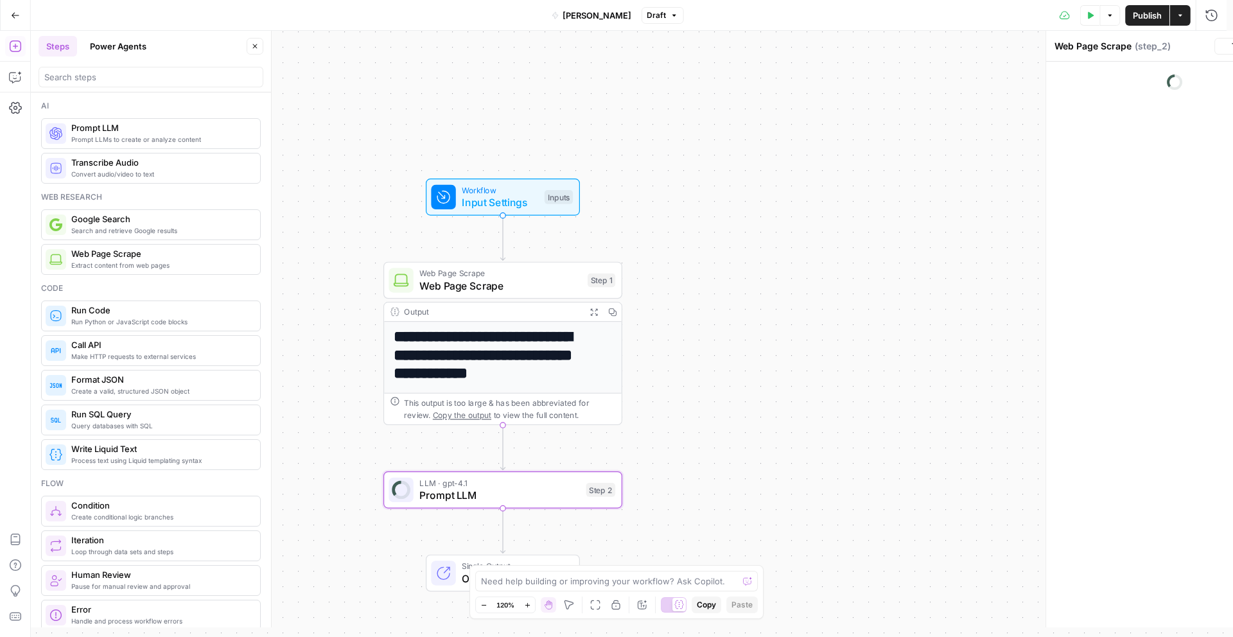
type textarea "Prompt LLM"
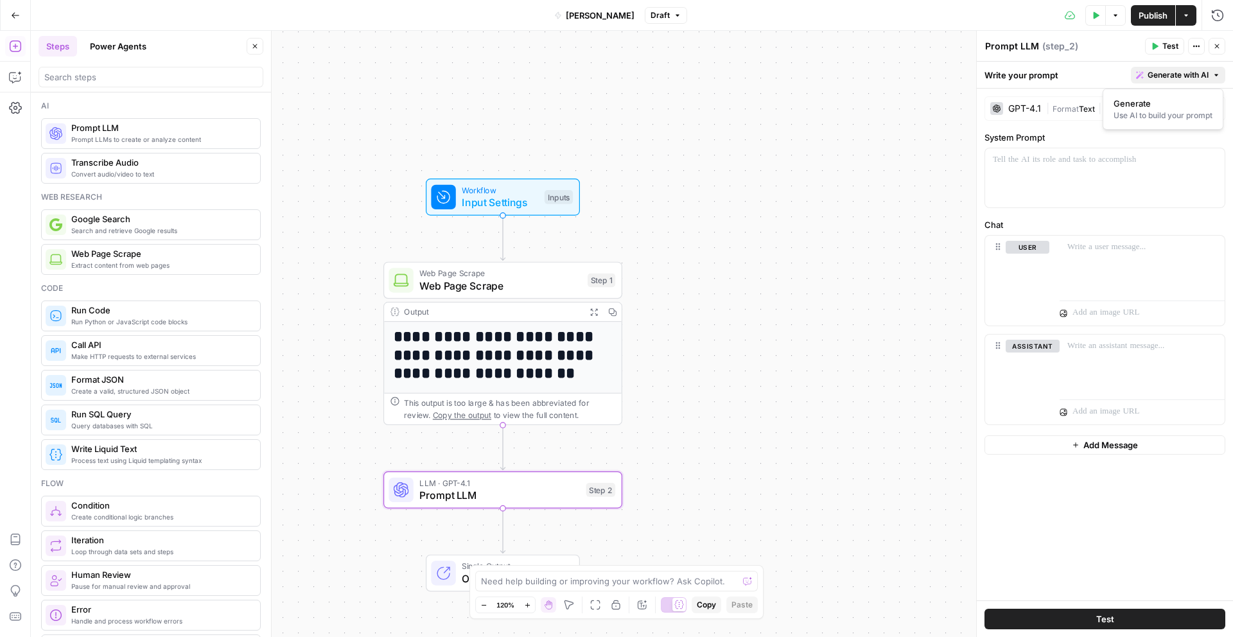
click at [1163, 81] on button "Generate with AI" at bounding box center [1178, 75] width 94 height 17
click at [1124, 111] on div "Use AI to build your prompt" at bounding box center [1163, 116] width 99 height 12
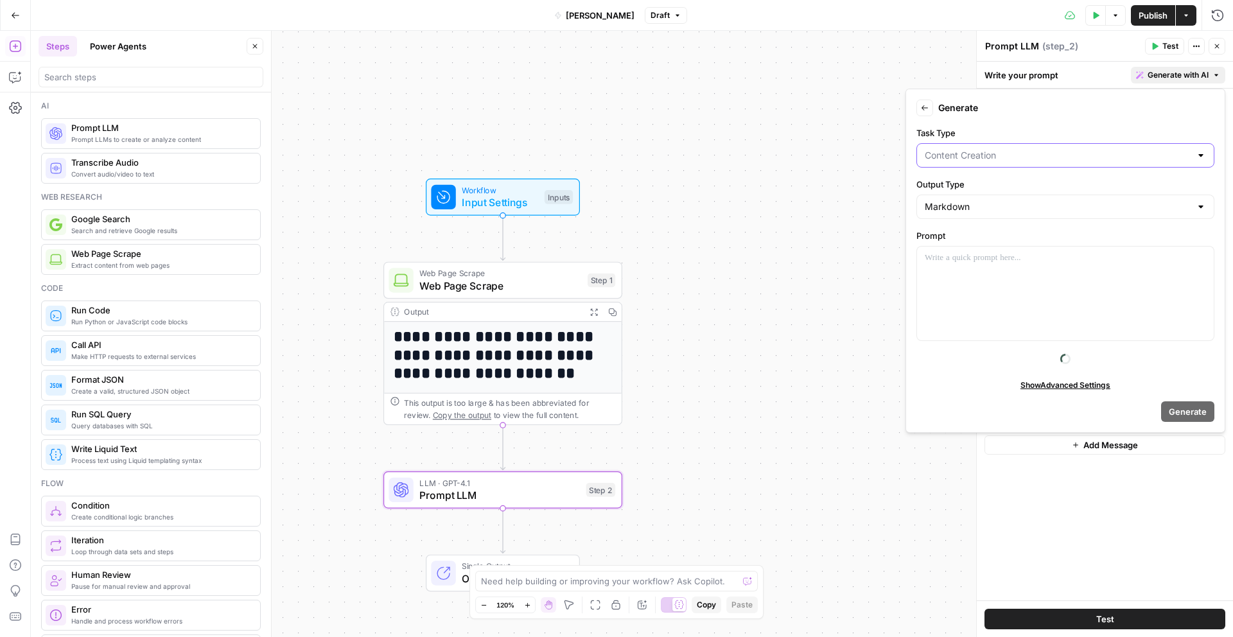
click at [978, 157] on input "Task Type" at bounding box center [1058, 155] width 266 height 13
click at [1013, 154] on input "Task Type" at bounding box center [1058, 155] width 266 height 13
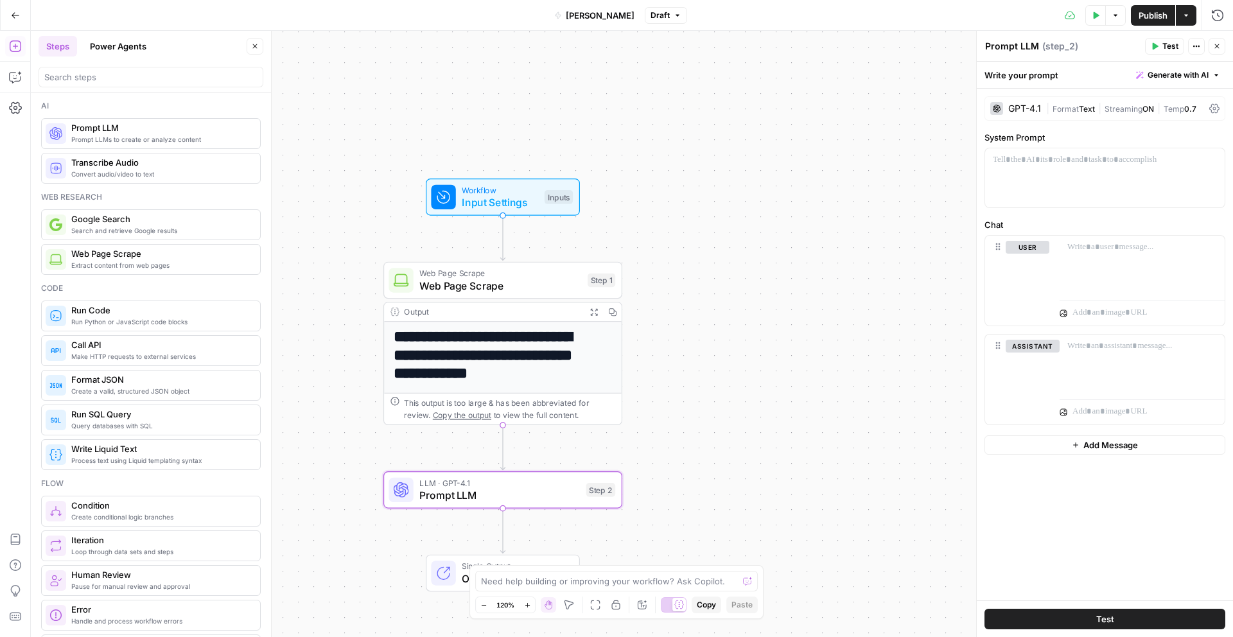
click at [1094, 68] on div "Write your prompt Generate with AI" at bounding box center [1105, 75] width 256 height 26
click at [1022, 109] on div "GPT-4.1" at bounding box center [1025, 108] width 33 height 9
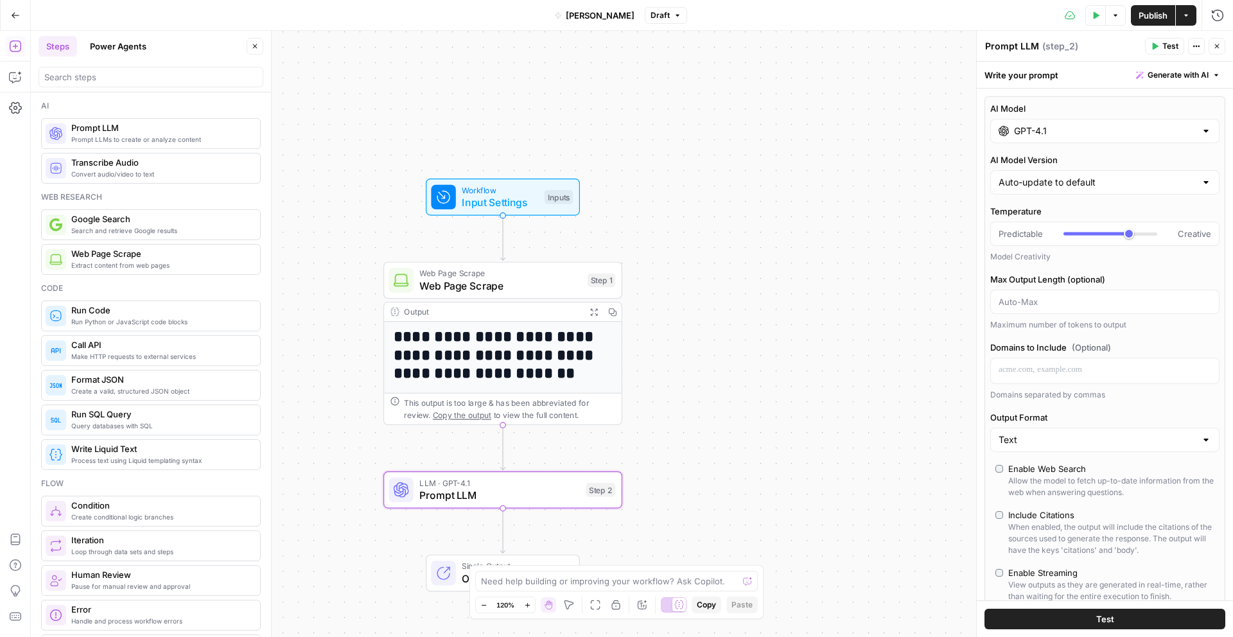
click at [1061, 134] on input "GPT-4.1" at bounding box center [1105, 131] width 182 height 13
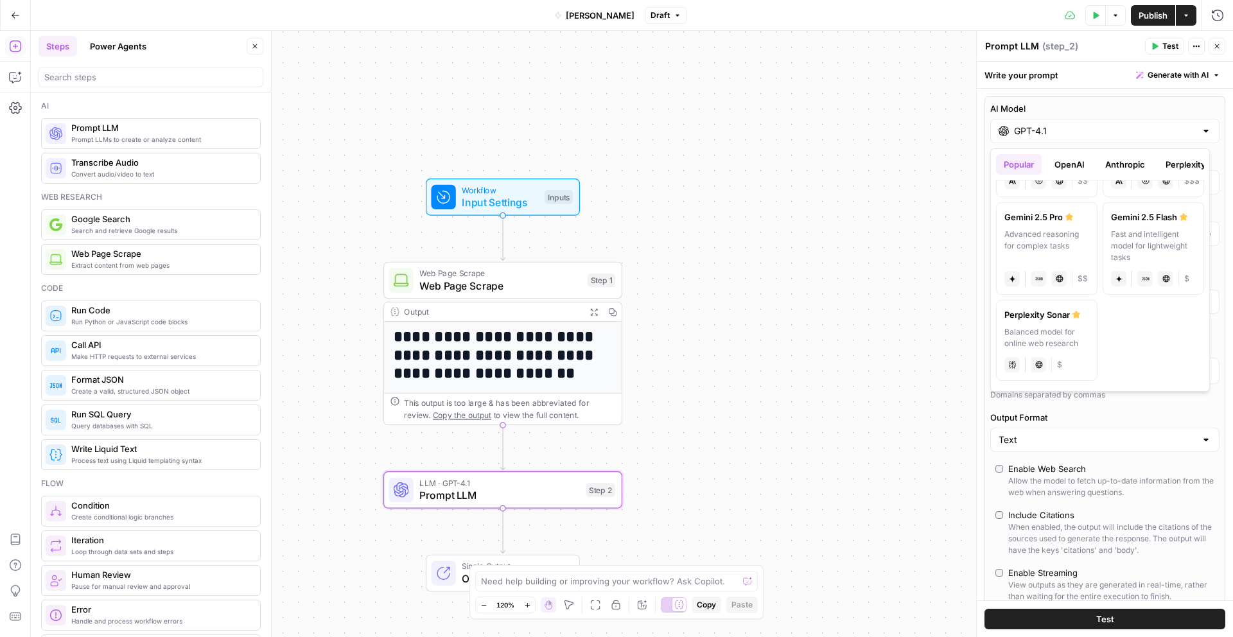
scroll to position [0, 0]
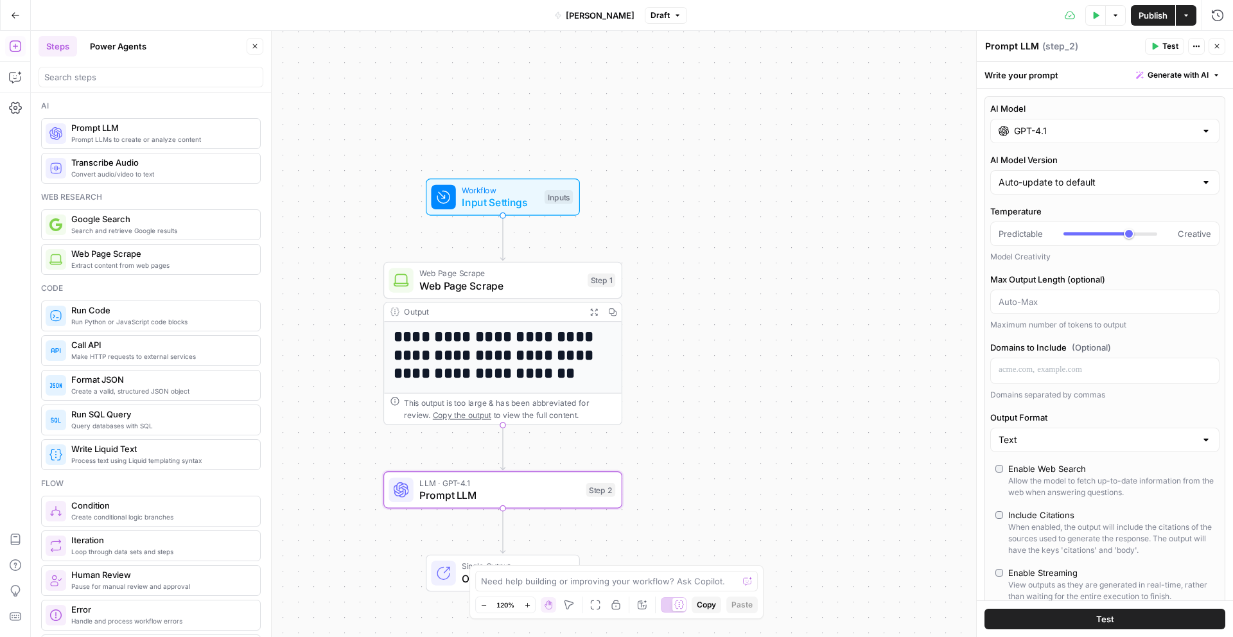
click at [1203, 131] on div "GPT-4.1" at bounding box center [1105, 131] width 229 height 24
click at [1112, 109] on label "AI Model" at bounding box center [1105, 108] width 229 height 13
click at [1112, 125] on input "GPT-4.1" at bounding box center [1105, 131] width 182 height 13
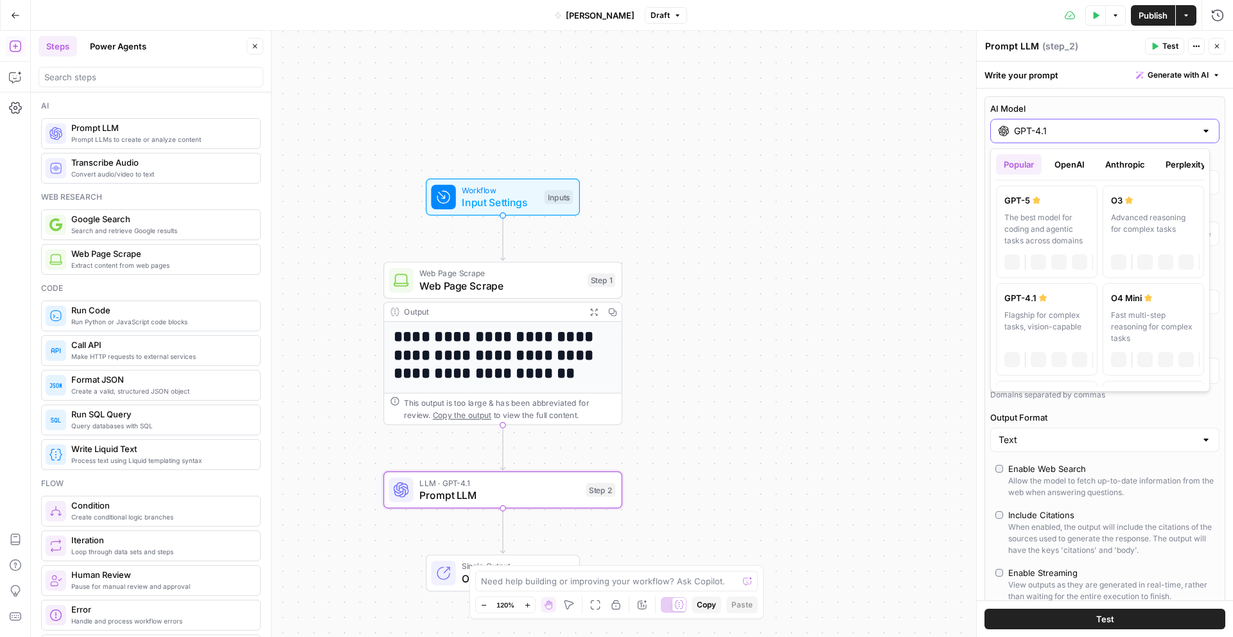
click at [1112, 109] on label "AI Model" at bounding box center [1105, 108] width 229 height 13
click at [1112, 125] on input "GPT-4.1" at bounding box center [1105, 131] width 182 height 13
click at [1059, 97] on div "AI Model GPT-4.1 AI Model Version Auto-update to default Temperature Predictabl…" at bounding box center [1105, 383] width 241 height 574
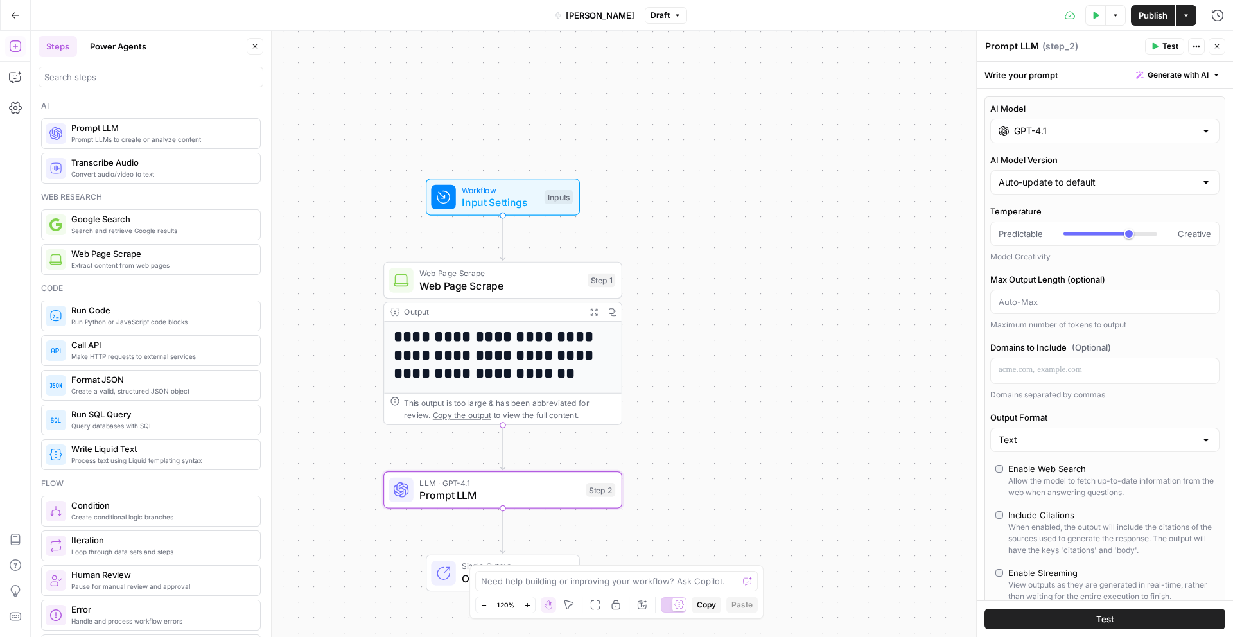
click at [1043, 78] on div "Write your prompt Generate with AI" at bounding box center [1105, 75] width 256 height 26
click at [571, 350] on h1 "**********" at bounding box center [498, 355] width 208 height 55
click at [1018, 87] on div "Write your prompt Generate with AI AI Model GPT-4.1 AI Model Version Auto-updat…" at bounding box center [1105, 350] width 256 height 576
click at [1021, 81] on div "Write your prompt Generate with AI" at bounding box center [1105, 75] width 256 height 26
click at [1030, 76] on div "Write your prompt Generate with AI" at bounding box center [1105, 75] width 256 height 26
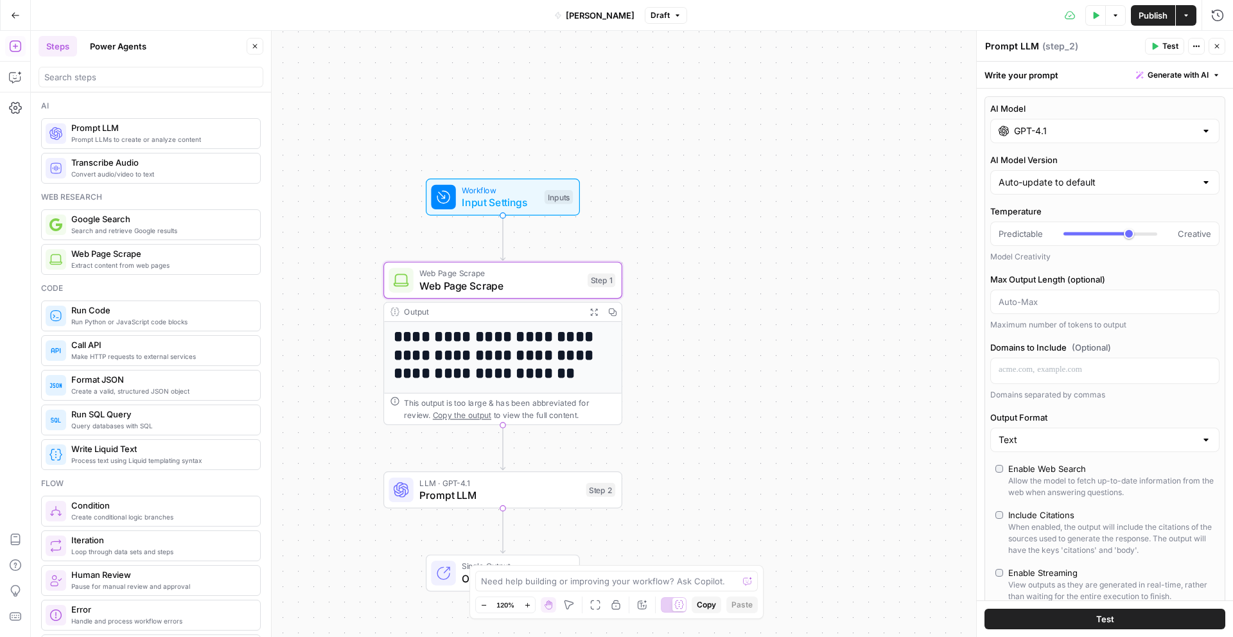
click at [1030, 76] on div "Write your prompt Generate with AI" at bounding box center [1105, 75] width 256 height 26
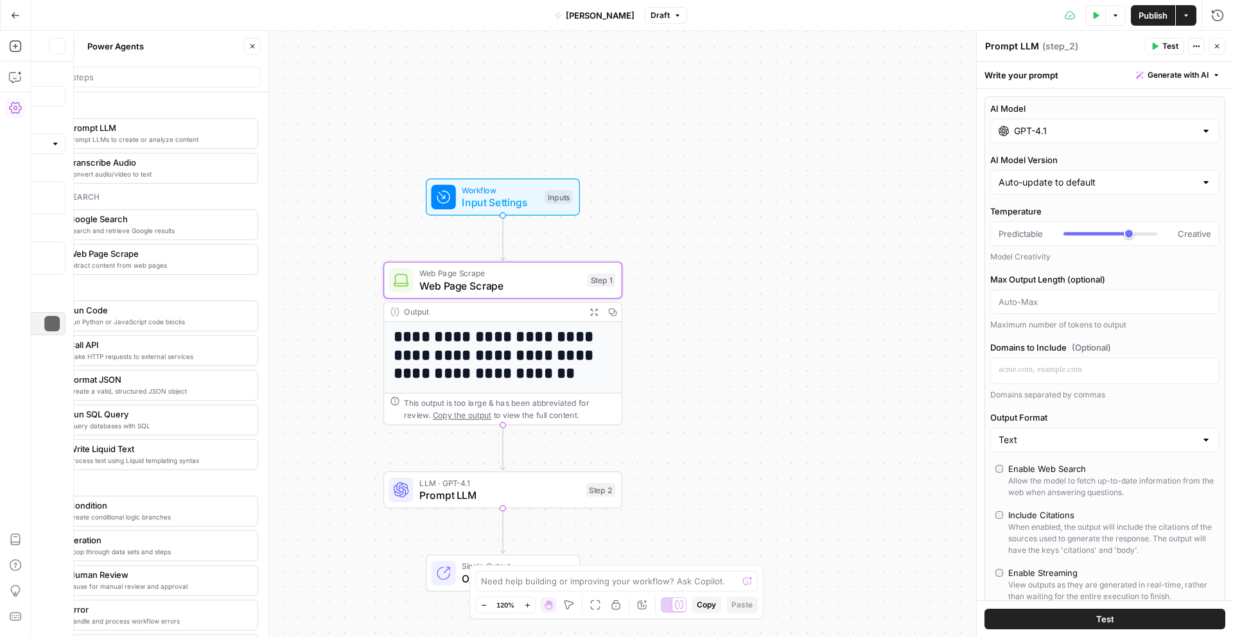
click at [1030, 76] on div "Write your prompt Generate with AI" at bounding box center [1105, 75] width 256 height 26
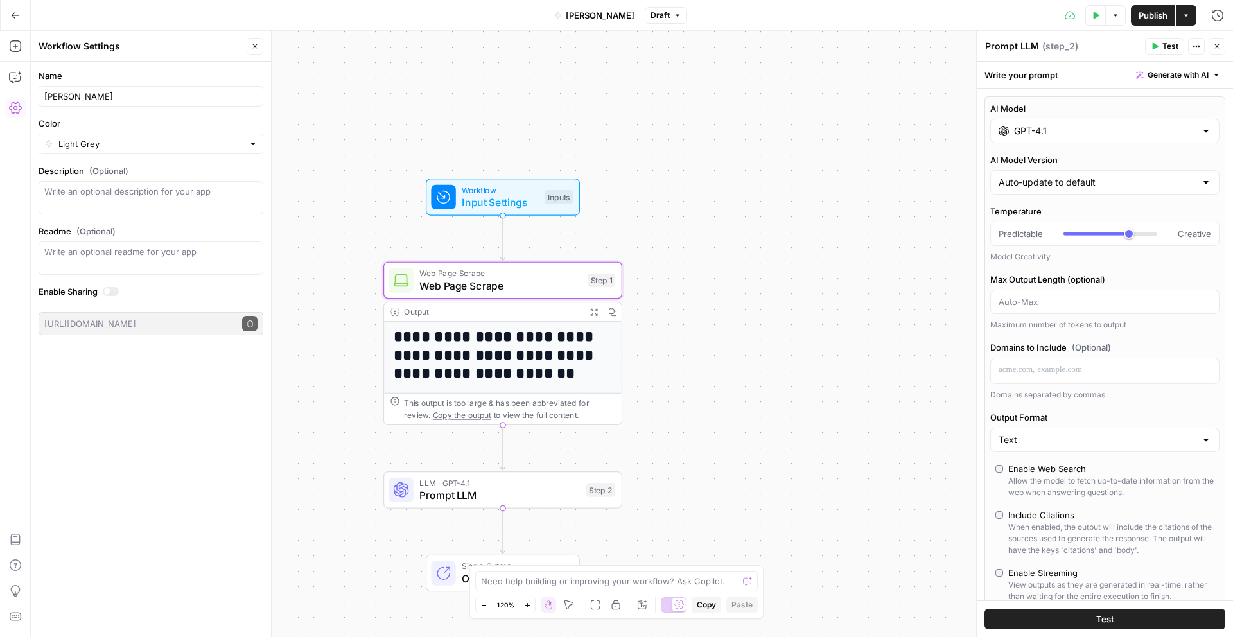
click at [509, 199] on span "Input Settings" at bounding box center [500, 202] width 76 height 15
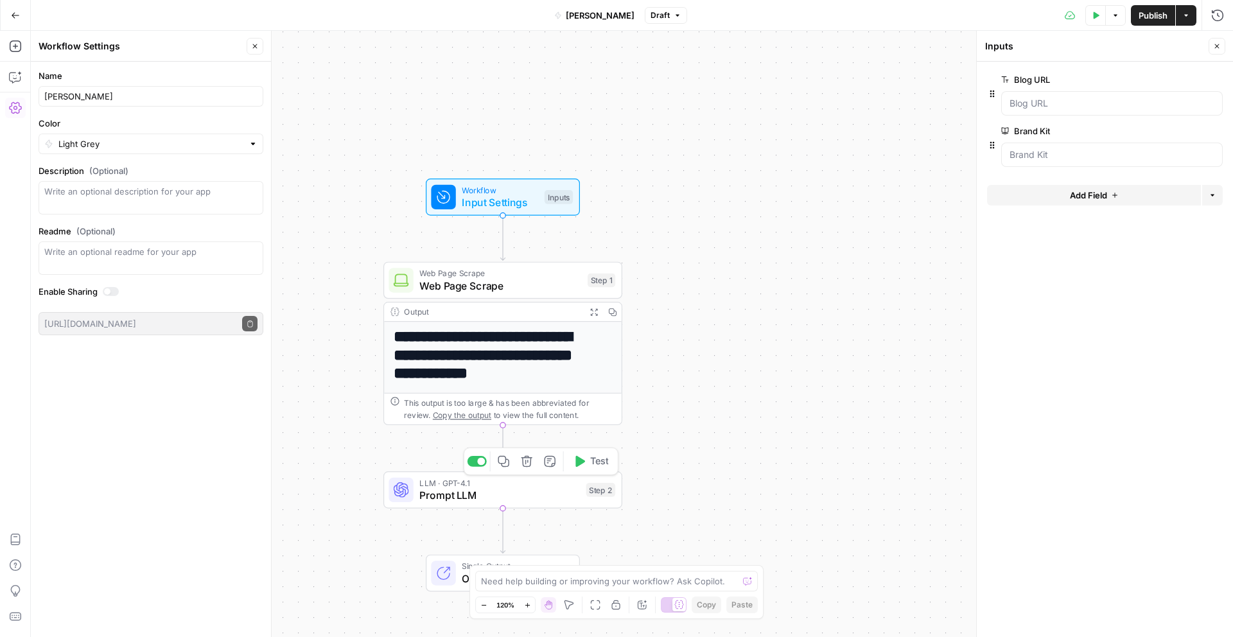
click at [476, 497] on span "Prompt LLM" at bounding box center [500, 495] width 161 height 15
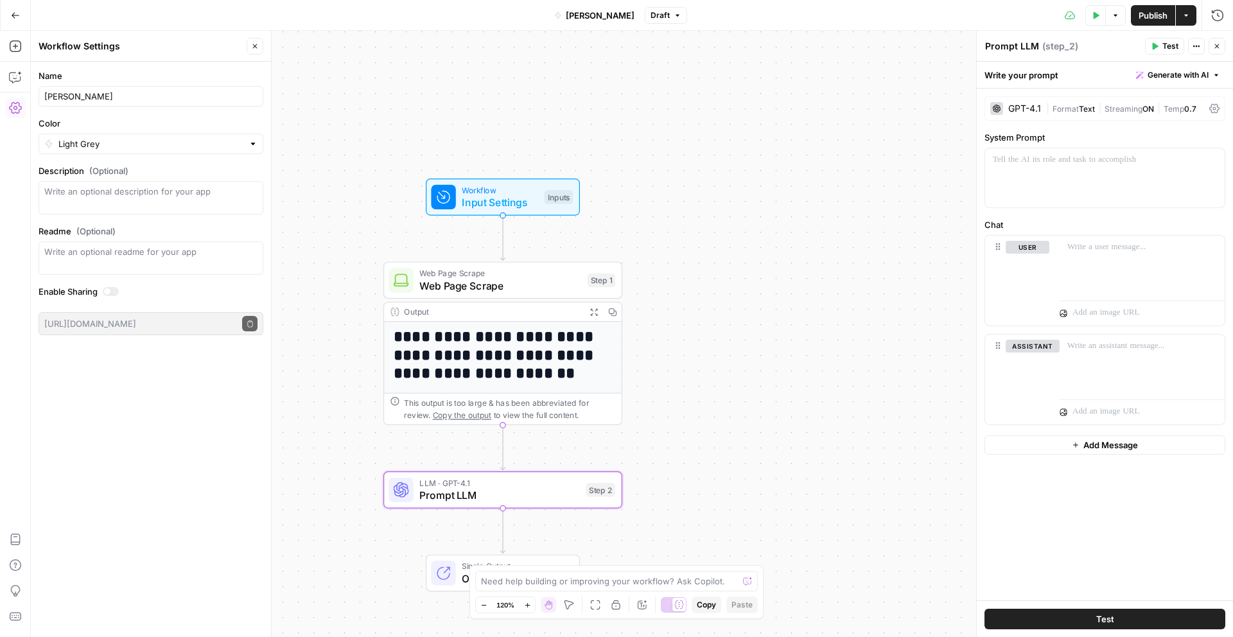
click at [1023, 104] on div "GPT-4.1" at bounding box center [1025, 108] width 33 height 9
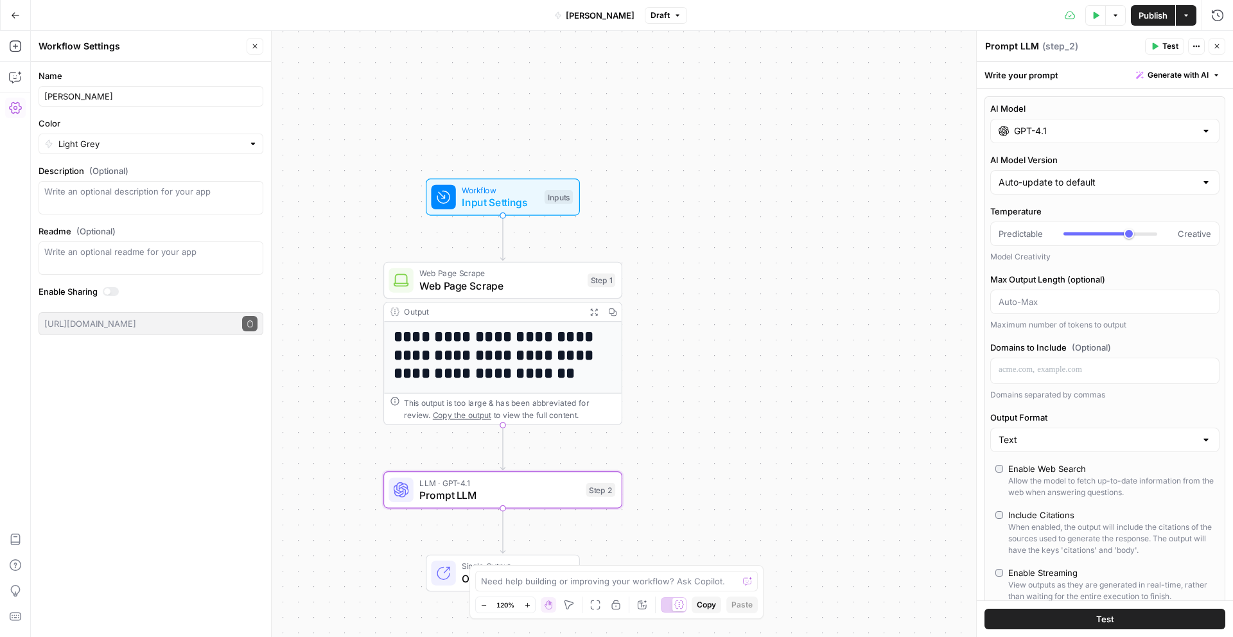
click at [1035, 135] on input "GPT-4.1" at bounding box center [1105, 131] width 182 height 13
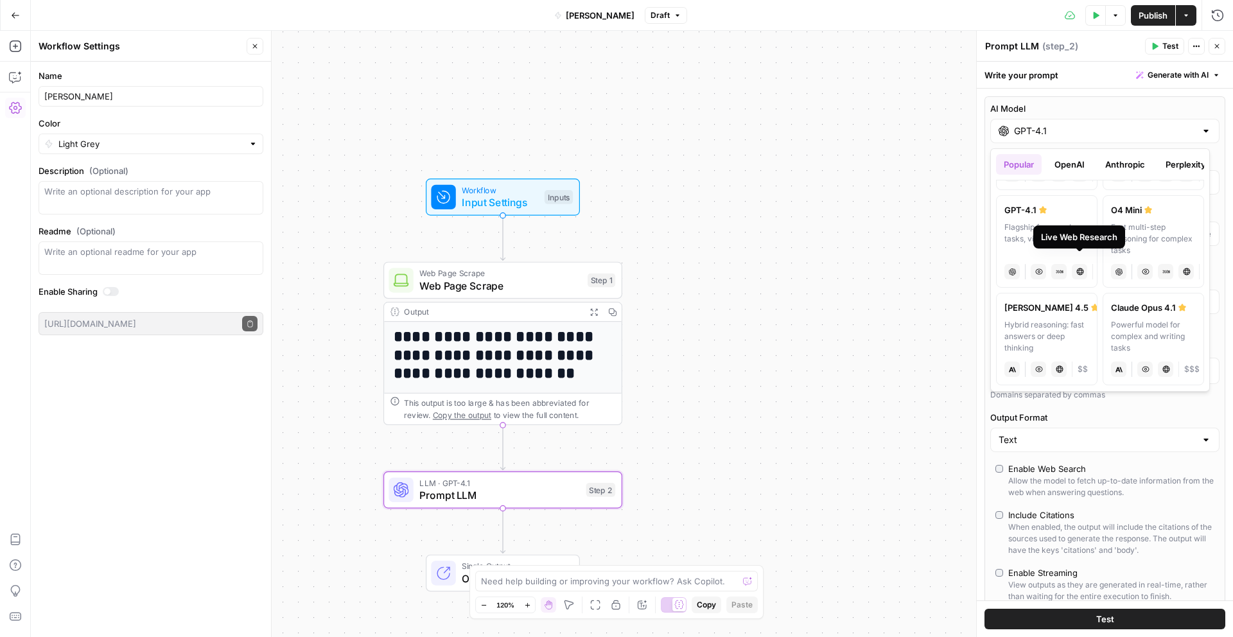
scroll to position [104, 0]
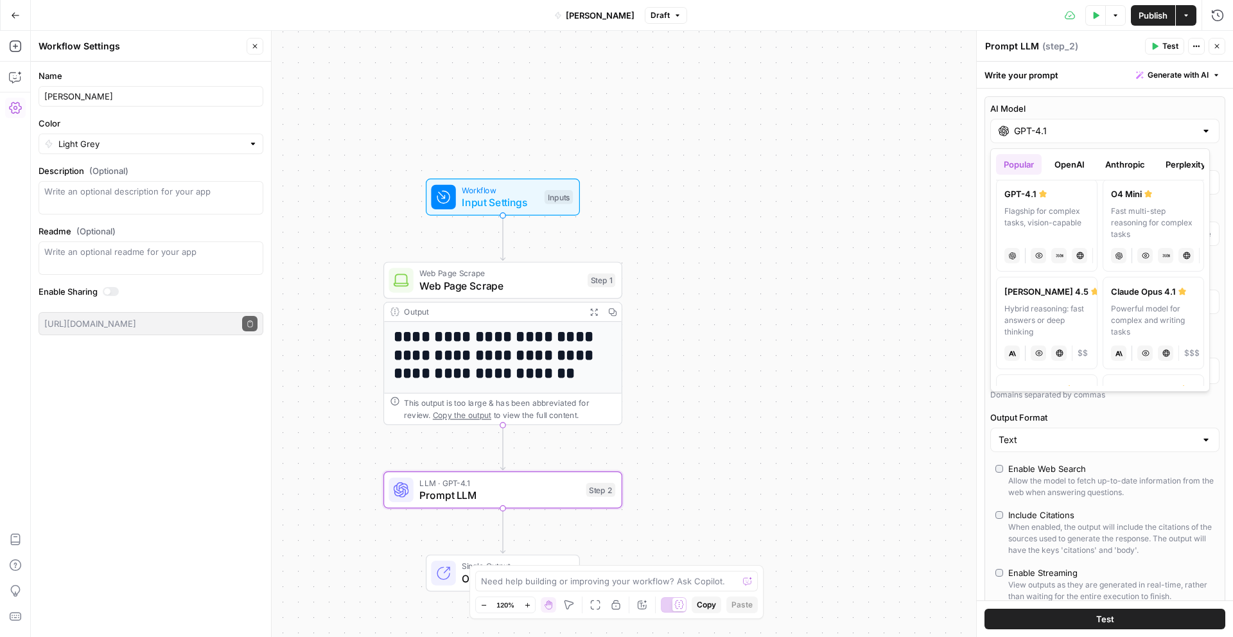
click at [1083, 353] on span "$$" at bounding box center [1083, 354] width 10 height 12
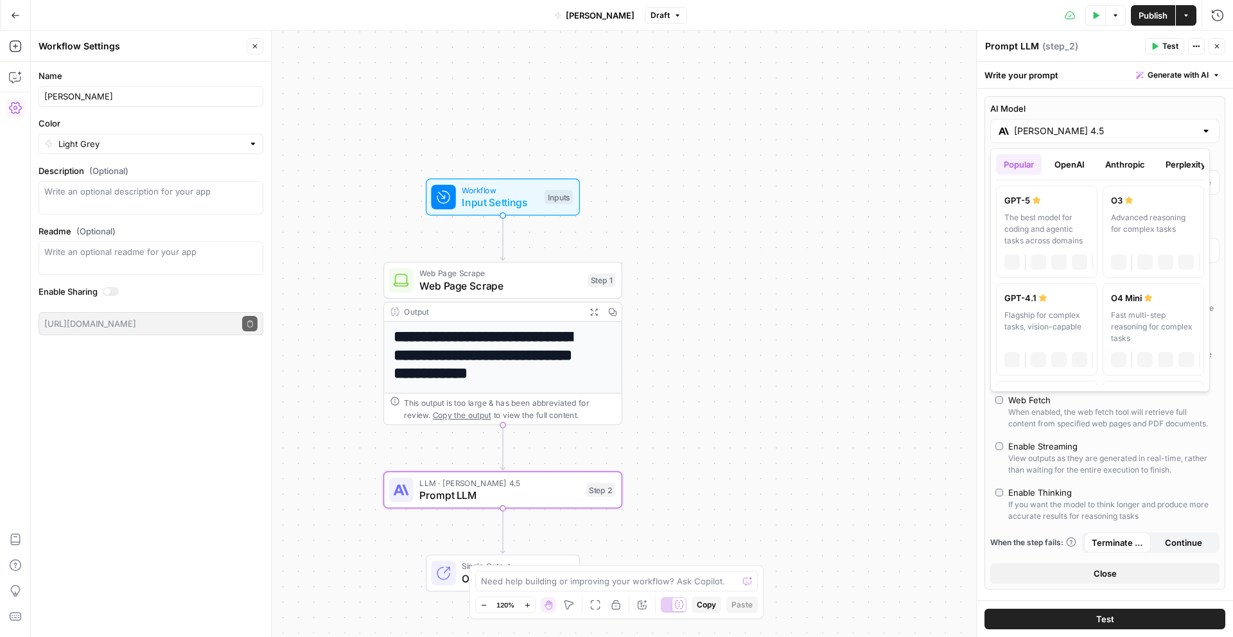
click at [1052, 136] on input "[PERSON_NAME] 4.5" at bounding box center [1105, 131] width 182 height 13
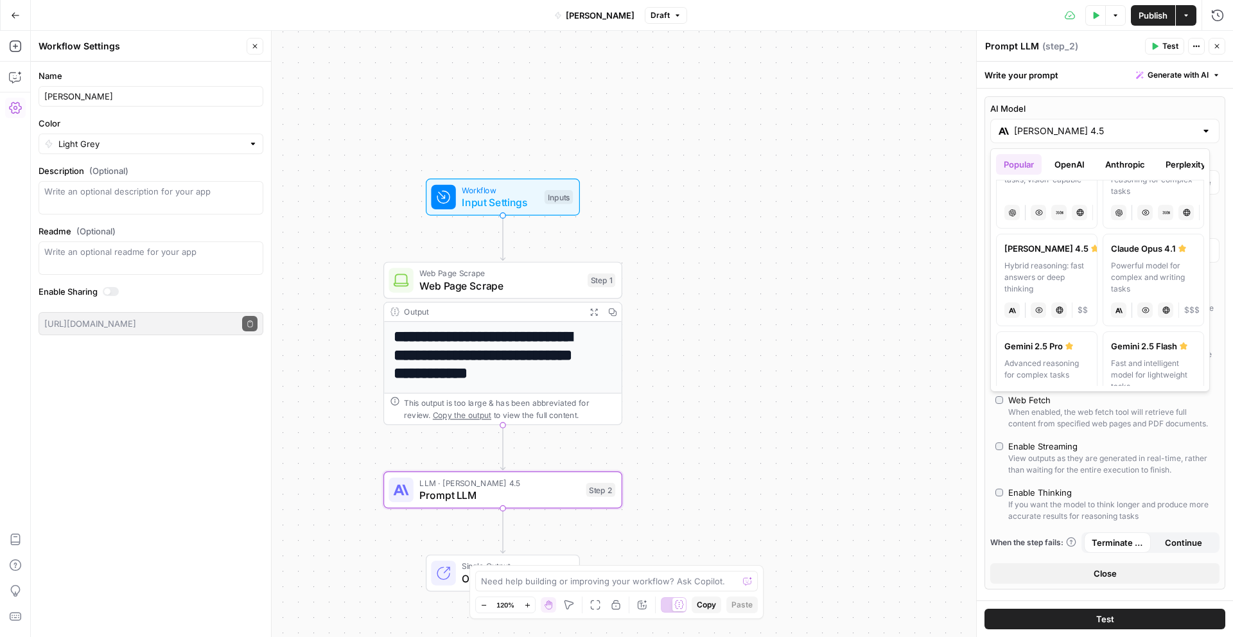
scroll to position [0, 0]
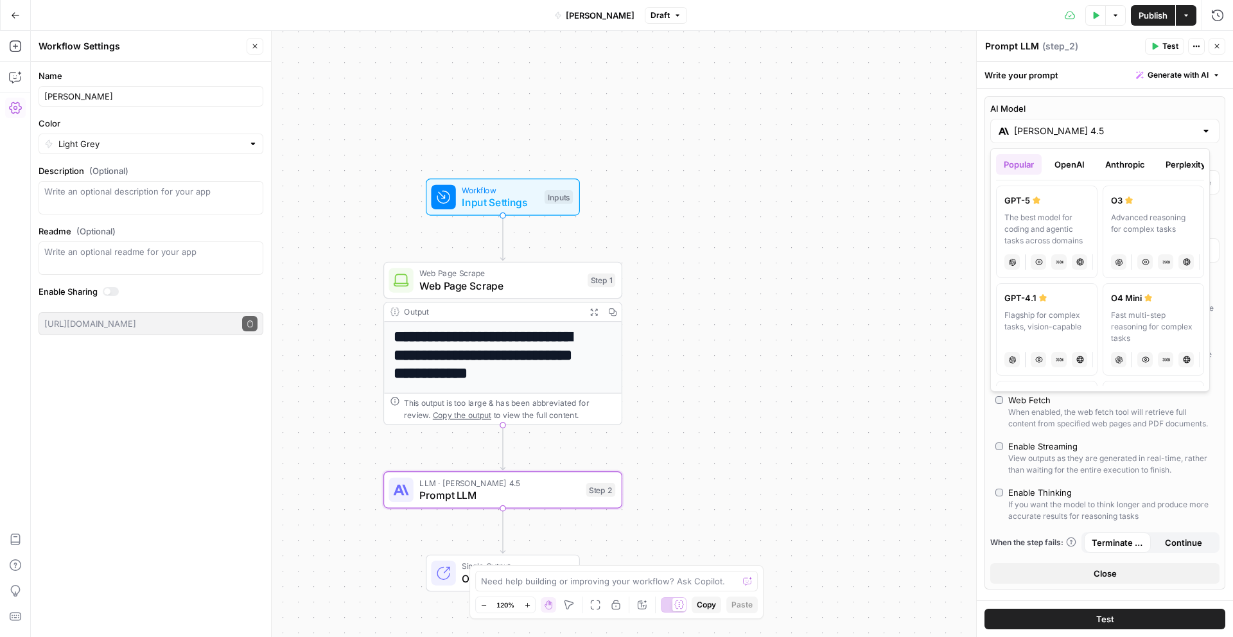
click at [1071, 328] on div "Flagship for complex tasks, vision-capable" at bounding box center [1047, 327] width 85 height 35
type input "GPT-4.1"
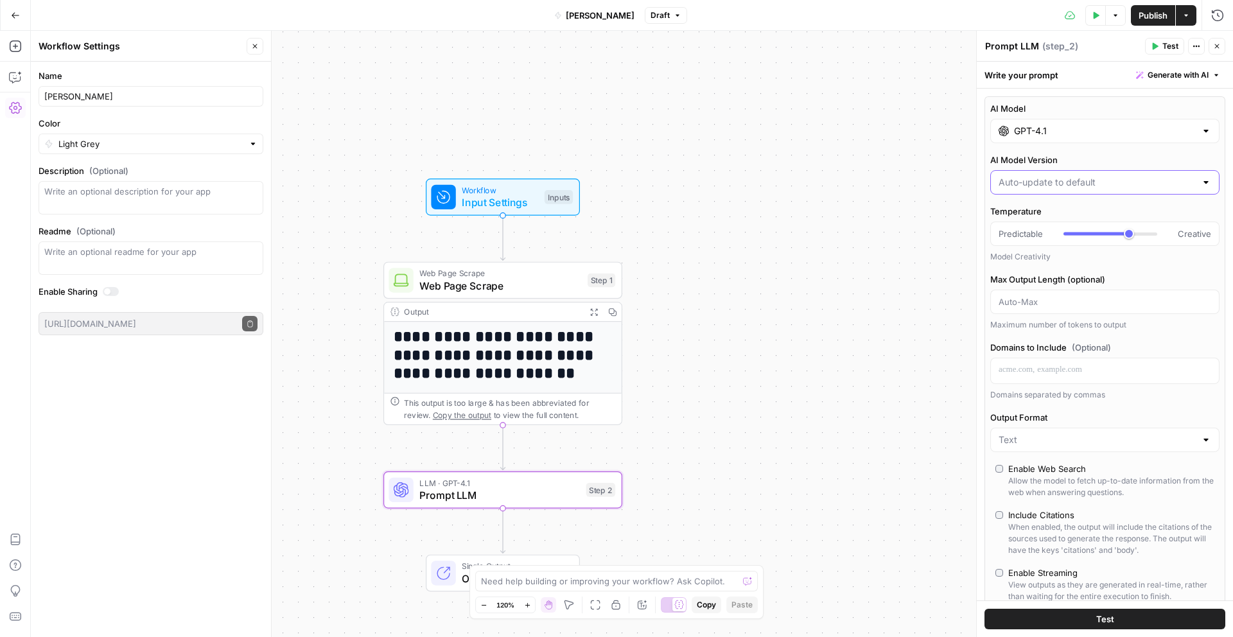
click at [1048, 182] on input "AI Model Version" at bounding box center [1097, 182] width 197 height 13
click at [1062, 178] on input "AI Model Version" at bounding box center [1097, 182] width 197 height 13
click at [1066, 258] on div "Model Creativity" at bounding box center [1105, 257] width 229 height 12
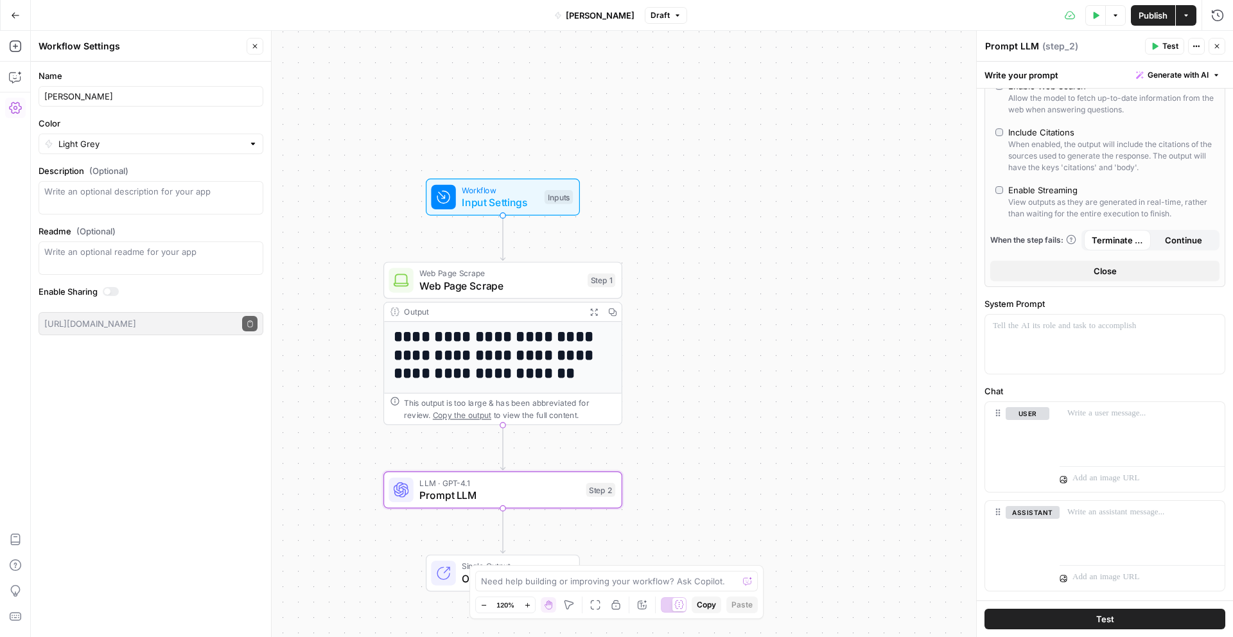
scroll to position [411, 0]
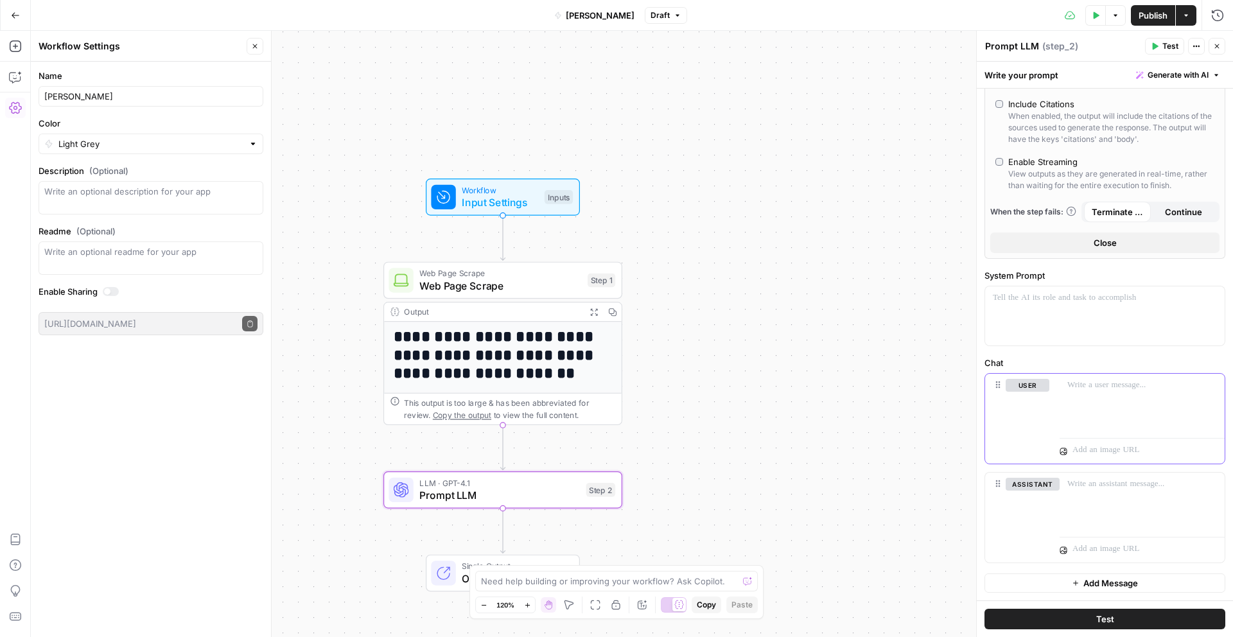
click at [1100, 385] on p at bounding box center [1143, 385] width 150 height 13
click at [1050, 312] on div at bounding box center [1105, 316] width 240 height 59
click at [1080, 385] on p at bounding box center [1143, 385] width 150 height 13
click at [1076, 349] on div "AI Model GPT-4.1 AI Model Version Temperature Predictable Creative Model Creati…" at bounding box center [1105, 138] width 256 height 923
click at [1109, 243] on span "Close" at bounding box center [1105, 242] width 23 height 13
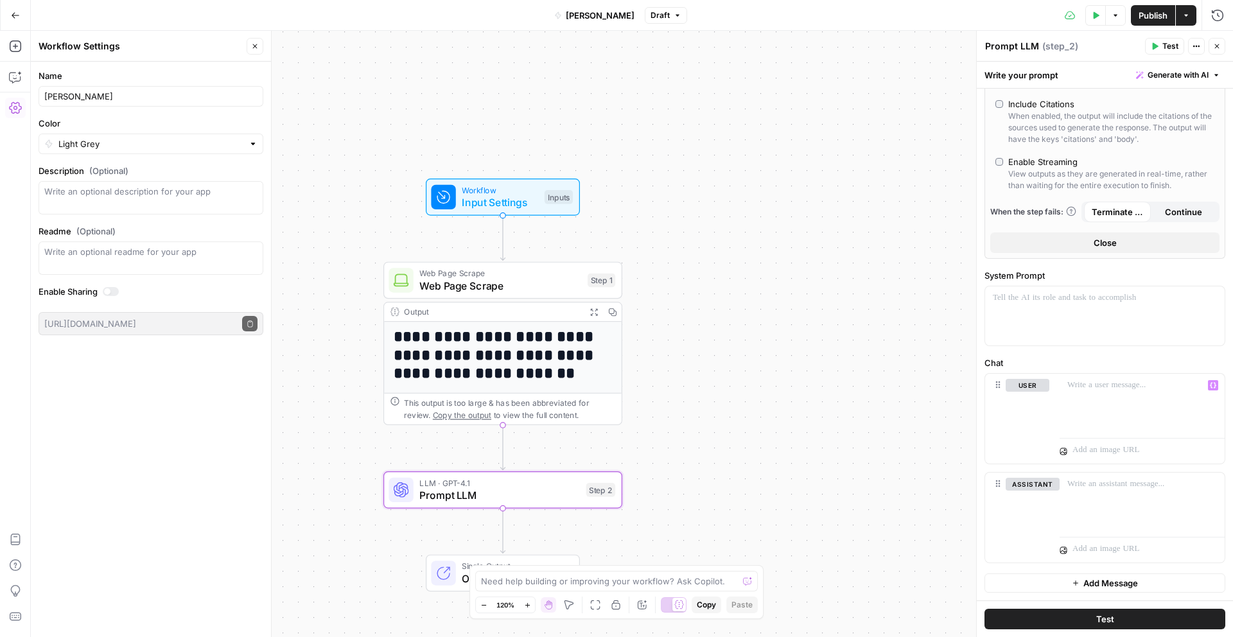
scroll to position [0, 0]
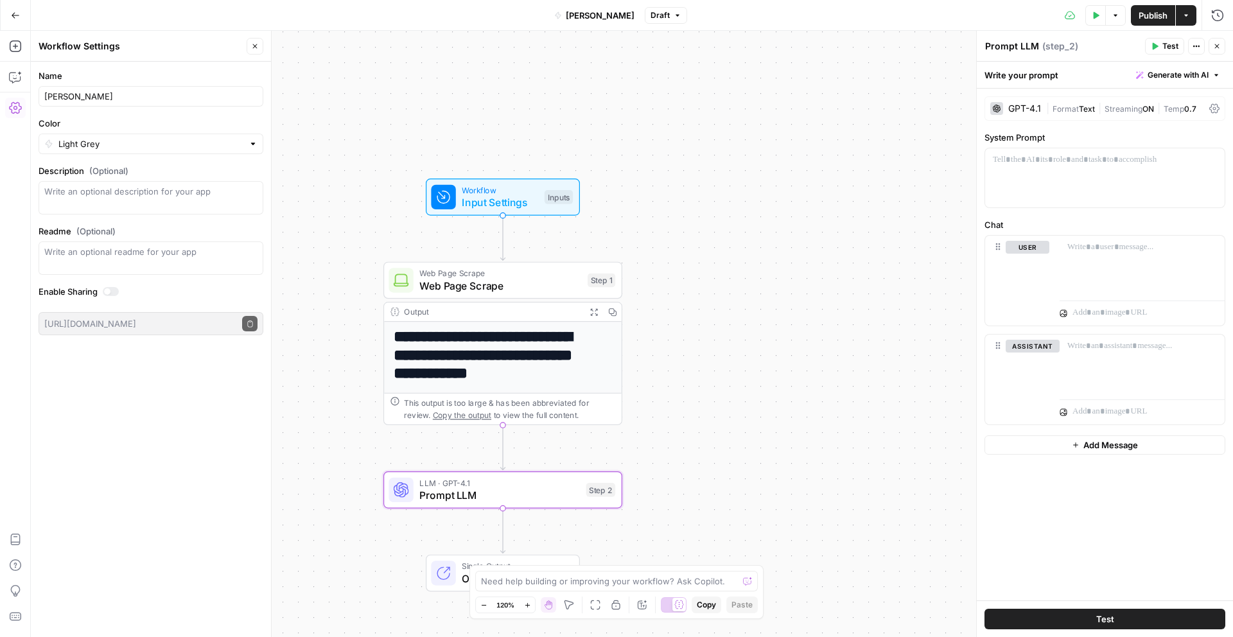
click at [1016, 108] on div "GPT-4.1" at bounding box center [1025, 108] width 33 height 9
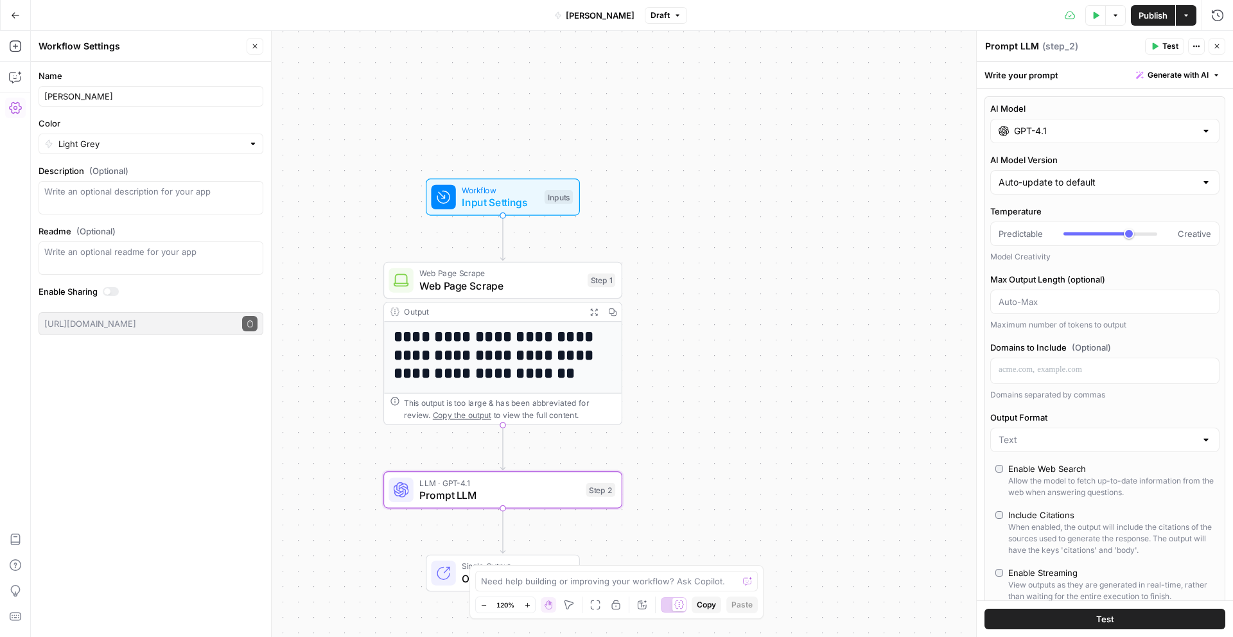
click at [1016, 120] on div "GPT-4.1" at bounding box center [1105, 131] width 229 height 24
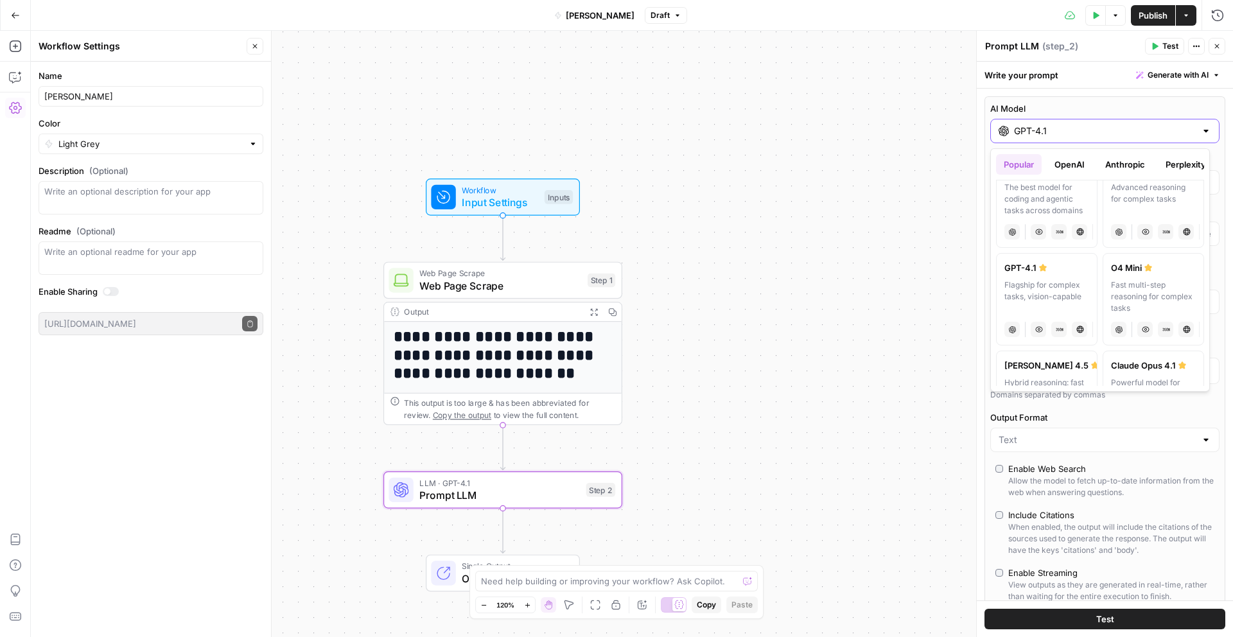
scroll to position [31, 0]
click at [1075, 172] on button "OpenAI" at bounding box center [1070, 164] width 46 height 21
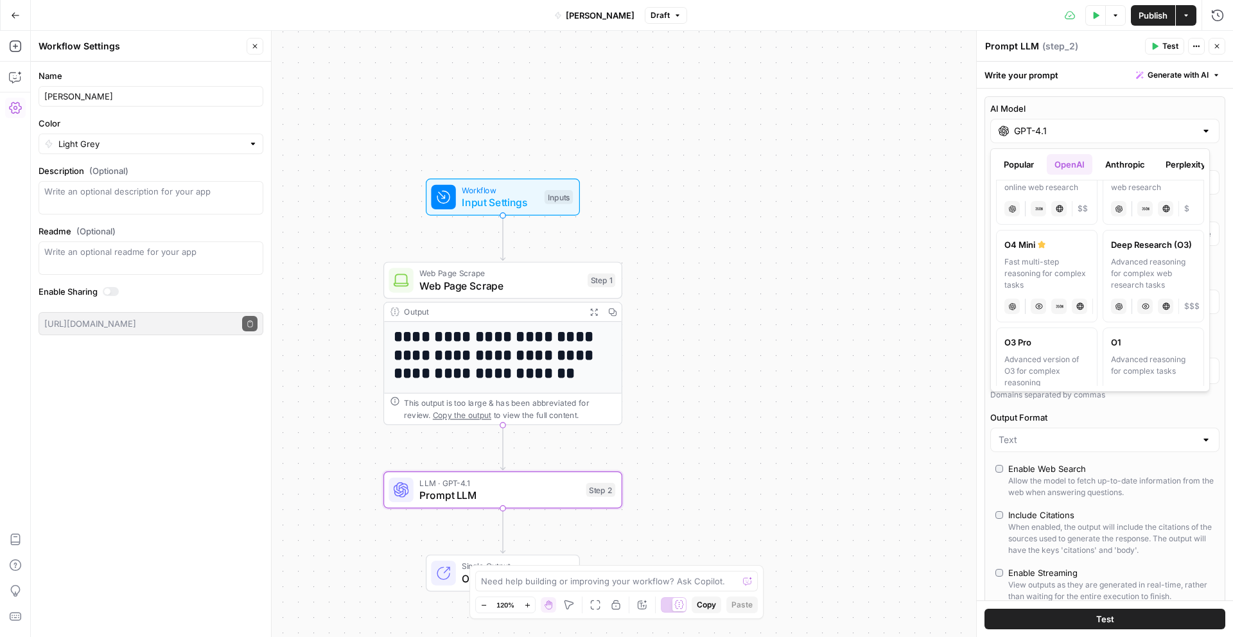
scroll to position [540, 0]
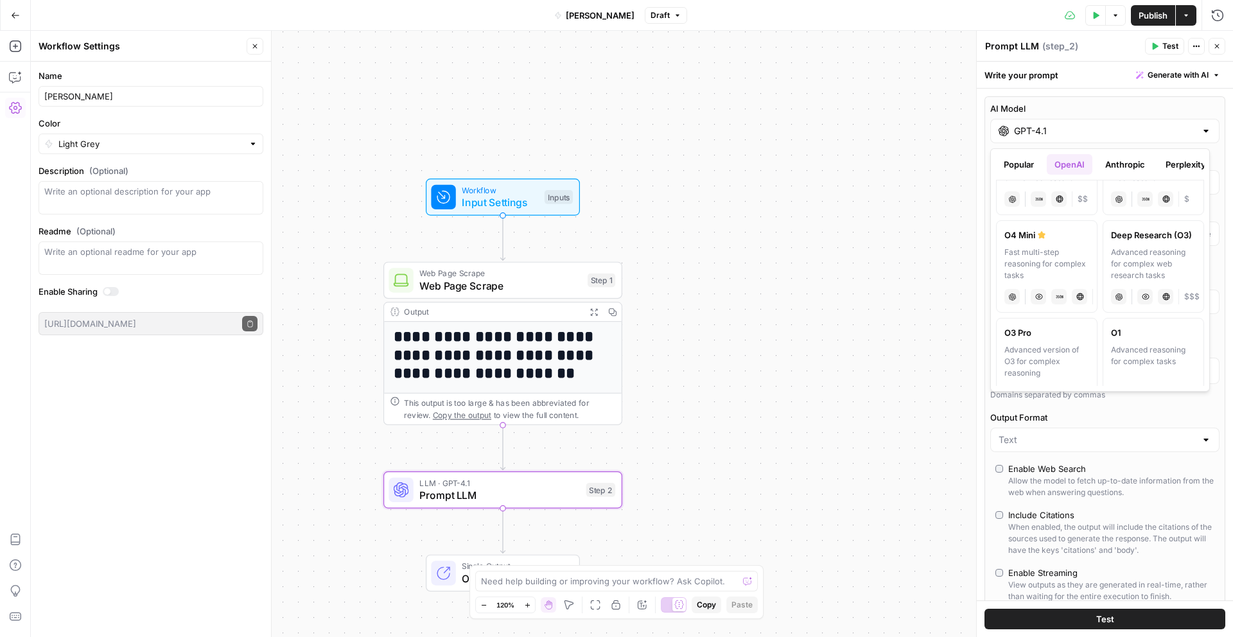
drag, startPoint x: 1021, startPoint y: 177, endPoint x: 1018, endPoint y: 169, distance: 8.1
click at [1021, 176] on div "Popular OpenAI Anthropic Perplexity Google Other" at bounding box center [1100, 167] width 208 height 26
click at [1018, 169] on button "Popular" at bounding box center [1019, 164] width 46 height 21
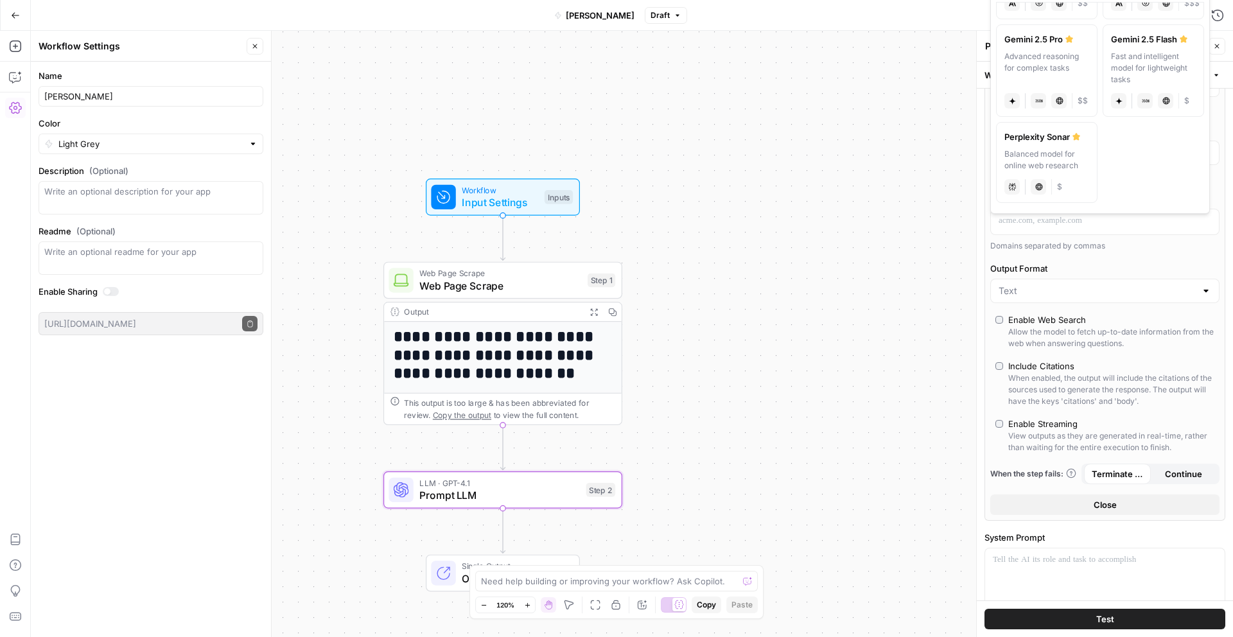
scroll to position [191, 0]
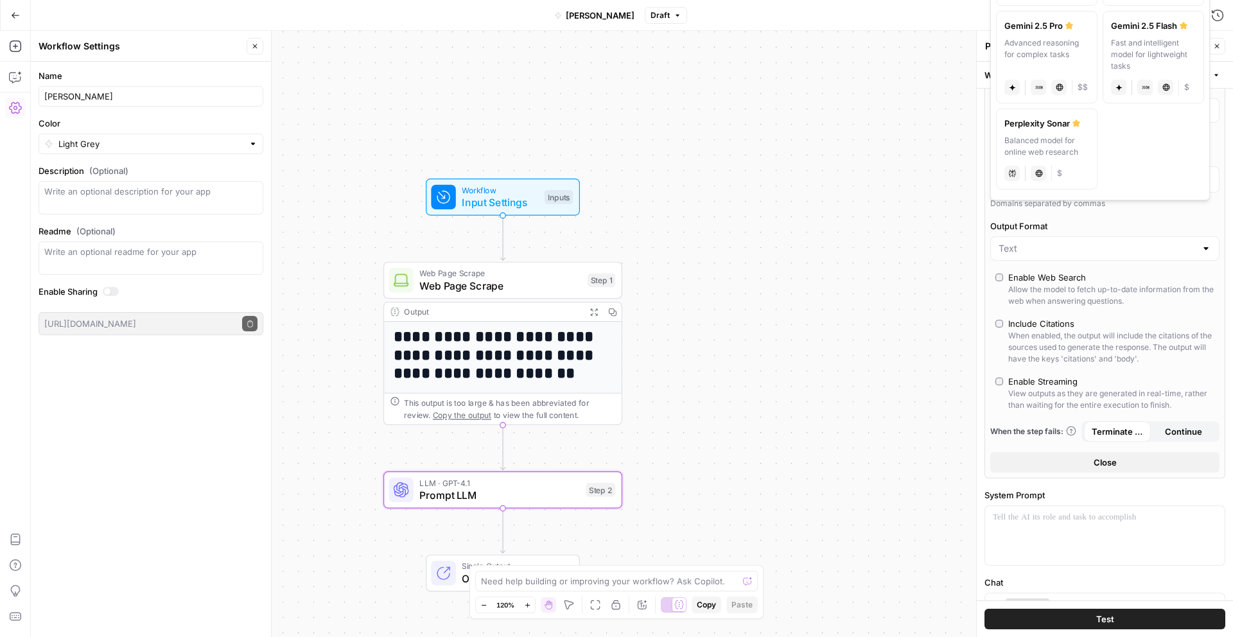
click at [1101, 460] on span "Close" at bounding box center [1105, 462] width 23 height 13
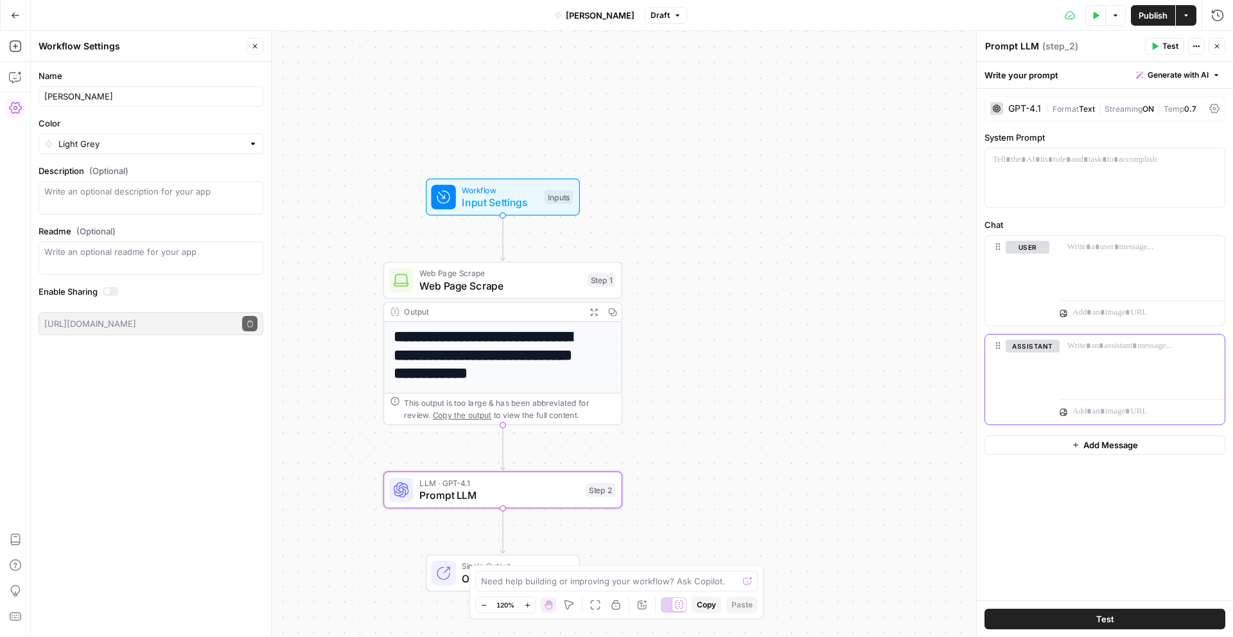
click at [1102, 359] on div at bounding box center [1142, 364] width 165 height 59
click at [1041, 164] on p at bounding box center [1105, 160] width 224 height 13
click at [1211, 157] on icon "button" at bounding box center [1213, 160] width 6 height 6
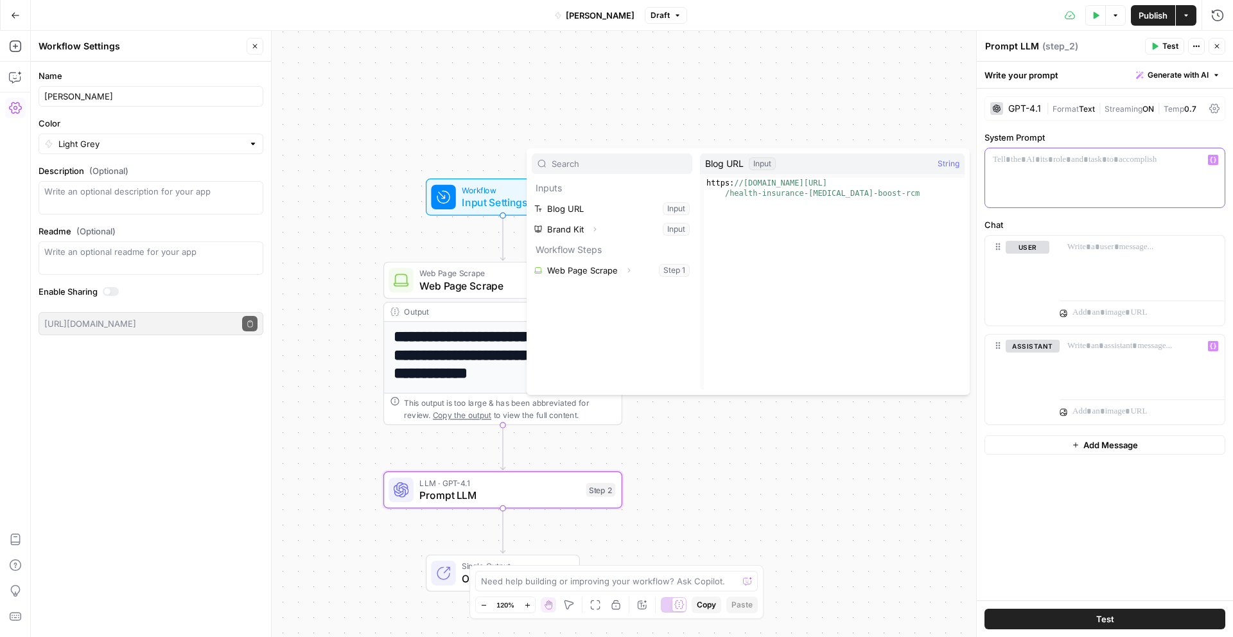
click at [1084, 162] on p at bounding box center [1105, 160] width 224 height 13
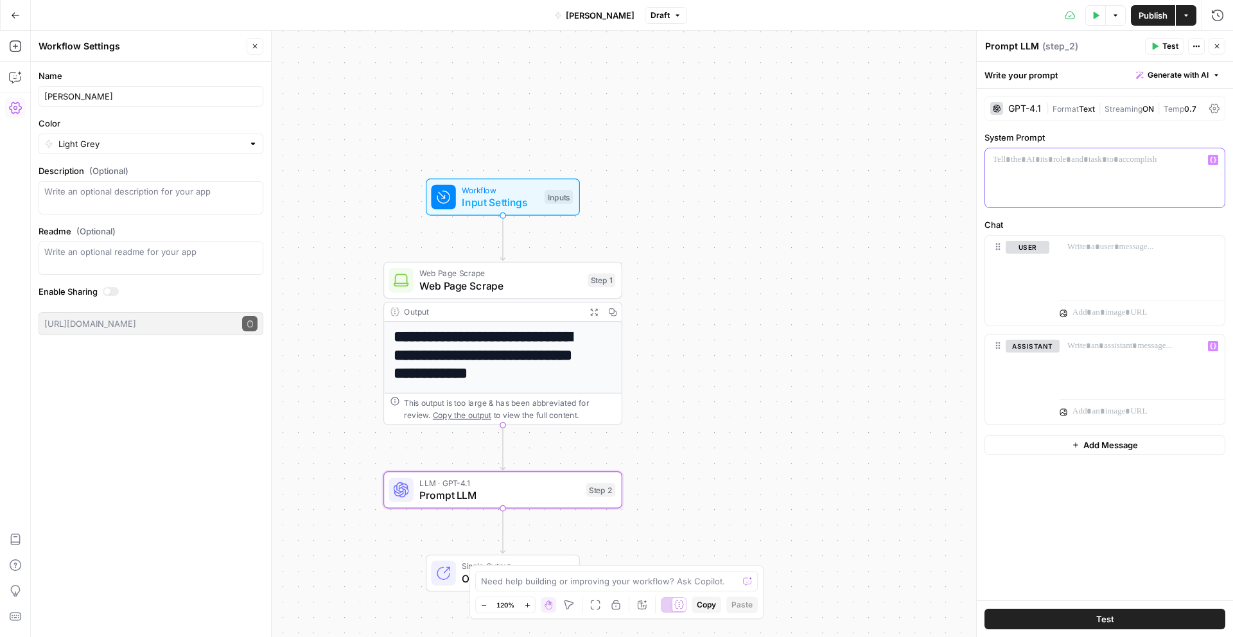
click at [1078, 178] on div at bounding box center [1105, 177] width 240 height 59
click at [1070, 127] on div "GPT-4.1 | Format Text | Streaming ON | Temp 0.7 System Prompt “/” to reference …" at bounding box center [1105, 345] width 256 height 512
click at [1048, 169] on div at bounding box center [1105, 177] width 240 height 59
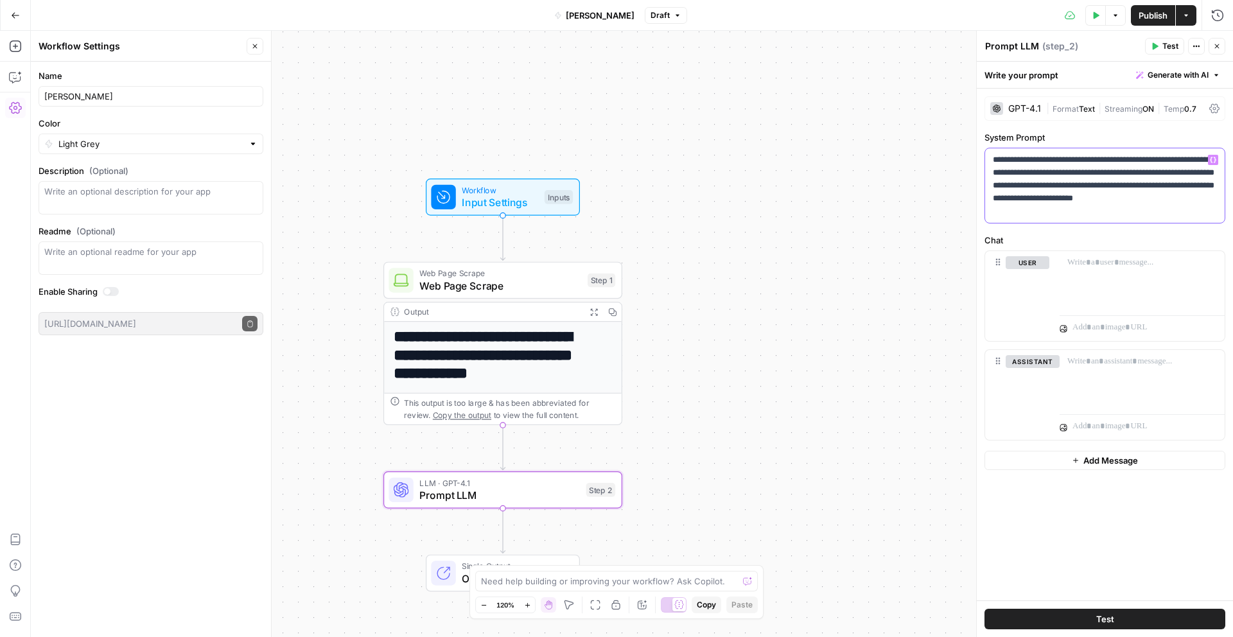
click at [1091, 209] on p "**********" at bounding box center [1105, 186] width 224 height 64
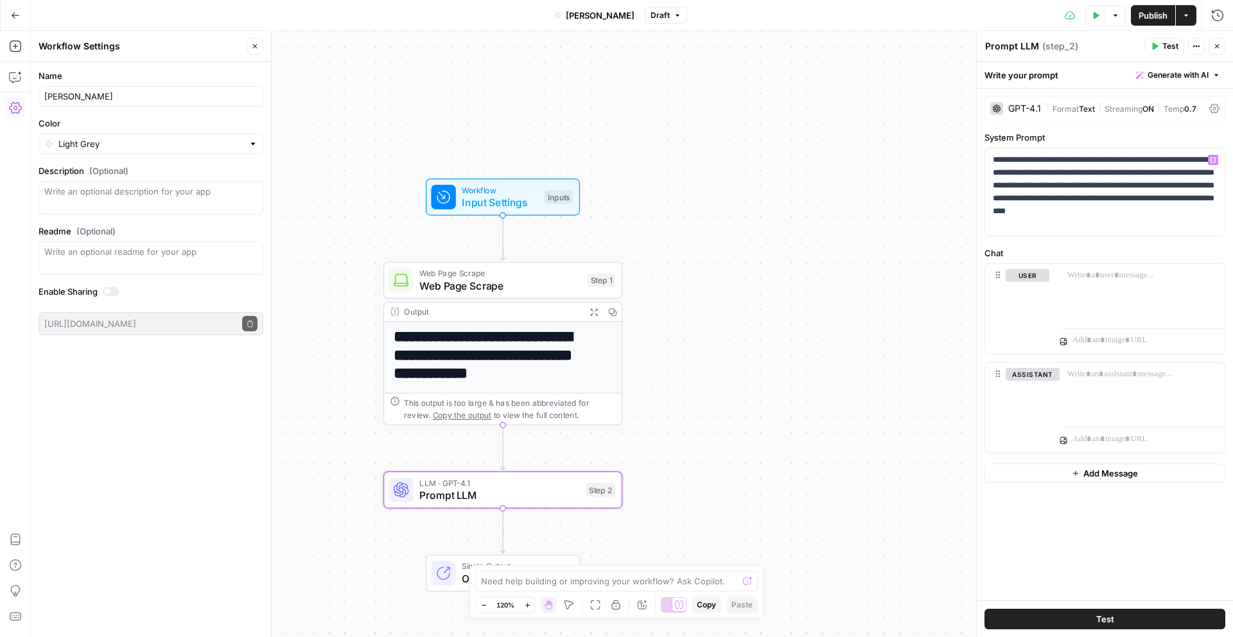
click at [1105, 251] on label "Chat" at bounding box center [1105, 253] width 241 height 13
click at [1079, 279] on p at bounding box center [1143, 275] width 150 height 13
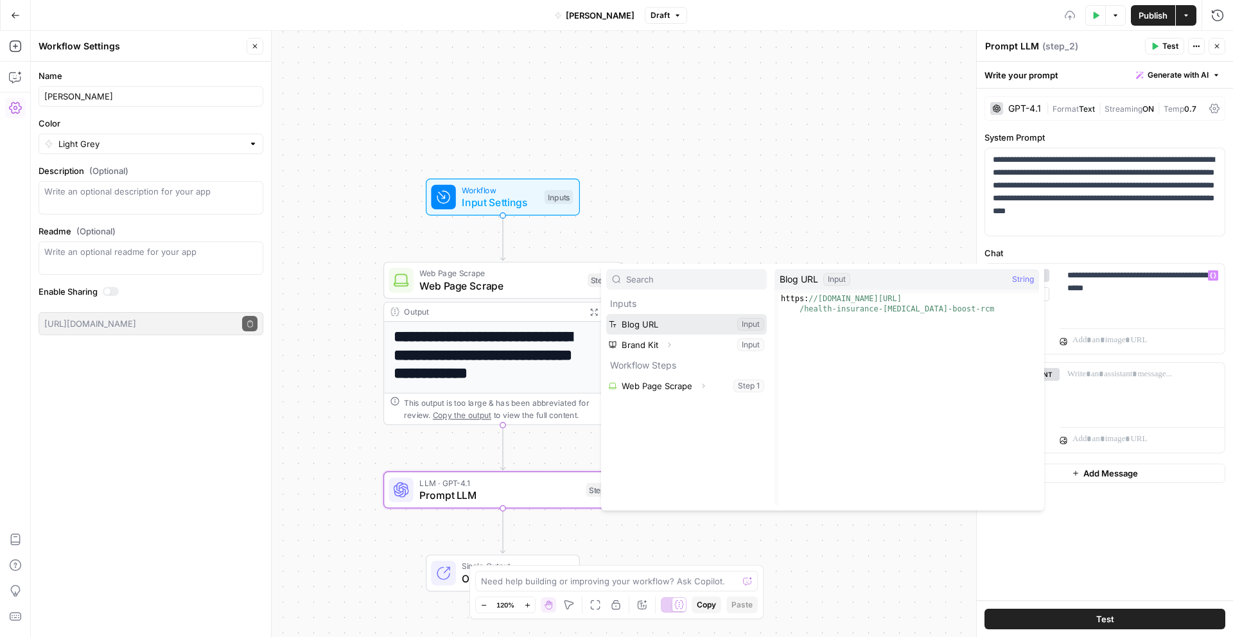
click at [647, 317] on button "Select variable Blog URL" at bounding box center [686, 324] width 161 height 21
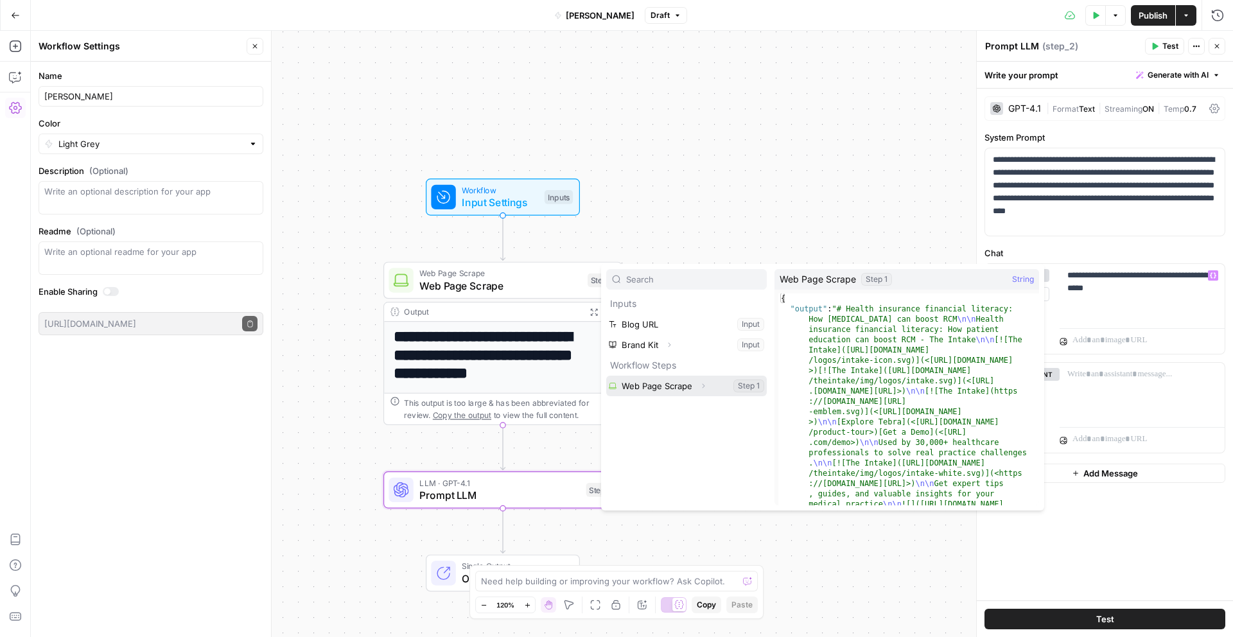
click at [683, 389] on button "Select variable Web Page Scrape" at bounding box center [686, 386] width 161 height 21
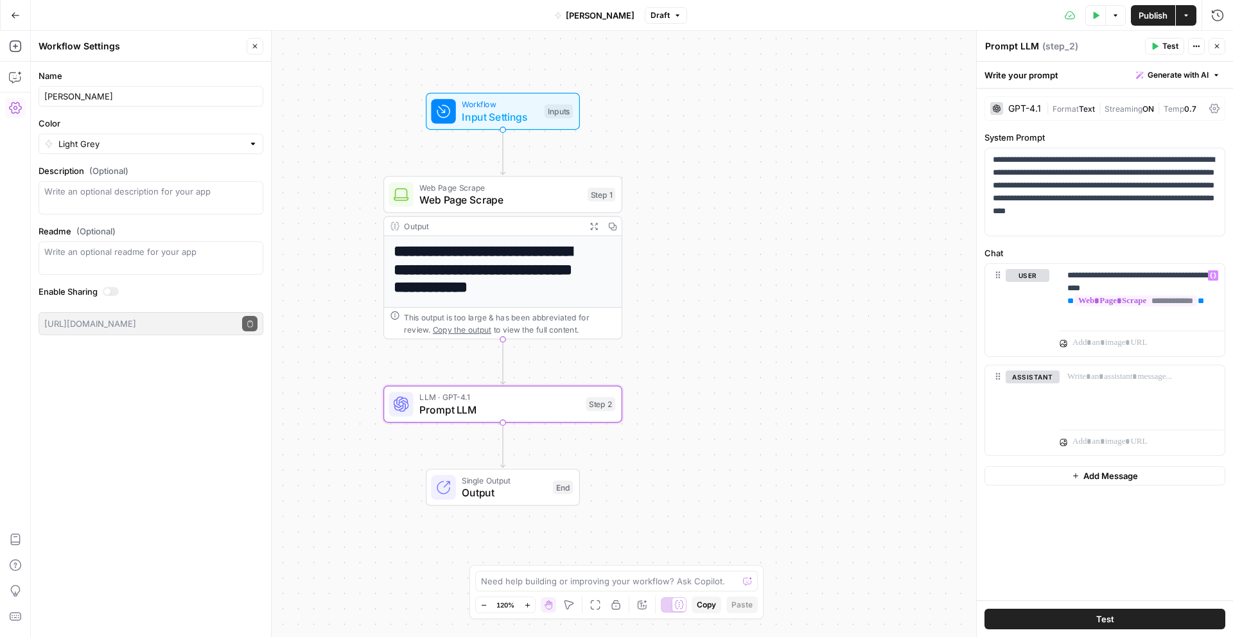
click at [1025, 40] on textarea "Prompt LLM" at bounding box center [1012, 46] width 54 height 13
click at [1015, 45] on textarea "Prompt LLM" at bounding box center [1012, 46] width 54 height 13
type textarea "Meta description gen"
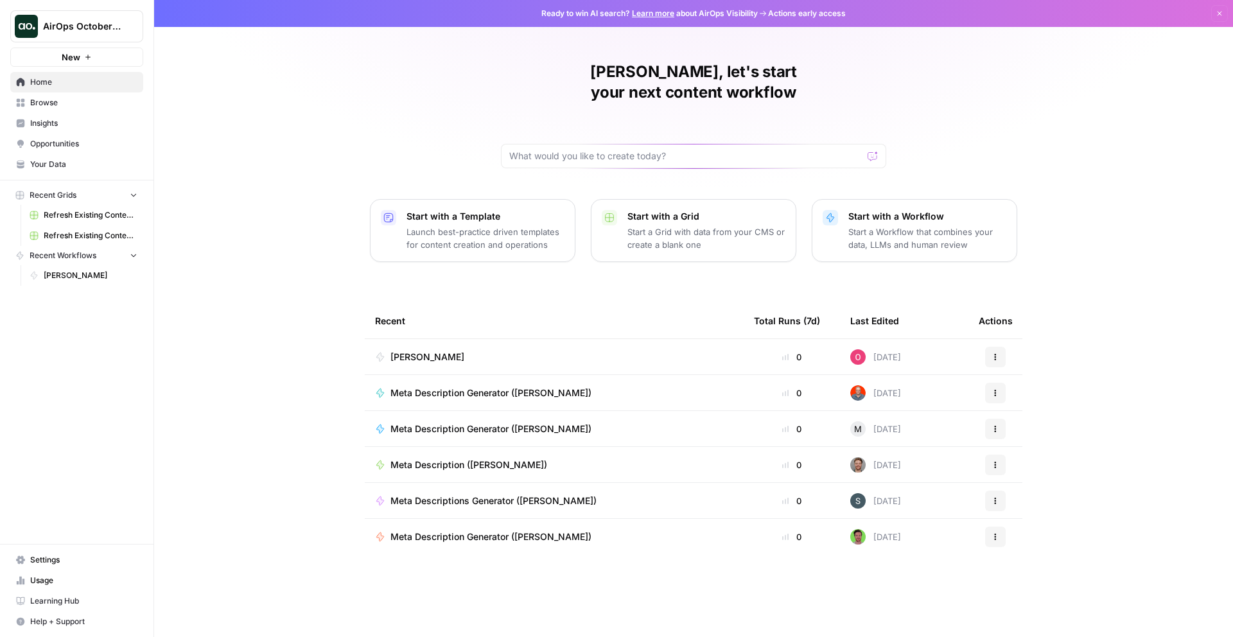
click at [51, 558] on span "Settings" at bounding box center [83, 560] width 107 height 12
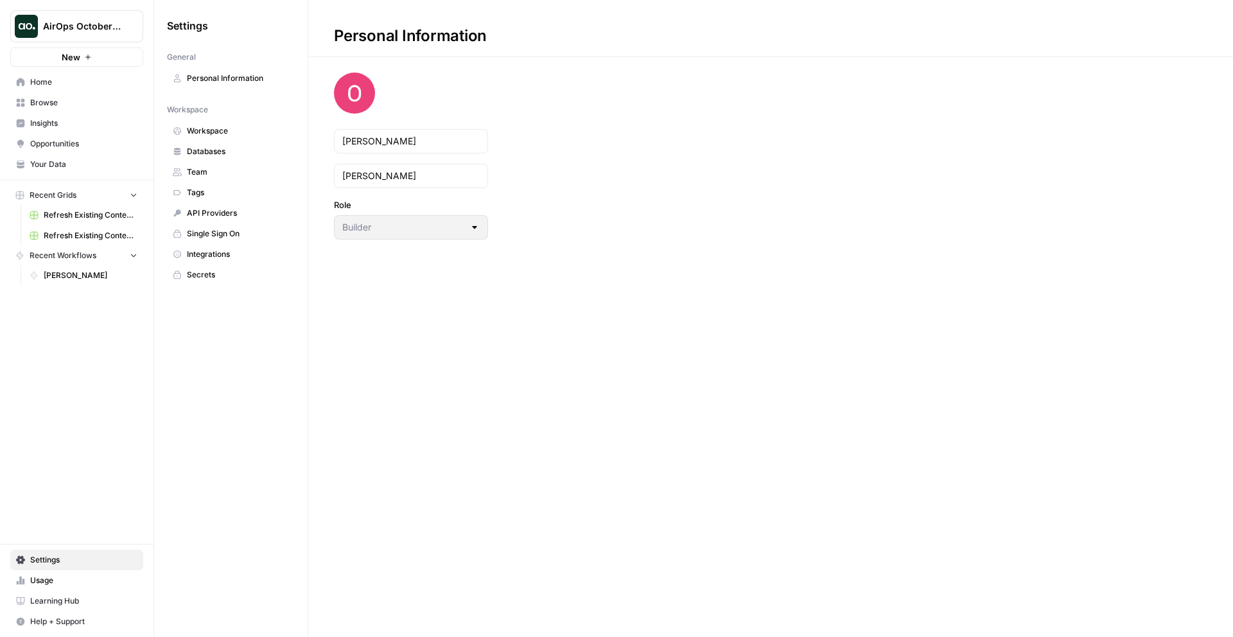
click at [95, 164] on span "Your Data" at bounding box center [83, 165] width 107 height 12
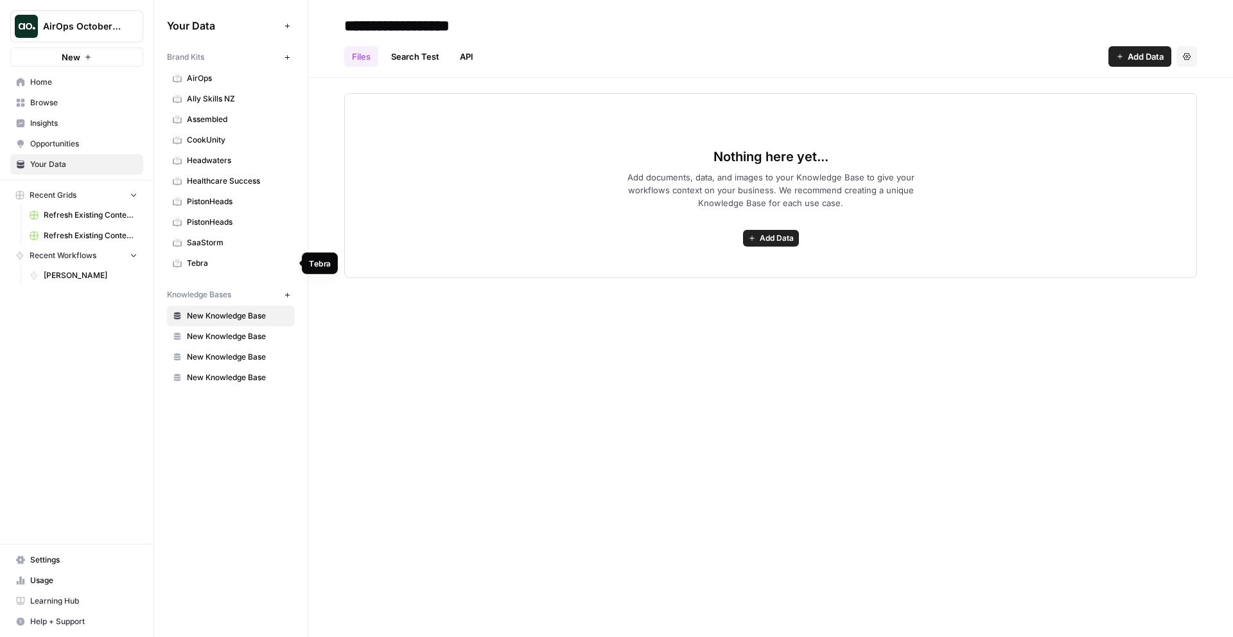
click at [215, 265] on span "Tebra" at bounding box center [238, 264] width 102 height 12
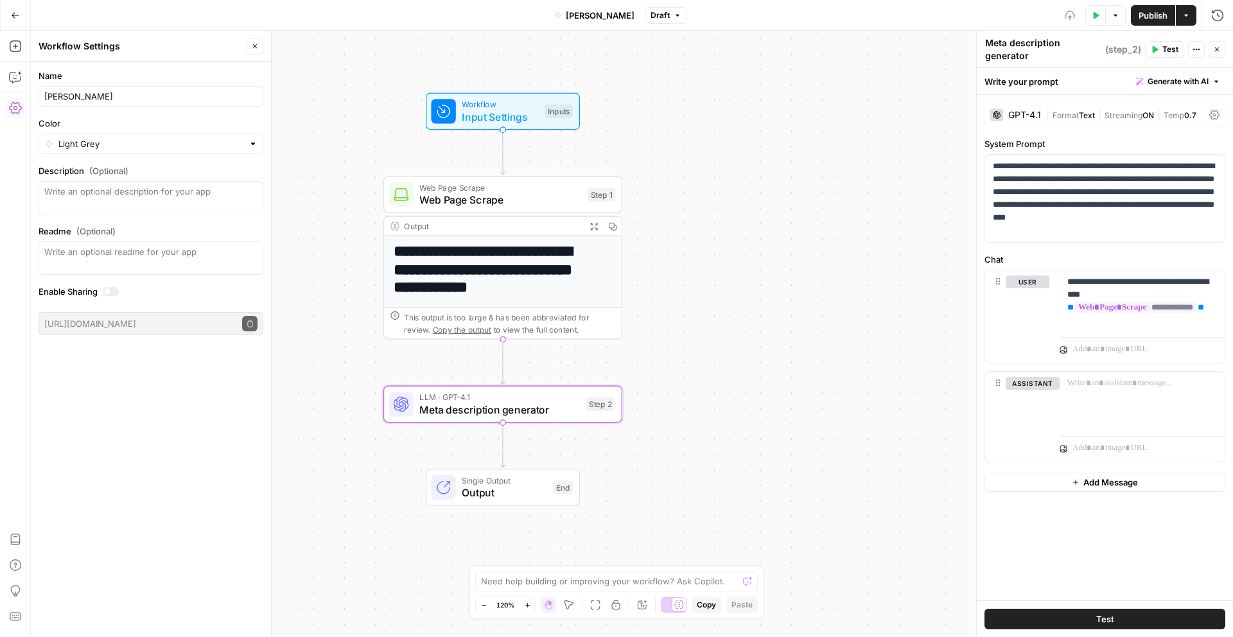
type textarea "Meta description generator"
click at [924, 119] on div "**********" at bounding box center [632, 334] width 1203 height 606
click at [487, 113] on span "Input Settings" at bounding box center [500, 116] width 76 height 15
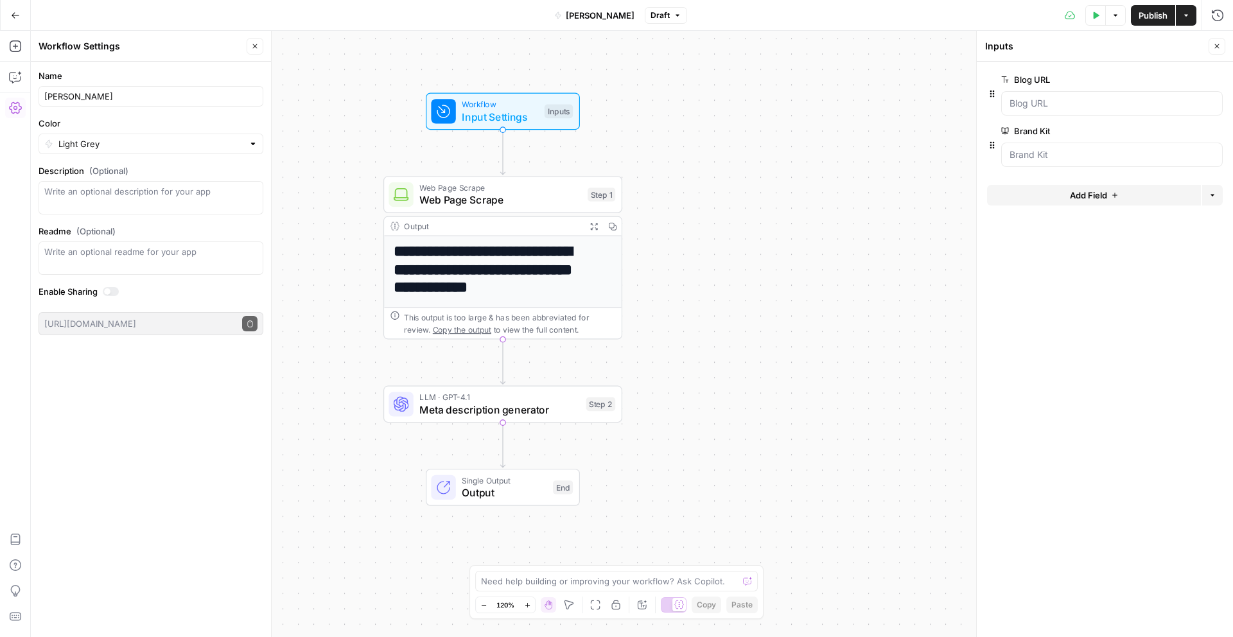
click at [504, 173] on icon "Edge from start to step_1" at bounding box center [502, 152] width 4 height 45
click at [17, 351] on div "Add Steps Copilot Settings AirOps Academy Help Give Feedback Shortcuts" at bounding box center [15, 334] width 31 height 606
click at [488, 403] on span "Meta description generator" at bounding box center [500, 409] width 161 height 15
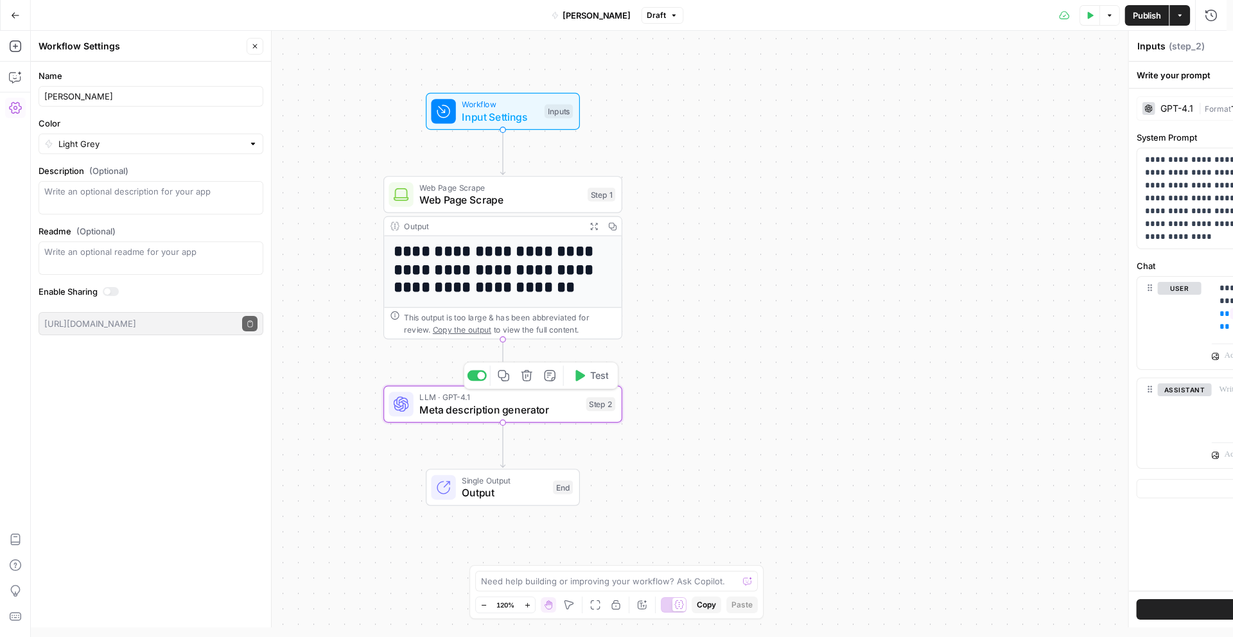
type textarea "Meta description generator"
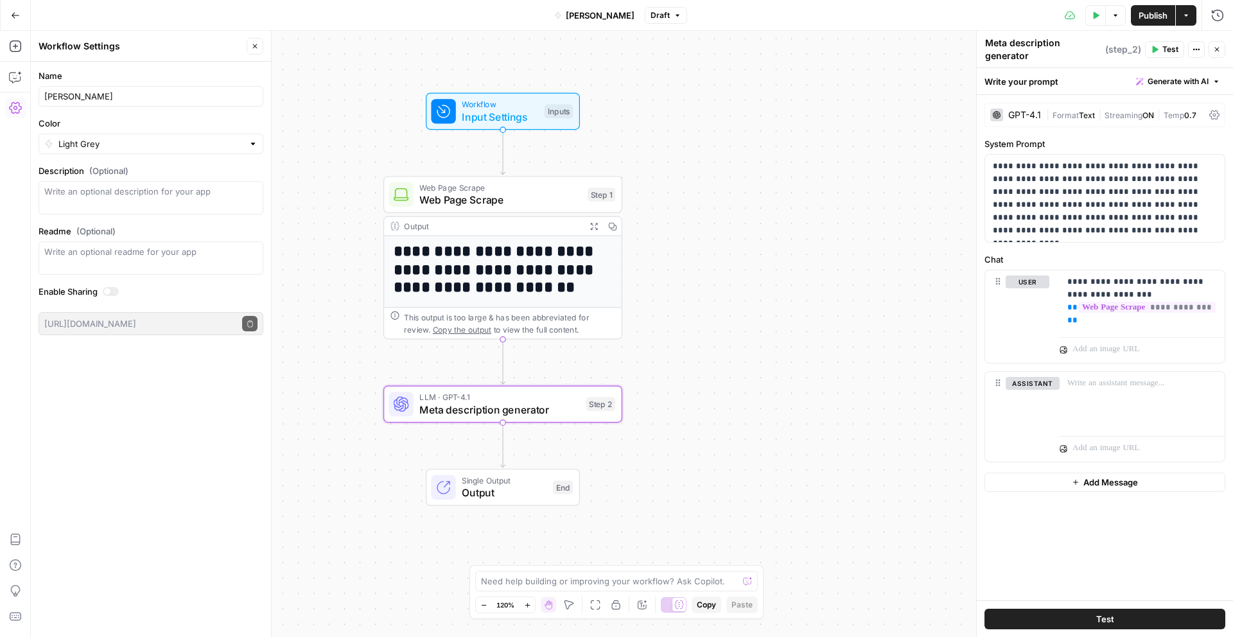
click at [1157, 39] on div "Meta description generator Meta description generator ( step_2 ) Test Actions C…" at bounding box center [1105, 49] width 241 height 27
click at [1156, 49] on icon "button" at bounding box center [1156, 49] width 6 height 7
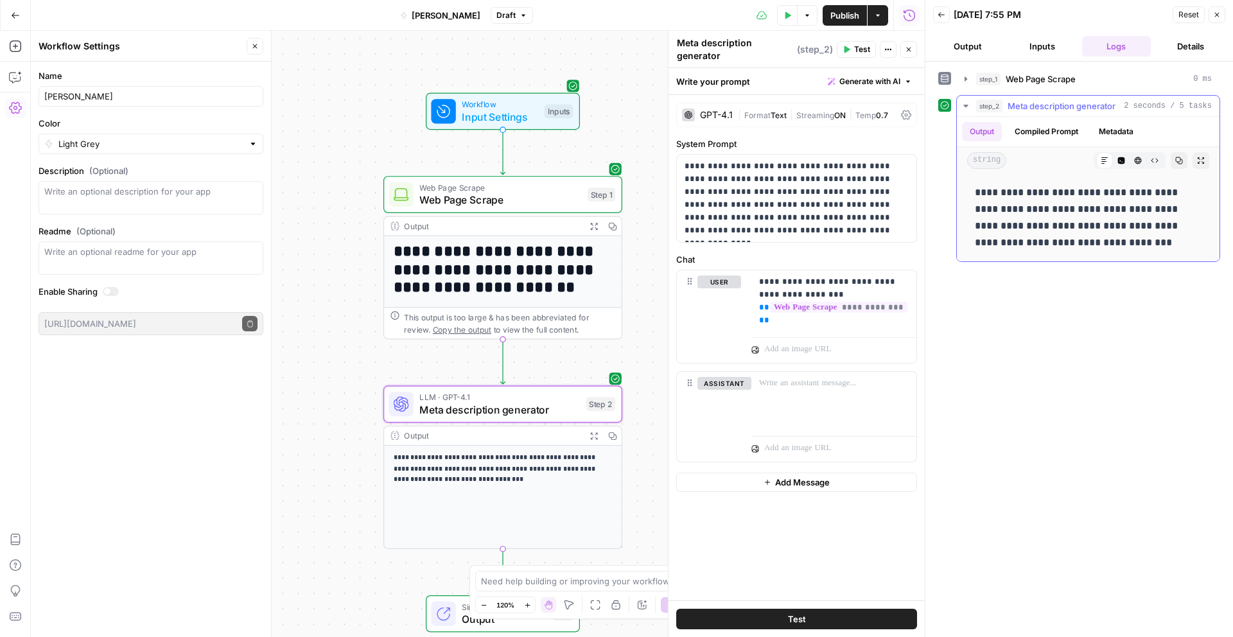
drag, startPoint x: 1145, startPoint y: 249, endPoint x: 968, endPoint y: 192, distance: 186.1
click at [968, 192] on div "**********" at bounding box center [1089, 217] width 242 height 77
click at [973, 195] on div "**********" at bounding box center [1089, 217] width 242 height 77
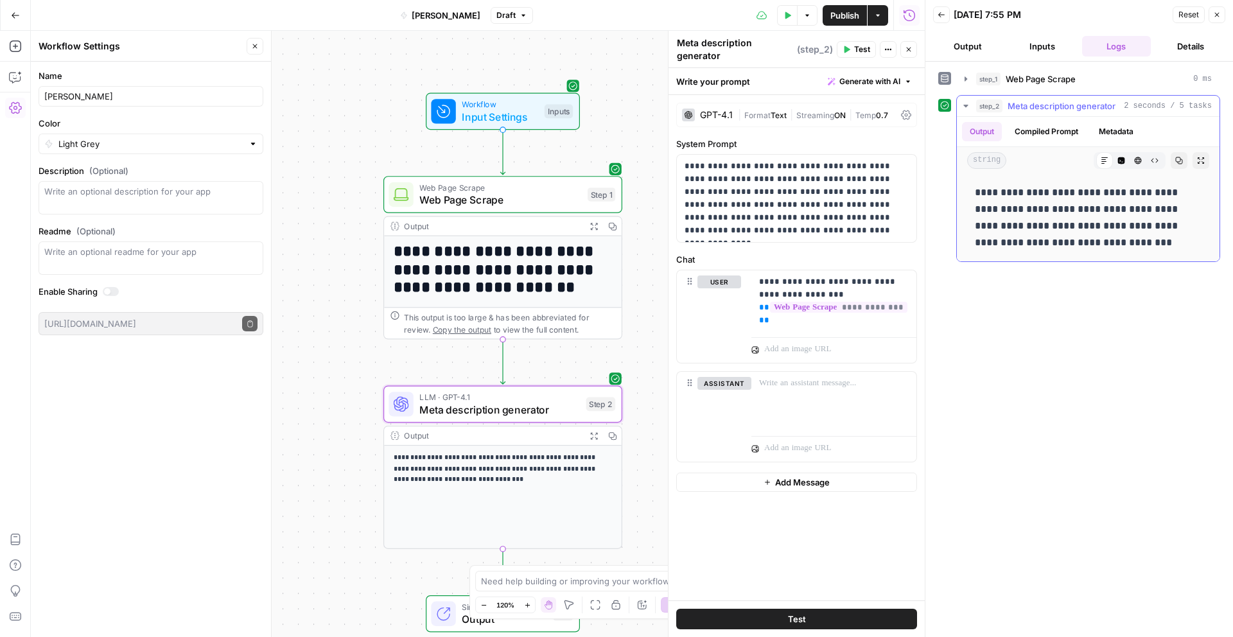
click at [976, 206] on p "**********" at bounding box center [1088, 217] width 227 height 67
drag, startPoint x: 964, startPoint y: 188, endPoint x: 1129, endPoint y: 240, distance: 172.5
click at [1117, 237] on div "**********" at bounding box center [1088, 217] width 263 height 87
drag, startPoint x: 1129, startPoint y: 240, endPoint x: 1172, endPoint y: 245, distance: 43.4
click at [1129, 240] on p "**********" at bounding box center [1088, 217] width 227 height 67
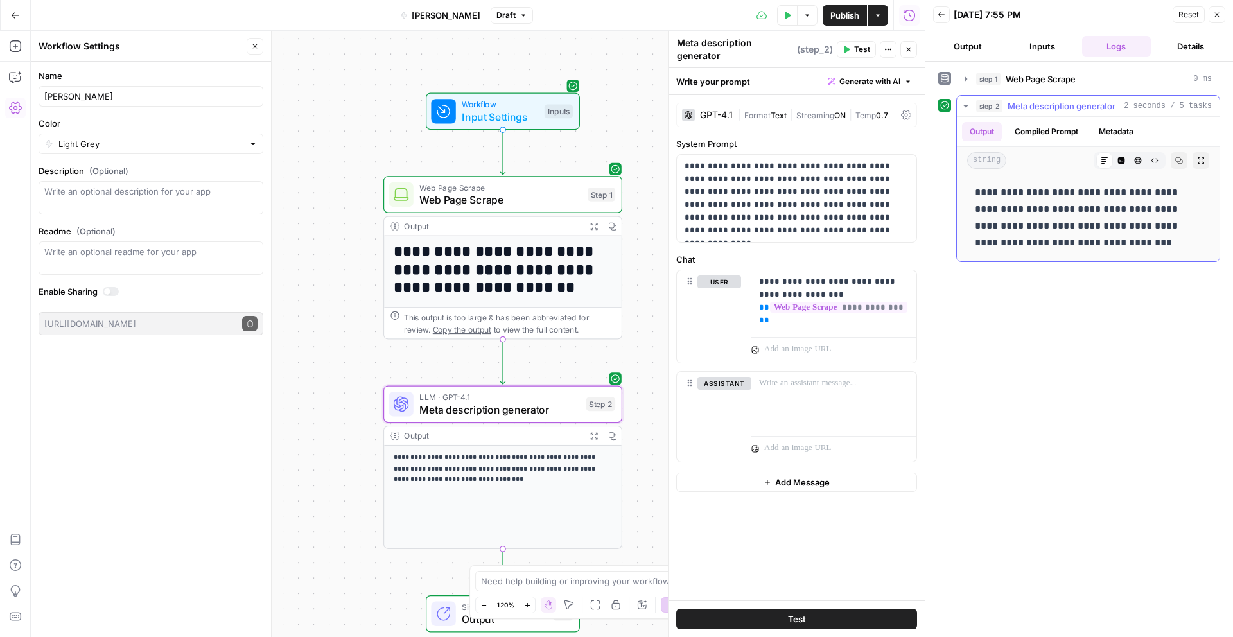
drag, startPoint x: 1172, startPoint y: 245, endPoint x: 951, endPoint y: 197, distance: 225.7
click at [951, 197] on div "**********" at bounding box center [1080, 178] width 282 height 167
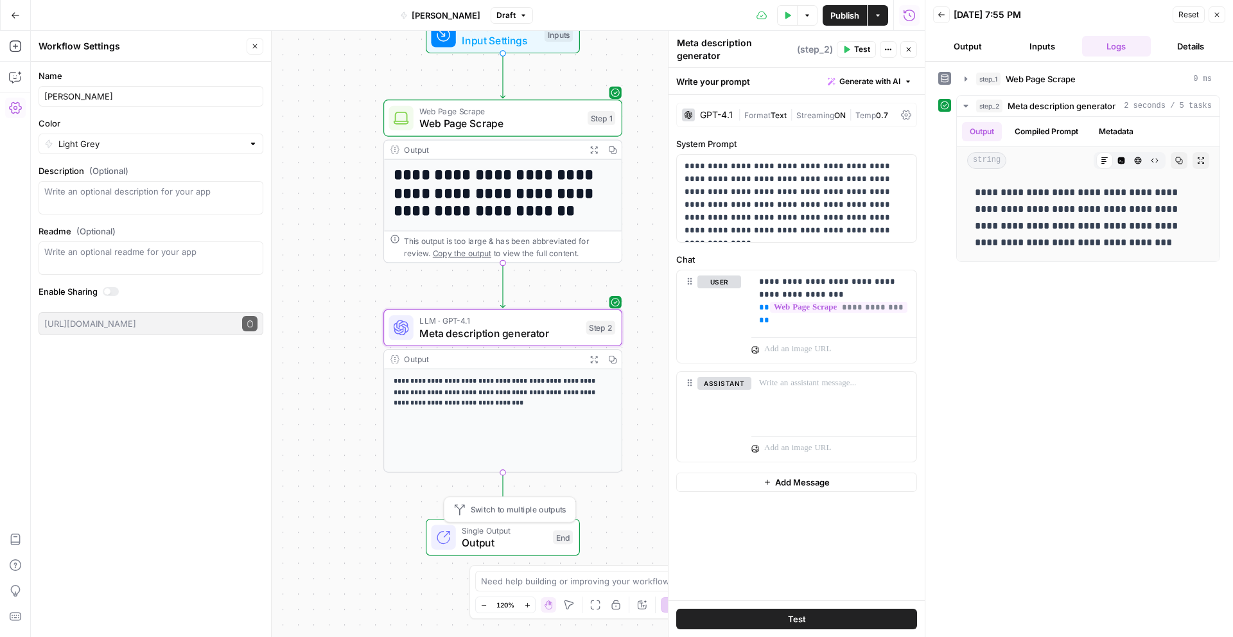
click at [518, 536] on span "Output" at bounding box center [504, 542] width 85 height 15
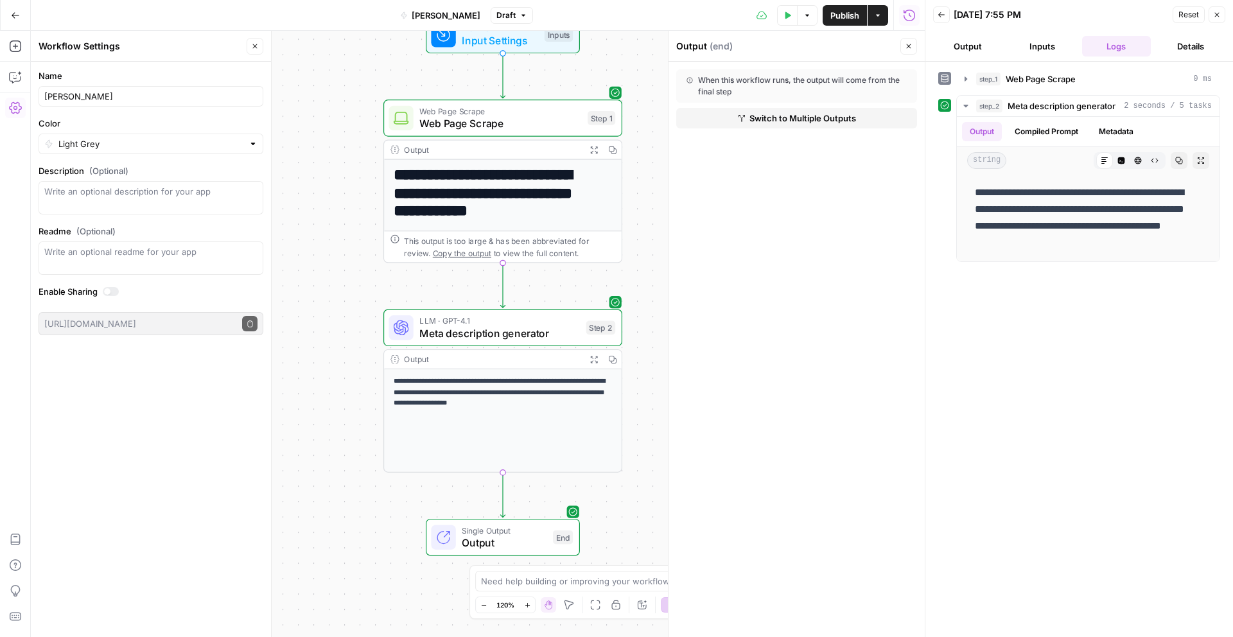
click at [783, 121] on span "Switch to Multiple Outputs" at bounding box center [803, 118] width 107 height 13
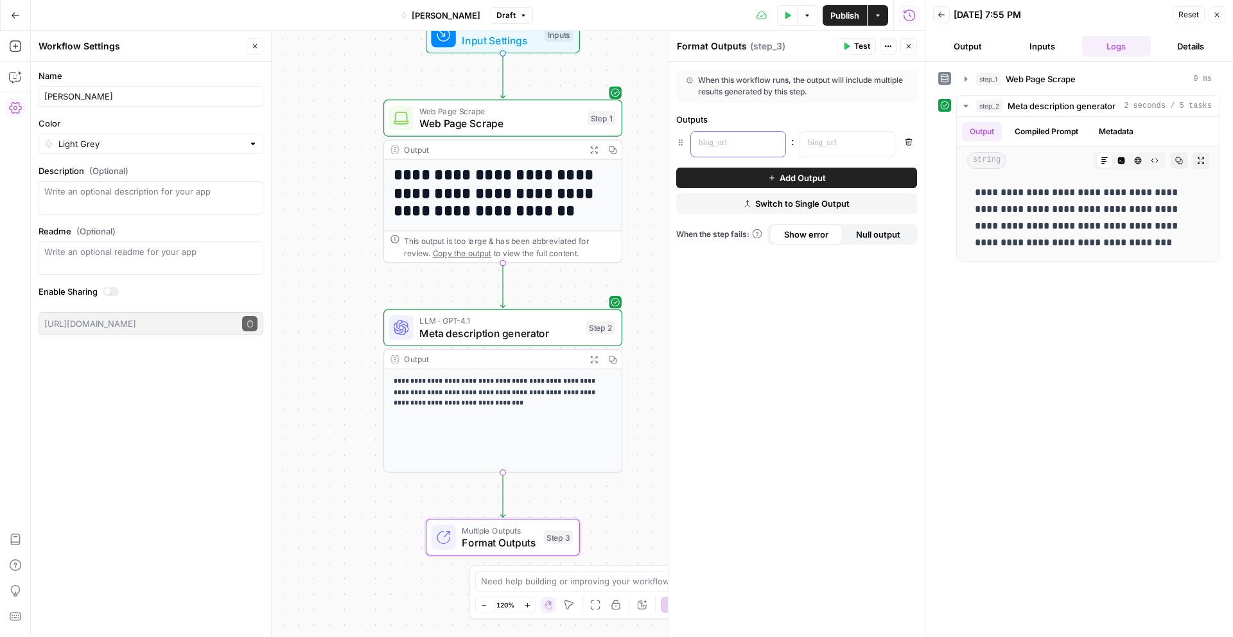
drag, startPoint x: 808, startPoint y: 278, endPoint x: 704, endPoint y: 72, distance: 230.7
click at [705, 72] on div "When this workflow runs, the output will include multiple results generated by …" at bounding box center [797, 350] width 256 height 576
drag, startPoint x: 682, startPoint y: 69, endPoint x: 772, endPoint y: 276, distance: 225.0
click at [772, 275] on div "When this workflow runs, the output will include multiple results generated by …" at bounding box center [797, 350] width 256 height 576
click at [772, 276] on div "When this workflow runs, the output will include multiple results generated by …" at bounding box center [797, 350] width 256 height 576
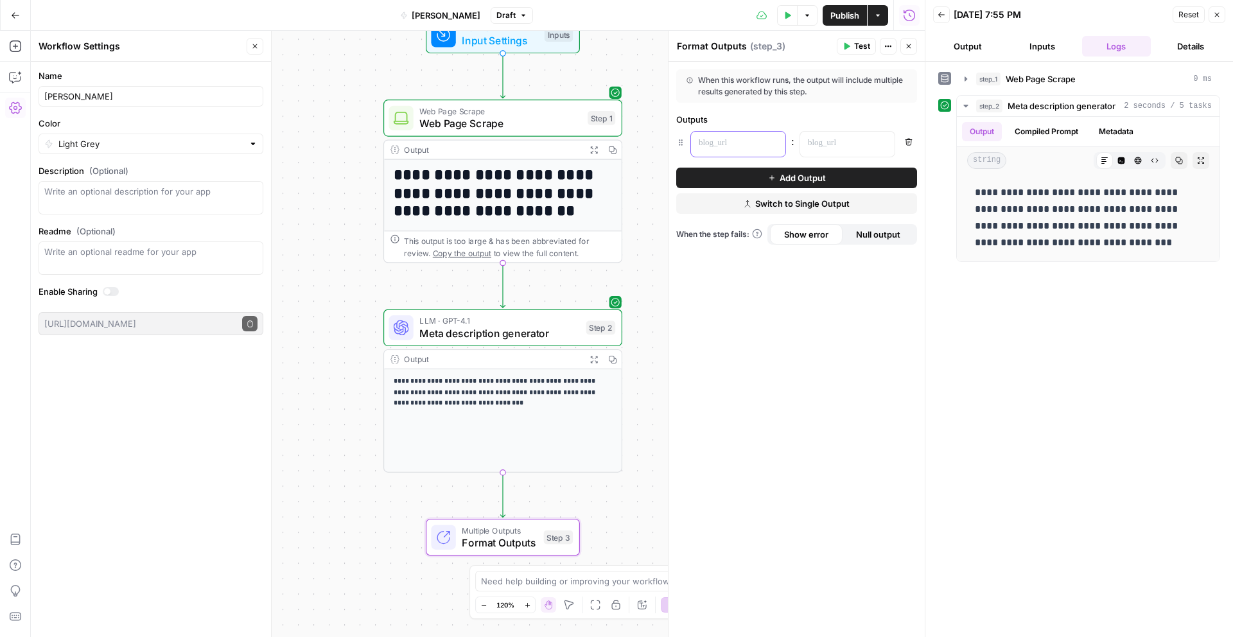
click at [721, 136] on div at bounding box center [728, 144] width 74 height 25
click at [822, 148] on p at bounding box center [837, 143] width 58 height 13
click at [718, 146] on p at bounding box center [728, 143] width 58 height 13
click at [777, 144] on icon "button" at bounding box center [774, 143] width 6 height 6
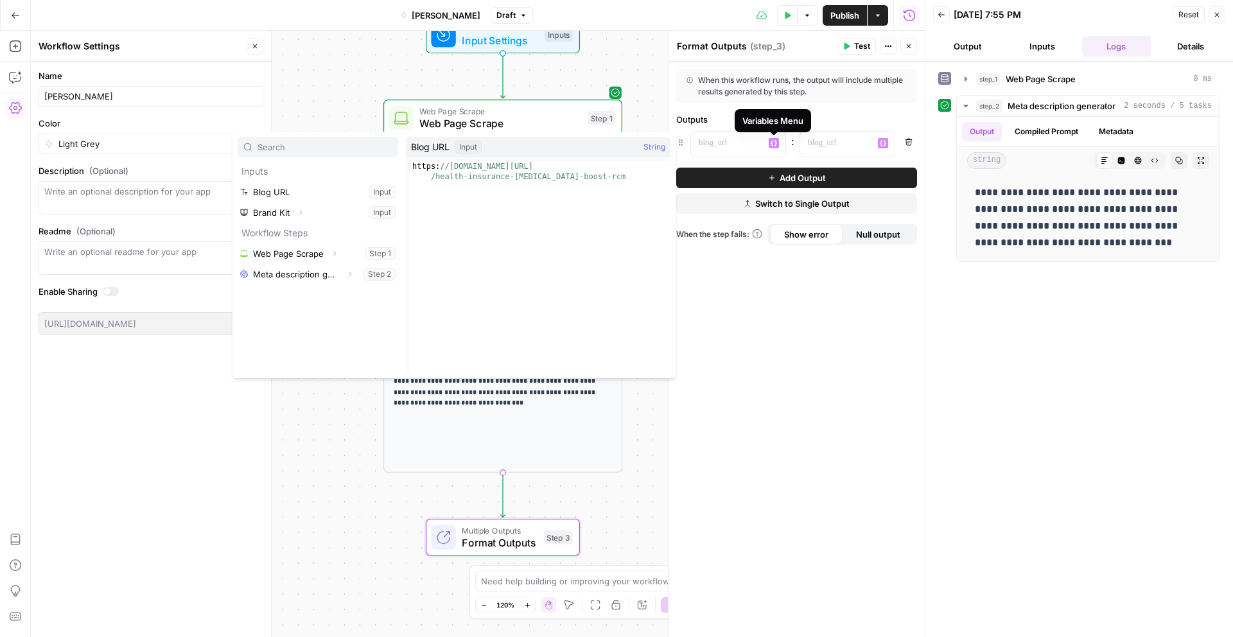
click at [772, 119] on div "Variables Menu" at bounding box center [773, 120] width 61 height 13
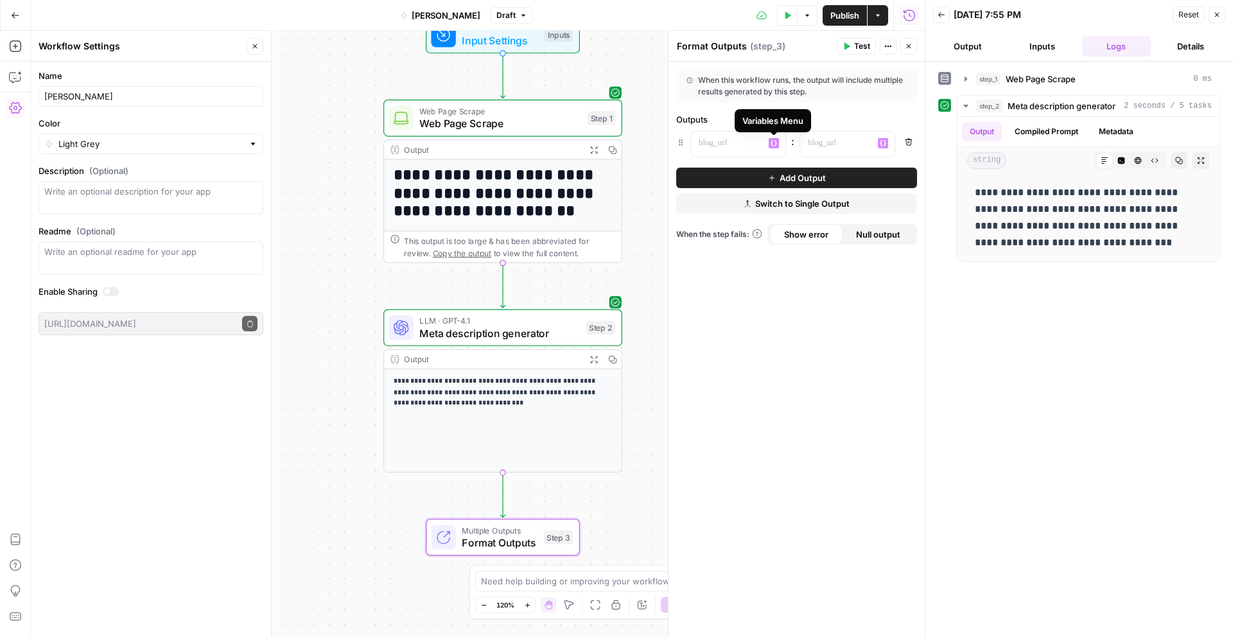
click at [725, 116] on div "Outputs" at bounding box center [796, 119] width 241 height 13
click at [738, 306] on div "When this workflow runs, the output will include multiple results generated by …" at bounding box center [797, 350] width 256 height 576
click at [775, 207] on span "Switch to Single Output" at bounding box center [803, 203] width 94 height 13
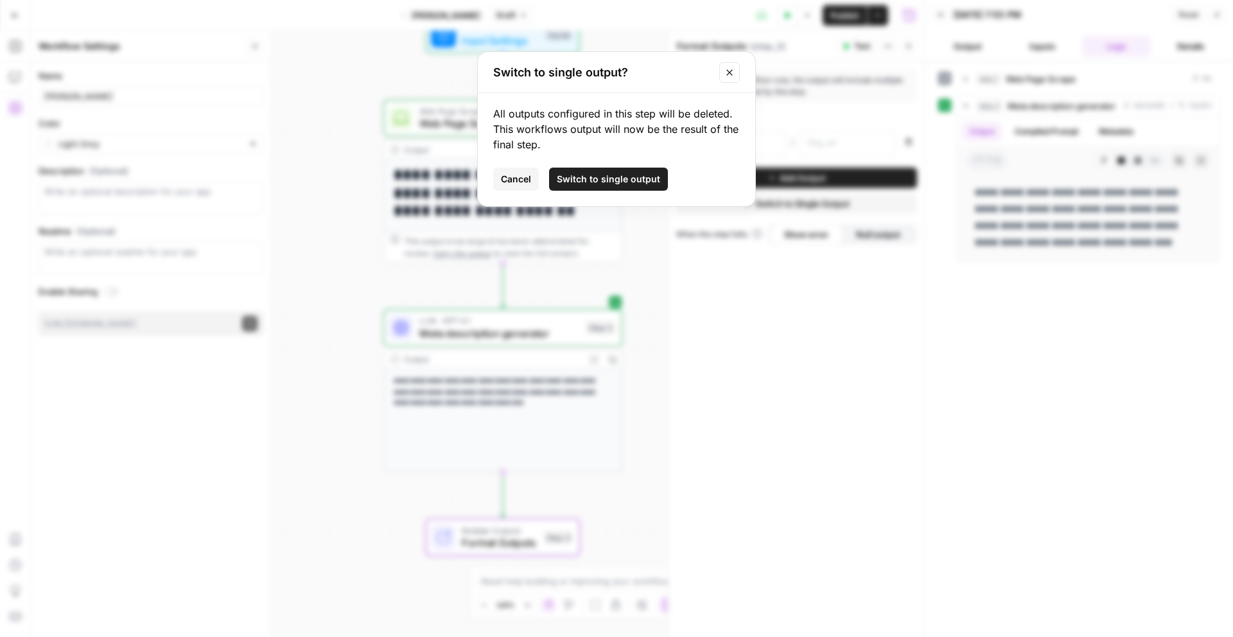
click at [637, 186] on button "Switch to single output" at bounding box center [608, 179] width 119 height 23
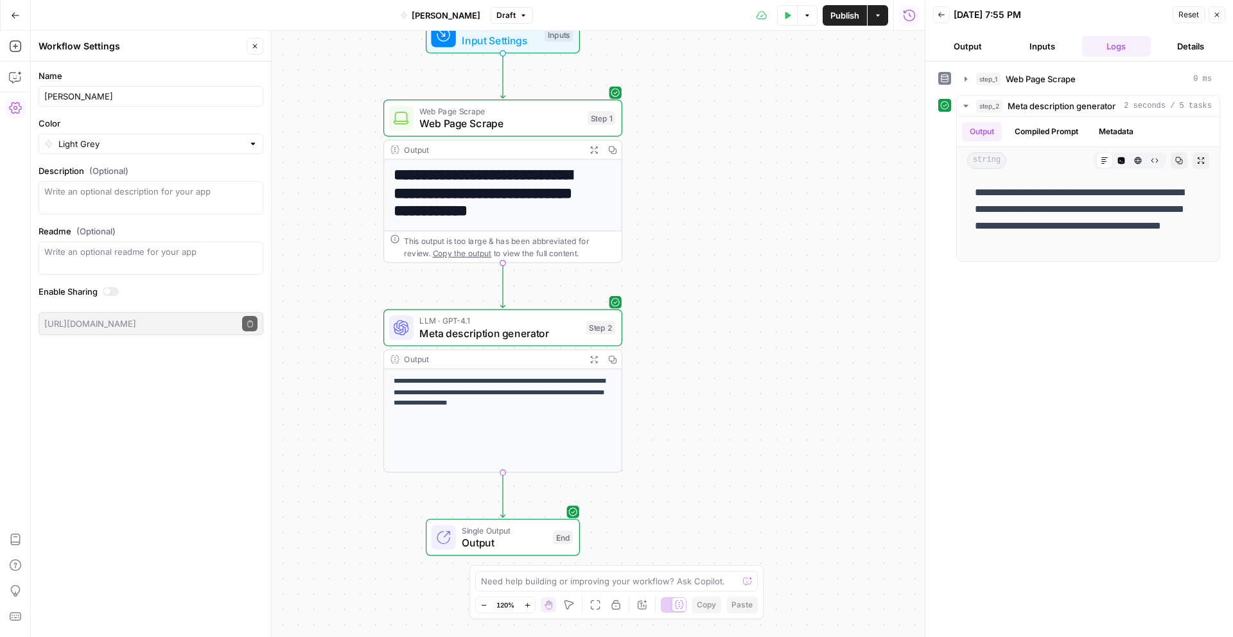
click at [491, 542] on span "Output" at bounding box center [504, 542] width 85 height 15
click at [785, 21] on button "Test Data" at bounding box center [787, 15] width 21 height 21
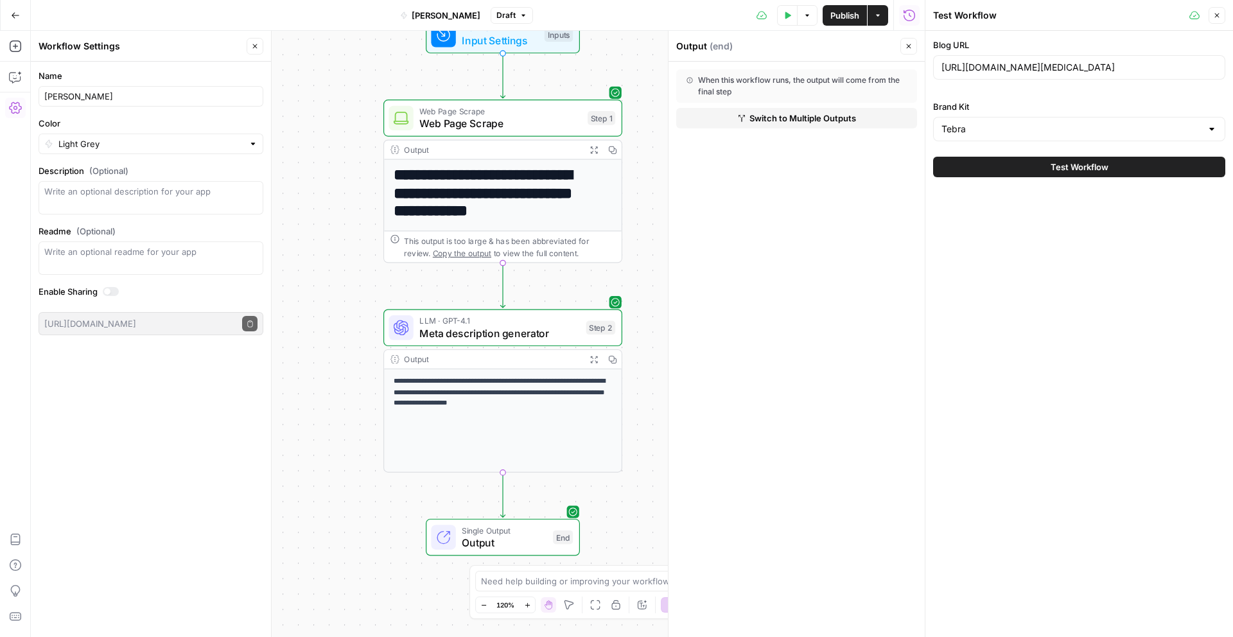
click at [1032, 166] on button "Test Workflow" at bounding box center [1079, 167] width 292 height 21
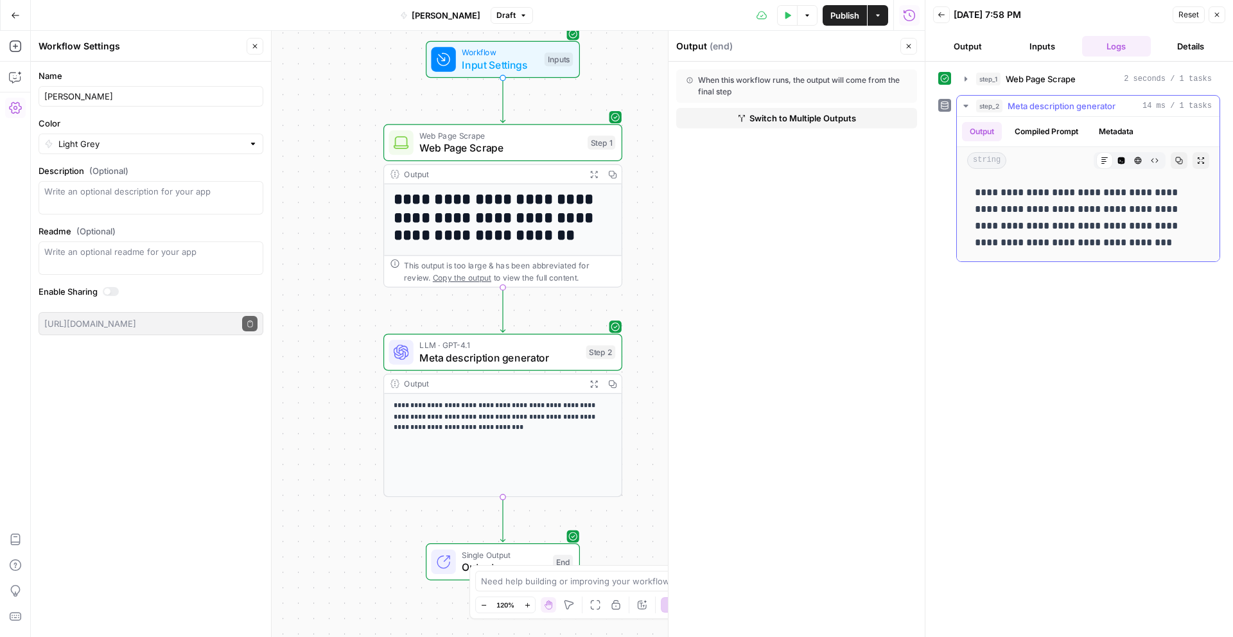
click at [1123, 162] on icon "button" at bounding box center [1121, 160] width 7 height 7
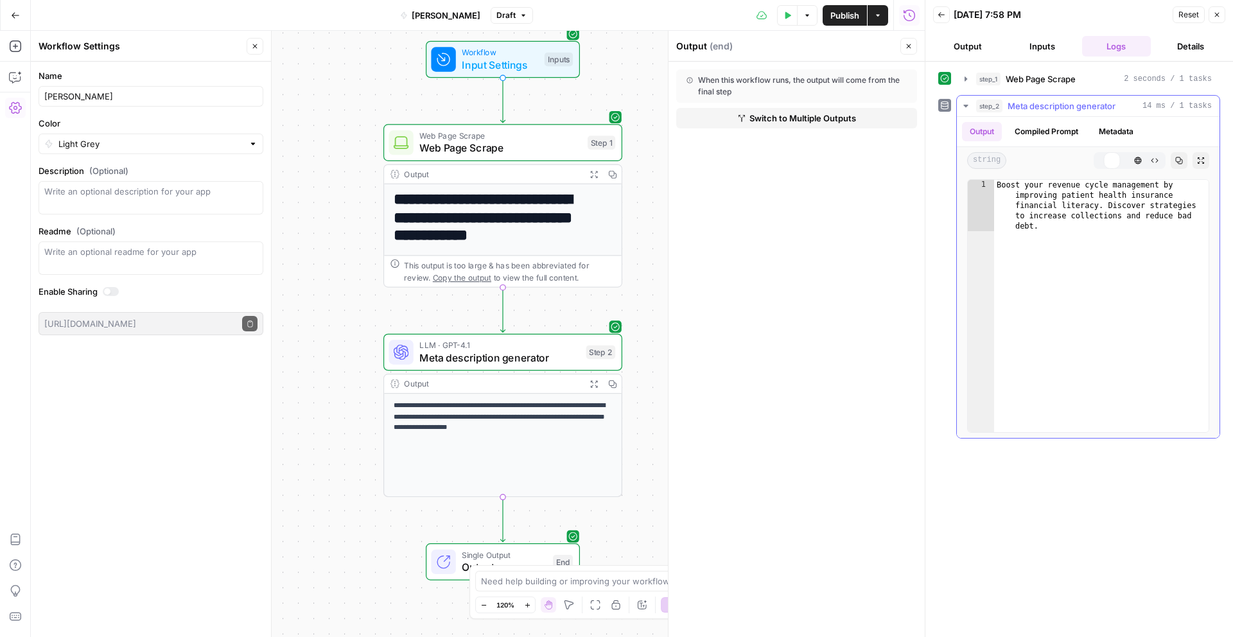
click at [1135, 164] on icon "button" at bounding box center [1139, 161] width 8 height 8
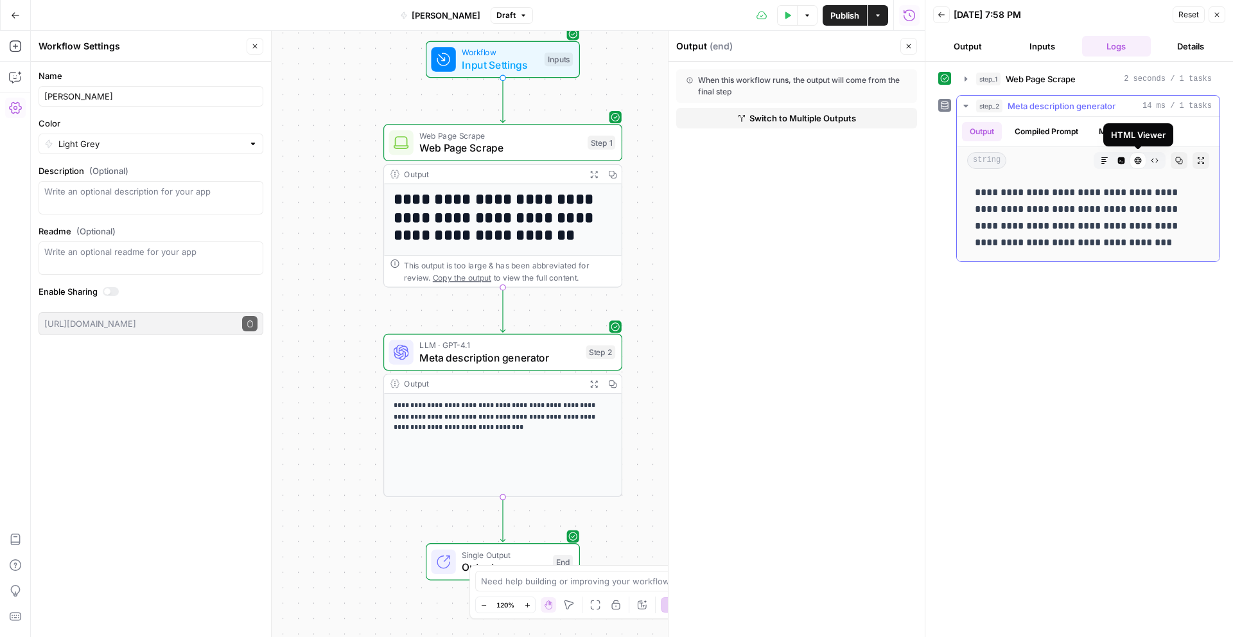
click at [1124, 167] on button "Code Editor" at bounding box center [1121, 160] width 17 height 17
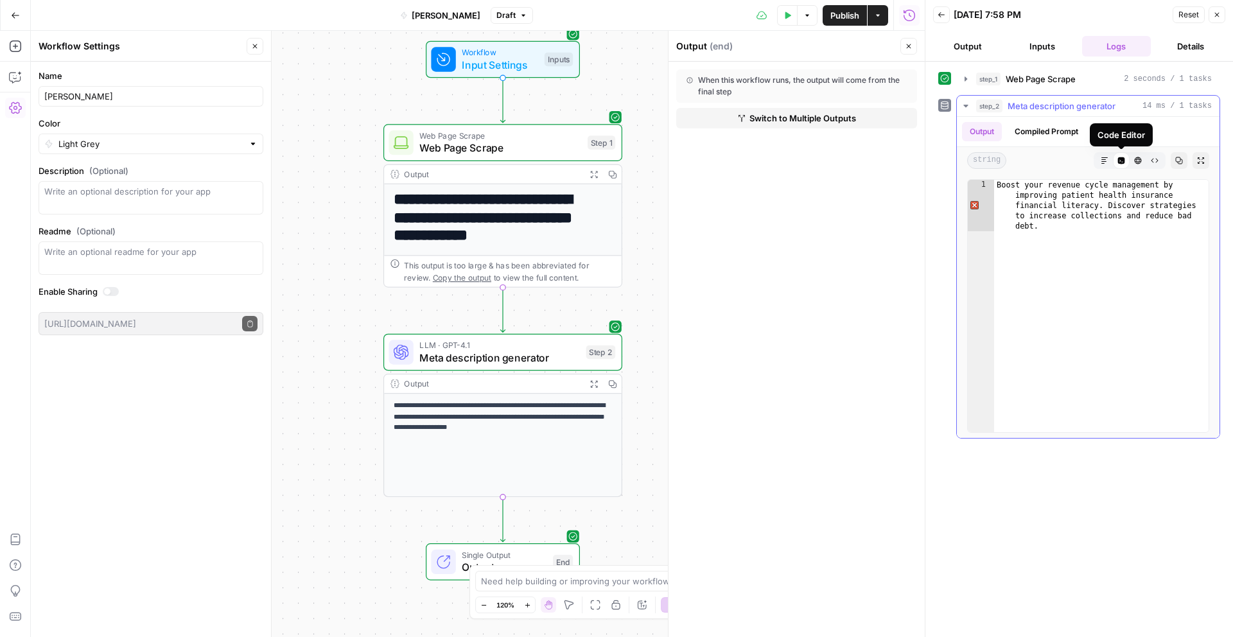
click at [1135, 163] on icon "button" at bounding box center [1139, 161] width 8 height 8
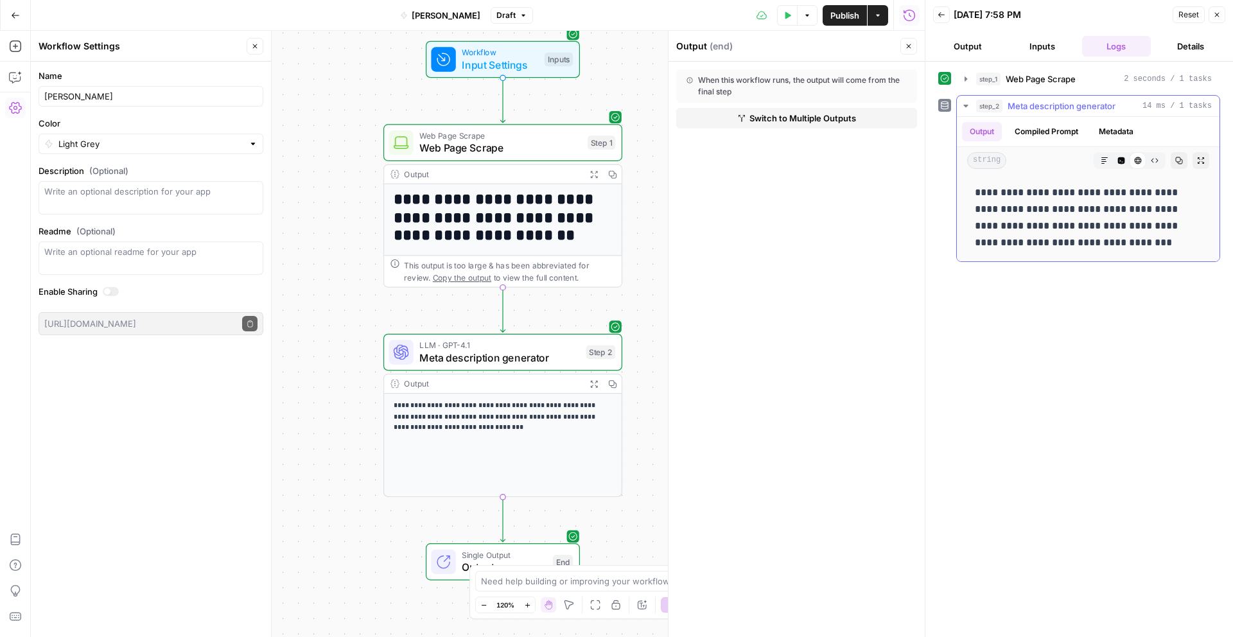
click at [1154, 163] on icon "button" at bounding box center [1155, 161] width 8 height 8
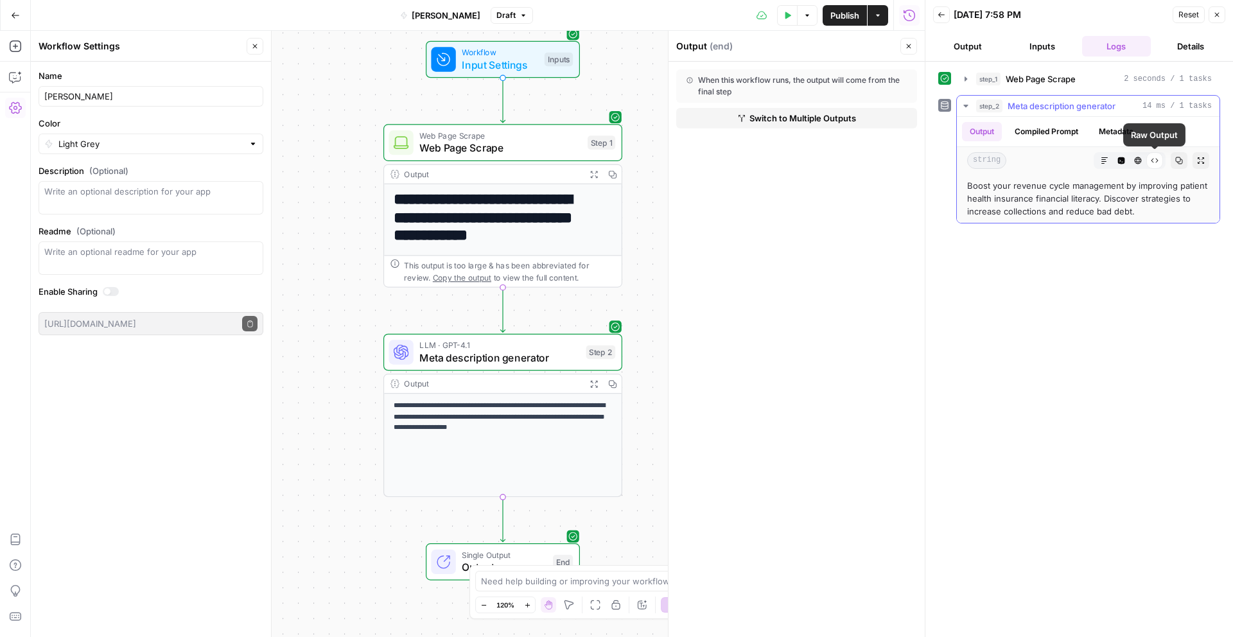
click at [1104, 159] on icon "button" at bounding box center [1105, 160] width 6 height 6
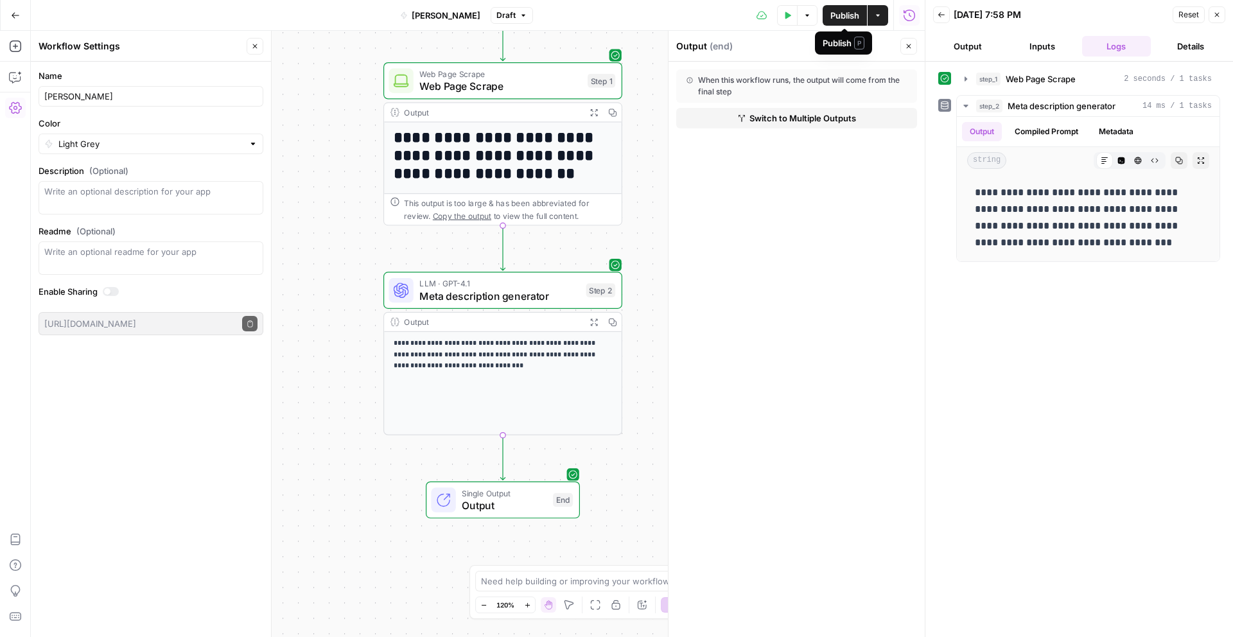
click at [841, 11] on span "Publish" at bounding box center [845, 15] width 29 height 13
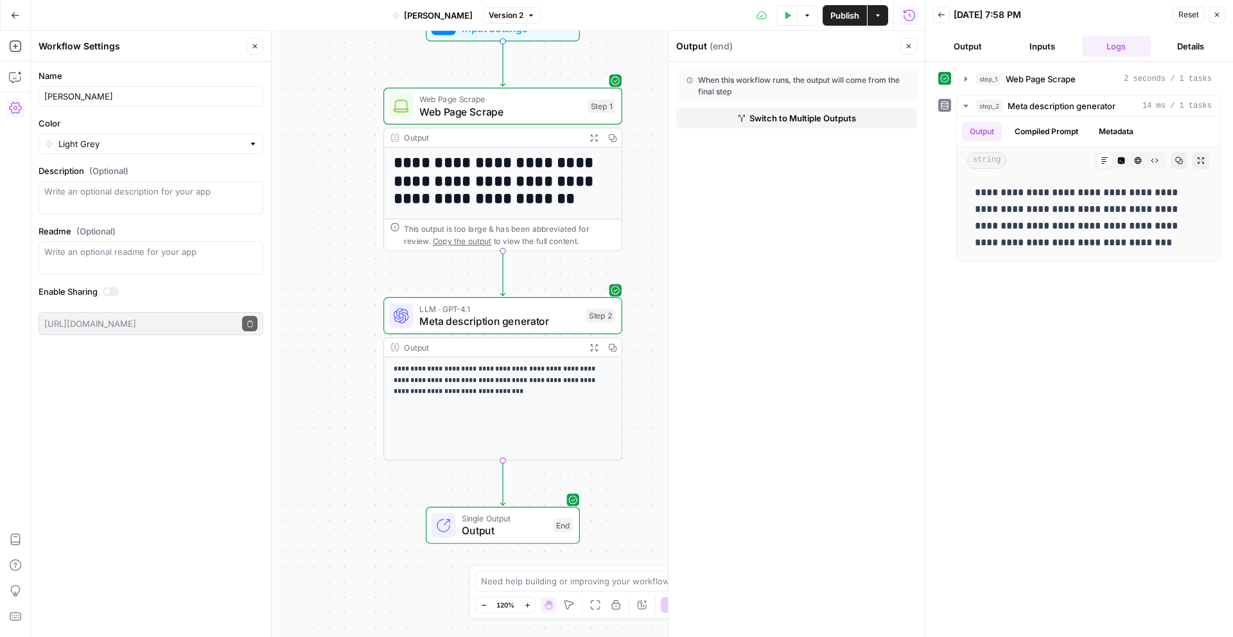
click at [1215, 18] on button "Close" at bounding box center [1217, 14] width 17 height 17
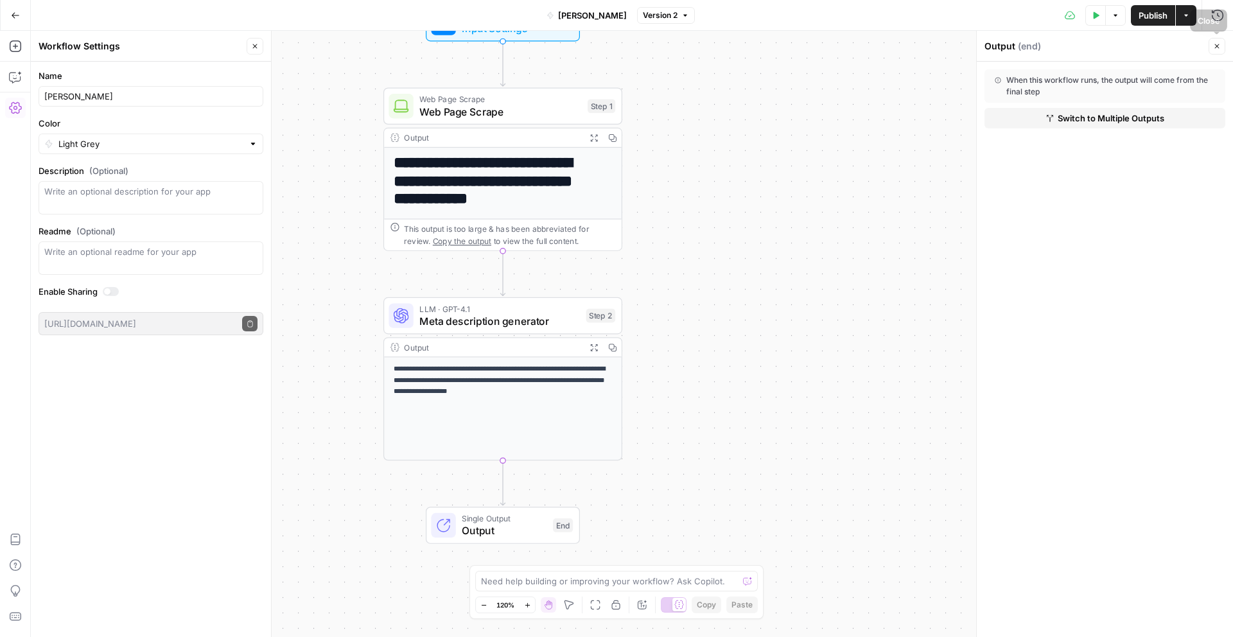
click at [1225, 46] on button "Close" at bounding box center [1217, 46] width 17 height 17
click at [18, 19] on icon "button" at bounding box center [15, 15] width 9 height 9
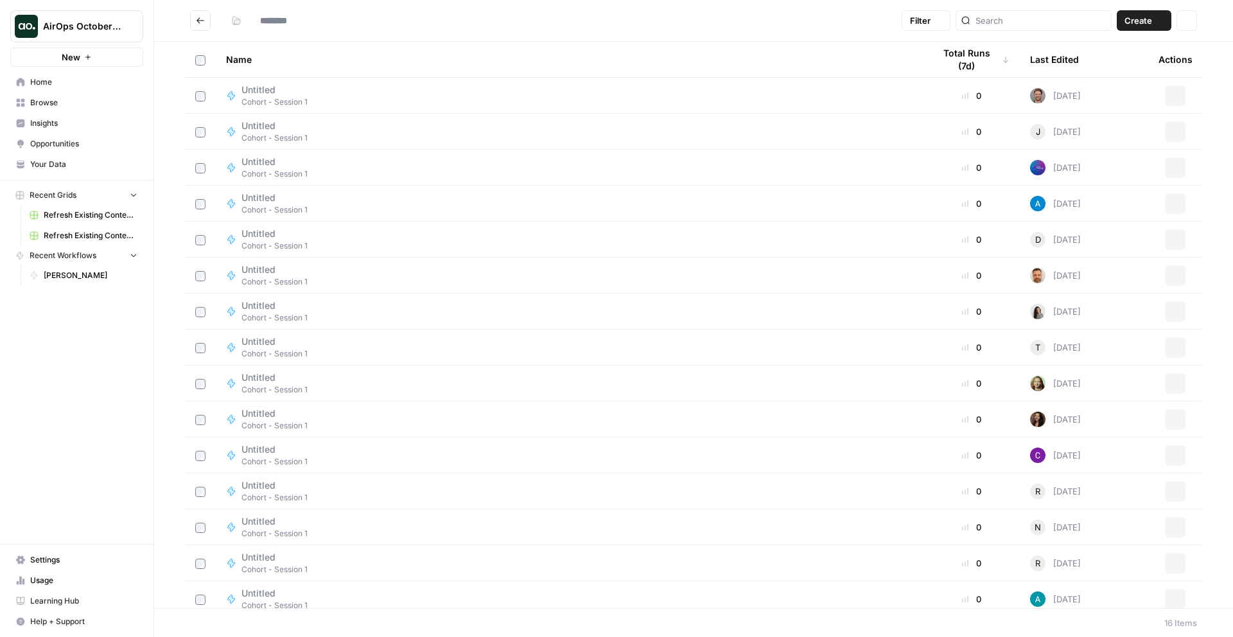
type input "**********"
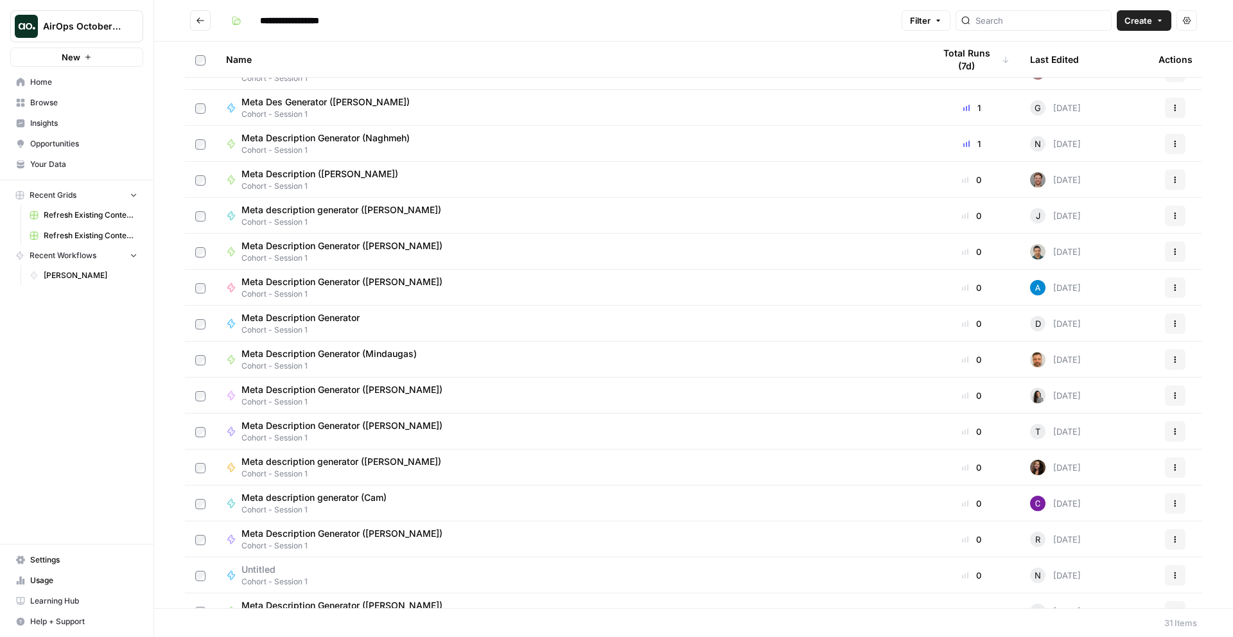
scroll to position [101, 0]
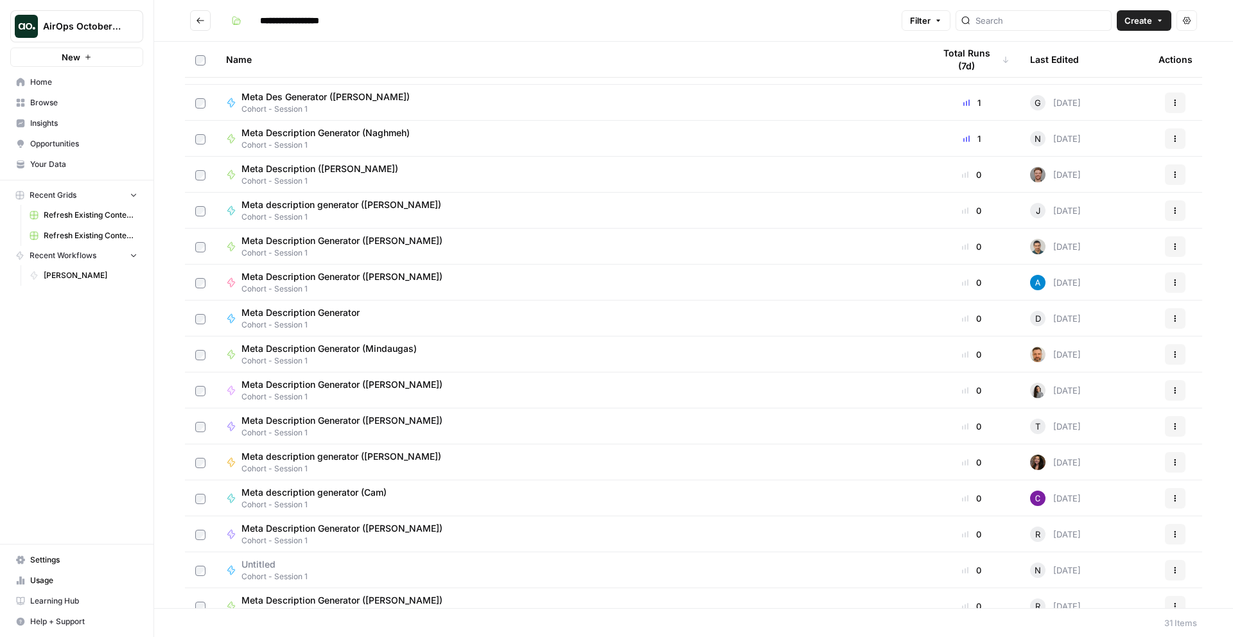
click at [349, 310] on span "Meta Description Generator" at bounding box center [301, 312] width 118 height 13
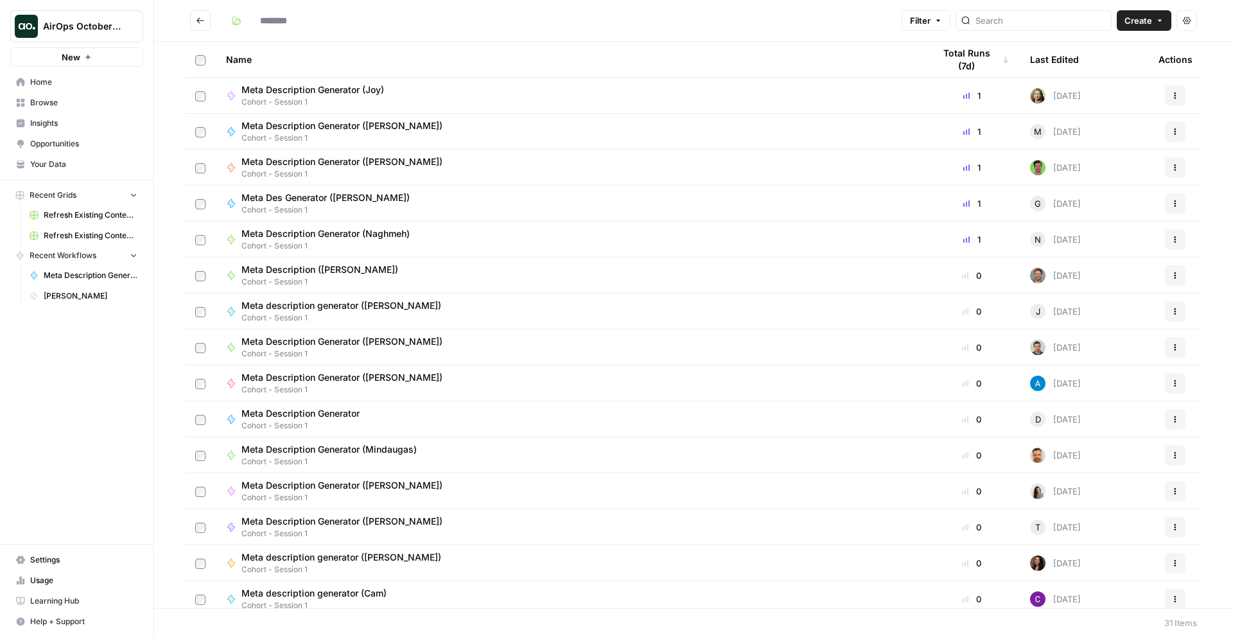
type input "**********"
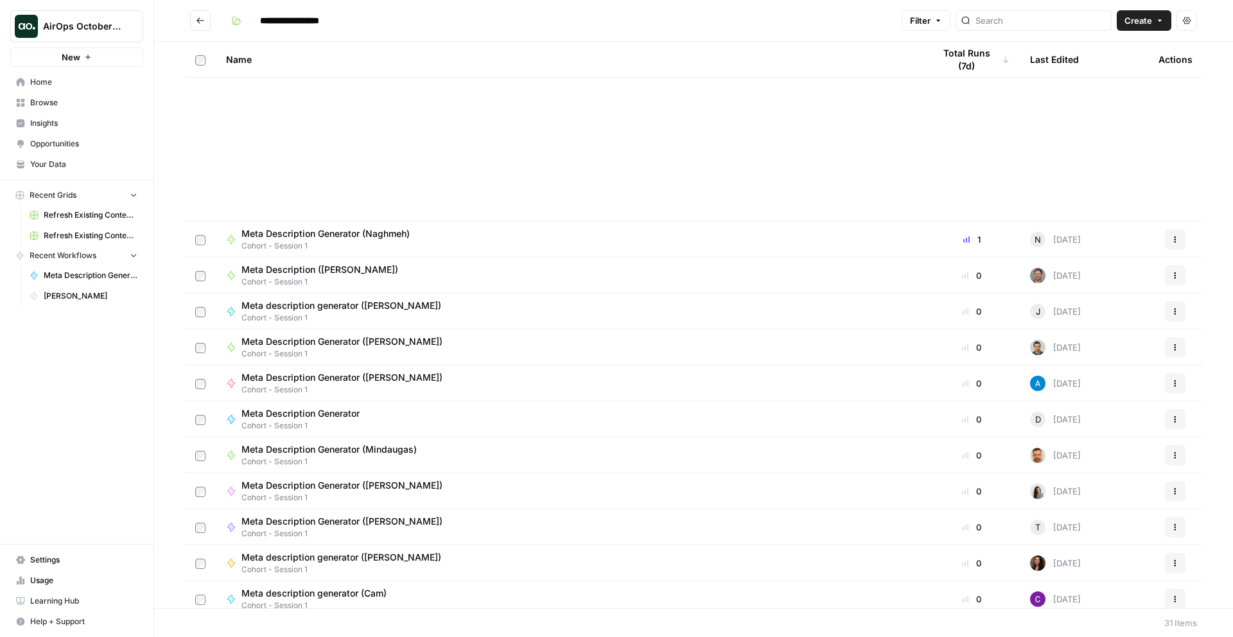
scroll to position [425, 0]
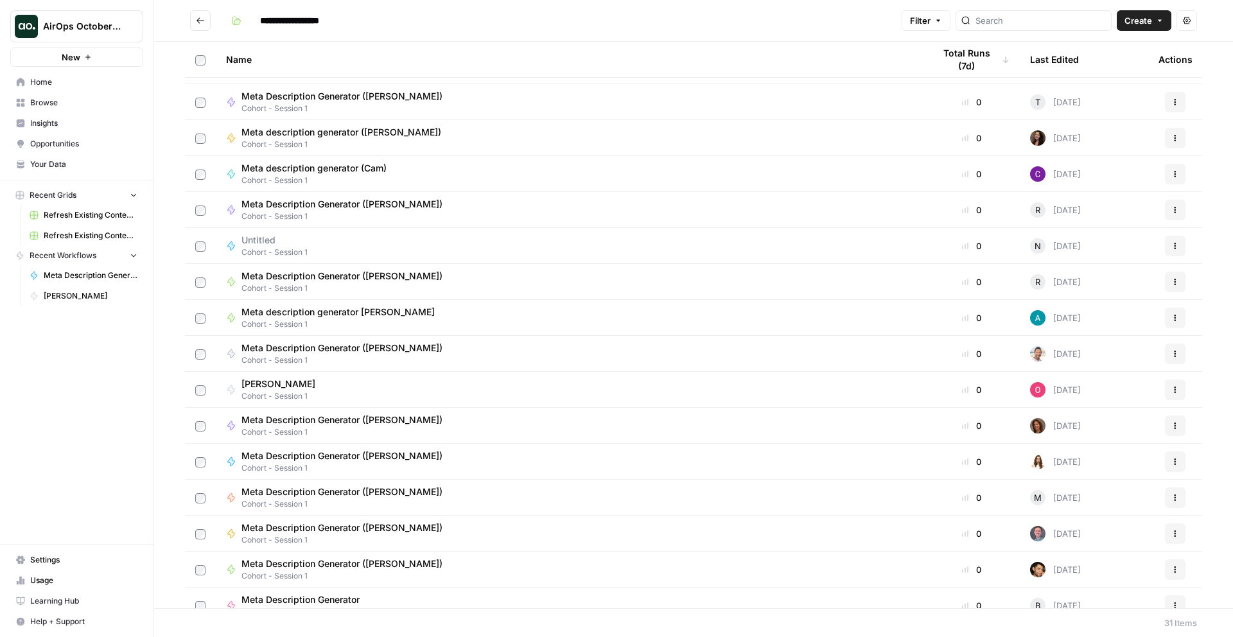
click at [344, 511] on td "Meta Description Generator (Matt Dell) Cohort - Session 1" at bounding box center [570, 497] width 708 height 35
click at [350, 499] on span "Cohort - Session 1" at bounding box center [347, 505] width 211 height 12
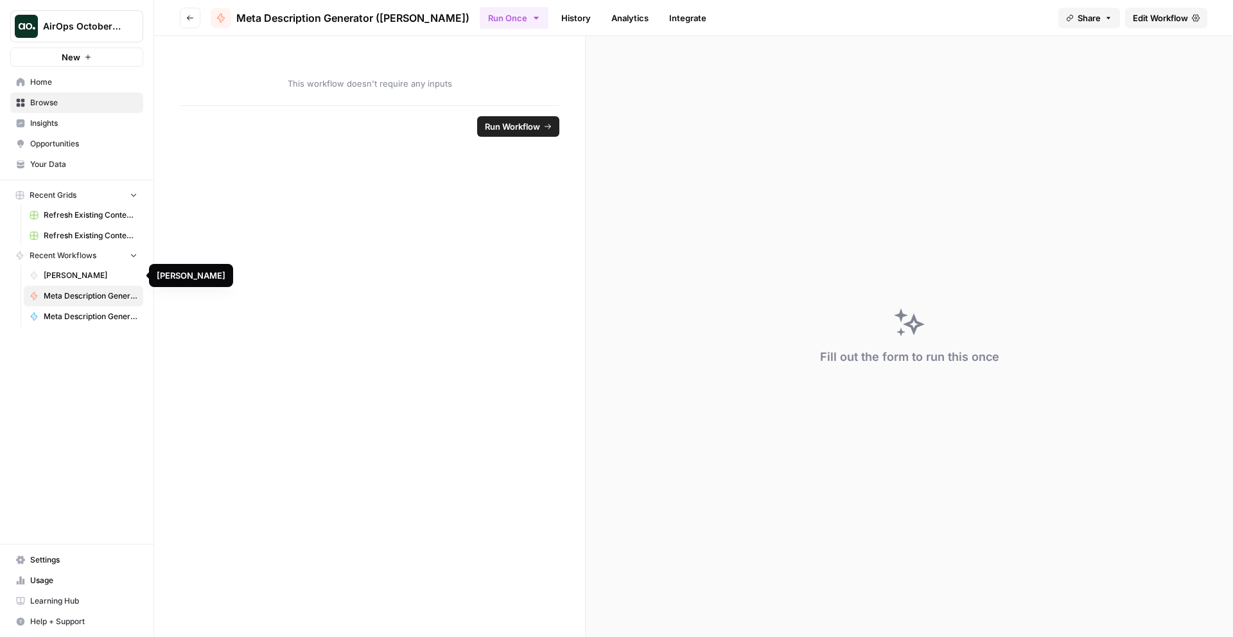
click at [79, 314] on span "Meta Description Generator" at bounding box center [91, 317] width 94 height 12
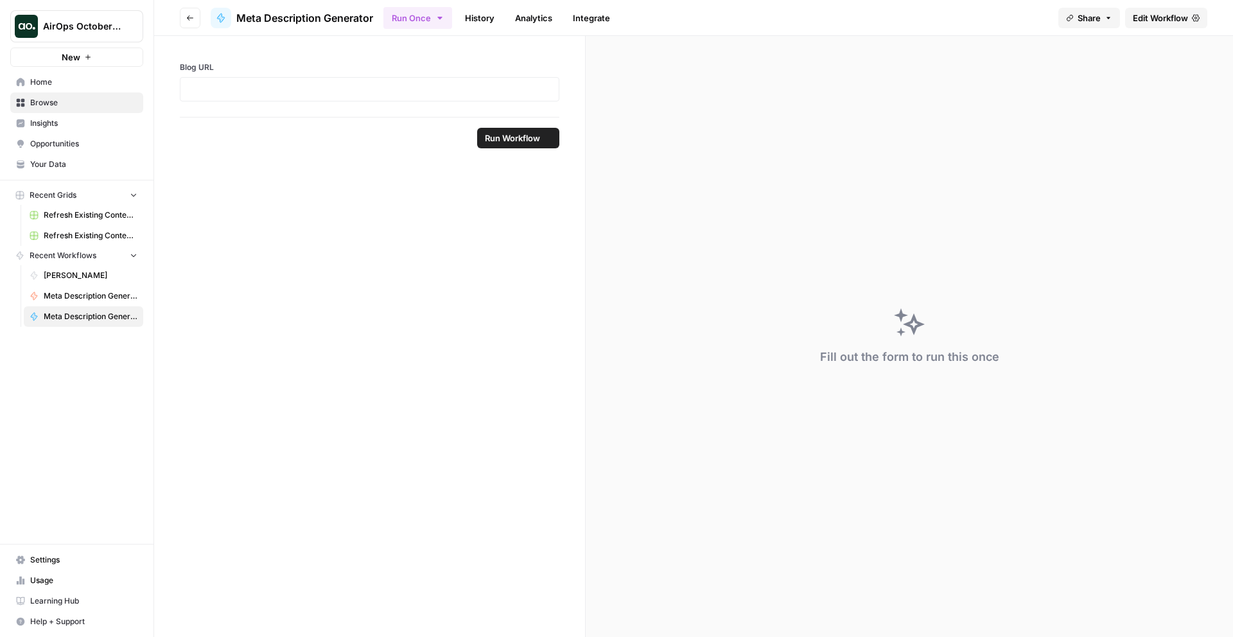
click at [90, 292] on span "Meta Description Generator (Matt Dell)" at bounding box center [91, 296] width 94 height 12
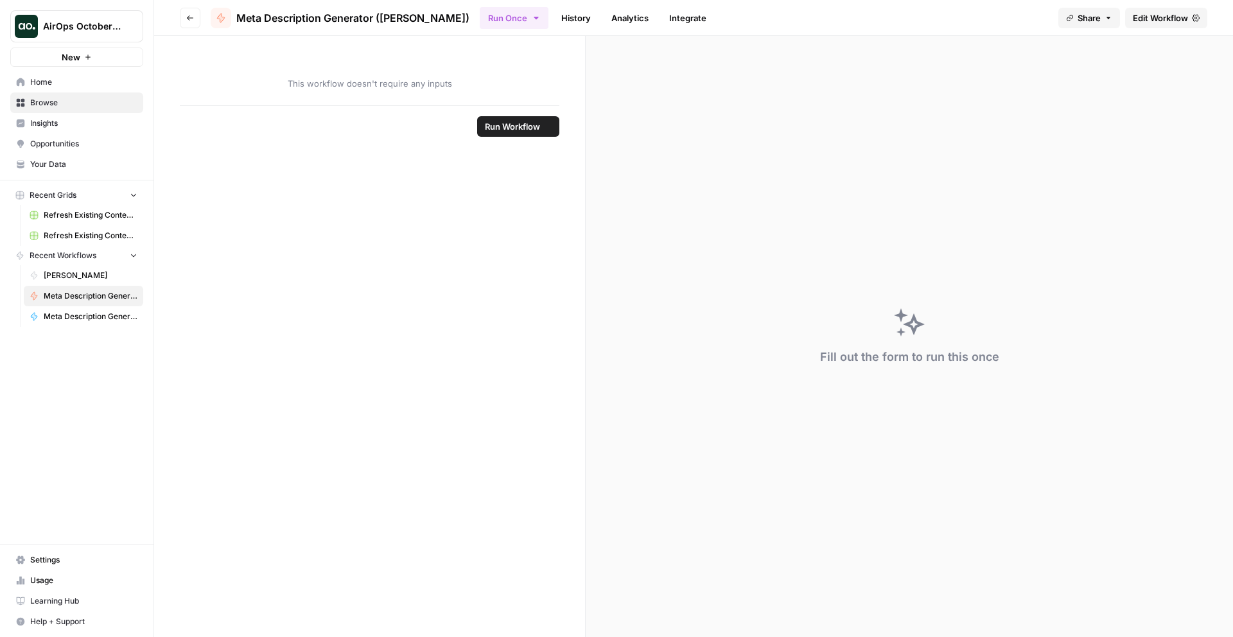
click at [90, 272] on span "[PERSON_NAME]" at bounding box center [91, 276] width 94 height 12
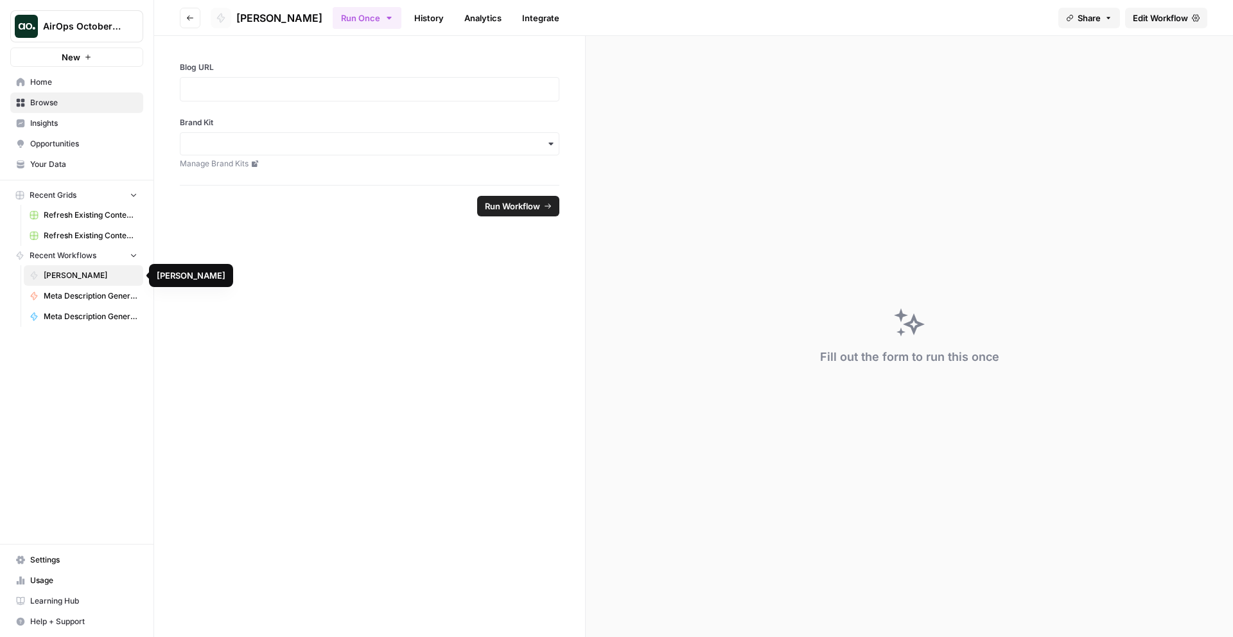
click at [87, 295] on span "Meta Description Generator (Matt Dell)" at bounding box center [91, 296] width 94 height 12
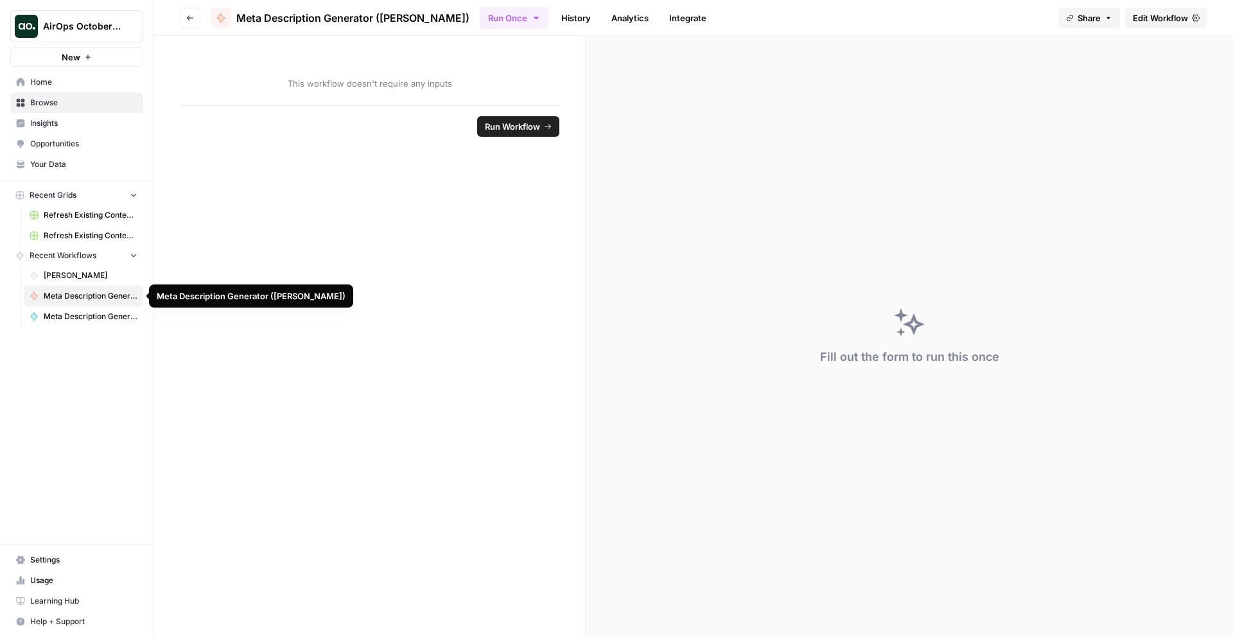
click at [81, 311] on span "Meta Description Generator" at bounding box center [91, 317] width 94 height 12
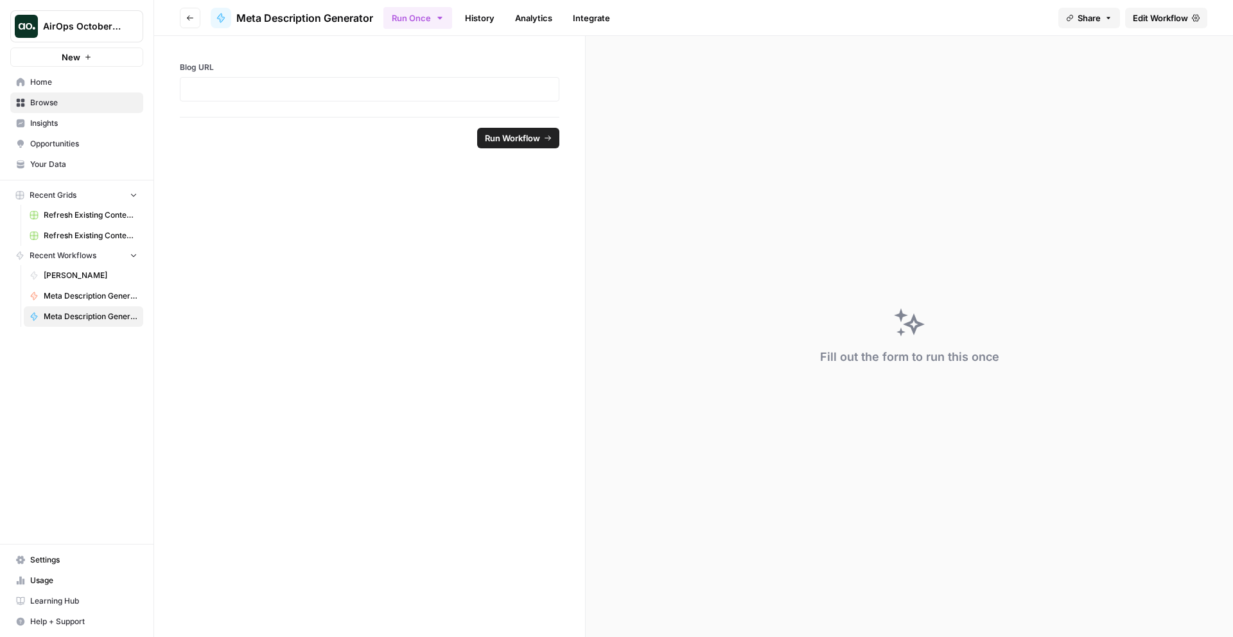
click at [89, 271] on span "[PERSON_NAME]" at bounding box center [91, 276] width 94 height 12
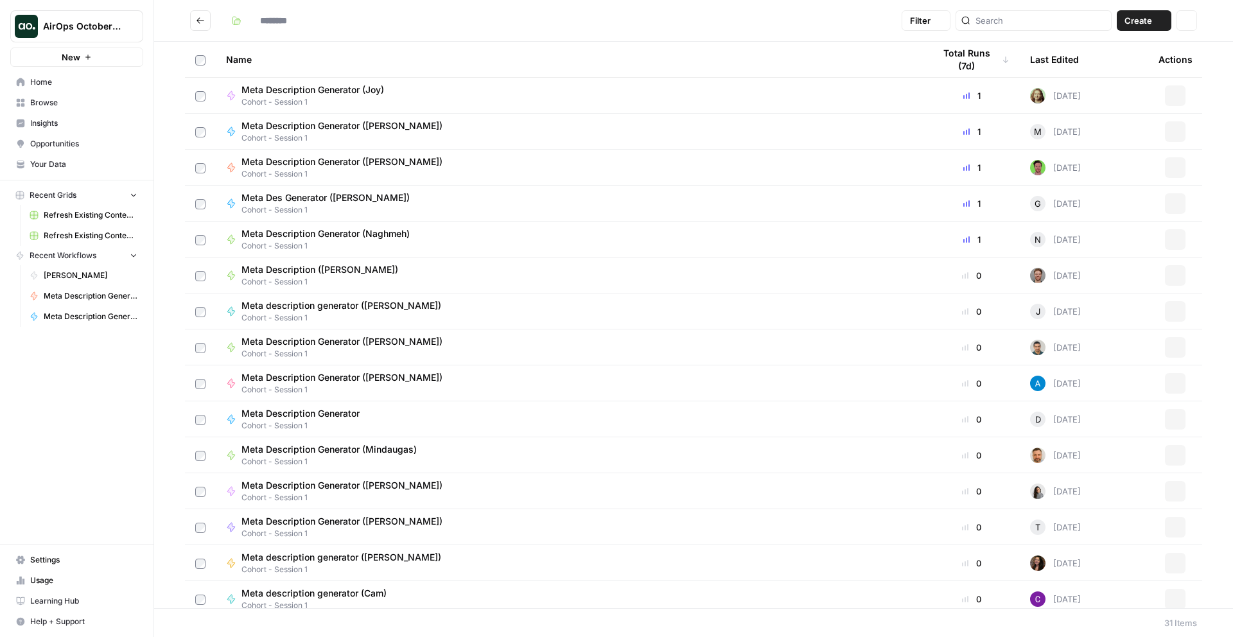
type input "**********"
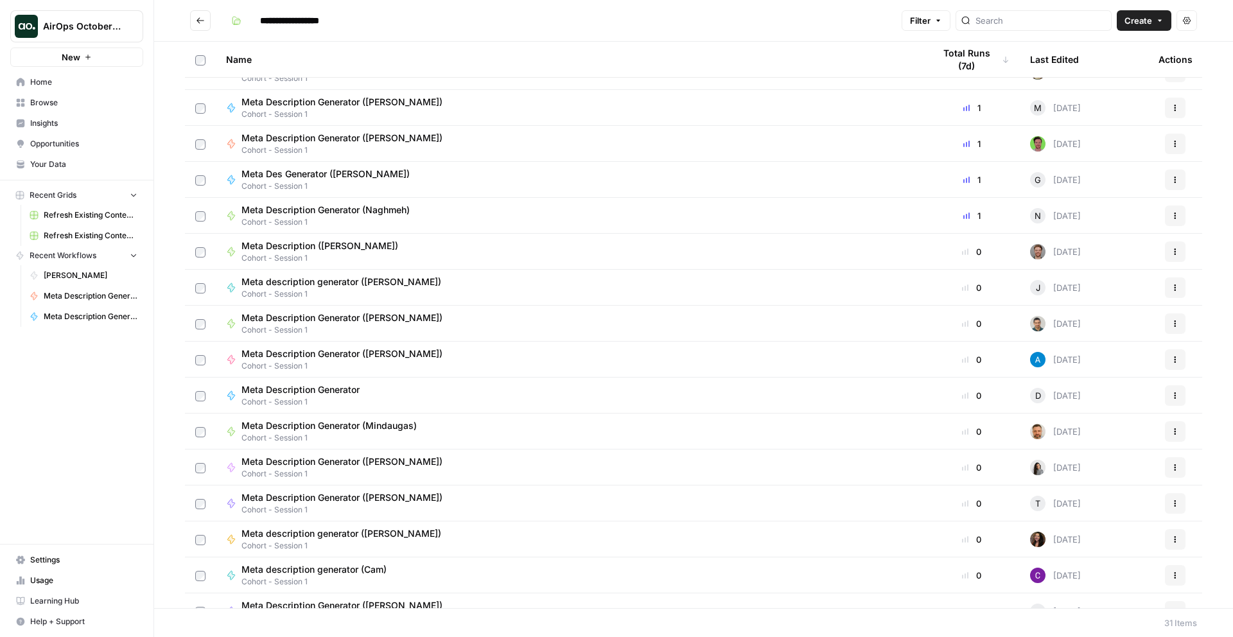
scroll to position [24, 0]
